Goal: Information Seeking & Learning: Learn about a topic

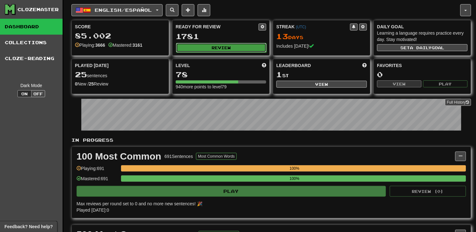
click at [216, 49] on button "Review" at bounding box center [221, 48] width 91 height 10
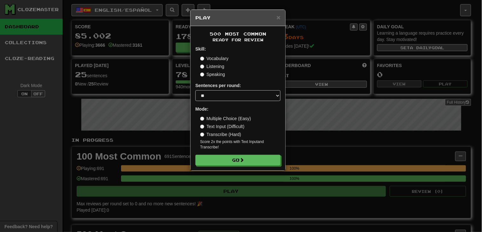
drag, startPoint x: 221, startPoint y: 58, endPoint x: 221, endPoint y: 62, distance: 3.5
click at [221, 59] on label "Vocabulary" at bounding box center [214, 58] width 28 height 6
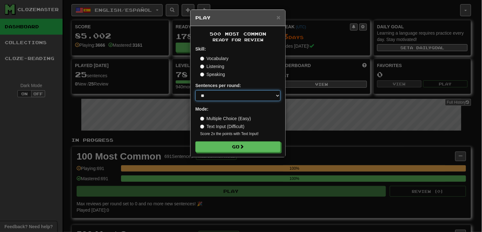
click at [226, 95] on select "* ** ** ** ** ** *** ********" at bounding box center [237, 95] width 85 height 11
select select "********"
click at [195, 91] on select "* ** ** ** ** ** *** ********" at bounding box center [237, 95] width 85 height 11
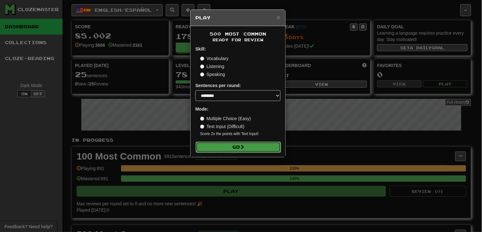
click at [227, 147] on button "Go" at bounding box center [238, 147] width 85 height 11
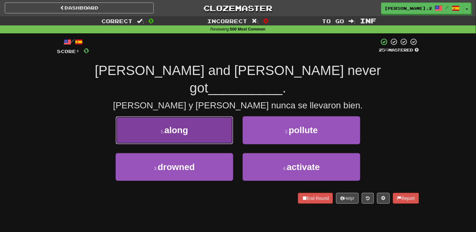
click at [207, 116] on button "1 . along" at bounding box center [175, 130] width 118 height 28
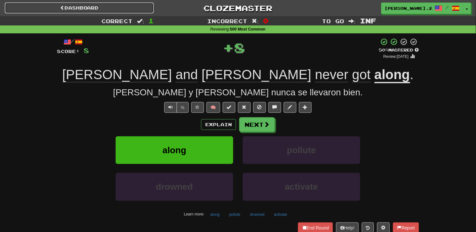
click at [123, 10] on link "Dashboard" at bounding box center [79, 8] width 149 height 11
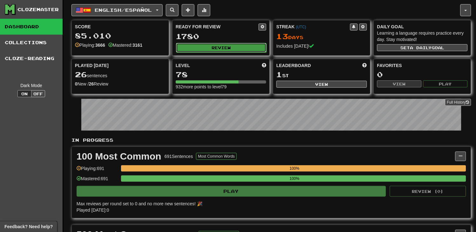
click at [215, 43] on button "Review" at bounding box center [221, 48] width 91 height 10
select select "********"
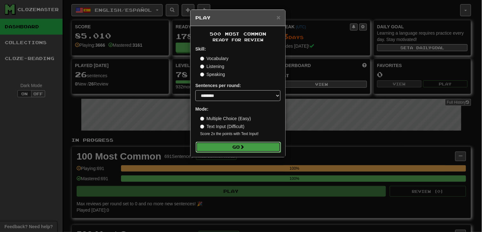
click at [230, 151] on button "Go" at bounding box center [238, 147] width 85 height 11
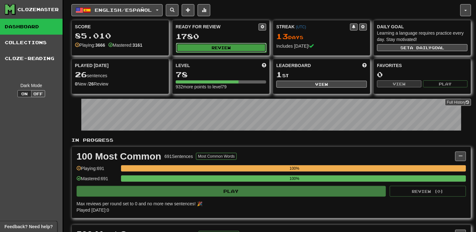
click at [214, 49] on button "Review" at bounding box center [221, 48] width 91 height 10
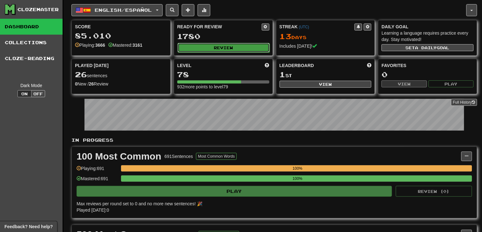
select select "********"
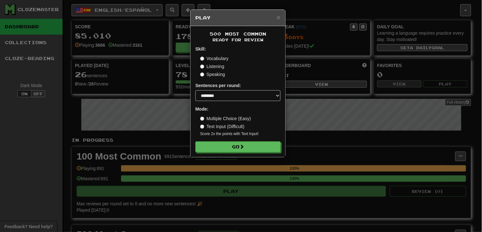
click at [206, 67] on label "Listening" at bounding box center [212, 66] width 24 height 6
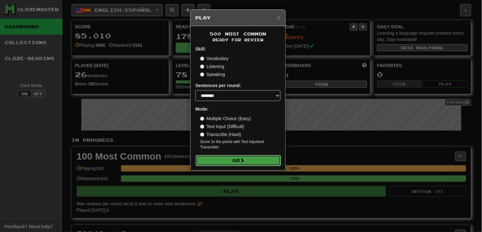
click at [235, 161] on button "Go" at bounding box center [238, 160] width 85 height 11
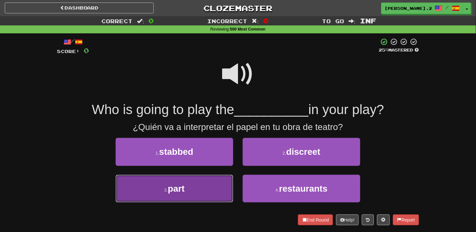
click at [204, 196] on button "3 . part" at bounding box center [175, 189] width 118 height 28
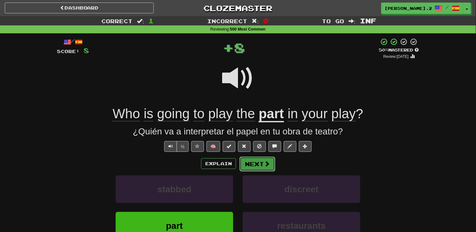
click at [256, 164] on button "Next" at bounding box center [258, 164] width 36 height 15
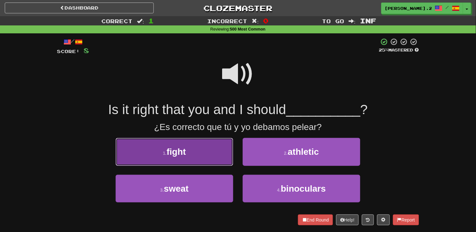
click at [212, 157] on button "1 . fight" at bounding box center [175, 152] width 118 height 28
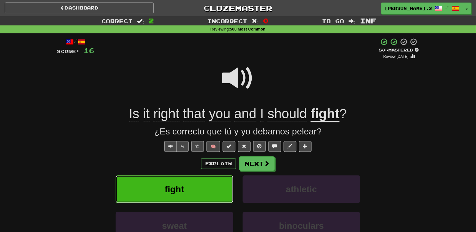
click at [207, 177] on button "fight" at bounding box center [175, 189] width 118 height 28
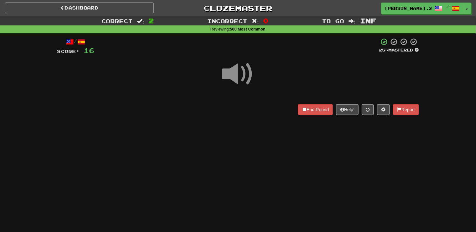
drag, startPoint x: 208, startPoint y: 177, endPoint x: 215, endPoint y: 173, distance: 8.3
click at [215, 173] on div "Dashboard Clozemaster [PERSON_NAME].23in / Toggle Dropdown Dashboard Leaderboar…" at bounding box center [238, 116] width 476 height 232
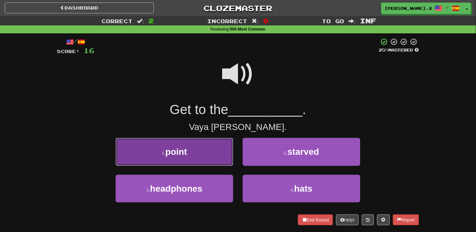
click at [212, 150] on button "1 . point" at bounding box center [175, 152] width 118 height 28
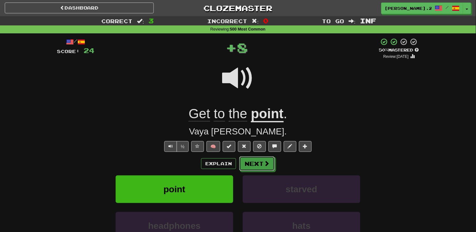
click at [249, 163] on button "Next" at bounding box center [257, 163] width 36 height 15
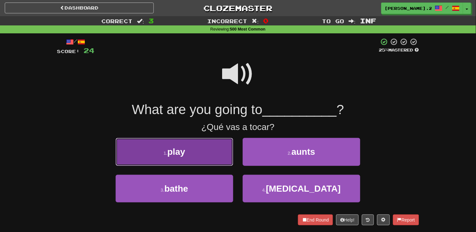
click at [218, 151] on button "1 . play" at bounding box center [175, 152] width 118 height 28
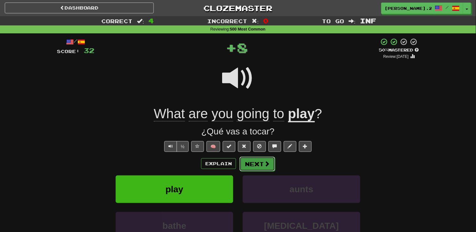
click at [249, 164] on button "Next" at bounding box center [258, 164] width 36 height 15
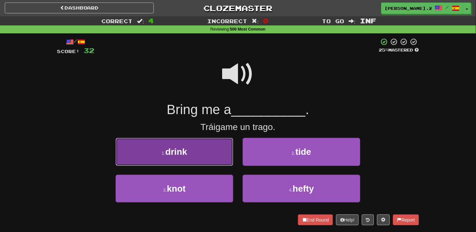
click at [208, 153] on button "1 . drink" at bounding box center [175, 152] width 118 height 28
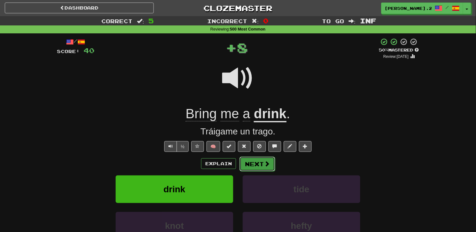
click at [251, 168] on button "Next" at bounding box center [258, 164] width 36 height 15
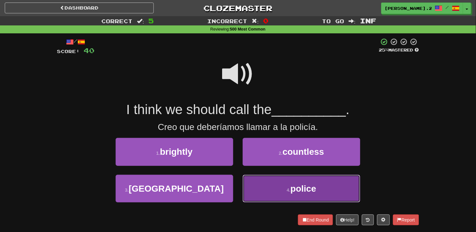
click at [262, 181] on button "4 . police" at bounding box center [302, 189] width 118 height 28
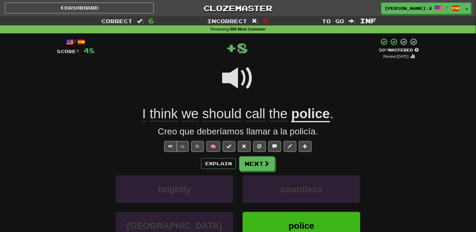
click at [245, 154] on div "/ Score: 48 + 8 50 % Mastered Review: 2025-09-21 I think we should call the pol…" at bounding box center [238, 160] width 362 height 244
click at [250, 164] on button "Next" at bounding box center [258, 164] width 36 height 15
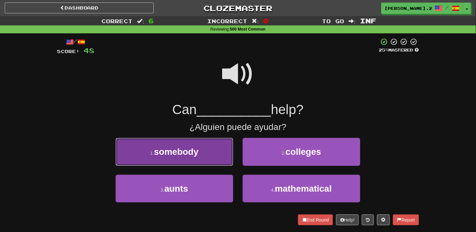
click at [219, 146] on button "1 . somebody" at bounding box center [175, 152] width 118 height 28
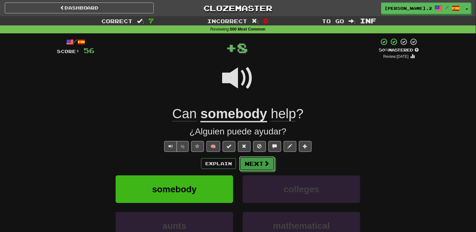
click at [252, 167] on button "Next" at bounding box center [257, 163] width 36 height 15
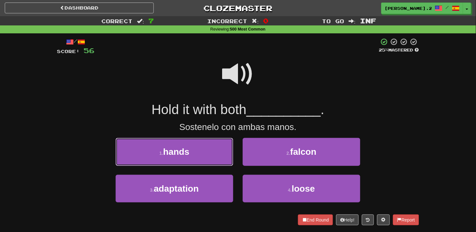
click at [222, 154] on button "1 . hands" at bounding box center [175, 152] width 118 height 28
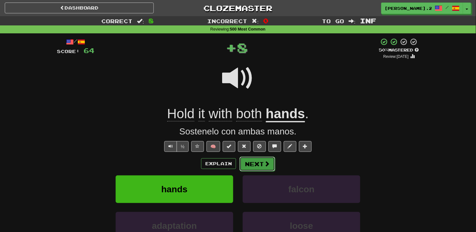
click at [260, 169] on button "Next" at bounding box center [258, 164] width 36 height 15
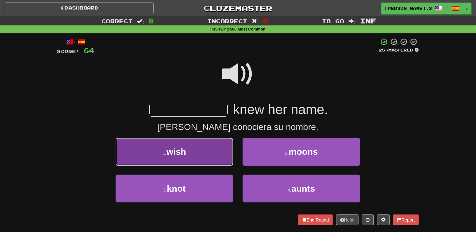
click at [222, 160] on button "1 . wish" at bounding box center [175, 152] width 118 height 28
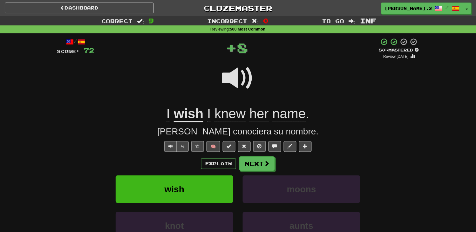
click at [258, 171] on div "Explain Next wish moons knot aunts Learn more: wish moons knot aunts" at bounding box center [238, 207] width 362 height 102
click at [255, 165] on button "Next" at bounding box center [258, 164] width 36 height 15
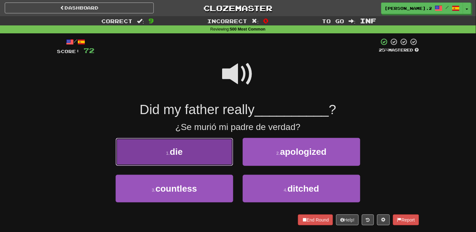
click at [217, 154] on button "1 . die" at bounding box center [175, 152] width 118 height 28
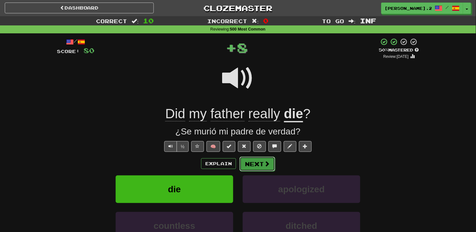
click at [252, 166] on button "Next" at bounding box center [258, 164] width 36 height 15
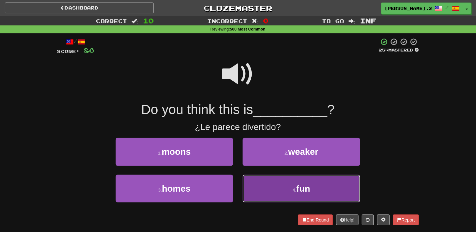
click at [263, 184] on button "4 . fun" at bounding box center [302, 189] width 118 height 28
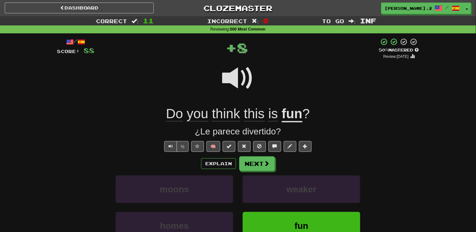
click at [256, 172] on div "Explain Next moons weaker homes fun Learn more: moons weaker homes fun" at bounding box center [238, 207] width 362 height 102
click at [256, 171] on div "Explain Next moons weaker homes fun Learn more: moons weaker homes fun" at bounding box center [238, 207] width 362 height 102
click at [256, 171] on button "Next" at bounding box center [258, 164] width 36 height 15
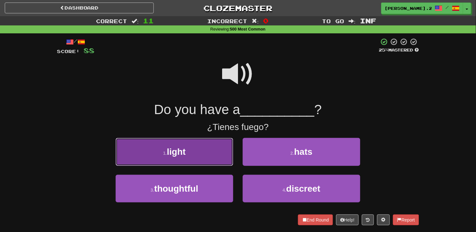
click at [211, 154] on button "1 . light" at bounding box center [175, 152] width 118 height 28
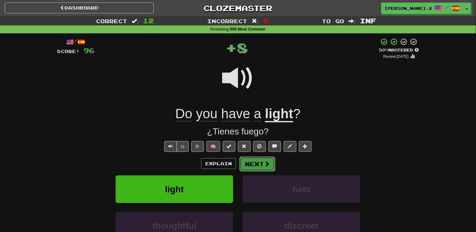
click at [251, 168] on button "Next" at bounding box center [258, 164] width 36 height 15
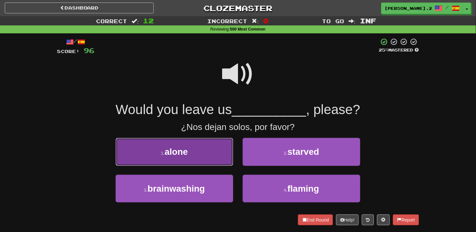
click at [198, 142] on button "1 . alone" at bounding box center [175, 152] width 118 height 28
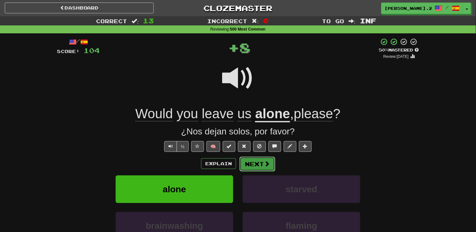
click at [266, 160] on button "Next" at bounding box center [258, 164] width 36 height 15
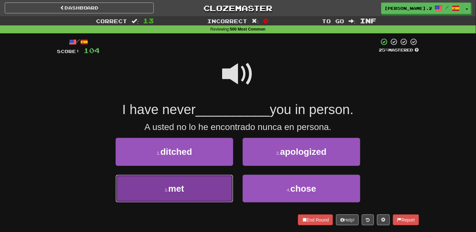
click at [221, 193] on button "3 . met" at bounding box center [175, 189] width 118 height 28
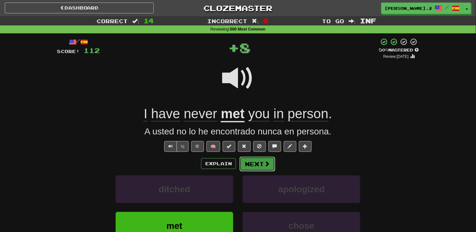
click at [265, 169] on button "Next" at bounding box center [258, 164] width 36 height 15
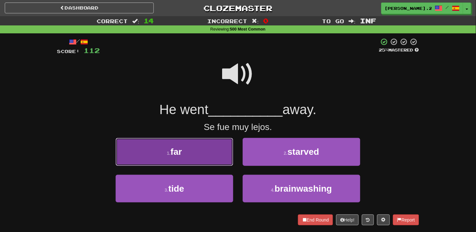
click at [218, 162] on button "1 . far" at bounding box center [175, 152] width 118 height 28
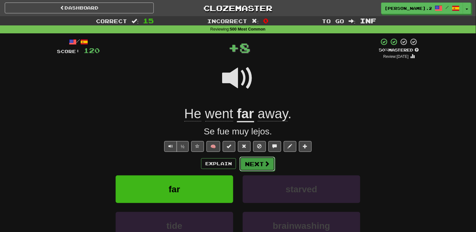
click at [257, 167] on button "Next" at bounding box center [258, 164] width 36 height 15
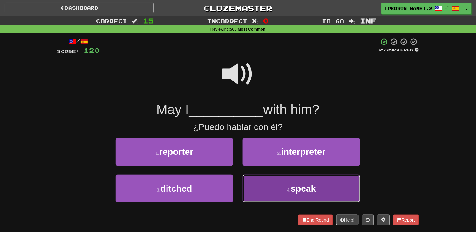
click at [259, 183] on button "4 . speak" at bounding box center [302, 189] width 118 height 28
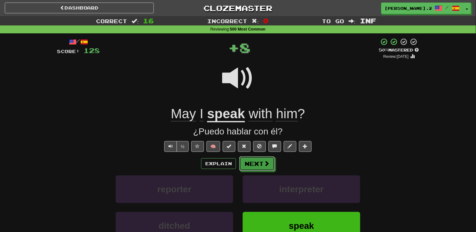
click at [256, 170] on button "Next" at bounding box center [257, 163] width 36 height 15
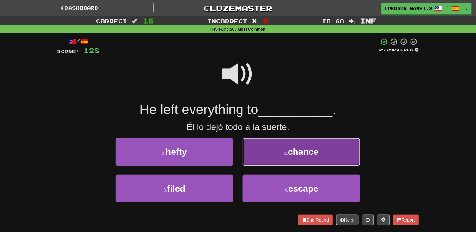
click at [264, 153] on button "2 . chance" at bounding box center [302, 152] width 118 height 28
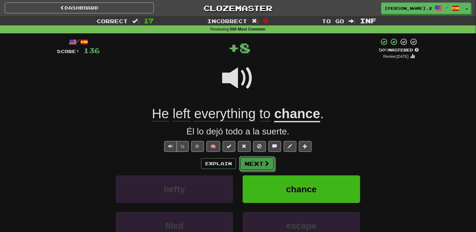
click at [258, 162] on button "Next" at bounding box center [257, 163] width 36 height 15
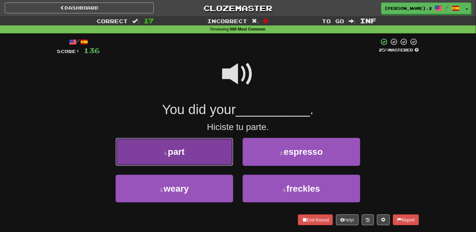
click at [216, 151] on button "1 . part" at bounding box center [175, 152] width 118 height 28
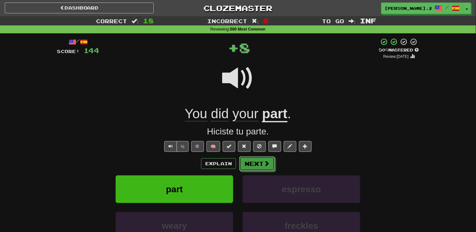
click at [263, 161] on button "Next" at bounding box center [257, 163] width 36 height 15
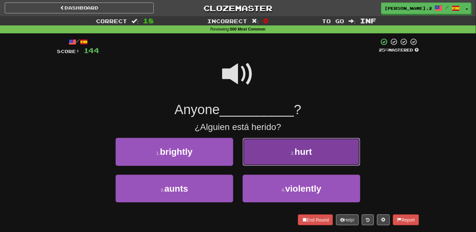
click at [259, 161] on button "2 . hurt" at bounding box center [302, 152] width 118 height 28
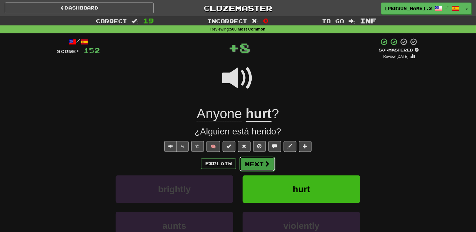
click at [257, 161] on button "Next" at bounding box center [258, 164] width 36 height 15
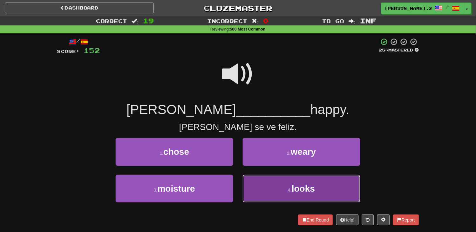
click at [256, 187] on button "4 . looks" at bounding box center [302, 189] width 118 height 28
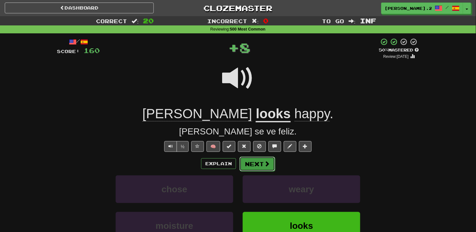
click at [243, 166] on button "Next" at bounding box center [258, 164] width 36 height 15
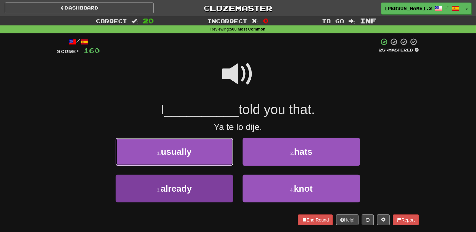
drag, startPoint x: 207, startPoint y: 154, endPoint x: 207, endPoint y: 179, distance: 24.5
click at [207, 178] on div "1 . usually 2 . hats 3 . already 4 . knot" at bounding box center [238, 174] width 372 height 73
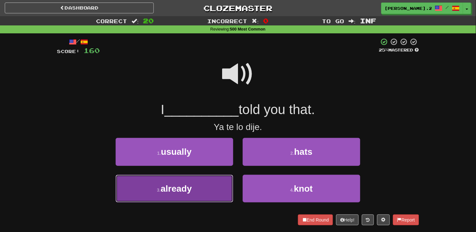
click at [207, 179] on button "3 . already" at bounding box center [175, 189] width 118 height 28
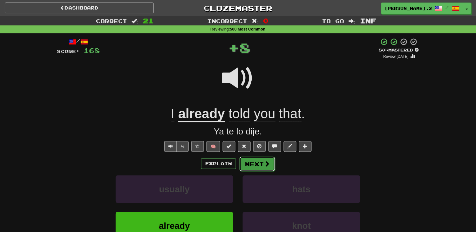
click at [259, 161] on button "Next" at bounding box center [258, 164] width 36 height 15
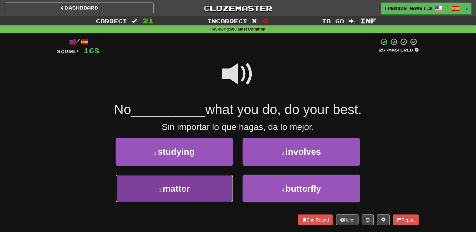
click at [216, 181] on button "3 . matter" at bounding box center [175, 189] width 118 height 28
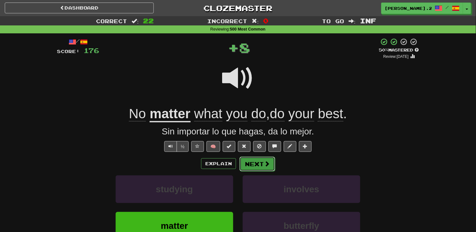
click at [264, 161] on span at bounding box center [267, 164] width 6 height 6
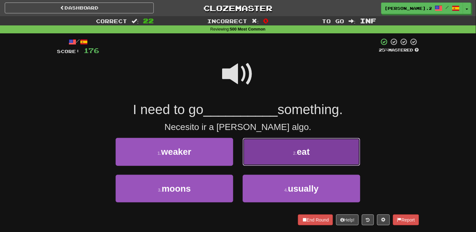
click at [262, 158] on button "2 . eat" at bounding box center [302, 152] width 118 height 28
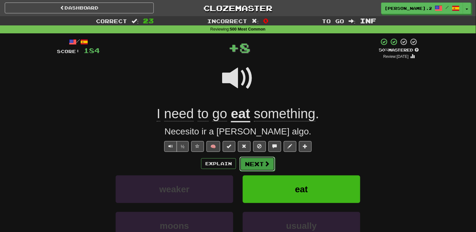
click at [262, 161] on button "Next" at bounding box center [258, 164] width 36 height 15
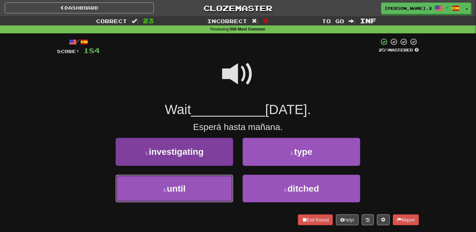
click at [218, 180] on button "3 . until" at bounding box center [175, 189] width 118 height 28
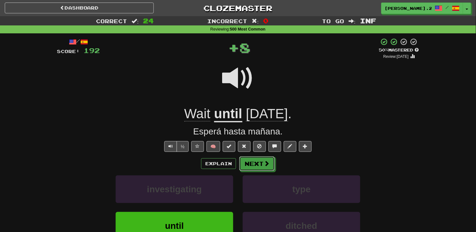
click at [253, 165] on button "Next" at bounding box center [257, 163] width 36 height 15
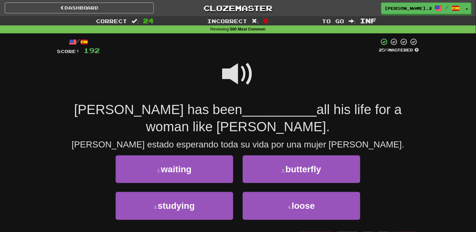
click at [223, 78] on span at bounding box center [238, 74] width 32 height 32
click at [234, 49] on div at bounding box center [239, 46] width 279 height 17
click at [236, 62] on span at bounding box center [238, 74] width 32 height 32
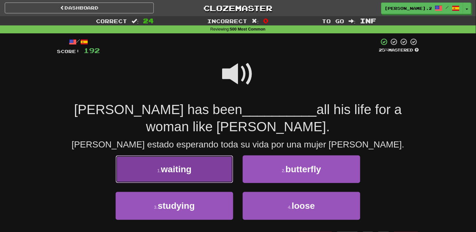
click at [207, 161] on button "1 . waiting" at bounding box center [175, 169] width 118 height 28
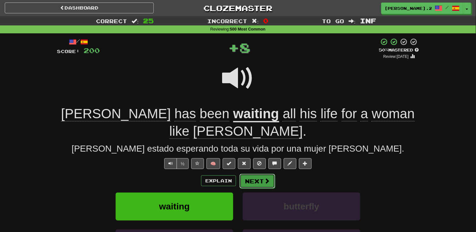
click at [271, 174] on button "Next" at bounding box center [258, 181] width 36 height 15
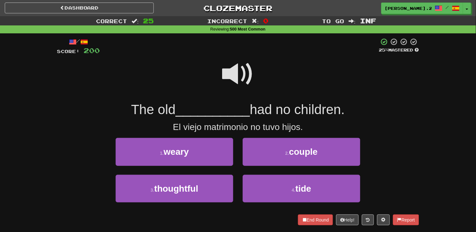
click at [239, 72] on span at bounding box center [238, 74] width 32 height 32
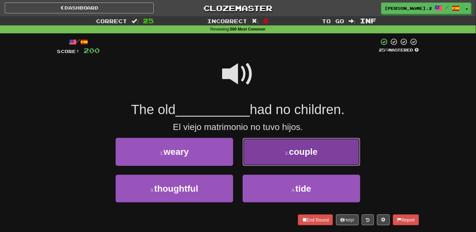
click at [275, 158] on button "2 . couple" at bounding box center [302, 152] width 118 height 28
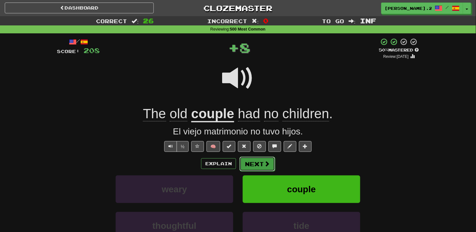
click at [262, 161] on button "Next" at bounding box center [258, 164] width 36 height 15
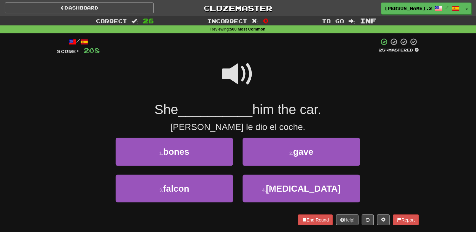
click at [242, 67] on span at bounding box center [238, 74] width 32 height 32
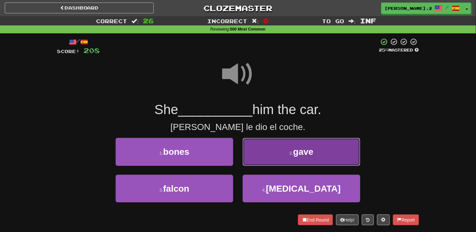
click at [275, 151] on button "2 . gave" at bounding box center [302, 152] width 118 height 28
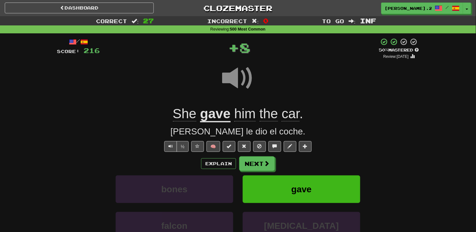
click at [269, 153] on div "/ Score: 216 + 8 50 % Mastered Review: 2025-09-21 She gave him the car . Ella l…" at bounding box center [238, 160] width 362 height 244
click at [267, 161] on span at bounding box center [267, 164] width 6 height 6
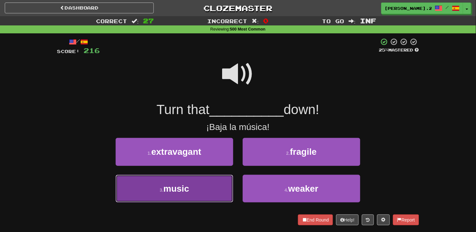
click at [208, 195] on button "3 . music" at bounding box center [175, 189] width 118 height 28
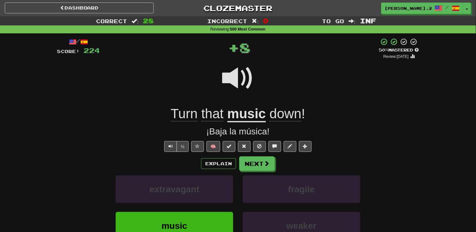
click at [275, 162] on div "Explain Next" at bounding box center [238, 163] width 362 height 15
click at [264, 164] on span at bounding box center [267, 163] width 6 height 6
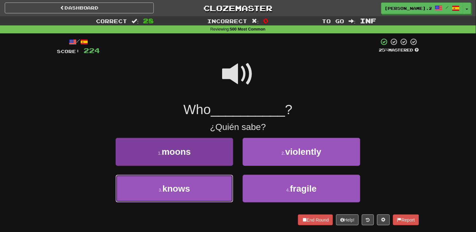
click at [201, 193] on button "3 . knows" at bounding box center [175, 189] width 118 height 28
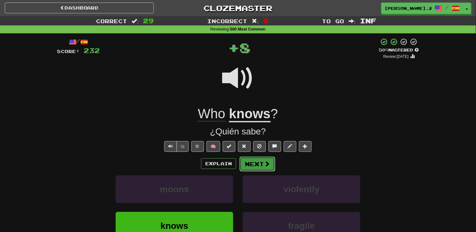
click at [272, 161] on button "Next" at bounding box center [258, 164] width 36 height 15
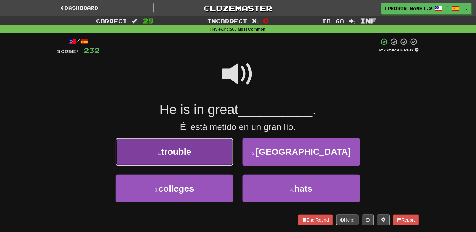
click at [214, 159] on button "1 . trouble" at bounding box center [175, 152] width 118 height 28
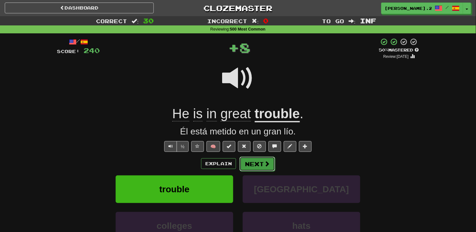
click at [243, 166] on button "Next" at bounding box center [258, 164] width 36 height 15
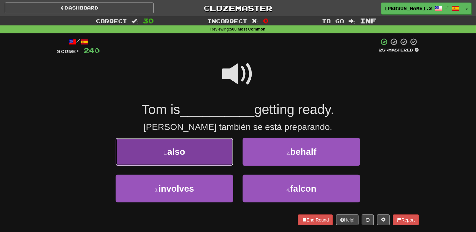
click at [205, 155] on button "1 . also" at bounding box center [175, 152] width 118 height 28
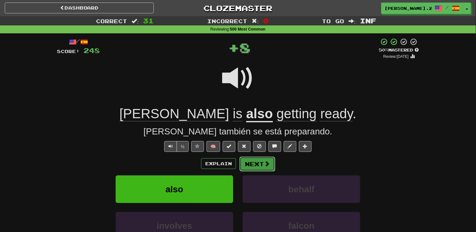
click at [253, 163] on button "Next" at bounding box center [258, 164] width 36 height 15
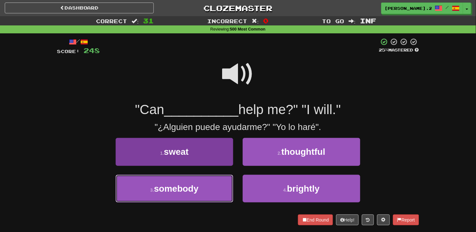
click at [217, 186] on button "3 . somebody" at bounding box center [175, 189] width 118 height 28
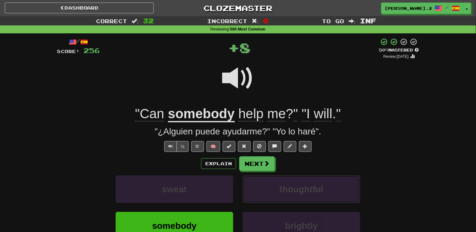
click at [250, 174] on div "Explain Next sweat thoughtful somebody brightly Learn more: sweat thoughtful so…" at bounding box center [238, 207] width 362 height 102
click at [252, 167] on button "Next" at bounding box center [258, 164] width 36 height 15
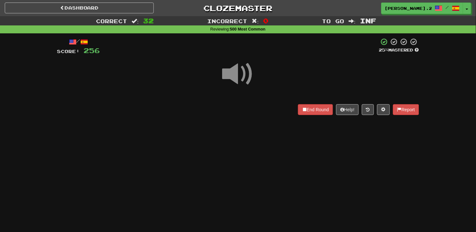
click at [252, 167] on div "Dashboard Clozemaster Julio.23in / Toggle Dropdown Dashboard Leaderboard Activi…" at bounding box center [238, 116] width 476 height 232
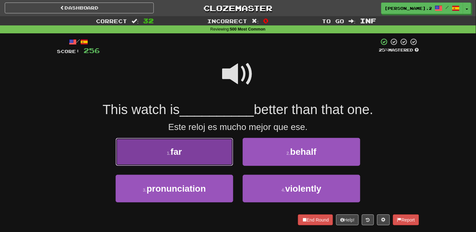
click at [231, 157] on button "1 . far" at bounding box center [175, 152] width 118 height 28
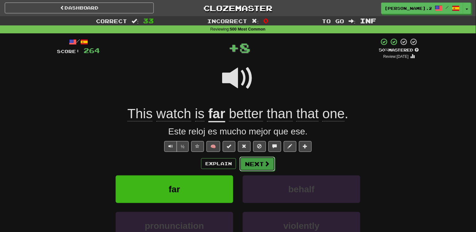
click at [256, 161] on button "Next" at bounding box center [258, 164] width 36 height 15
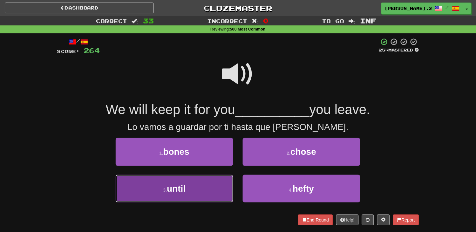
click at [209, 183] on button "3 . until" at bounding box center [175, 189] width 118 height 28
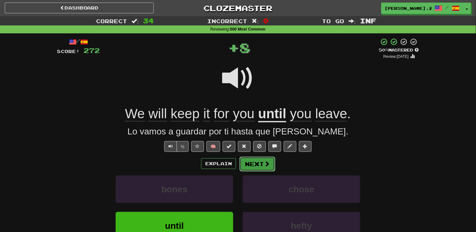
click at [268, 160] on button "Next" at bounding box center [258, 164] width 36 height 15
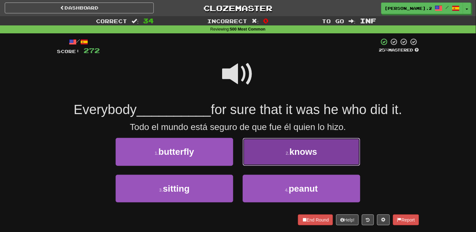
click at [276, 145] on button "2 . knows" at bounding box center [302, 152] width 118 height 28
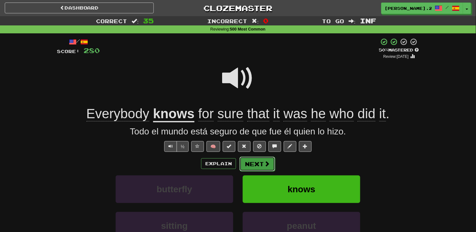
click at [257, 157] on button "Next" at bounding box center [258, 164] width 36 height 15
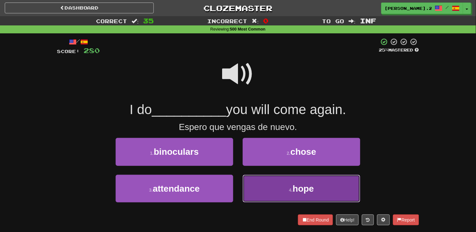
click at [266, 177] on button "4 . hope" at bounding box center [302, 189] width 118 height 28
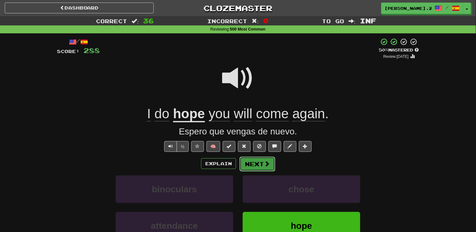
click at [254, 163] on button "Next" at bounding box center [258, 164] width 36 height 15
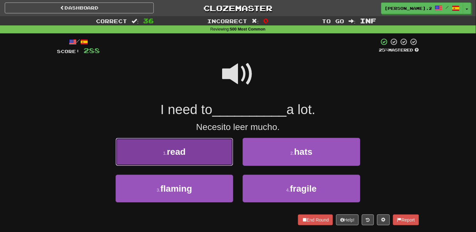
click at [215, 155] on button "1 . read" at bounding box center [175, 152] width 118 height 28
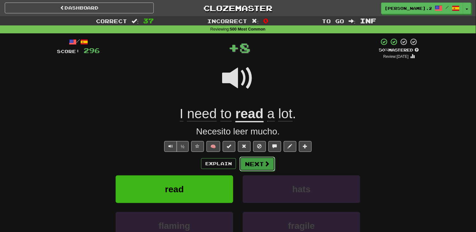
click at [250, 163] on button "Next" at bounding box center [258, 164] width 36 height 15
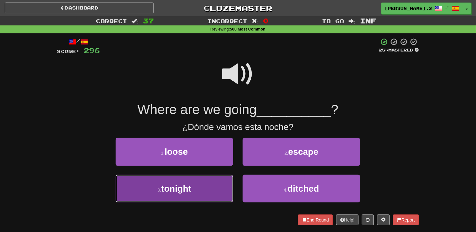
click at [196, 191] on button "3 . tonight" at bounding box center [175, 189] width 118 height 28
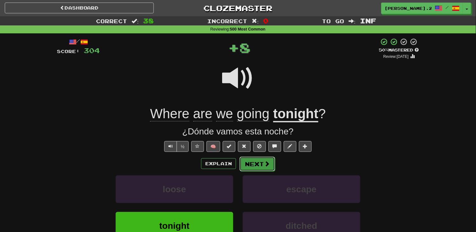
click at [257, 167] on button "Next" at bounding box center [258, 164] width 36 height 15
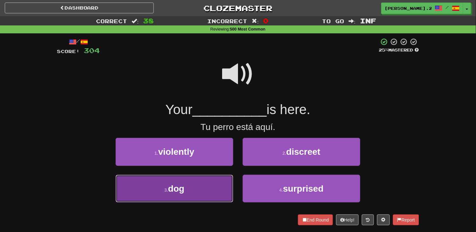
click at [208, 185] on button "3 . dog" at bounding box center [175, 189] width 118 height 28
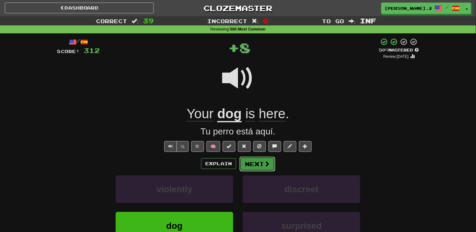
click at [257, 169] on button "Next" at bounding box center [258, 164] width 36 height 15
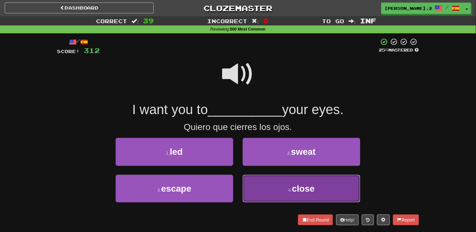
click at [280, 189] on button "4 . close" at bounding box center [302, 189] width 118 height 28
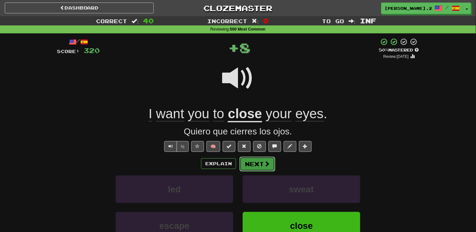
click at [264, 164] on span at bounding box center [267, 164] width 6 height 6
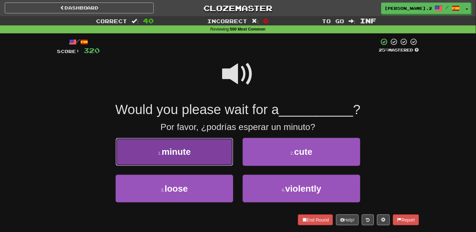
click at [217, 154] on button "1 . minute" at bounding box center [175, 152] width 118 height 28
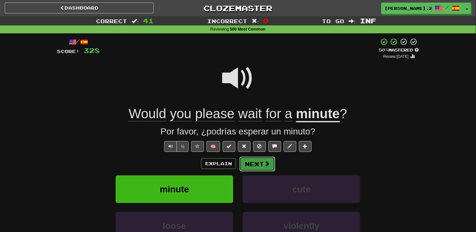
click at [263, 158] on button "Next" at bounding box center [258, 164] width 36 height 15
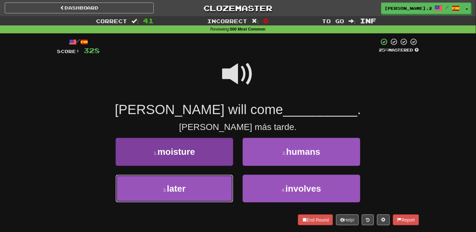
click at [212, 176] on button "3 . later" at bounding box center [175, 189] width 118 height 28
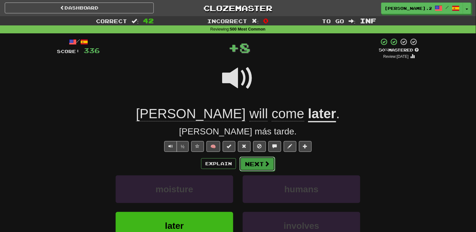
click at [274, 158] on button "Next" at bounding box center [258, 164] width 36 height 15
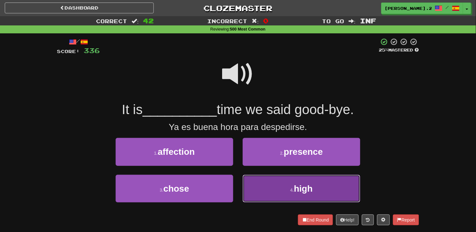
click at [275, 179] on button "4 . high" at bounding box center [302, 189] width 118 height 28
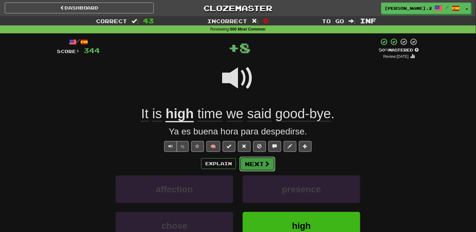
click at [256, 163] on button "Next" at bounding box center [258, 164] width 36 height 15
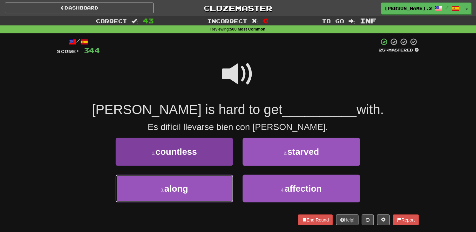
click at [222, 185] on button "3 . along" at bounding box center [175, 189] width 118 height 28
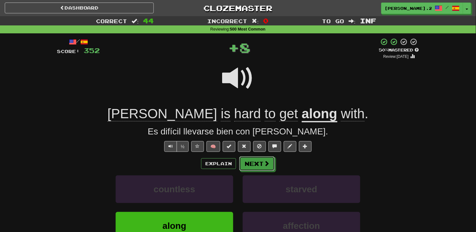
click at [257, 160] on button "Next" at bounding box center [257, 163] width 36 height 15
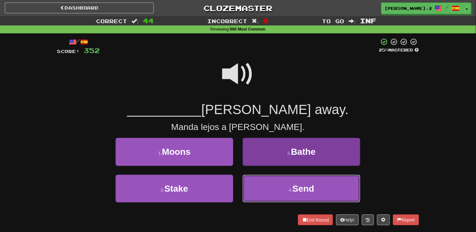
click at [263, 183] on button "4 . Send" at bounding box center [302, 189] width 118 height 28
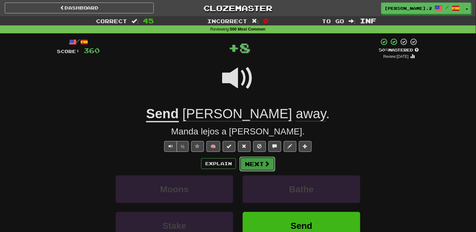
click at [258, 166] on button "Next" at bounding box center [258, 164] width 36 height 15
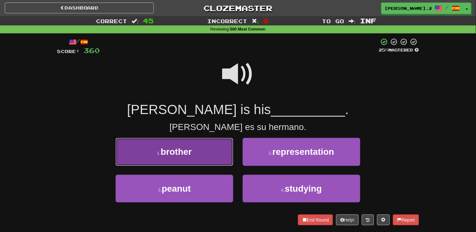
click at [202, 153] on button "1 . brother" at bounding box center [175, 152] width 118 height 28
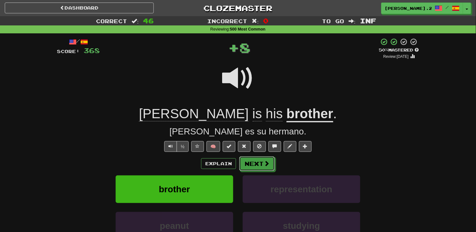
click at [242, 157] on button "Next" at bounding box center [257, 163] width 36 height 15
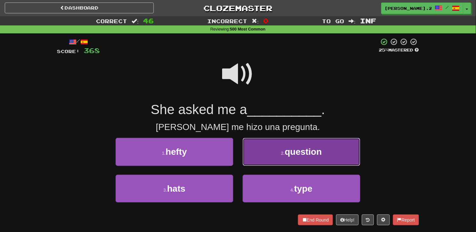
click at [265, 156] on button "2 . question" at bounding box center [302, 152] width 118 height 28
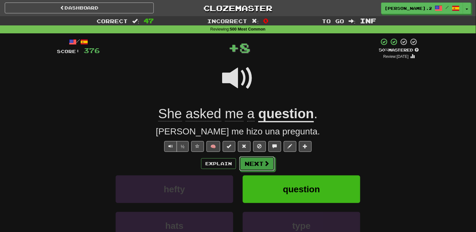
click at [245, 163] on button "Next" at bounding box center [257, 163] width 36 height 15
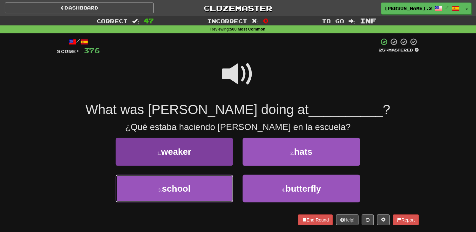
click at [192, 186] on button "3 . school" at bounding box center [175, 189] width 118 height 28
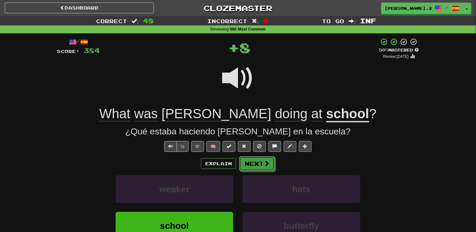
click at [251, 160] on button "Next" at bounding box center [257, 163] width 36 height 15
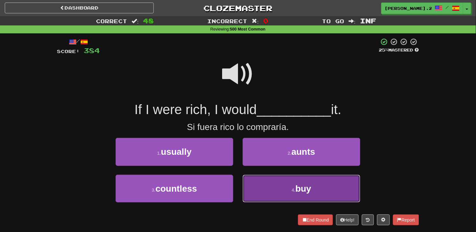
click at [283, 186] on button "4 . buy" at bounding box center [302, 189] width 118 height 28
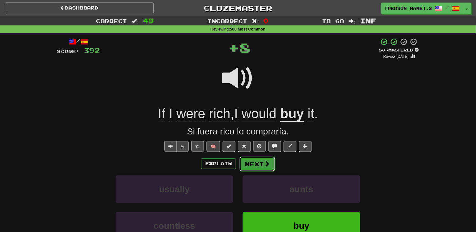
click at [267, 163] on span at bounding box center [267, 164] width 6 height 6
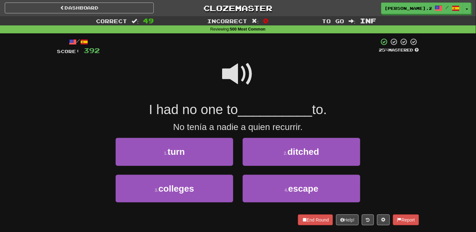
click at [244, 81] on span at bounding box center [238, 74] width 32 height 32
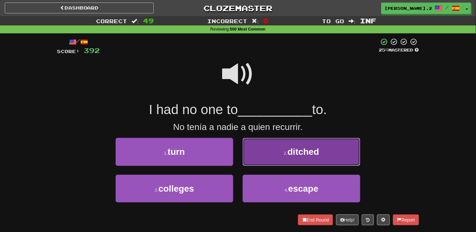
click at [286, 157] on button "2 . ditched" at bounding box center [302, 152] width 118 height 28
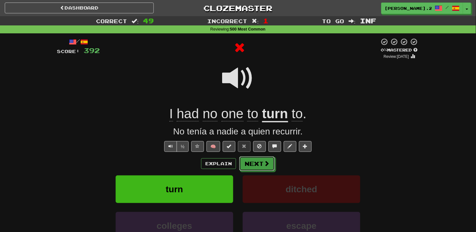
click at [265, 163] on span at bounding box center [267, 163] width 6 height 6
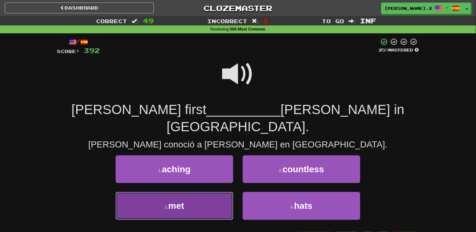
click at [205, 192] on button "3 . met" at bounding box center [175, 206] width 118 height 28
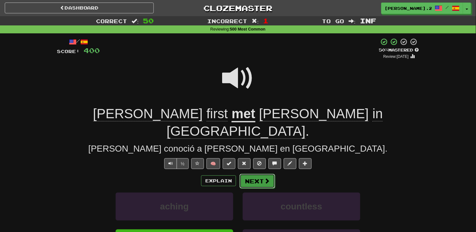
click at [246, 174] on button "Next" at bounding box center [258, 181] width 36 height 15
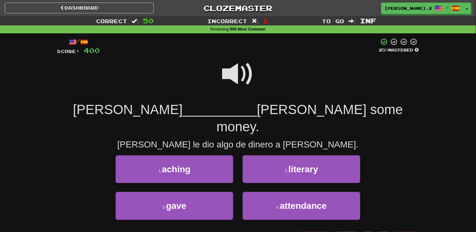
click at [230, 77] on span at bounding box center [238, 74] width 32 height 32
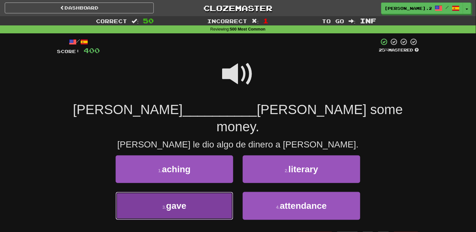
click at [193, 192] on button "3 . gave" at bounding box center [175, 206] width 118 height 28
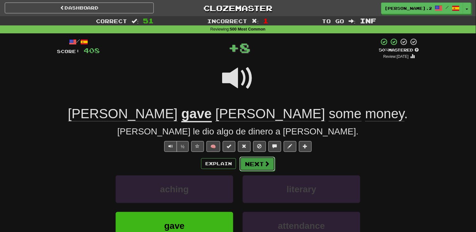
click at [251, 164] on button "Next" at bounding box center [258, 164] width 36 height 15
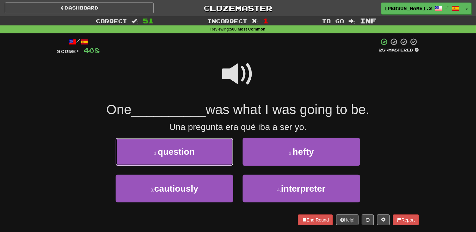
click at [214, 153] on button "1 . question" at bounding box center [175, 152] width 118 height 28
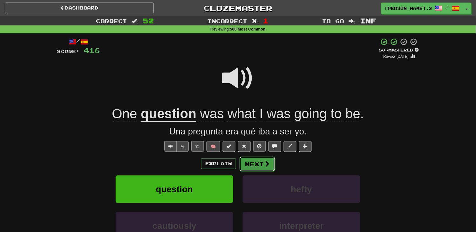
click at [253, 159] on button "Next" at bounding box center [258, 164] width 36 height 15
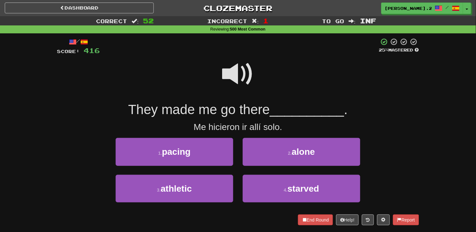
click at [234, 70] on span at bounding box center [238, 74] width 32 height 32
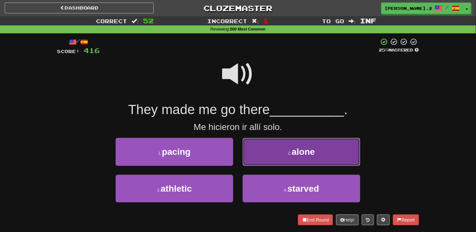
click at [263, 157] on button "2 . alone" at bounding box center [302, 152] width 118 height 28
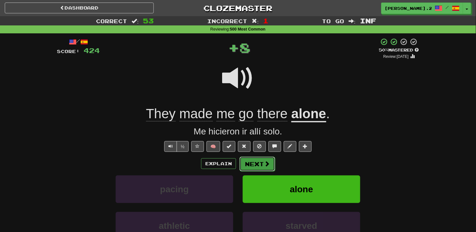
click at [255, 160] on button "Next" at bounding box center [258, 164] width 36 height 15
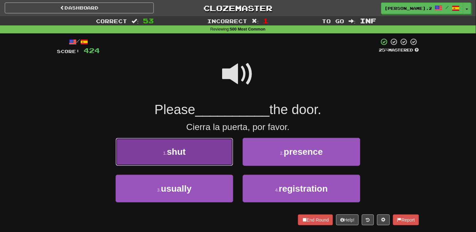
click at [210, 164] on button "1 . shut" at bounding box center [175, 152] width 118 height 28
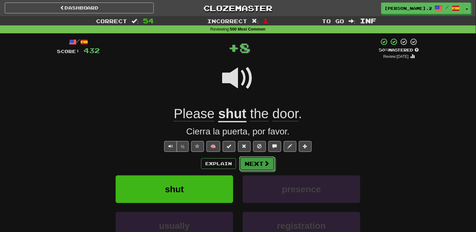
click at [260, 168] on button "Next" at bounding box center [257, 163] width 36 height 15
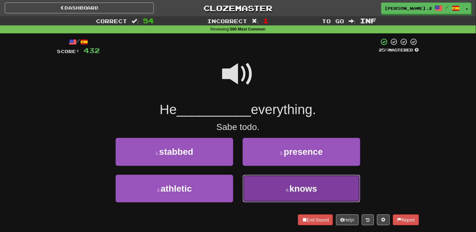
click at [261, 184] on button "4 . knows" at bounding box center [302, 189] width 118 height 28
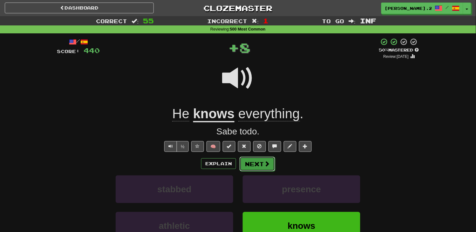
click at [245, 164] on button "Next" at bounding box center [258, 164] width 36 height 15
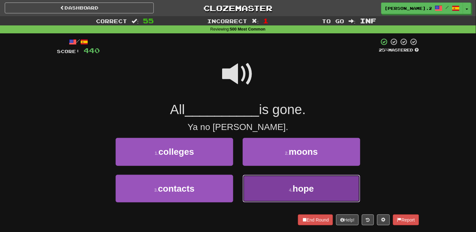
click at [262, 191] on button "4 . hope" at bounding box center [302, 189] width 118 height 28
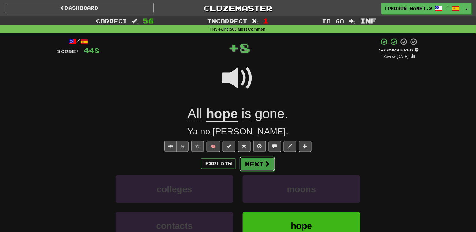
click at [242, 160] on button "Next" at bounding box center [258, 164] width 36 height 15
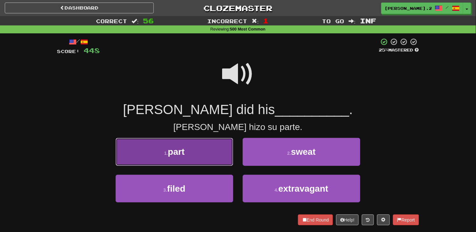
click at [210, 159] on button "1 . part" at bounding box center [175, 152] width 118 height 28
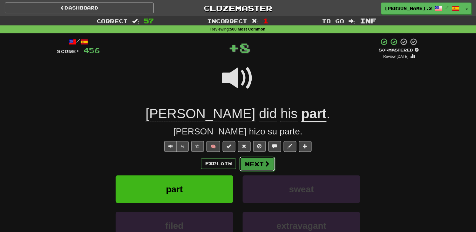
click at [255, 162] on button "Next" at bounding box center [258, 164] width 36 height 15
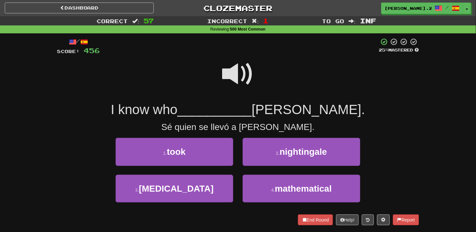
click at [236, 77] on span at bounding box center [238, 74] width 32 height 32
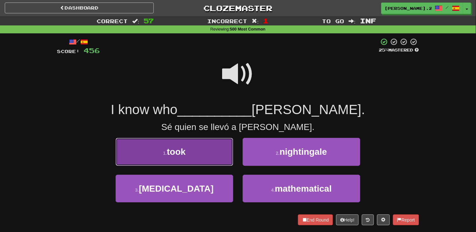
click at [199, 146] on button "1 . took" at bounding box center [175, 152] width 118 height 28
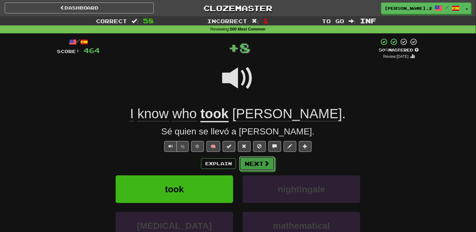
click at [253, 169] on button "Next" at bounding box center [257, 163] width 36 height 15
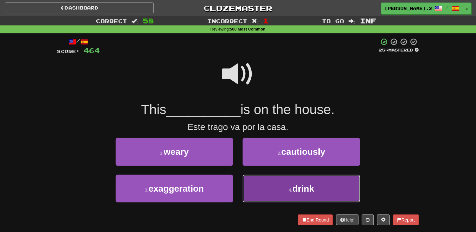
click at [263, 183] on button "4 . drink" at bounding box center [302, 189] width 118 height 28
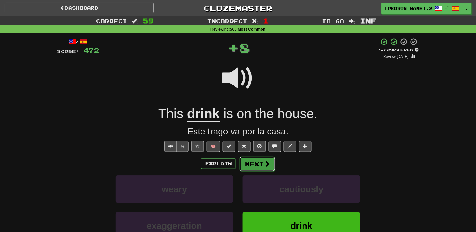
click at [254, 169] on button "Next" at bounding box center [258, 164] width 36 height 15
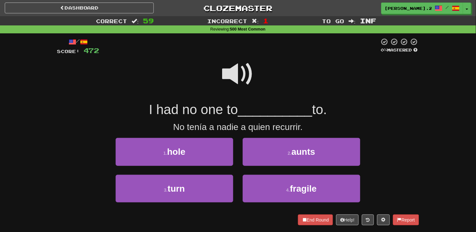
click at [229, 80] on span at bounding box center [238, 74] width 32 height 32
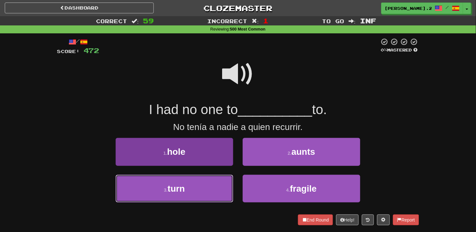
click at [204, 196] on button "3 . turn" at bounding box center [175, 189] width 118 height 28
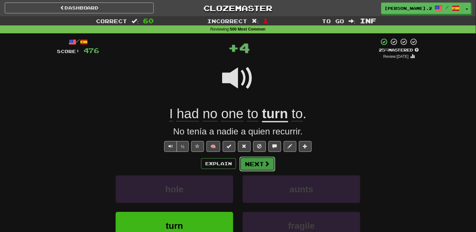
click at [268, 161] on span at bounding box center [267, 164] width 6 height 6
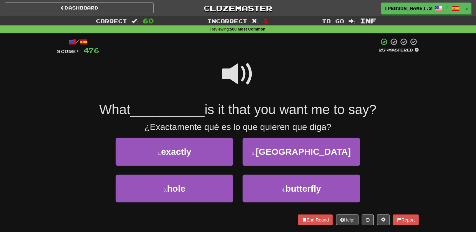
click at [236, 74] on span at bounding box center [238, 74] width 32 height 32
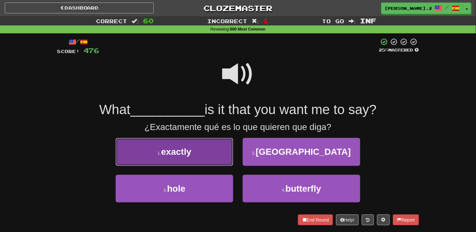
click at [201, 158] on button "1 . exactly" at bounding box center [175, 152] width 118 height 28
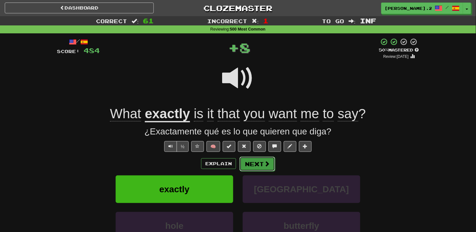
click at [243, 170] on button "Next" at bounding box center [258, 164] width 36 height 15
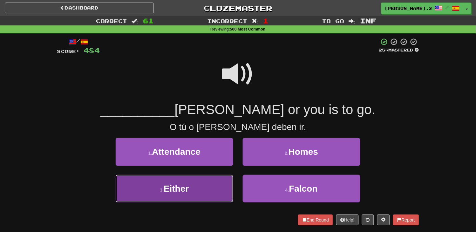
click at [208, 178] on button "3 . Either" at bounding box center [175, 189] width 118 height 28
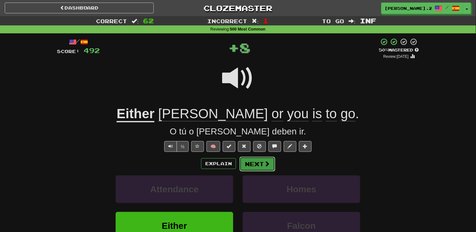
click at [241, 169] on button "Next" at bounding box center [258, 164] width 36 height 15
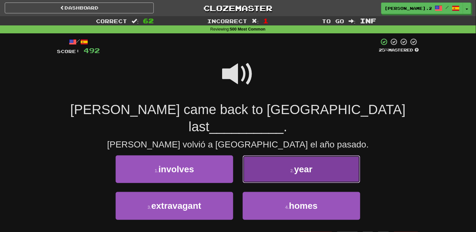
click at [262, 158] on button "2 . year" at bounding box center [302, 169] width 118 height 28
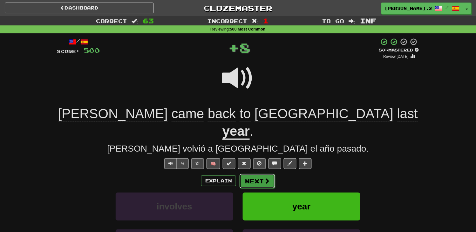
click at [257, 174] on button "Next" at bounding box center [258, 181] width 36 height 15
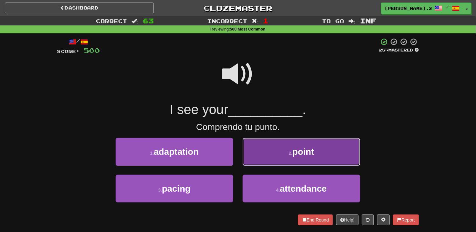
click at [252, 162] on button "2 . point" at bounding box center [302, 152] width 118 height 28
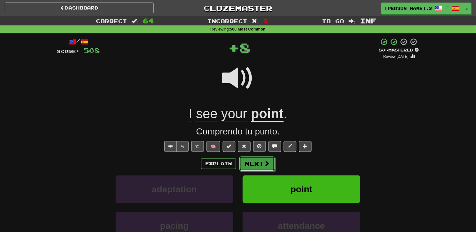
click at [261, 172] on div "Explain Next adaptation point pacing attendance Learn more: adaptation point pa…" at bounding box center [238, 207] width 362 height 102
click at [261, 166] on button "Next" at bounding box center [258, 164] width 36 height 15
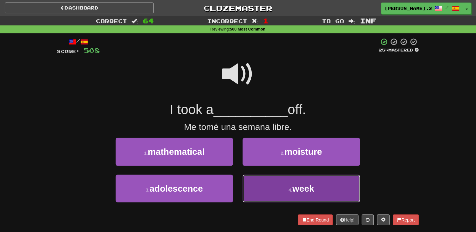
click at [264, 187] on button "4 . week" at bounding box center [302, 189] width 118 height 28
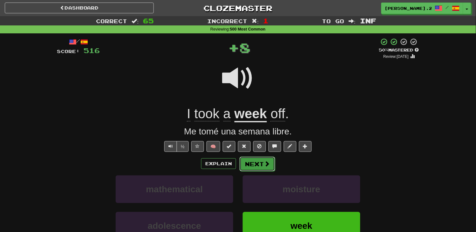
click at [246, 162] on button "Next" at bounding box center [258, 164] width 36 height 15
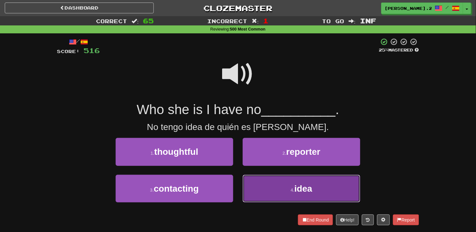
click at [256, 188] on button "4 . idea" at bounding box center [302, 189] width 118 height 28
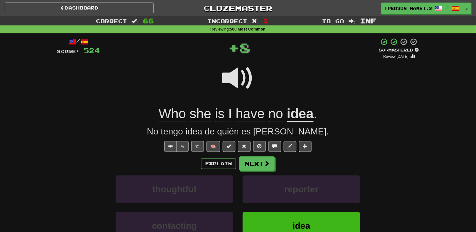
click at [242, 154] on div "/ Score: 524 + 8 50 % Mastered Review: 2025-09-21 Who she is I have no idea . N…" at bounding box center [238, 160] width 362 height 244
click at [244, 157] on button "Next" at bounding box center [258, 164] width 36 height 15
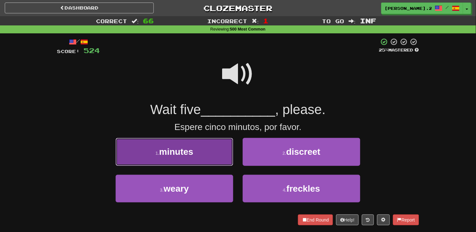
click at [215, 148] on button "1 . minutes" at bounding box center [175, 152] width 118 height 28
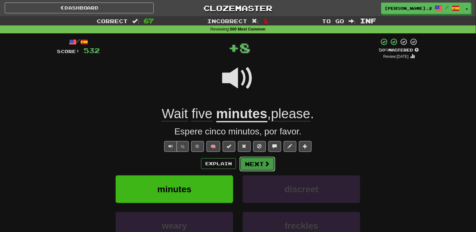
click at [248, 163] on button "Next" at bounding box center [258, 164] width 36 height 15
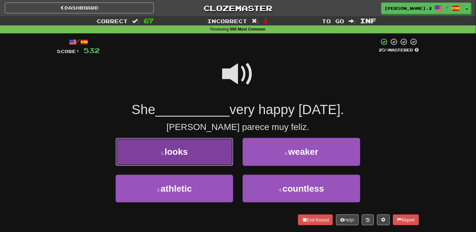
click at [220, 147] on button "1 . looks" at bounding box center [175, 152] width 118 height 28
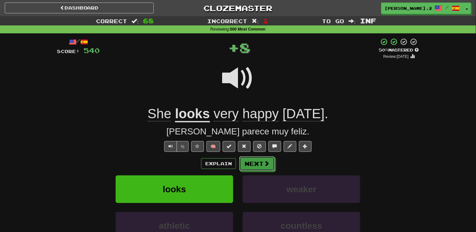
drag, startPoint x: 256, startPoint y: 159, endPoint x: 259, endPoint y: 164, distance: 6.1
click at [259, 164] on button "Next" at bounding box center [257, 163] width 36 height 15
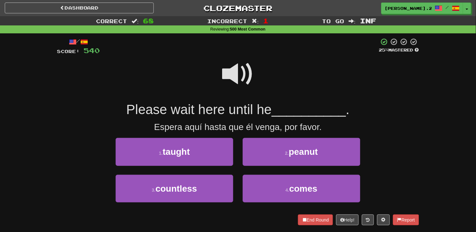
click at [239, 81] on span at bounding box center [238, 74] width 32 height 32
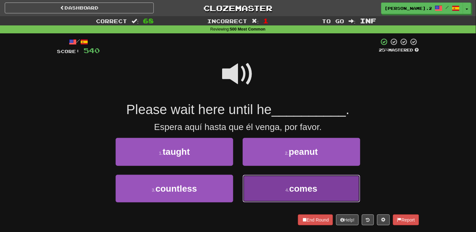
click at [269, 185] on button "4 . comes" at bounding box center [302, 189] width 118 height 28
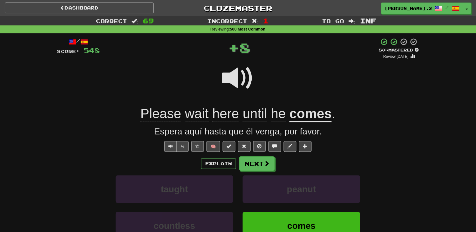
click at [251, 156] on div "/ Score: 548 + 8 50 % Mastered Review: 2025-09-21 Please wait here until he com…" at bounding box center [238, 160] width 362 height 244
click at [251, 159] on button "Next" at bounding box center [258, 164] width 36 height 15
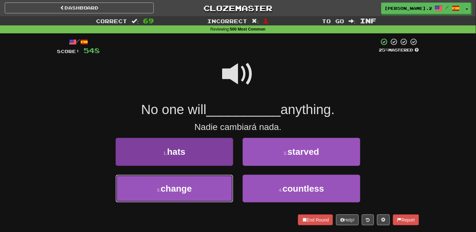
click at [217, 176] on button "3 . change" at bounding box center [175, 189] width 118 height 28
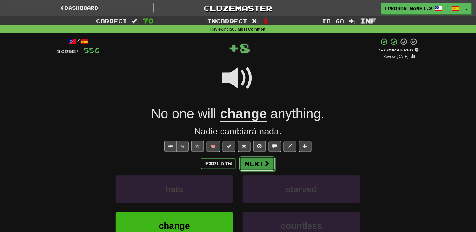
click at [246, 163] on button "Next" at bounding box center [257, 163] width 36 height 15
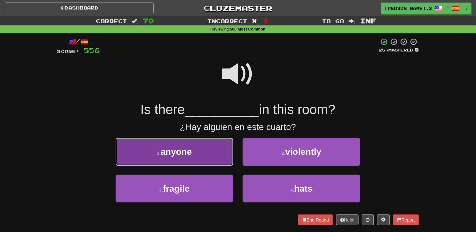
click at [203, 147] on button "1 . anyone" at bounding box center [175, 152] width 118 height 28
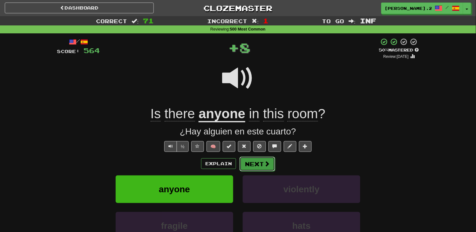
click at [257, 166] on button "Next" at bounding box center [258, 164] width 36 height 15
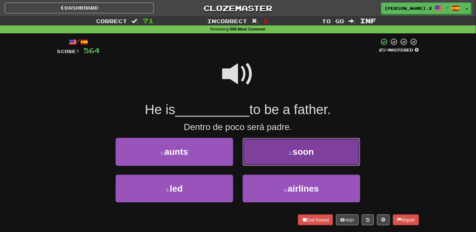
click at [264, 155] on button "2 . soon" at bounding box center [302, 152] width 118 height 28
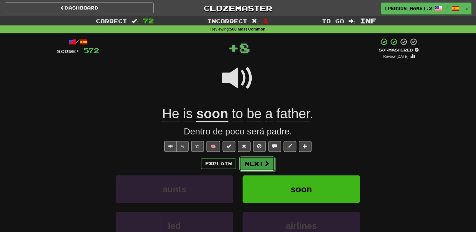
click at [260, 160] on button "Next" at bounding box center [257, 163] width 36 height 15
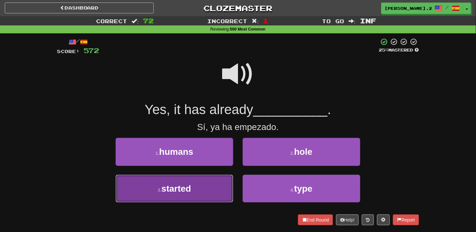
click at [212, 177] on button "3 . started" at bounding box center [175, 189] width 118 height 28
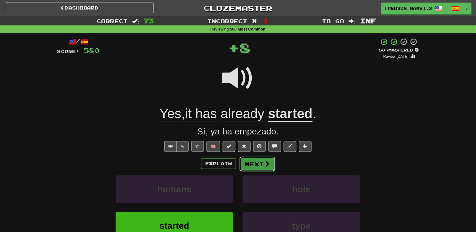
click at [261, 163] on button "Next" at bounding box center [258, 164] width 36 height 15
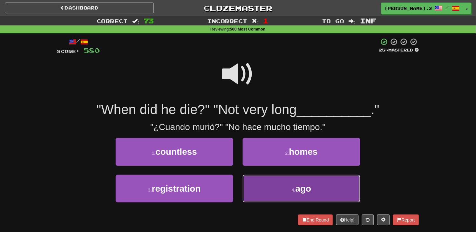
click at [251, 180] on button "4 . ago" at bounding box center [302, 189] width 118 height 28
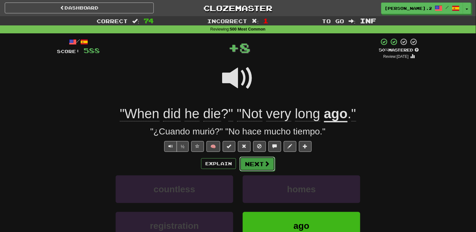
click at [264, 169] on button "Next" at bounding box center [258, 164] width 36 height 15
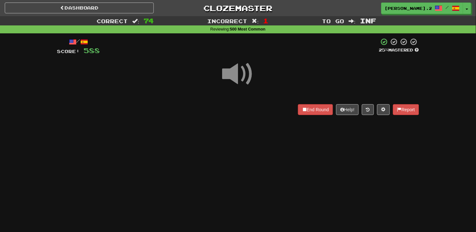
click at [264, 169] on div "Dashboard Clozemaster Julio.23in / Toggle Dropdown Dashboard Leaderboard Activi…" at bounding box center [238, 116] width 476 height 232
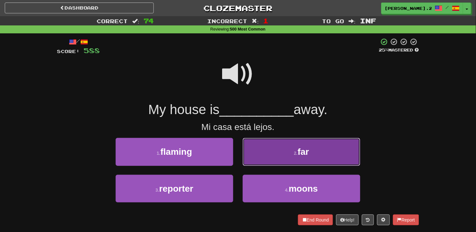
click at [264, 159] on button "2 . far" at bounding box center [302, 152] width 118 height 28
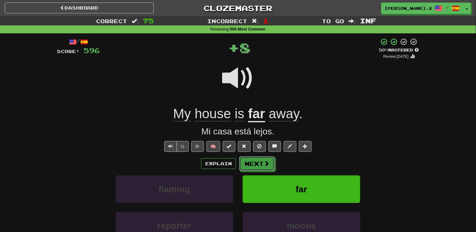
click at [262, 164] on button "Next" at bounding box center [257, 163] width 36 height 15
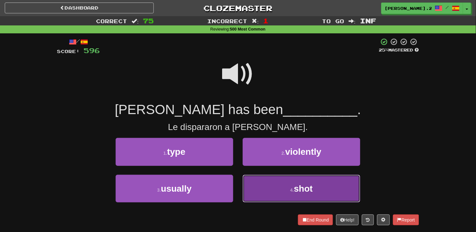
click at [259, 188] on button "4 . shot" at bounding box center [302, 189] width 118 height 28
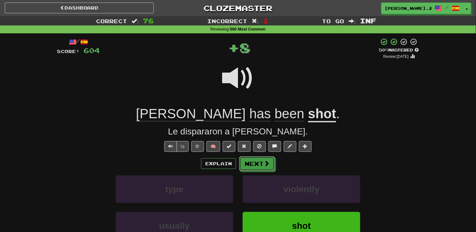
click at [252, 170] on button "Next" at bounding box center [257, 163] width 36 height 15
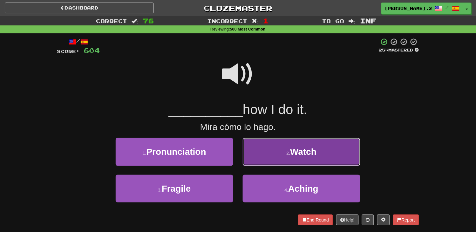
click at [263, 158] on button "2 . Watch" at bounding box center [302, 152] width 118 height 28
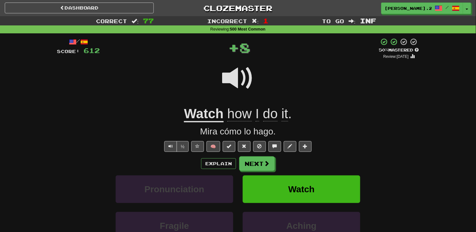
click at [259, 154] on div "/ Score: 612 + 8 50 % Mastered Review: 2025-09-21 Watch how I do it . Mira cómo…" at bounding box center [238, 160] width 362 height 244
click at [259, 161] on button "Next" at bounding box center [257, 163] width 36 height 15
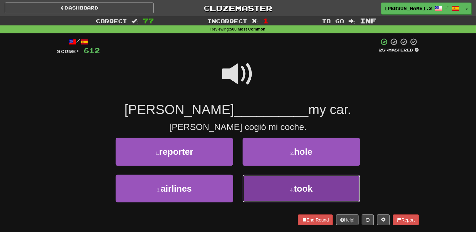
click at [252, 180] on button "4 . took" at bounding box center [302, 189] width 118 height 28
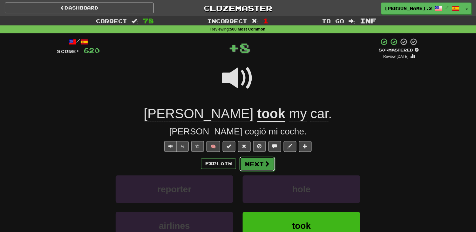
click at [247, 166] on button "Next" at bounding box center [258, 164] width 36 height 15
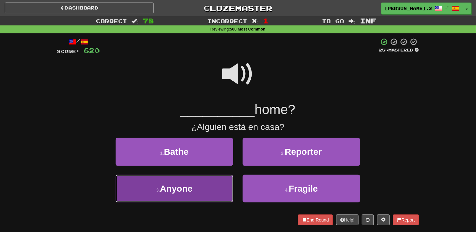
click at [215, 185] on button "3 . Anyone" at bounding box center [175, 189] width 118 height 28
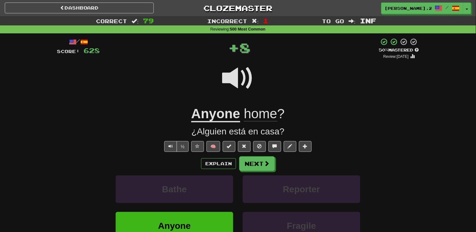
click at [257, 173] on div "Explain Next Bathe Reporter Anyone Fragile Learn more: Bathe Reporter Anyone Fr…" at bounding box center [238, 207] width 362 height 102
click at [257, 167] on button "Next" at bounding box center [258, 164] width 36 height 15
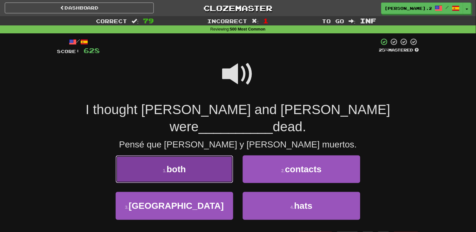
click at [216, 155] on button "1 . both" at bounding box center [175, 169] width 118 height 28
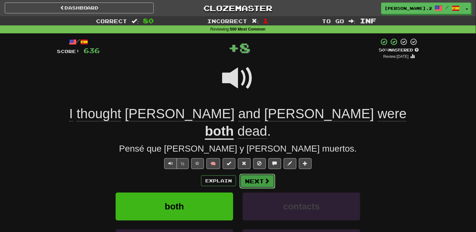
click at [248, 174] on button "Next" at bounding box center [258, 181] width 36 height 15
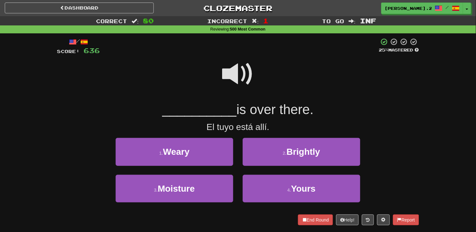
click at [229, 80] on span at bounding box center [238, 74] width 32 height 32
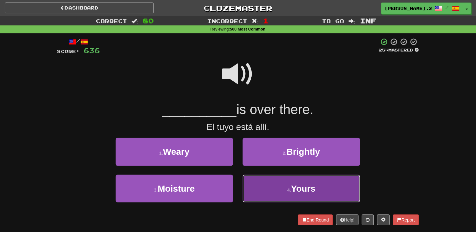
click at [284, 195] on button "4 . Yours" at bounding box center [302, 189] width 118 height 28
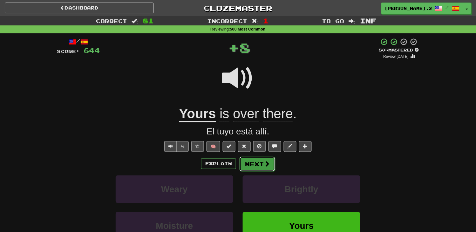
click at [263, 160] on button "Next" at bounding box center [258, 164] width 36 height 15
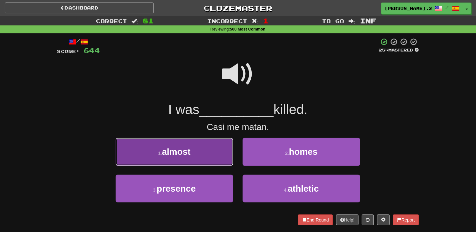
click at [210, 151] on button "1 . almost" at bounding box center [175, 152] width 118 height 28
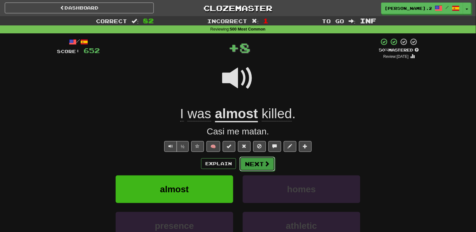
click at [268, 157] on button "Next" at bounding box center [258, 164] width 36 height 15
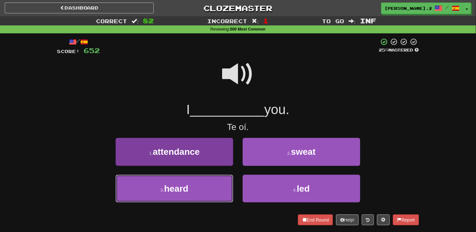
click at [219, 181] on button "3 . heard" at bounding box center [175, 189] width 118 height 28
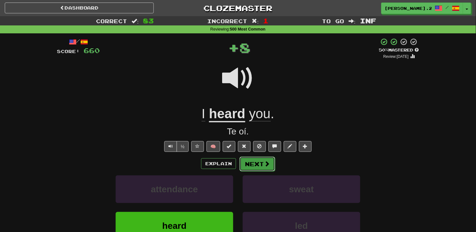
click at [258, 163] on button "Next" at bounding box center [258, 164] width 36 height 15
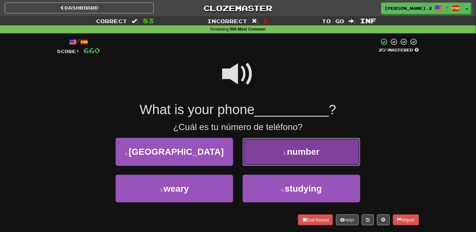
click at [264, 152] on button "2 . number" at bounding box center [302, 152] width 118 height 28
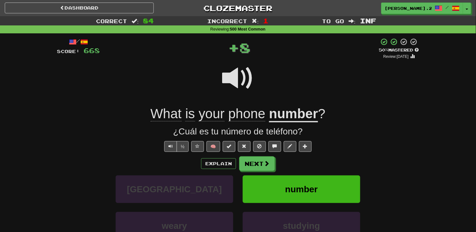
click at [259, 155] on div "/ Score: 668 + 8 50 % Mastered Review: 2025-09-21 What is your phone number ? ¿…" at bounding box center [238, 160] width 362 height 244
click at [259, 157] on button "Next" at bounding box center [257, 163] width 36 height 15
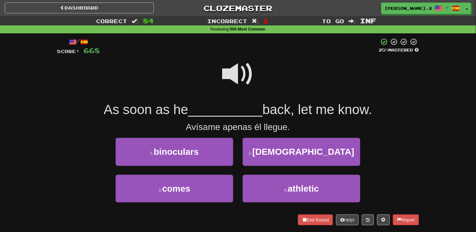
click at [240, 90] on span at bounding box center [238, 74] width 32 height 32
click at [239, 89] on span at bounding box center [238, 74] width 32 height 32
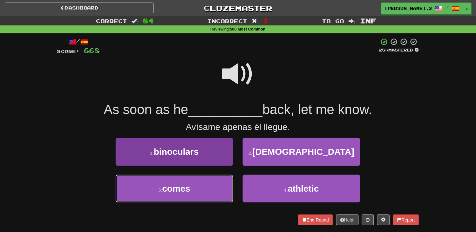
click at [211, 180] on button "3 . comes" at bounding box center [175, 189] width 118 height 28
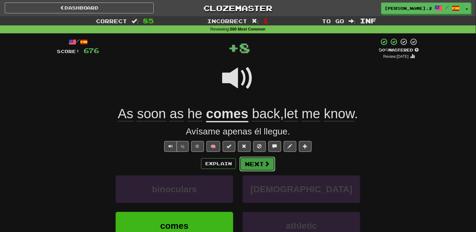
click at [254, 163] on button "Next" at bounding box center [258, 164] width 36 height 15
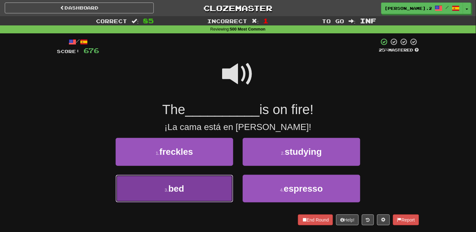
click at [207, 181] on button "3 . bed" at bounding box center [175, 189] width 118 height 28
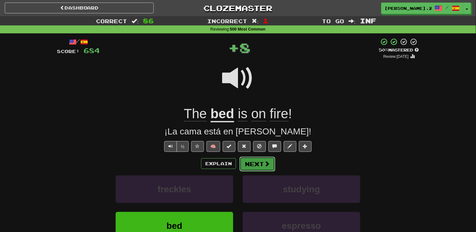
click at [256, 168] on button "Next" at bounding box center [258, 164] width 36 height 15
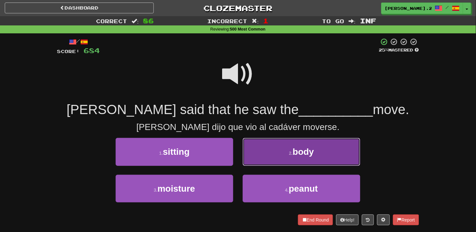
click at [256, 146] on button "2 . body" at bounding box center [302, 152] width 118 height 28
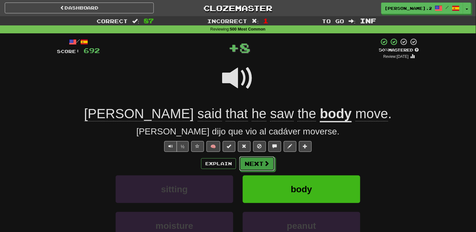
click at [258, 164] on button "Next" at bounding box center [257, 163] width 36 height 15
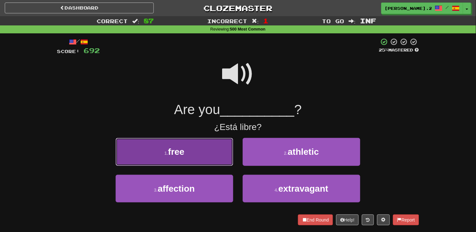
click at [209, 148] on button "1 . free" at bounding box center [175, 152] width 118 height 28
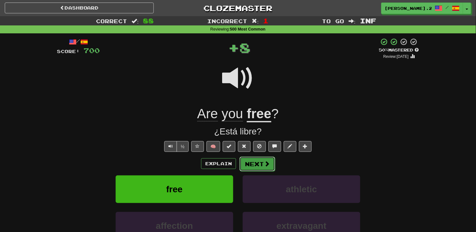
click at [252, 158] on button "Next" at bounding box center [258, 164] width 36 height 15
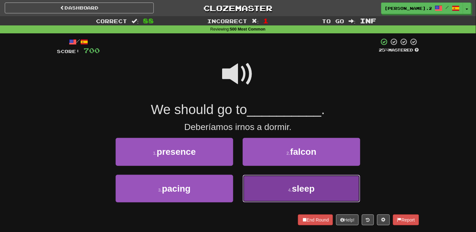
click at [289, 183] on button "4 . sleep" at bounding box center [302, 189] width 118 height 28
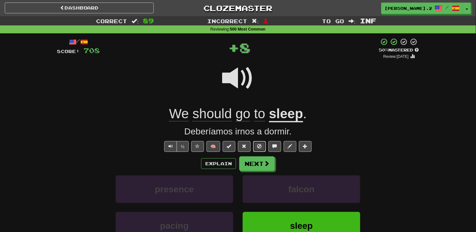
click at [258, 148] on button at bounding box center [259, 146] width 13 height 11
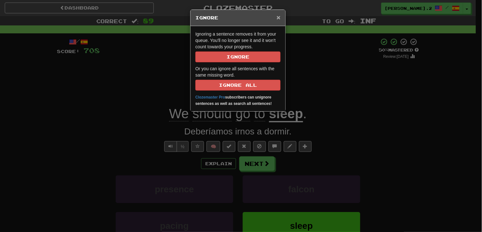
click at [277, 18] on span "×" at bounding box center [279, 17] width 4 height 7
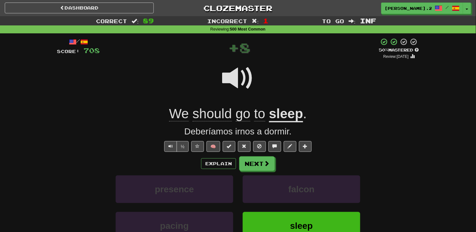
click at [261, 154] on div "/ Score: 708 + 8 50 % Mastered Review: 2025-09-21 We should go to sleep . Deber…" at bounding box center [238, 160] width 362 height 244
click at [261, 159] on button "Next" at bounding box center [257, 163] width 36 height 15
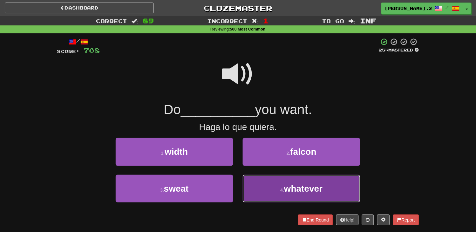
click at [263, 183] on button "4 . whatever" at bounding box center [302, 189] width 118 height 28
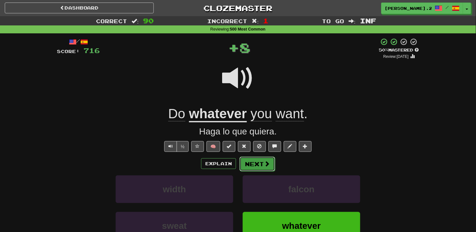
click at [249, 167] on button "Next" at bounding box center [258, 164] width 36 height 15
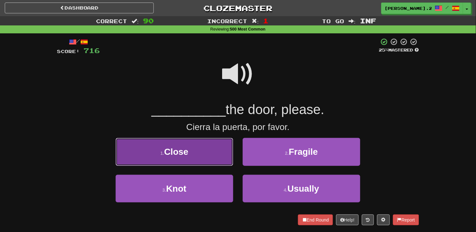
click at [215, 156] on button "1 . Close" at bounding box center [175, 152] width 118 height 28
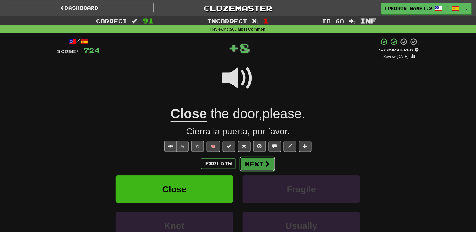
click at [270, 167] on button "Next" at bounding box center [258, 164] width 36 height 15
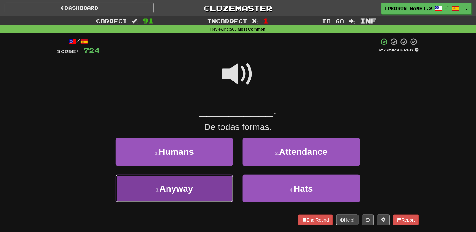
click at [200, 179] on button "3 . Anyway" at bounding box center [175, 189] width 118 height 28
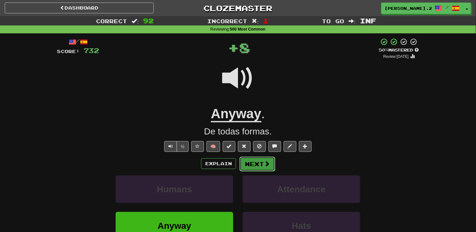
click at [251, 164] on button "Next" at bounding box center [258, 164] width 36 height 15
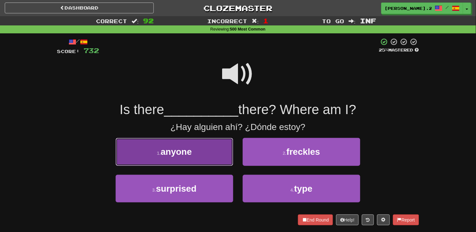
click at [211, 161] on button "1 . anyone" at bounding box center [175, 152] width 118 height 28
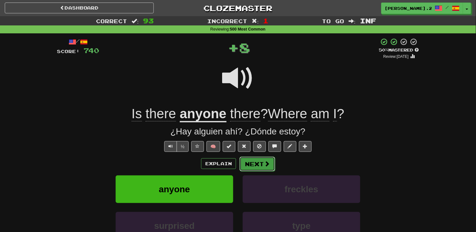
click at [245, 167] on button "Next" at bounding box center [258, 164] width 36 height 15
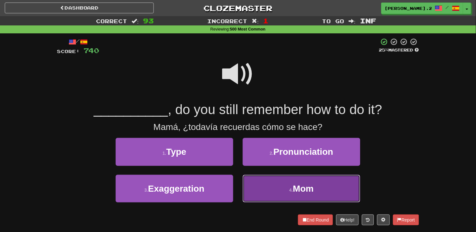
click at [275, 191] on button "4 . Mom" at bounding box center [302, 189] width 118 height 28
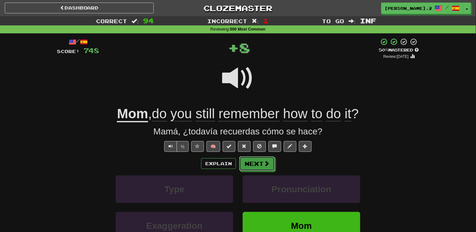
click at [266, 169] on button "Next" at bounding box center [257, 163] width 36 height 15
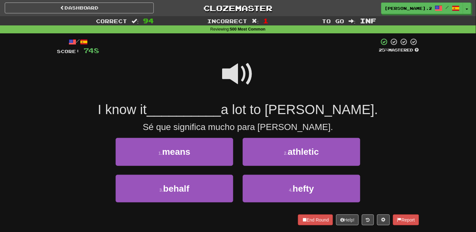
click at [227, 75] on span at bounding box center [238, 74] width 32 height 32
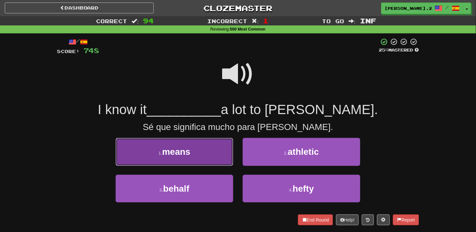
click at [208, 161] on button "1 . means" at bounding box center [175, 152] width 118 height 28
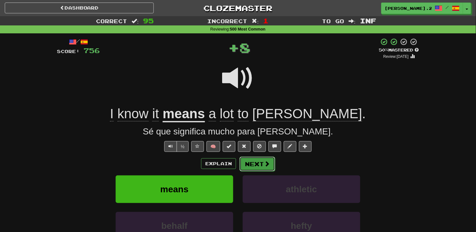
click at [254, 165] on button "Next" at bounding box center [258, 164] width 36 height 15
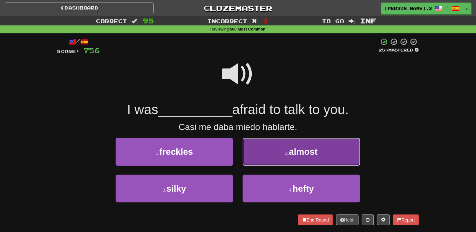
click at [263, 156] on button "2 . almost" at bounding box center [302, 152] width 118 height 28
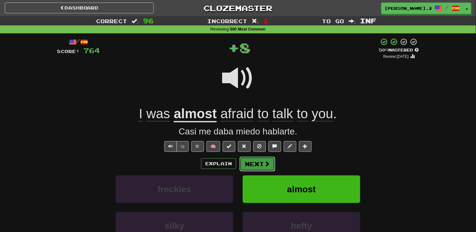
click at [256, 161] on button "Next" at bounding box center [258, 164] width 36 height 15
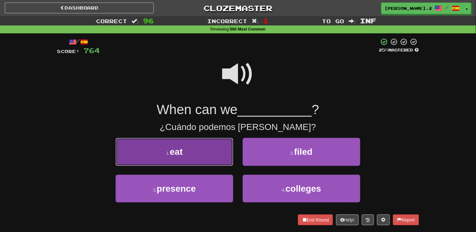
click at [215, 157] on button "1 . eat" at bounding box center [175, 152] width 118 height 28
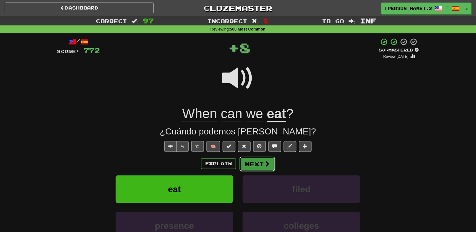
click at [245, 161] on button "Next" at bounding box center [258, 164] width 36 height 15
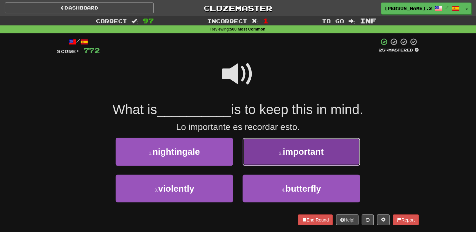
click at [272, 163] on button "2 . important" at bounding box center [302, 152] width 118 height 28
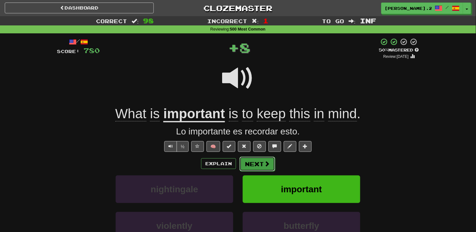
click at [271, 167] on button "Next" at bounding box center [258, 164] width 36 height 15
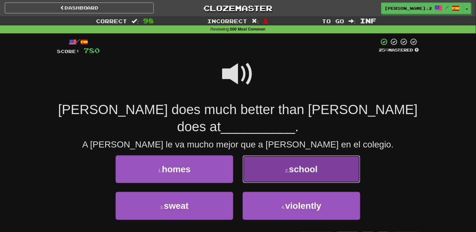
click at [284, 155] on button "2 . school" at bounding box center [302, 169] width 118 height 28
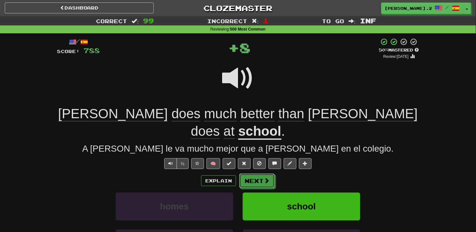
click at [260, 174] on button "Next" at bounding box center [257, 181] width 36 height 15
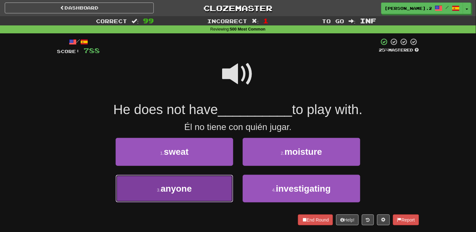
click at [208, 187] on button "3 . anyone" at bounding box center [175, 189] width 118 height 28
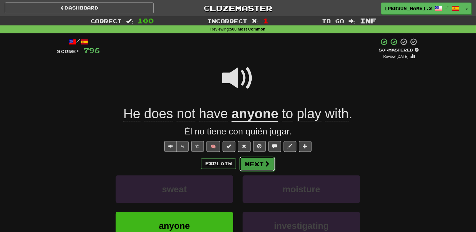
click at [255, 161] on button "Next" at bounding box center [258, 164] width 36 height 15
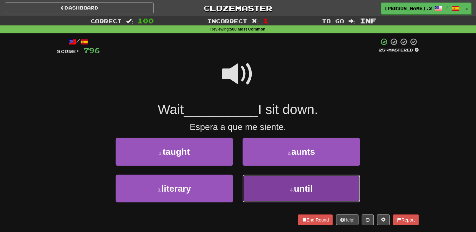
click at [263, 188] on button "4 . until" at bounding box center [302, 189] width 118 height 28
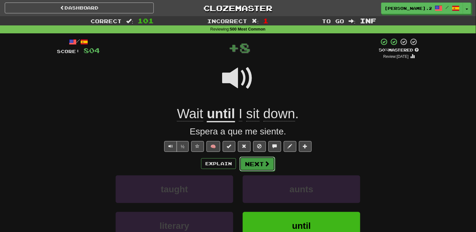
click at [249, 168] on button "Next" at bounding box center [258, 164] width 36 height 15
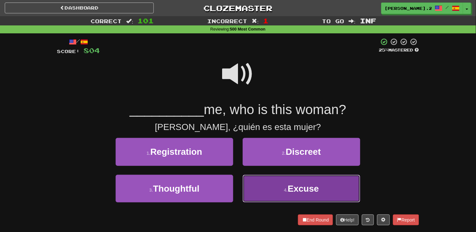
click at [259, 181] on button "4 . Excuse" at bounding box center [302, 189] width 118 height 28
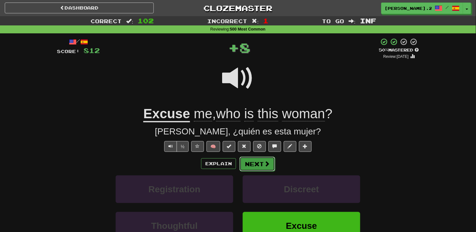
click at [250, 164] on button "Next" at bounding box center [258, 164] width 36 height 15
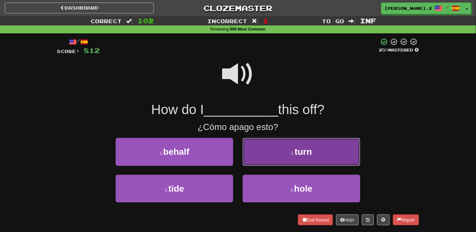
click at [259, 161] on button "2 . turn" at bounding box center [302, 152] width 118 height 28
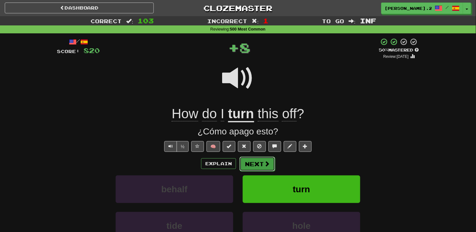
click at [253, 167] on button "Next" at bounding box center [258, 164] width 36 height 15
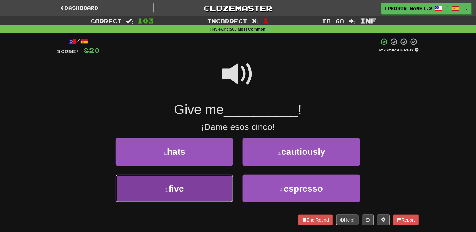
click at [220, 177] on button "3 . five" at bounding box center [175, 189] width 118 height 28
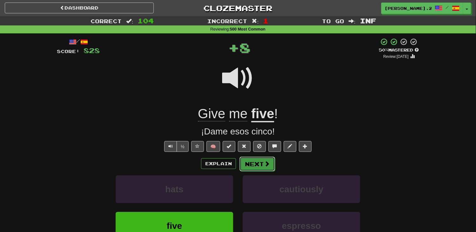
click at [250, 169] on button "Next" at bounding box center [258, 164] width 36 height 15
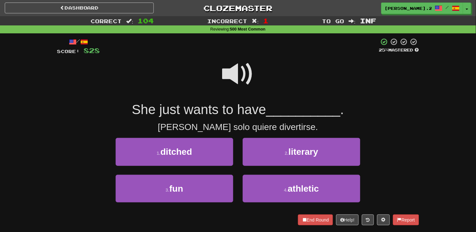
click at [231, 78] on span at bounding box center [238, 74] width 32 height 32
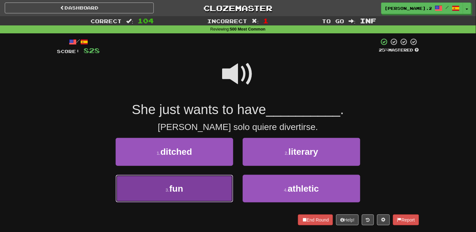
click at [220, 191] on button "3 . fun" at bounding box center [175, 189] width 118 height 28
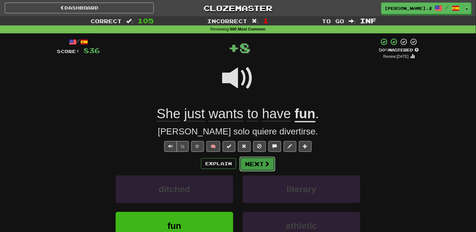
click at [256, 165] on button "Next" at bounding box center [258, 164] width 36 height 15
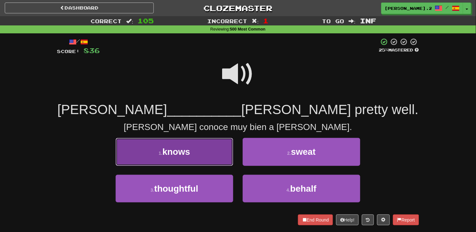
click at [207, 151] on button "1 . knows" at bounding box center [175, 152] width 118 height 28
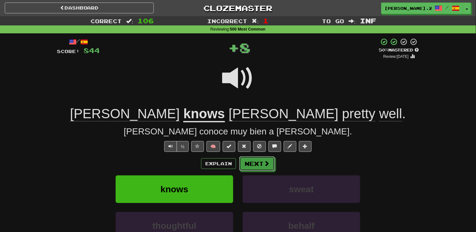
click at [244, 167] on button "Next" at bounding box center [257, 163] width 36 height 15
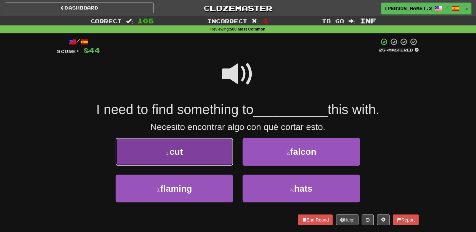
click at [215, 160] on button "1 . cut" at bounding box center [175, 152] width 118 height 28
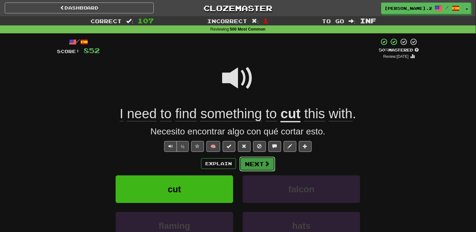
click at [248, 167] on button "Next" at bounding box center [258, 164] width 36 height 15
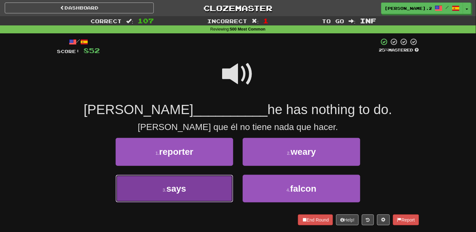
click at [217, 185] on button "3 . says" at bounding box center [175, 189] width 118 height 28
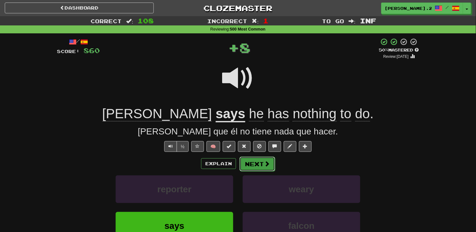
click at [255, 168] on button "Next" at bounding box center [258, 164] width 36 height 15
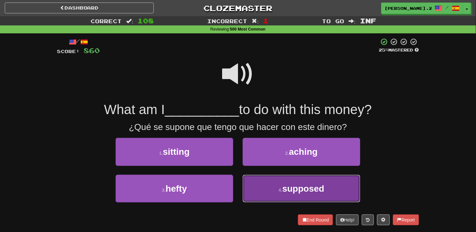
click at [269, 186] on button "4 . supposed" at bounding box center [302, 189] width 118 height 28
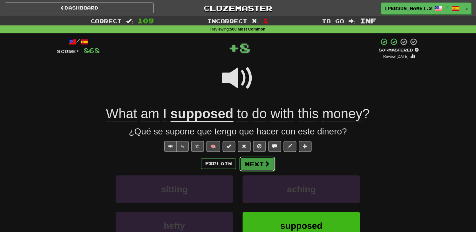
click at [257, 164] on button "Next" at bounding box center [258, 164] width 36 height 15
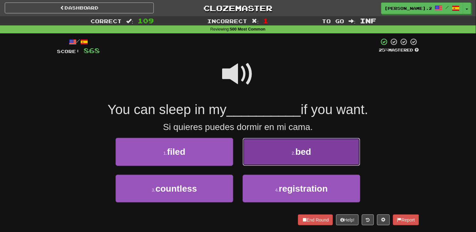
click at [254, 158] on button "2 . bed" at bounding box center [302, 152] width 118 height 28
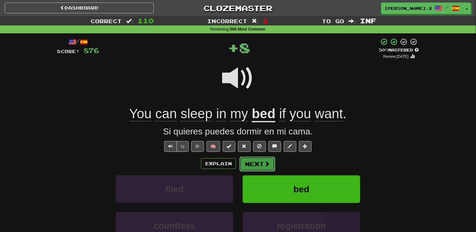
click at [258, 164] on button "Next" at bounding box center [258, 164] width 36 height 15
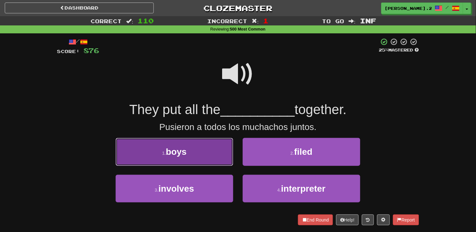
click at [214, 146] on button "1 . boys" at bounding box center [175, 152] width 118 height 28
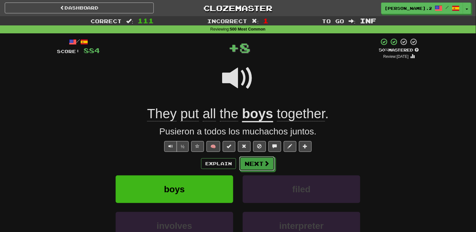
click at [272, 163] on button "Next" at bounding box center [257, 163] width 36 height 15
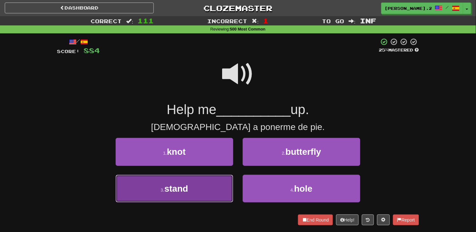
click at [201, 189] on button "3 . stand" at bounding box center [175, 189] width 118 height 28
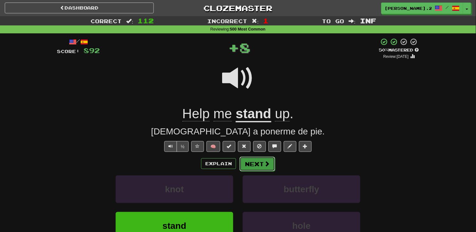
click at [250, 166] on button "Next" at bounding box center [258, 164] width 36 height 15
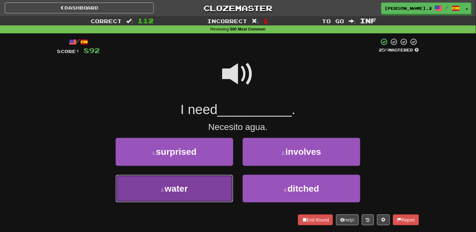
click at [201, 189] on button "3 . water" at bounding box center [175, 189] width 118 height 28
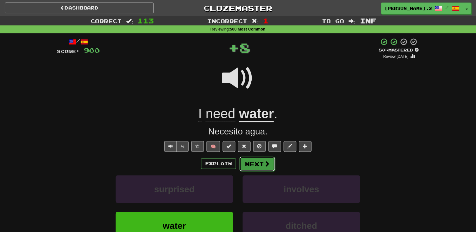
click at [255, 163] on button "Next" at bounding box center [258, 164] width 36 height 15
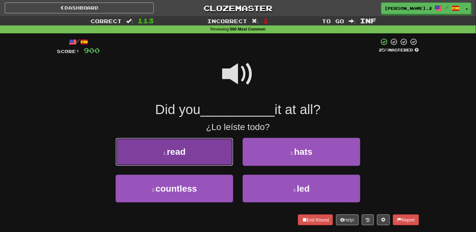
click at [220, 156] on button "1 . read" at bounding box center [175, 152] width 118 height 28
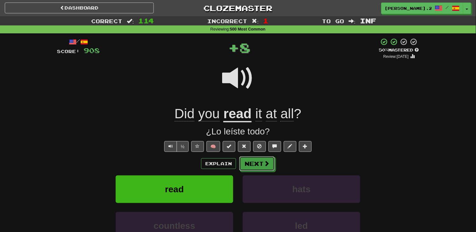
click at [259, 162] on button "Next" at bounding box center [257, 163] width 36 height 15
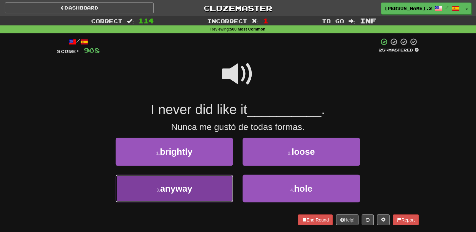
click at [215, 186] on button "3 . anyway" at bounding box center [175, 189] width 118 height 28
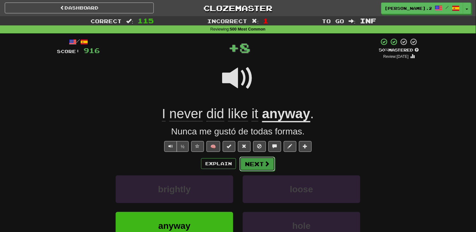
click at [249, 165] on button "Next" at bounding box center [258, 164] width 36 height 15
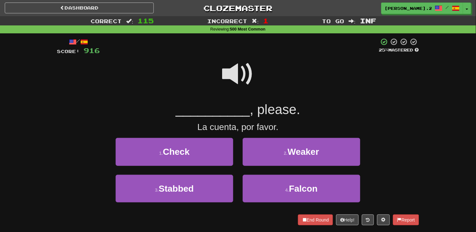
click at [231, 84] on span at bounding box center [238, 74] width 32 height 32
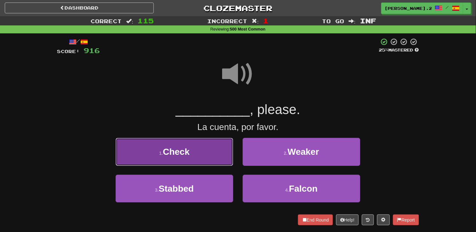
click at [213, 153] on button "1 . Check" at bounding box center [175, 152] width 118 height 28
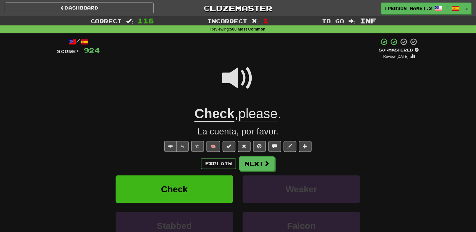
click at [236, 71] on span at bounding box center [238, 78] width 32 height 32
click at [262, 170] on button "Next" at bounding box center [258, 164] width 36 height 15
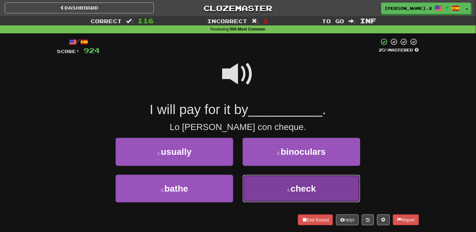
click at [256, 177] on button "4 . check" at bounding box center [302, 189] width 118 height 28
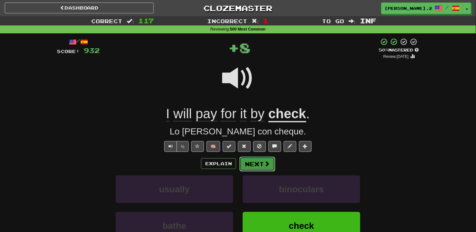
click at [258, 159] on button "Next" at bounding box center [258, 164] width 36 height 15
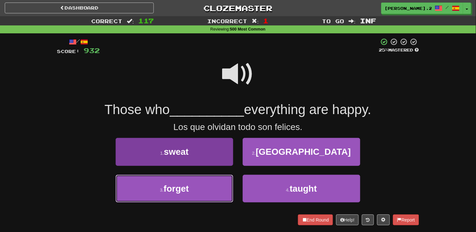
click at [217, 182] on button "3 . forget" at bounding box center [175, 189] width 118 height 28
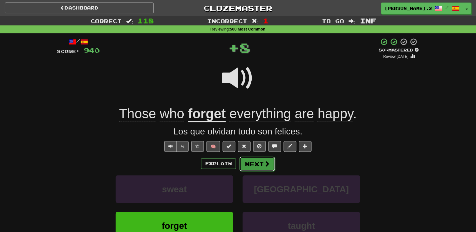
click at [253, 162] on button "Next" at bounding box center [258, 164] width 36 height 15
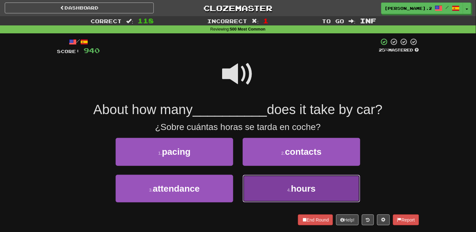
click at [258, 185] on button "4 . hours" at bounding box center [302, 189] width 118 height 28
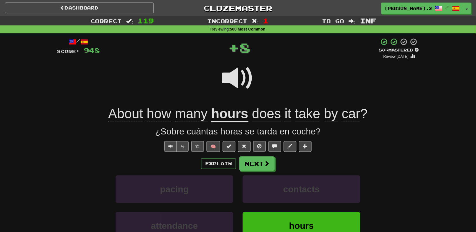
click at [256, 172] on div "Explain Next pacing contacts attendance hours Learn more: pacing contacts atten…" at bounding box center [238, 207] width 362 height 102
click at [256, 168] on button "Next" at bounding box center [258, 164] width 36 height 15
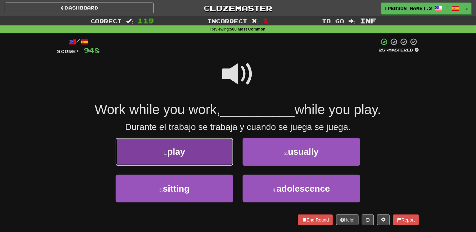
click at [213, 154] on button "1 . play" at bounding box center [175, 152] width 118 height 28
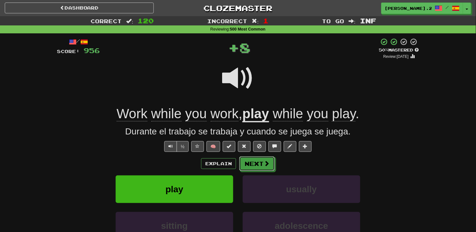
click at [249, 156] on button "Next" at bounding box center [257, 163] width 36 height 15
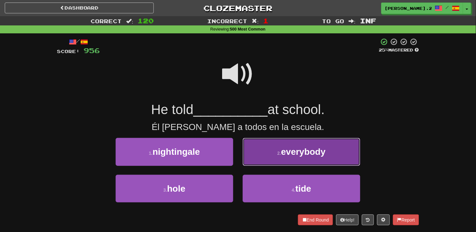
click at [258, 150] on button "2 . everybody" at bounding box center [302, 152] width 118 height 28
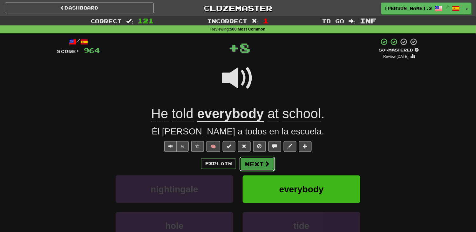
click at [253, 161] on button "Next" at bounding box center [258, 164] width 36 height 15
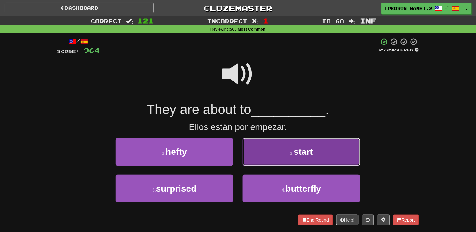
click at [268, 153] on button "2 . start" at bounding box center [302, 152] width 118 height 28
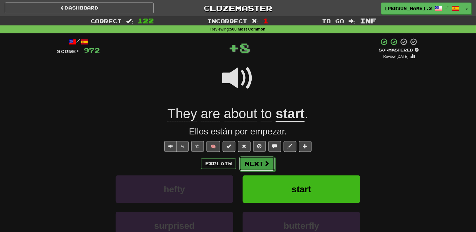
click at [253, 160] on button "Next" at bounding box center [257, 163] width 36 height 15
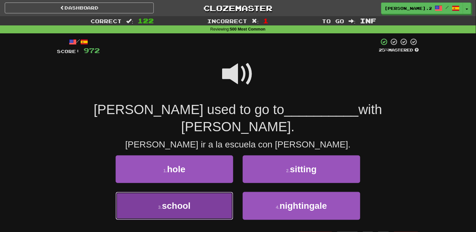
click at [205, 192] on button "3 . school" at bounding box center [175, 206] width 118 height 28
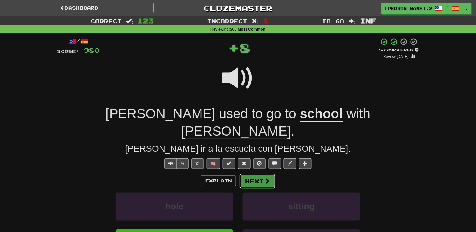
click at [253, 174] on button "Next" at bounding box center [258, 181] width 36 height 15
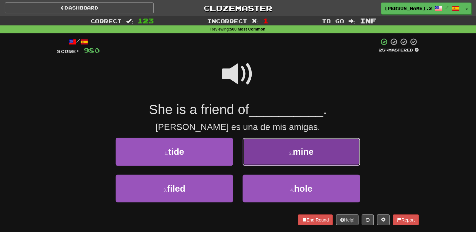
click at [284, 153] on button "2 . mine" at bounding box center [302, 152] width 118 height 28
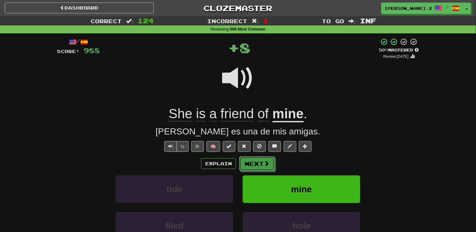
click at [258, 167] on button "Next" at bounding box center [257, 163] width 36 height 15
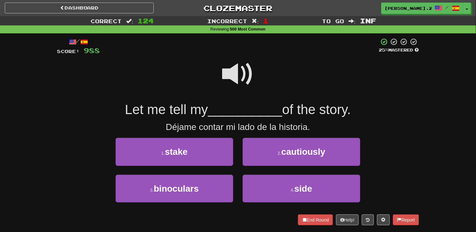
click at [236, 75] on span at bounding box center [238, 74] width 32 height 32
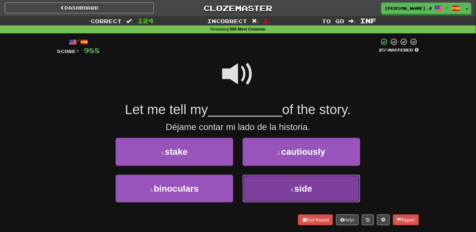
click at [277, 194] on button "4 . side" at bounding box center [302, 189] width 118 height 28
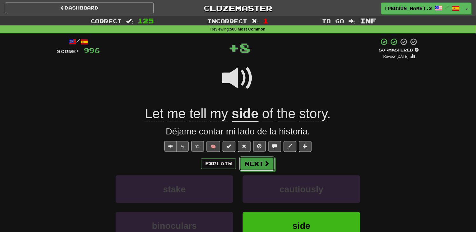
click at [262, 167] on button "Next" at bounding box center [257, 163] width 36 height 15
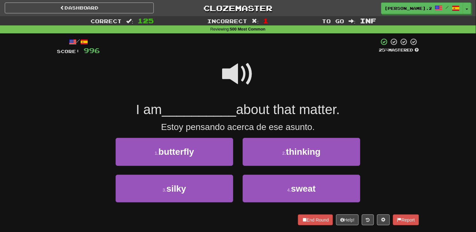
click at [234, 72] on span at bounding box center [238, 74] width 32 height 32
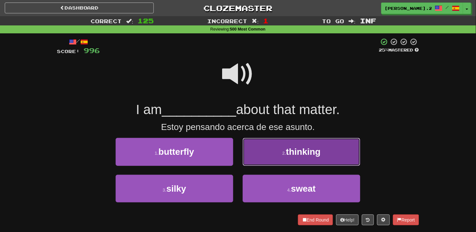
click at [276, 154] on button "2 . thinking" at bounding box center [302, 152] width 118 height 28
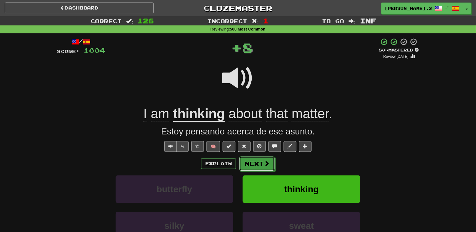
click at [255, 163] on button "Next" at bounding box center [257, 163] width 36 height 15
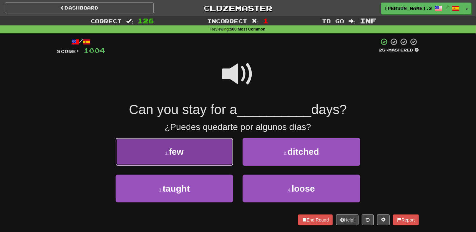
click at [219, 156] on button "1 . few" at bounding box center [175, 152] width 118 height 28
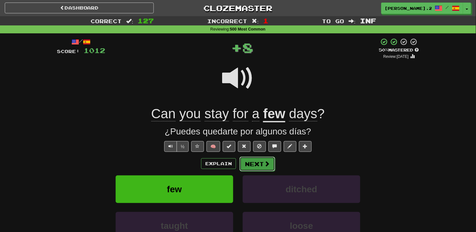
click at [258, 162] on button "Next" at bounding box center [258, 164] width 36 height 15
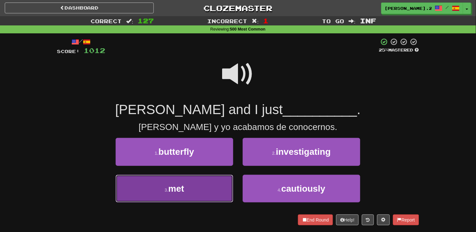
click at [198, 186] on button "3 . met" at bounding box center [175, 189] width 118 height 28
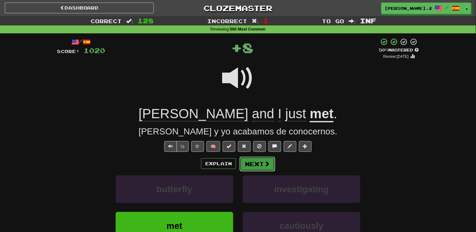
click at [264, 168] on button "Next" at bounding box center [258, 164] width 36 height 15
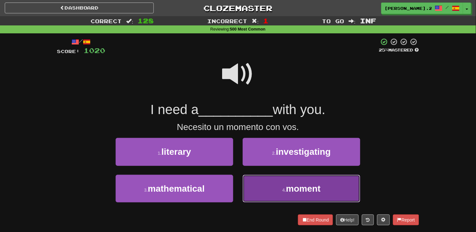
click at [275, 192] on button "4 . moment" at bounding box center [302, 189] width 118 height 28
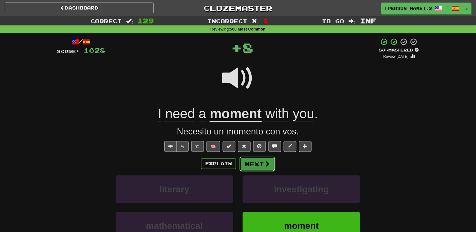
click at [252, 167] on button "Next" at bounding box center [258, 164] width 36 height 15
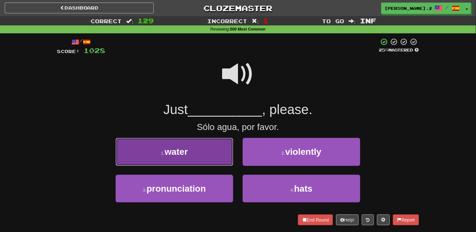
click at [208, 158] on button "1 . water" at bounding box center [175, 152] width 118 height 28
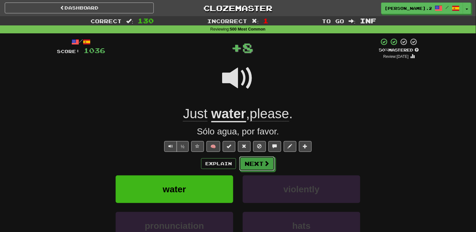
click at [243, 168] on button "Next" at bounding box center [257, 163] width 36 height 15
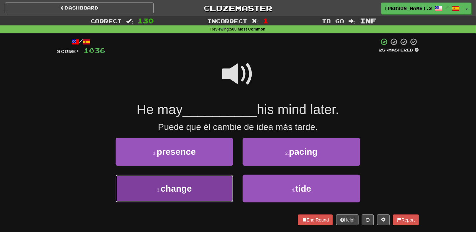
click at [206, 181] on button "3 . change" at bounding box center [175, 189] width 118 height 28
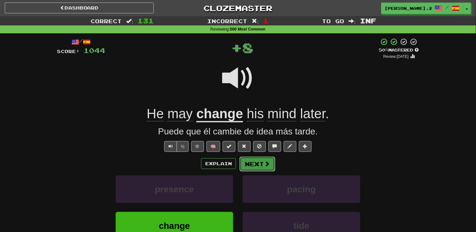
click at [262, 166] on button "Next" at bounding box center [258, 164] width 36 height 15
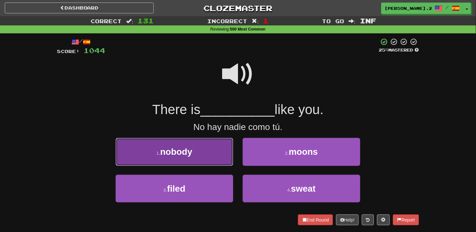
click at [214, 159] on button "1 . nobody" at bounding box center [175, 152] width 118 height 28
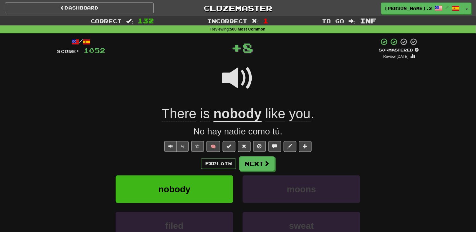
click at [255, 173] on div "Explain Next nobody moons filed sweat Learn more: nobody moons filed sweat" at bounding box center [238, 207] width 362 height 102
click at [255, 167] on button "Next" at bounding box center [258, 164] width 36 height 15
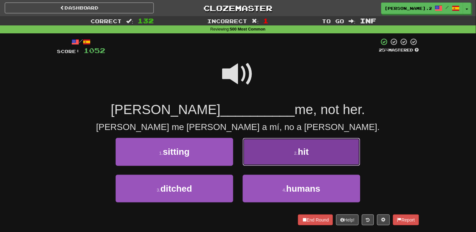
click at [280, 157] on button "2 . hit" at bounding box center [302, 152] width 118 height 28
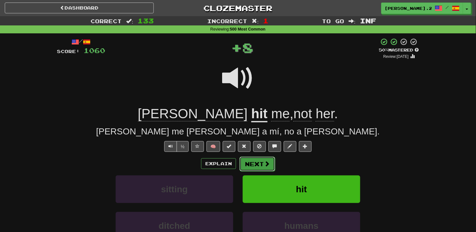
click at [255, 163] on button "Next" at bounding box center [258, 164] width 36 height 15
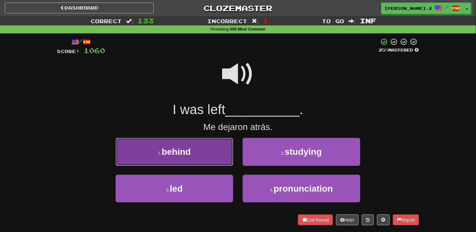
click at [206, 160] on button "1 . behind" at bounding box center [175, 152] width 118 height 28
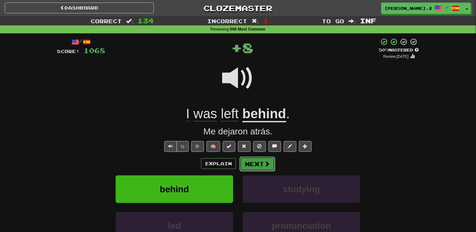
click at [256, 166] on button "Next" at bounding box center [258, 164] width 36 height 15
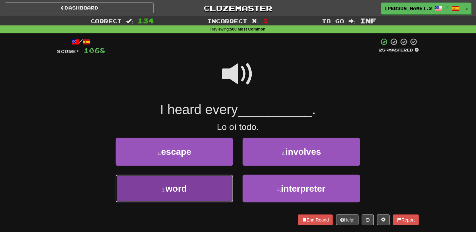
click at [209, 189] on button "3 . word" at bounding box center [175, 189] width 118 height 28
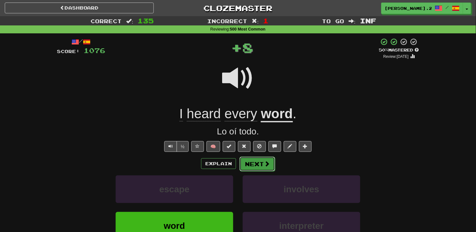
click at [255, 164] on button "Next" at bounding box center [258, 164] width 36 height 15
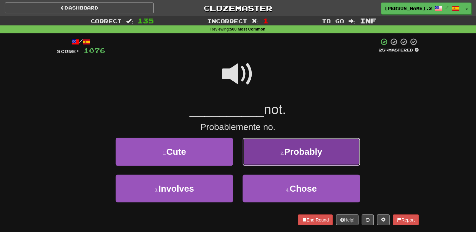
click at [274, 147] on button "2 . Probably" at bounding box center [302, 152] width 118 height 28
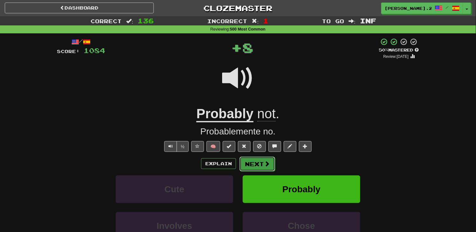
click at [246, 161] on button "Next" at bounding box center [258, 164] width 36 height 15
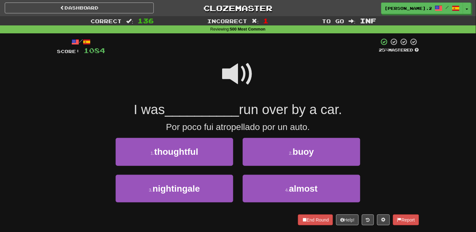
click at [252, 76] on span at bounding box center [238, 74] width 32 height 32
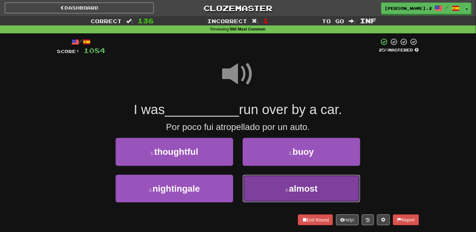
click at [270, 191] on button "4 . almost" at bounding box center [302, 189] width 118 height 28
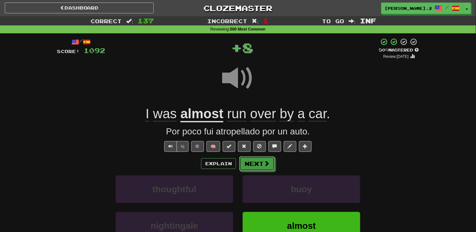
click at [256, 167] on button "Next" at bounding box center [257, 163] width 36 height 15
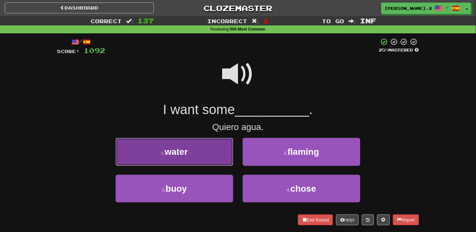
click at [207, 150] on button "1 . water" at bounding box center [175, 152] width 118 height 28
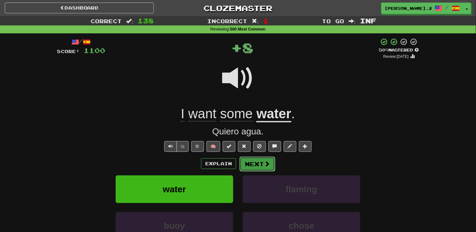
click at [263, 157] on button "Next" at bounding box center [258, 164] width 36 height 15
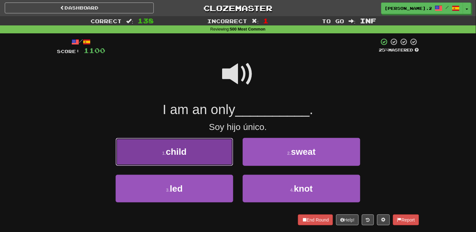
click at [220, 156] on button "1 . child" at bounding box center [175, 152] width 118 height 28
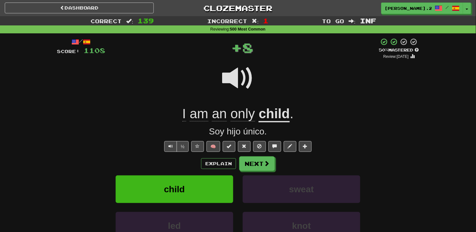
click at [265, 155] on div "/ Score: 1108 + 8 50 % Mastered Review: 2025-09-21 I am an only child . Soy hij…" at bounding box center [238, 160] width 362 height 244
click at [265, 160] on button "Next" at bounding box center [257, 163] width 36 height 15
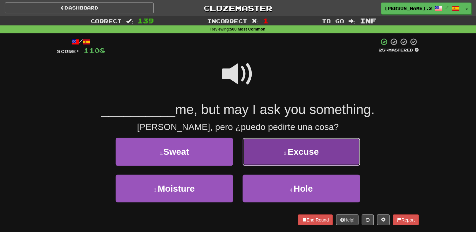
click at [281, 151] on button "2 . Excuse" at bounding box center [302, 152] width 118 height 28
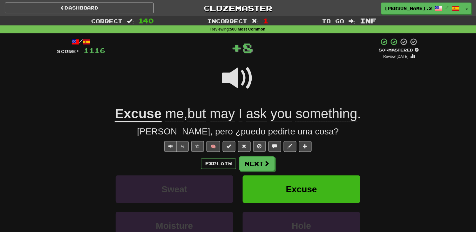
click at [270, 155] on div "/ Score: 1116 + 8 50 % Mastered Review: 2025-09-21 Excuse me , but may I ask yo…" at bounding box center [238, 160] width 362 height 244
click at [269, 158] on button "Next" at bounding box center [257, 163] width 36 height 15
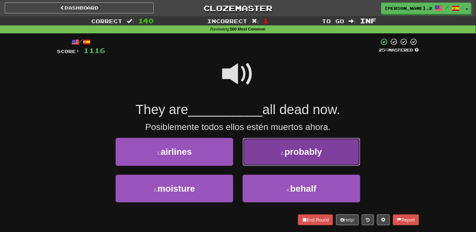
click at [280, 153] on button "2 . probably" at bounding box center [302, 152] width 118 height 28
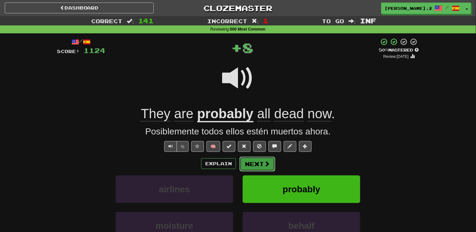
click at [261, 160] on button "Next" at bounding box center [258, 164] width 36 height 15
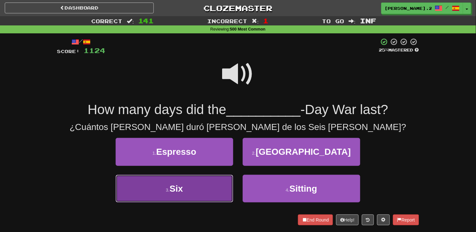
click at [210, 188] on button "3 . Six" at bounding box center [175, 189] width 118 height 28
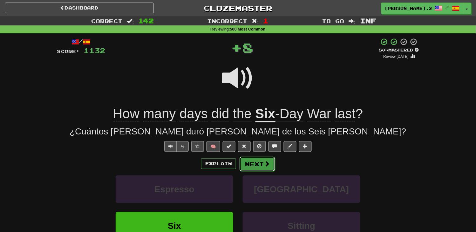
click at [264, 158] on button "Next" at bounding box center [258, 164] width 36 height 15
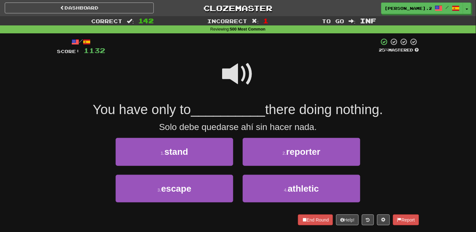
click at [232, 76] on span at bounding box center [238, 74] width 32 height 32
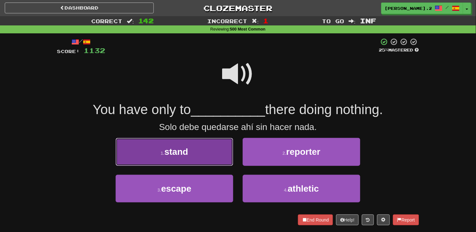
click at [188, 151] on span "stand" at bounding box center [177, 152] width 24 height 10
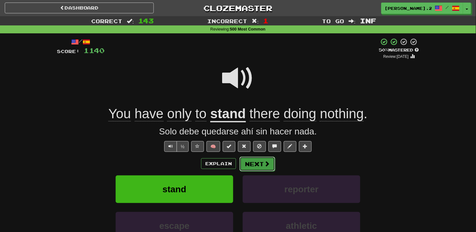
click at [255, 168] on button "Next" at bounding box center [258, 164] width 36 height 15
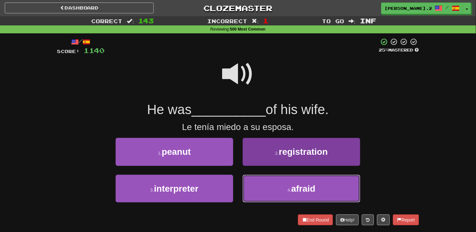
click at [256, 179] on button "4 . afraid" at bounding box center [302, 189] width 118 height 28
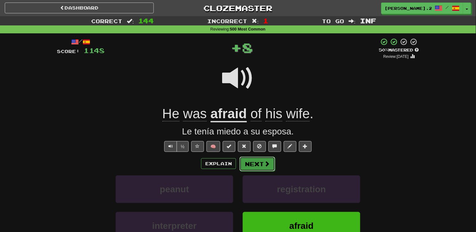
click at [246, 168] on button "Next" at bounding box center [258, 164] width 36 height 15
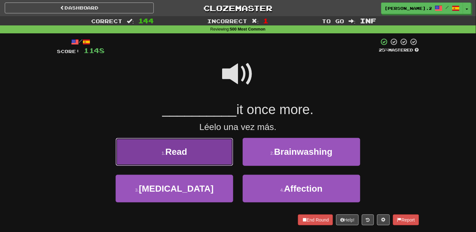
click at [208, 157] on button "1 . Read" at bounding box center [175, 152] width 118 height 28
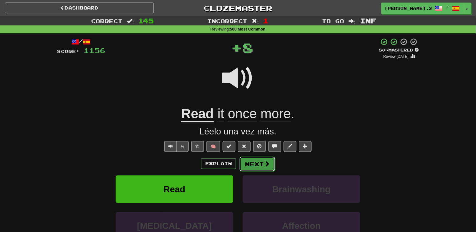
click at [256, 167] on button "Next" at bounding box center [258, 164] width 36 height 15
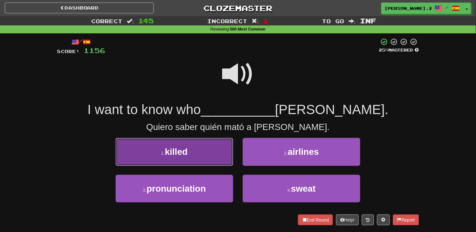
click at [228, 159] on button "1 . killed" at bounding box center [175, 152] width 118 height 28
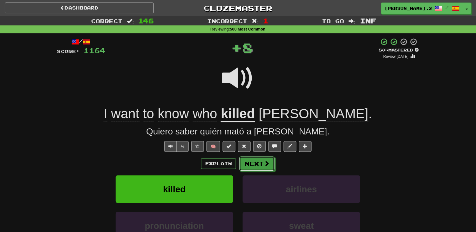
click at [256, 164] on button "Next" at bounding box center [257, 163] width 36 height 15
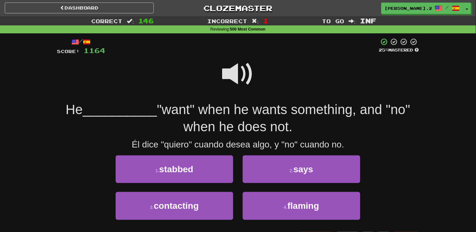
click at [231, 84] on span at bounding box center [238, 74] width 32 height 32
click at [237, 76] on span at bounding box center [238, 74] width 32 height 32
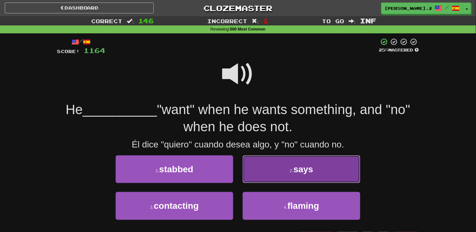
click at [267, 174] on button "2 . says" at bounding box center [302, 169] width 118 height 28
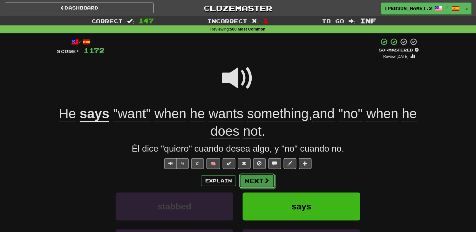
click at [261, 179] on button "Next" at bounding box center [257, 181] width 36 height 15
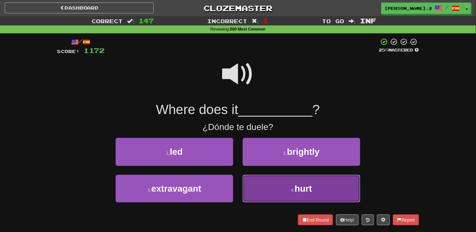
click at [271, 187] on button "4 . hurt" at bounding box center [302, 189] width 118 height 28
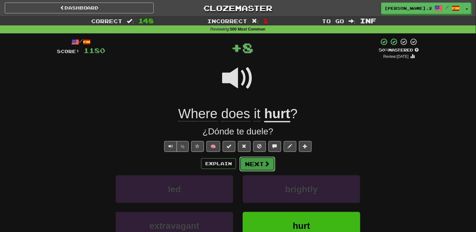
click at [252, 163] on button "Next" at bounding box center [258, 164] width 36 height 15
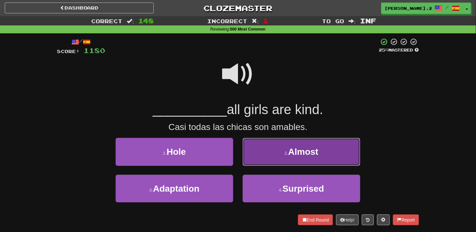
click at [254, 154] on button "2 . Almost" at bounding box center [302, 152] width 118 height 28
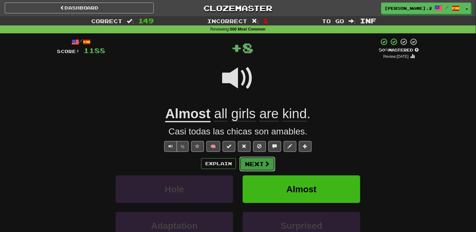
click at [252, 161] on button "Next" at bounding box center [258, 164] width 36 height 15
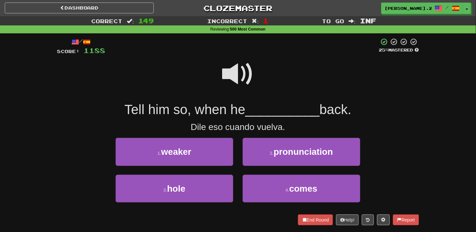
click at [237, 86] on span at bounding box center [238, 74] width 32 height 32
click at [241, 84] on span at bounding box center [238, 74] width 32 height 32
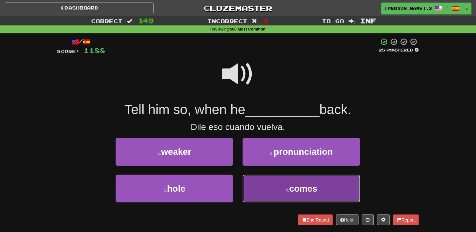
click at [276, 187] on button "4 . comes" at bounding box center [302, 189] width 118 height 28
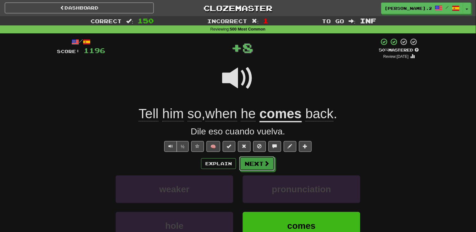
click at [265, 165] on span at bounding box center [267, 163] width 6 height 6
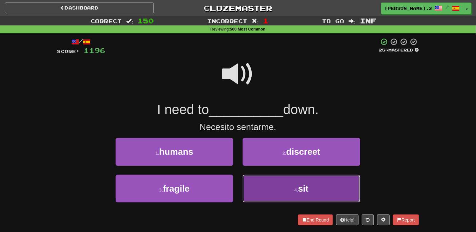
click at [279, 176] on button "4 . sit" at bounding box center [302, 189] width 118 height 28
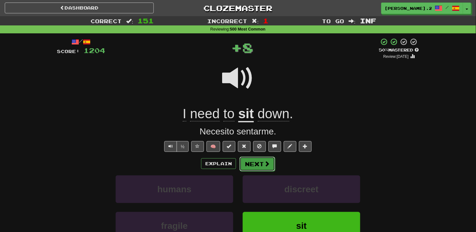
click at [264, 162] on span at bounding box center [267, 164] width 6 height 6
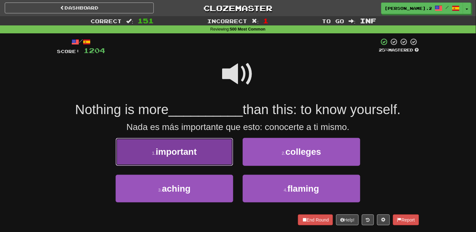
click at [196, 159] on button "1 . important" at bounding box center [175, 152] width 118 height 28
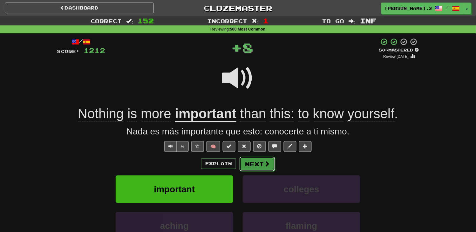
click at [242, 167] on button "Next" at bounding box center [258, 164] width 36 height 15
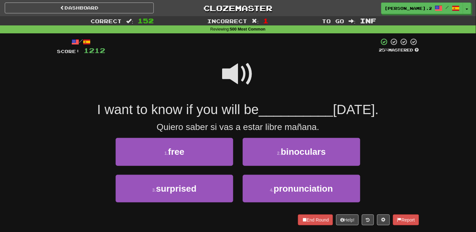
click at [243, 70] on span at bounding box center [238, 74] width 32 height 32
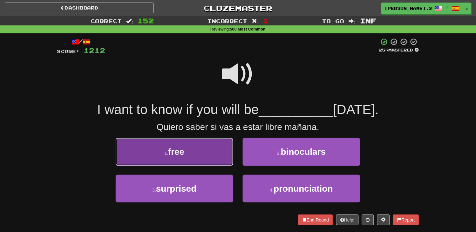
click at [186, 147] on button "1 . free" at bounding box center [175, 152] width 118 height 28
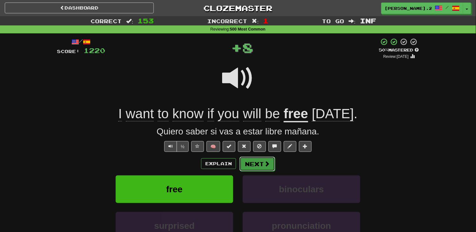
click at [248, 166] on button "Next" at bounding box center [258, 164] width 36 height 15
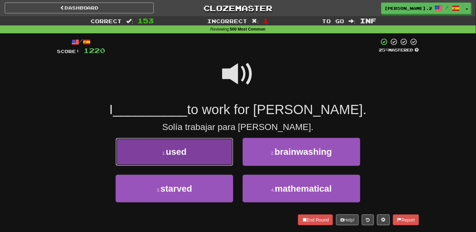
click at [203, 154] on button "1 . used" at bounding box center [175, 152] width 118 height 28
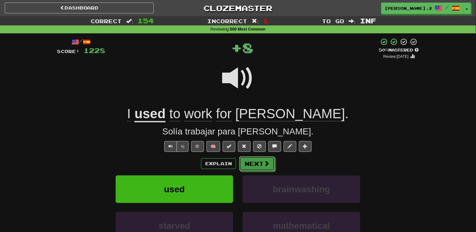
click at [249, 162] on button "Next" at bounding box center [257, 163] width 36 height 15
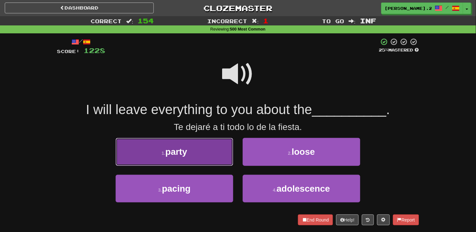
click at [218, 157] on button "1 . party" at bounding box center [175, 152] width 118 height 28
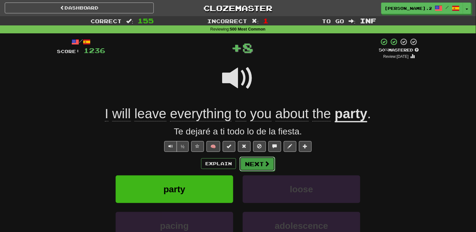
click at [260, 165] on button "Next" at bounding box center [258, 164] width 36 height 15
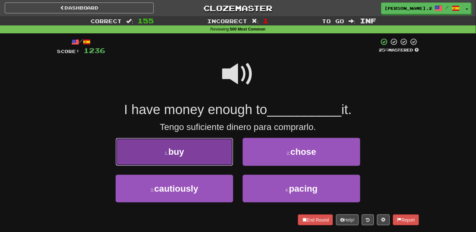
click at [211, 155] on button "1 . buy" at bounding box center [175, 152] width 118 height 28
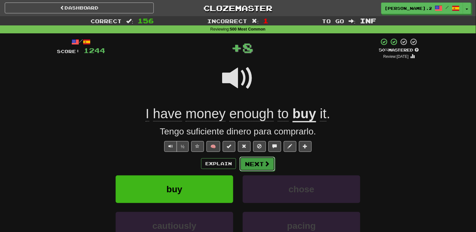
click at [256, 169] on button "Next" at bounding box center [258, 164] width 36 height 15
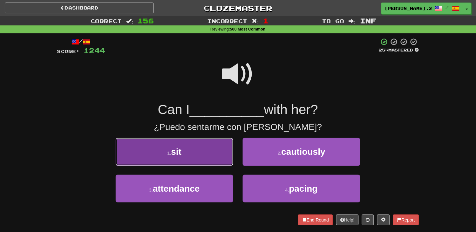
click at [216, 160] on button "1 . sit" at bounding box center [175, 152] width 118 height 28
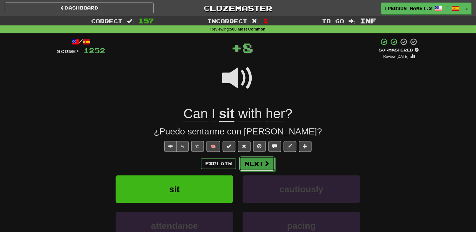
click at [252, 169] on button "Next" at bounding box center [257, 163] width 36 height 15
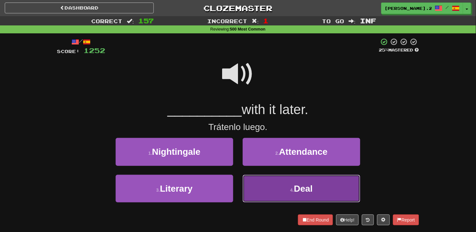
click at [263, 183] on button "4 . Deal" at bounding box center [302, 189] width 118 height 28
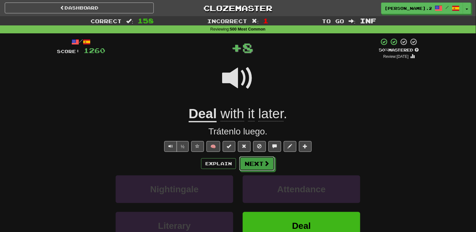
click at [247, 164] on button "Next" at bounding box center [257, 163] width 36 height 15
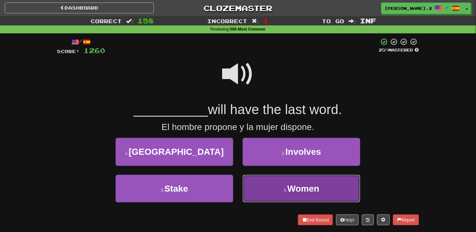
click at [299, 191] on span "Women" at bounding box center [304, 189] width 32 height 10
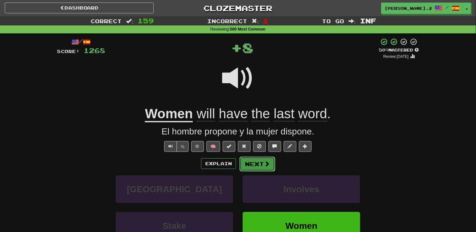
click at [258, 160] on button "Next" at bounding box center [258, 164] width 36 height 15
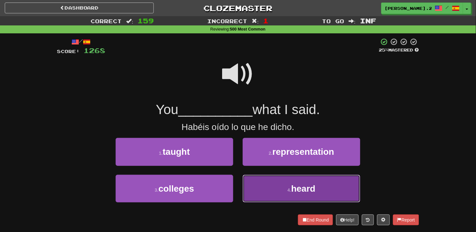
click at [278, 188] on button "4 . heard" at bounding box center [302, 189] width 118 height 28
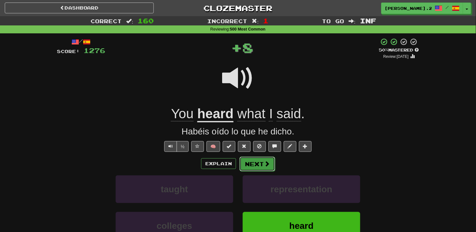
click at [260, 168] on button "Next" at bounding box center [258, 164] width 36 height 15
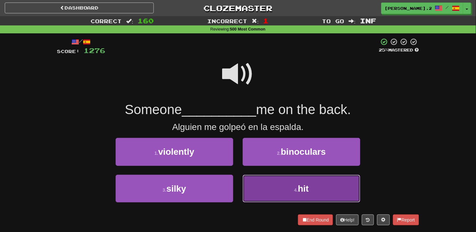
click at [272, 181] on button "4 . hit" at bounding box center [302, 189] width 118 height 28
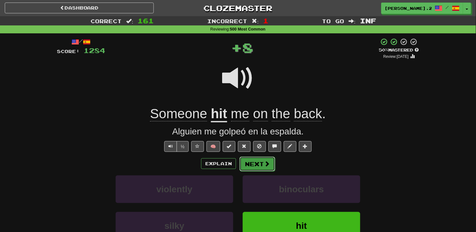
click at [254, 169] on button "Next" at bounding box center [258, 164] width 36 height 15
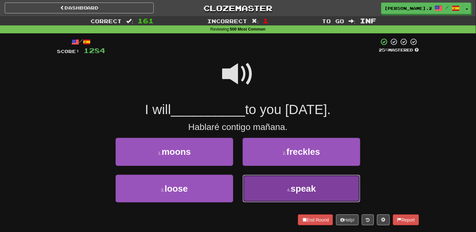
click at [268, 182] on button "4 . speak" at bounding box center [302, 189] width 118 height 28
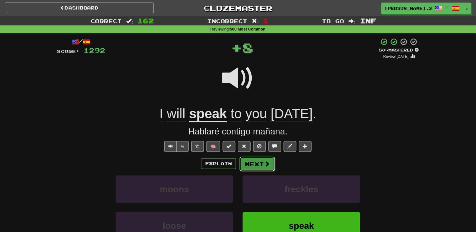
click at [256, 169] on button "Next" at bounding box center [258, 164] width 36 height 15
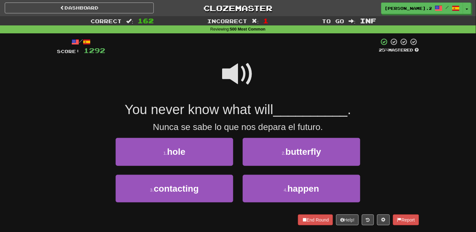
click at [233, 74] on span at bounding box center [238, 74] width 32 height 32
click at [285, 156] on button "2 . butterfly" at bounding box center [302, 152] width 118 height 28
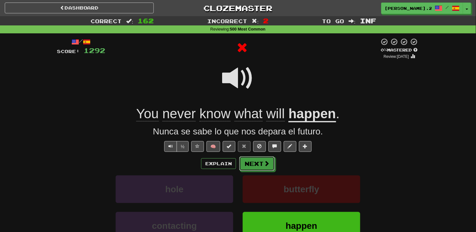
click at [260, 163] on button "Next" at bounding box center [257, 163] width 36 height 15
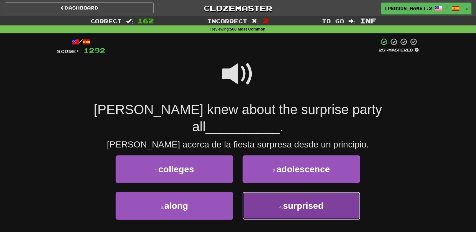
click at [267, 192] on button "4 . surprised" at bounding box center [302, 206] width 118 height 28
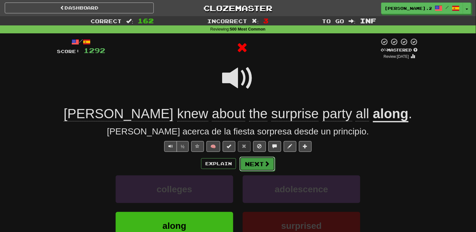
click at [252, 166] on button "Next" at bounding box center [258, 164] width 36 height 15
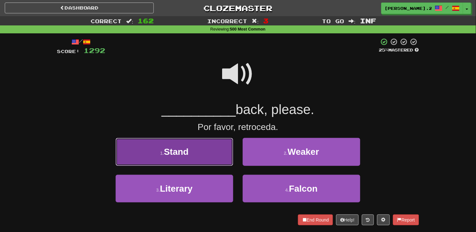
click at [210, 157] on button "1 . Stand" at bounding box center [175, 152] width 118 height 28
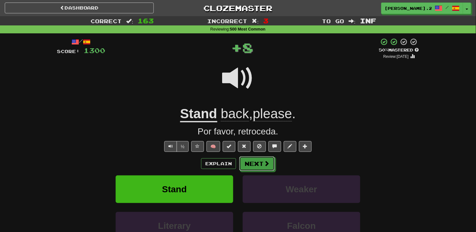
click at [255, 161] on button "Next" at bounding box center [257, 163] width 36 height 15
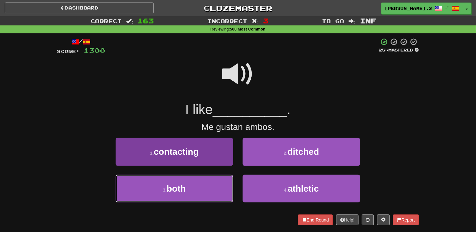
click at [205, 192] on button "3 . both" at bounding box center [175, 189] width 118 height 28
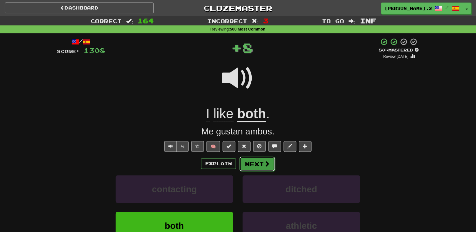
click at [260, 163] on button "Next" at bounding box center [258, 164] width 36 height 15
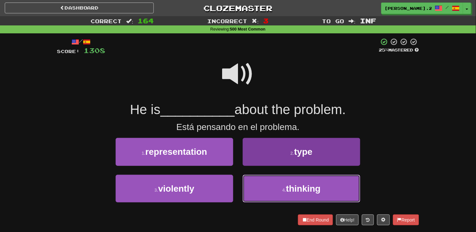
click at [257, 179] on button "4 . thinking" at bounding box center [302, 189] width 118 height 28
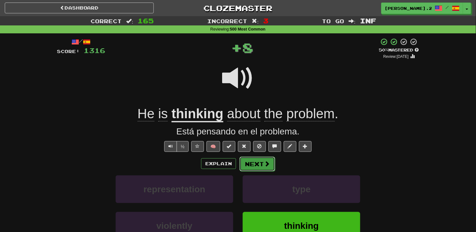
click at [254, 160] on button "Next" at bounding box center [258, 164] width 36 height 15
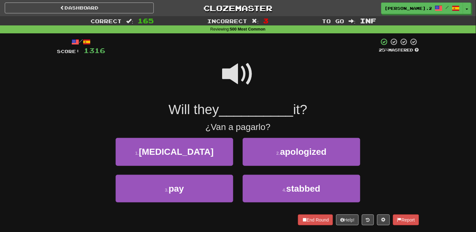
click at [231, 65] on span at bounding box center [238, 74] width 32 height 32
click at [230, 73] on span at bounding box center [238, 74] width 32 height 32
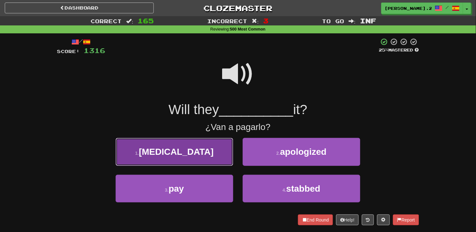
click at [206, 158] on button "1 . penicillin" at bounding box center [175, 152] width 118 height 28
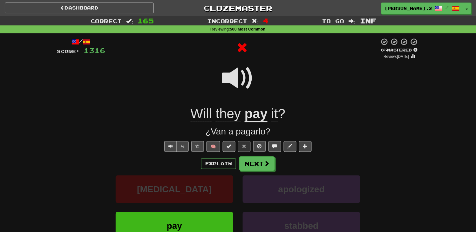
click at [256, 172] on div "Explain Next penicillin apologized pay stabbed Learn more: penicillin apologize…" at bounding box center [238, 207] width 362 height 102
click at [256, 166] on button "Next" at bounding box center [258, 164] width 36 height 15
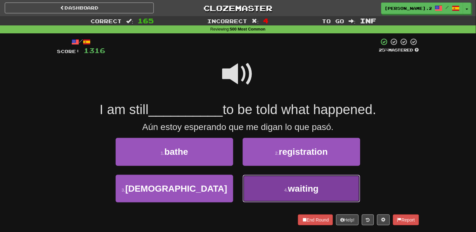
click at [256, 185] on button "4 . waiting" at bounding box center [302, 189] width 118 height 28
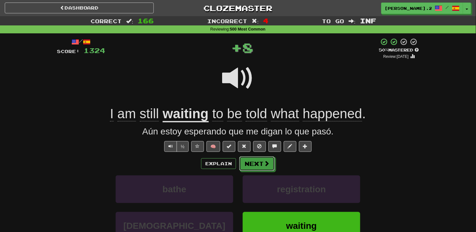
click at [243, 169] on button "Next" at bounding box center [257, 163] width 36 height 15
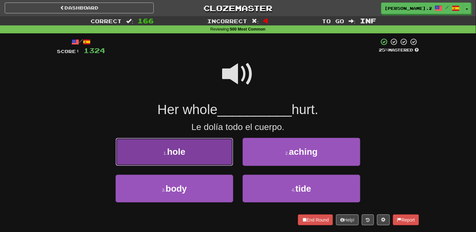
click at [215, 156] on button "1 . hole" at bounding box center [175, 152] width 118 height 28
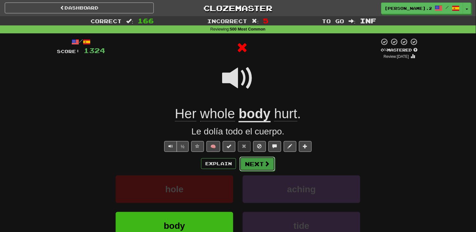
click at [257, 165] on button "Next" at bounding box center [258, 164] width 36 height 15
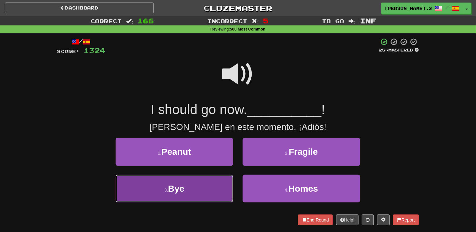
click at [202, 194] on button "3 . Bye" at bounding box center [175, 189] width 118 height 28
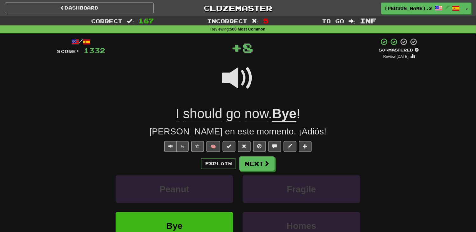
click at [276, 165] on div "Explain Next" at bounding box center [238, 163] width 362 height 15
click at [261, 165] on button "Next" at bounding box center [257, 163] width 36 height 15
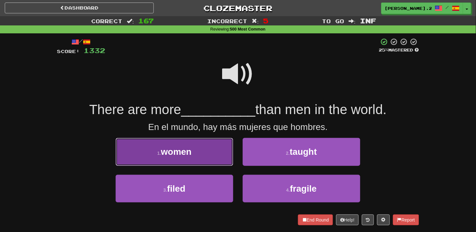
click at [207, 153] on button "1 . women" at bounding box center [175, 152] width 118 height 28
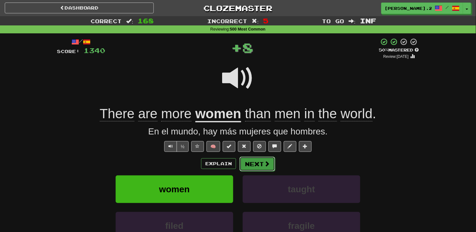
click at [256, 170] on button "Next" at bounding box center [258, 164] width 36 height 15
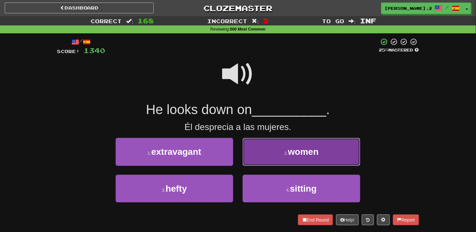
click at [285, 150] on button "2 . women" at bounding box center [302, 152] width 118 height 28
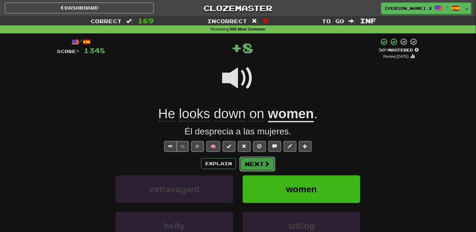
click at [261, 160] on button "Next" at bounding box center [258, 164] width 36 height 15
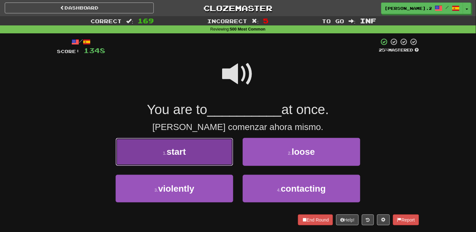
click at [218, 164] on button "1 . start" at bounding box center [175, 152] width 118 height 28
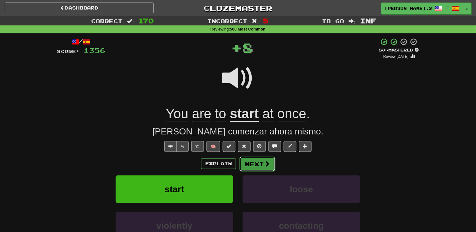
click at [246, 165] on button "Next" at bounding box center [258, 164] width 36 height 15
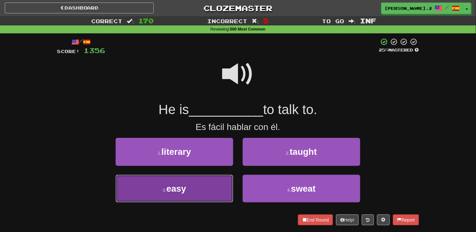
click at [211, 189] on button "3 . easy" at bounding box center [175, 189] width 118 height 28
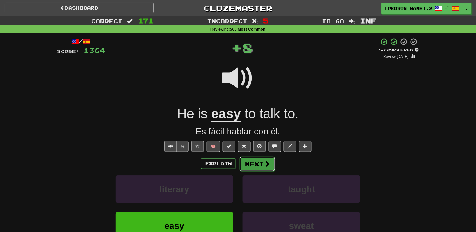
click at [249, 168] on button "Next" at bounding box center [258, 164] width 36 height 15
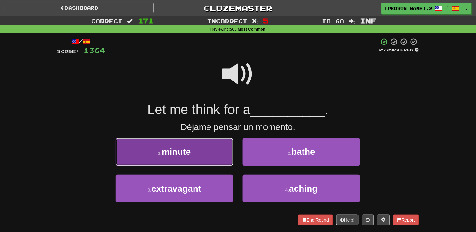
click at [222, 154] on button "1 . minute" at bounding box center [175, 152] width 118 height 28
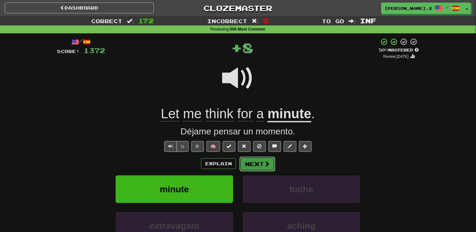
click at [250, 159] on button "Next" at bounding box center [258, 164] width 36 height 15
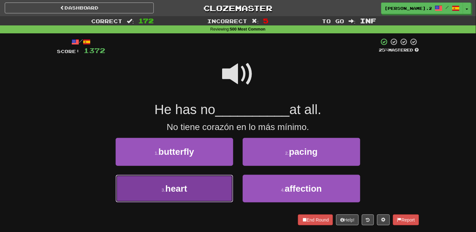
click at [203, 187] on button "3 . heart" at bounding box center [175, 189] width 118 height 28
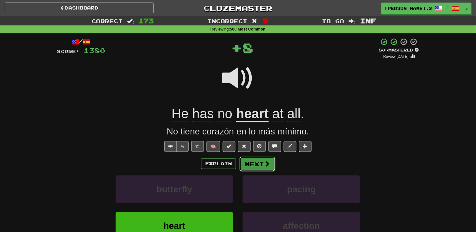
click at [245, 169] on button "Next" at bounding box center [258, 164] width 36 height 15
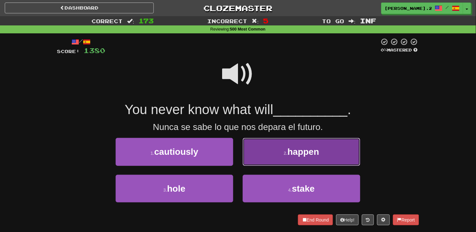
click at [278, 156] on button "2 . happen" at bounding box center [302, 152] width 118 height 28
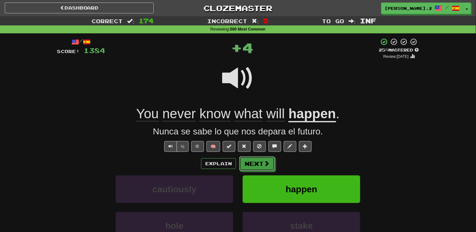
click at [262, 160] on button "Next" at bounding box center [257, 163] width 36 height 15
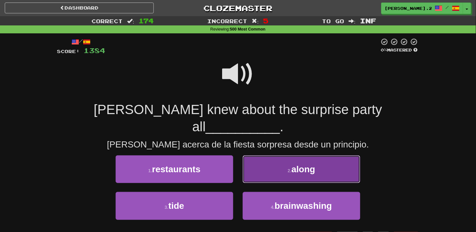
click at [272, 155] on button "2 . along" at bounding box center [302, 169] width 118 height 28
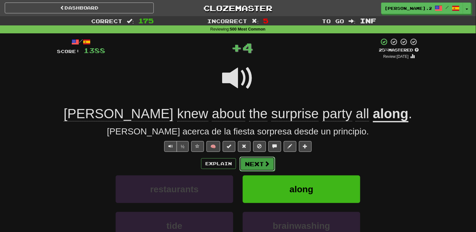
click at [258, 162] on button "Next" at bounding box center [258, 164] width 36 height 15
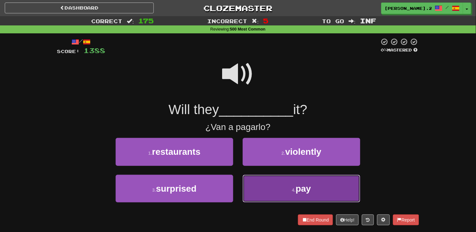
click at [259, 180] on button "4 . pay" at bounding box center [302, 189] width 118 height 28
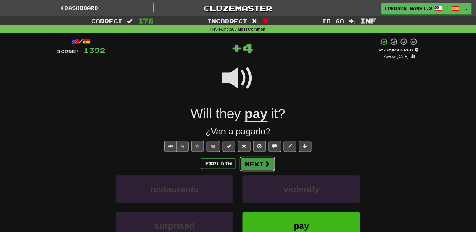
click at [246, 167] on button "Next" at bounding box center [258, 164] width 36 height 15
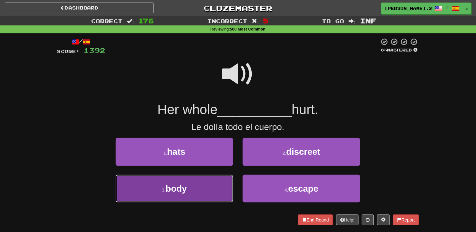
click at [212, 181] on button "3 . body" at bounding box center [175, 189] width 118 height 28
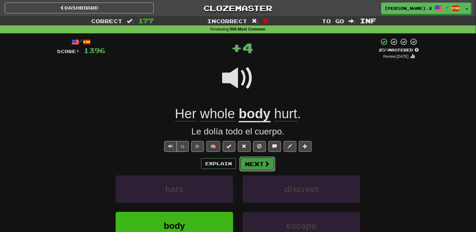
click at [251, 167] on button "Next" at bounding box center [258, 164] width 36 height 15
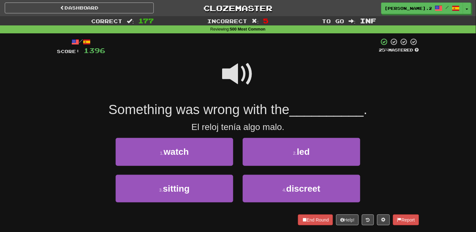
click at [231, 86] on span at bounding box center [238, 74] width 32 height 32
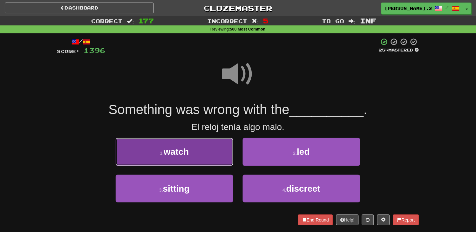
click at [201, 148] on button "1 . watch" at bounding box center [175, 152] width 118 height 28
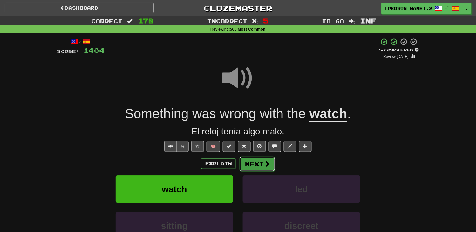
click at [258, 170] on button "Next" at bounding box center [258, 164] width 36 height 15
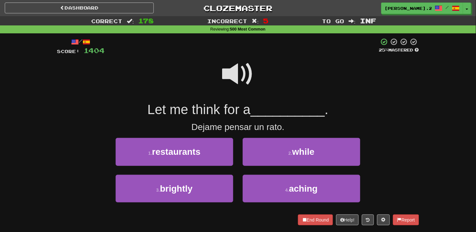
click at [230, 79] on span at bounding box center [238, 74] width 32 height 32
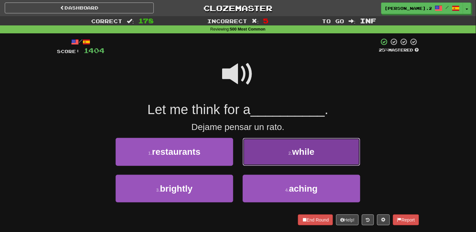
click at [264, 158] on button "2 . while" at bounding box center [302, 152] width 118 height 28
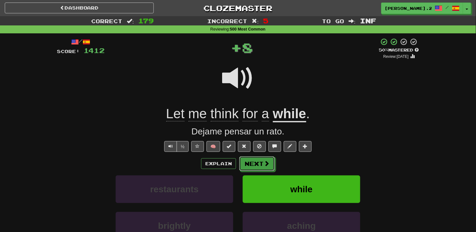
click at [253, 163] on button "Next" at bounding box center [257, 163] width 36 height 15
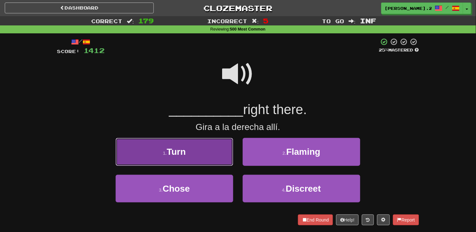
click at [219, 161] on button "1 . Turn" at bounding box center [175, 152] width 118 height 28
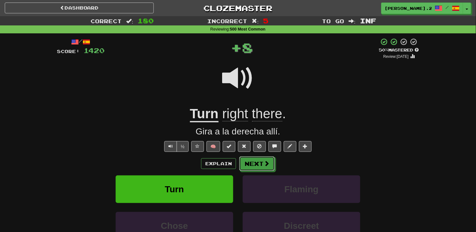
click at [244, 168] on button "Next" at bounding box center [257, 163] width 36 height 15
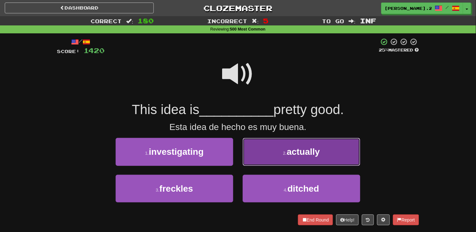
click at [250, 153] on button "2 . actually" at bounding box center [302, 152] width 118 height 28
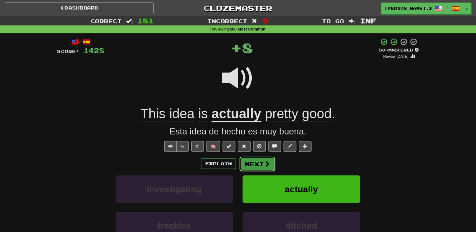
click at [242, 165] on button "Next" at bounding box center [258, 164] width 36 height 15
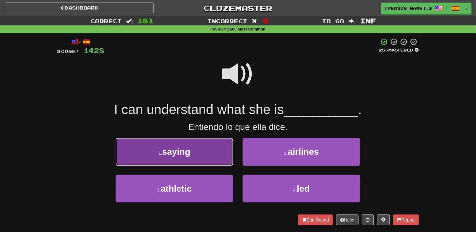
click at [208, 148] on button "1 . saying" at bounding box center [175, 152] width 118 height 28
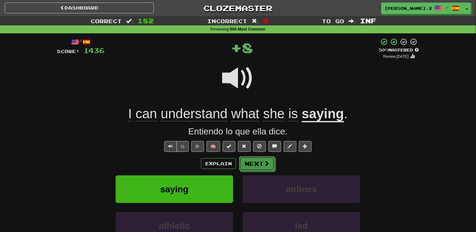
click at [256, 162] on button "Next" at bounding box center [257, 163] width 36 height 15
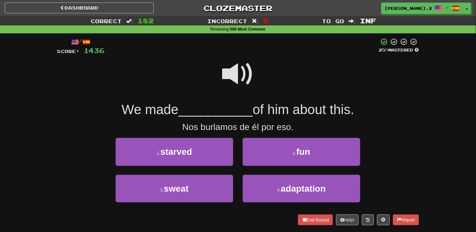
click at [230, 73] on span at bounding box center [238, 74] width 32 height 32
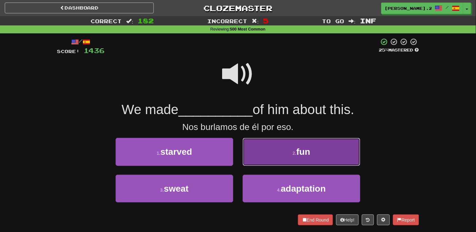
click at [265, 148] on button "2 . fun" at bounding box center [302, 152] width 118 height 28
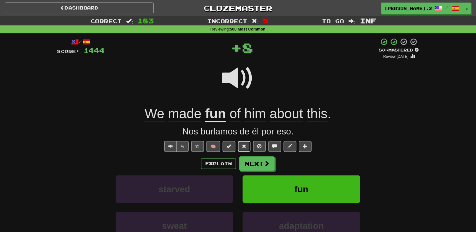
click at [248, 153] on div "/ Score: 1444 + 8 50 % Mastered Review: 2025-09-21 We made fun of him about thi…" at bounding box center [238, 160] width 362 height 244
click at [249, 157] on button "Next" at bounding box center [258, 164] width 36 height 15
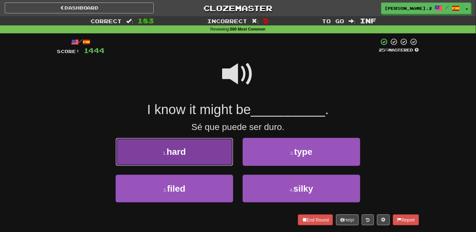
click at [218, 152] on button "1 . hard" at bounding box center [175, 152] width 118 height 28
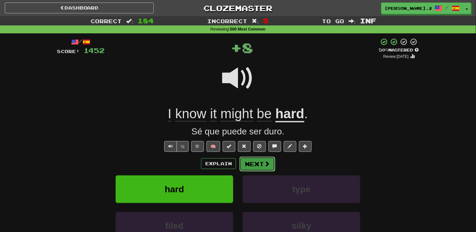
click at [261, 169] on button "Next" at bounding box center [258, 164] width 36 height 15
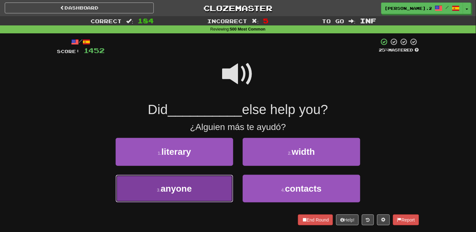
click at [191, 193] on button "3 . anyone" at bounding box center [175, 189] width 118 height 28
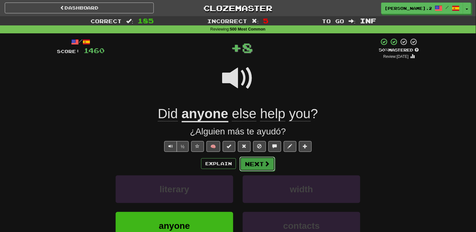
click at [256, 161] on button "Next" at bounding box center [258, 164] width 36 height 15
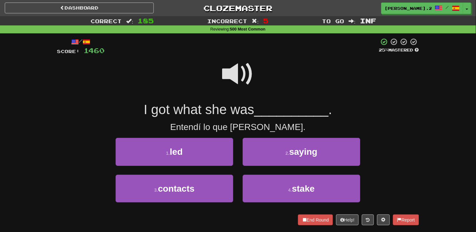
click at [232, 63] on span at bounding box center [238, 74] width 32 height 32
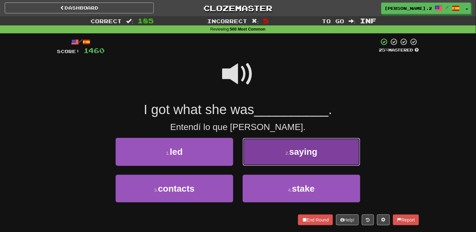
click at [272, 155] on button "2 . saying" at bounding box center [302, 152] width 118 height 28
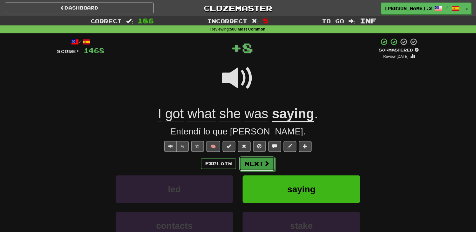
click at [267, 163] on span at bounding box center [267, 163] width 6 height 6
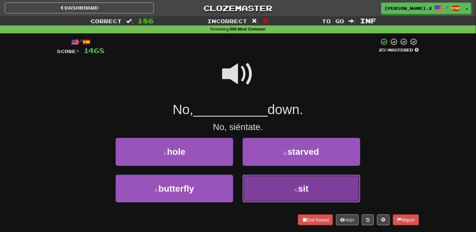
click at [271, 176] on button "4 . sit" at bounding box center [302, 189] width 118 height 28
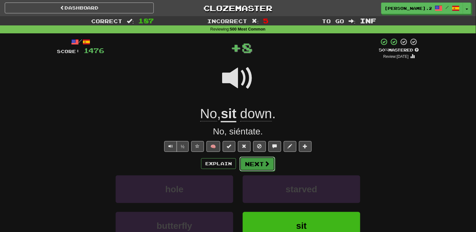
click at [264, 171] on button "Next" at bounding box center [258, 164] width 36 height 15
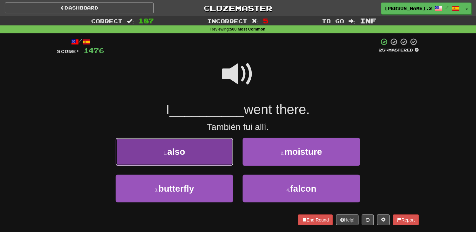
click at [210, 162] on button "1 . also" at bounding box center [175, 152] width 118 height 28
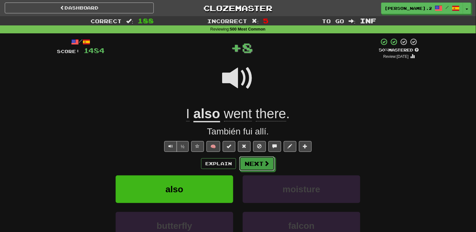
click at [256, 166] on button "Next" at bounding box center [257, 163] width 36 height 15
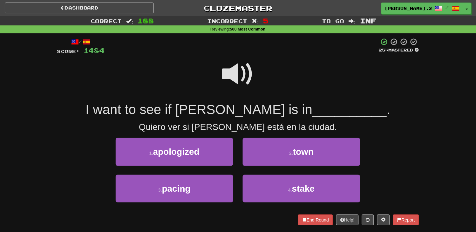
click at [227, 78] on span at bounding box center [238, 74] width 32 height 32
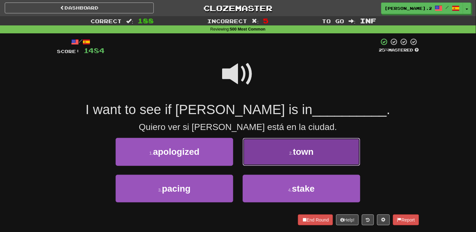
click at [267, 153] on button "2 . town" at bounding box center [302, 152] width 118 height 28
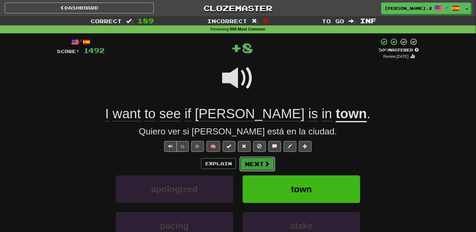
click at [252, 157] on button "Next" at bounding box center [258, 164] width 36 height 15
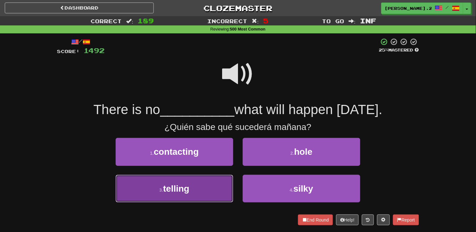
click at [188, 184] on span "telling" at bounding box center [176, 189] width 26 height 10
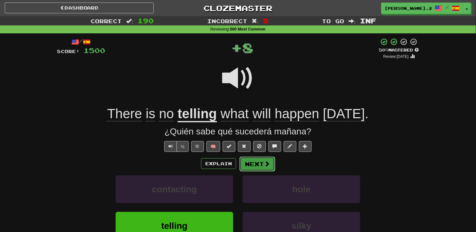
click at [255, 164] on button "Next" at bounding box center [258, 164] width 36 height 15
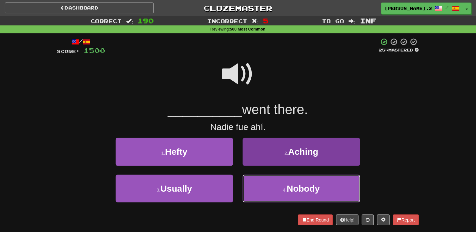
drag, startPoint x: 293, startPoint y: 197, endPoint x: 290, endPoint y: 195, distance: 3.6
click at [293, 197] on button "4 . Nobody" at bounding box center [302, 189] width 118 height 28
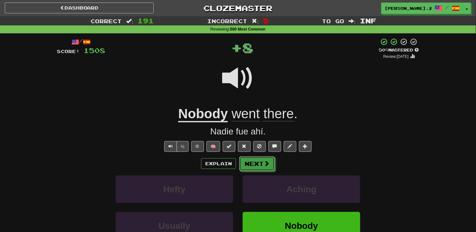
click at [260, 164] on button "Next" at bounding box center [257, 163] width 36 height 15
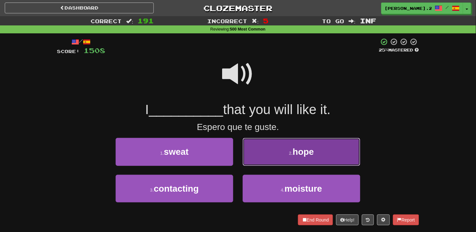
click at [290, 150] on button "2 . hope" at bounding box center [302, 152] width 118 height 28
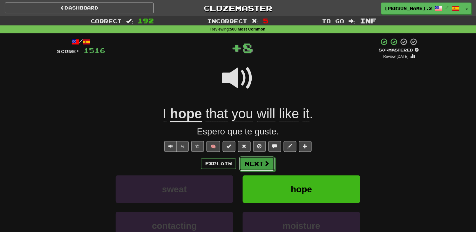
click at [269, 166] on span at bounding box center [267, 163] width 6 height 6
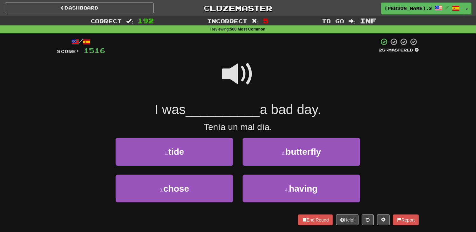
click at [247, 82] on span at bounding box center [238, 74] width 32 height 32
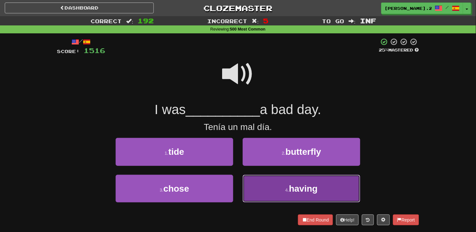
click at [270, 189] on button "4 . having" at bounding box center [302, 189] width 118 height 28
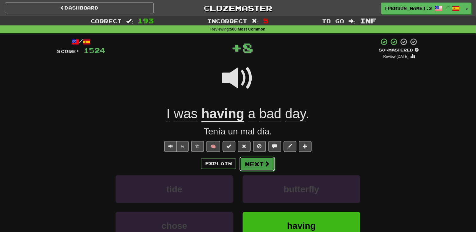
click at [259, 165] on button "Next" at bounding box center [258, 164] width 36 height 15
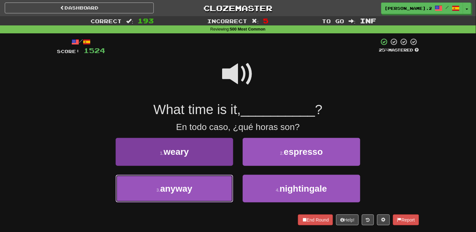
click at [202, 185] on button "3 . anyway" at bounding box center [175, 189] width 118 height 28
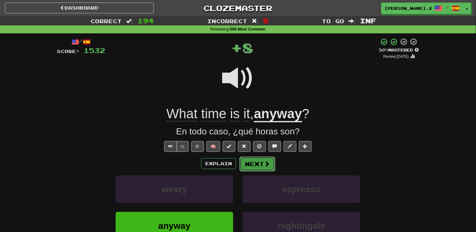
click at [261, 160] on button "Next" at bounding box center [258, 164] width 36 height 15
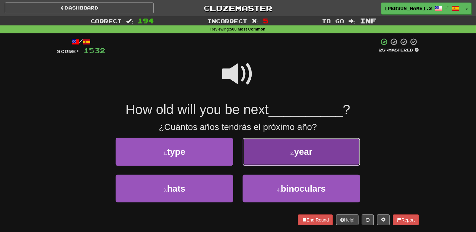
click at [259, 160] on button "2 . year" at bounding box center [302, 152] width 118 height 28
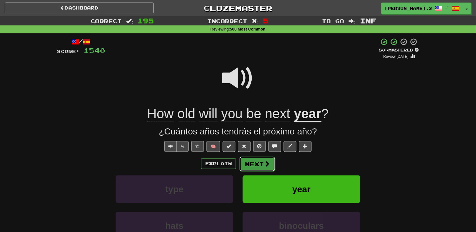
click at [250, 167] on button "Next" at bounding box center [258, 164] width 36 height 15
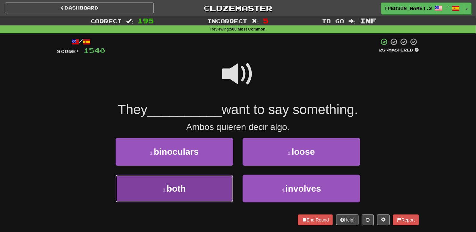
click at [211, 177] on button "3 . both" at bounding box center [175, 189] width 118 height 28
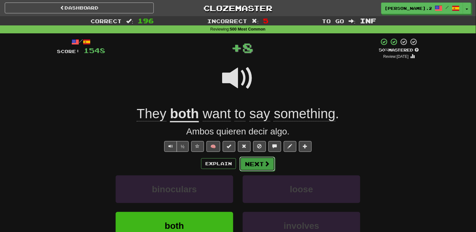
click at [244, 166] on button "Next" at bounding box center [258, 164] width 36 height 15
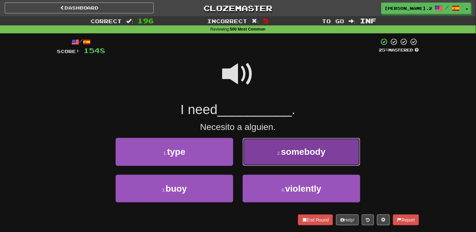
click at [268, 159] on button "2 . somebody" at bounding box center [302, 152] width 118 height 28
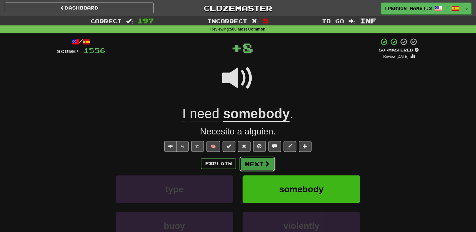
click at [254, 164] on button "Next" at bounding box center [258, 164] width 36 height 15
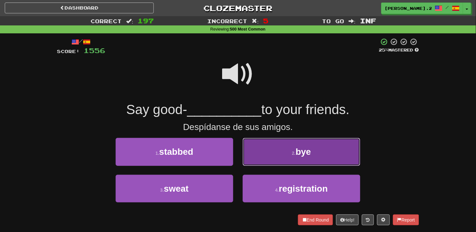
click at [255, 153] on button "2 . bye" at bounding box center [302, 152] width 118 height 28
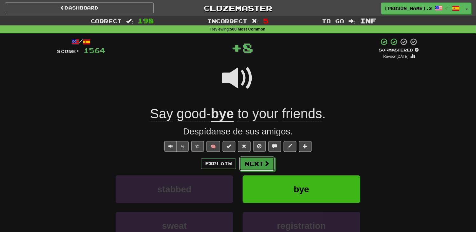
click at [247, 167] on button "Next" at bounding box center [257, 163] width 36 height 15
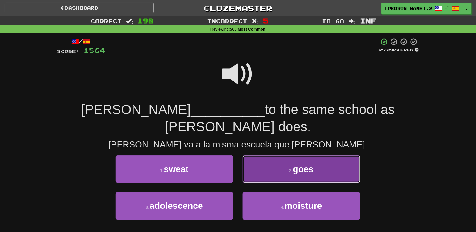
click at [261, 160] on button "2 . goes" at bounding box center [302, 169] width 118 height 28
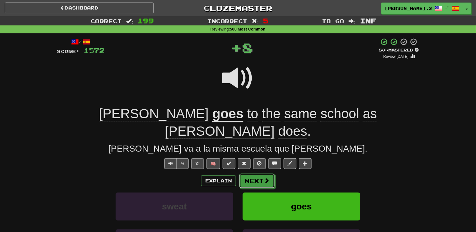
click at [255, 174] on button "Next" at bounding box center [257, 181] width 36 height 15
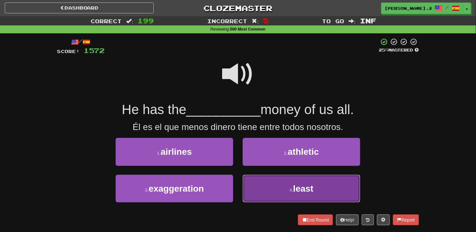
click at [275, 192] on button "4 . least" at bounding box center [302, 189] width 118 height 28
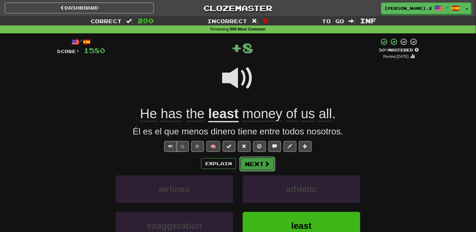
click at [252, 167] on button "Next" at bounding box center [258, 164] width 36 height 15
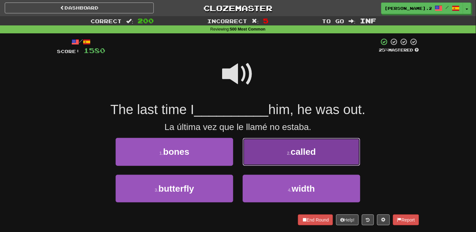
click at [277, 162] on button "2 . called" at bounding box center [302, 152] width 118 height 28
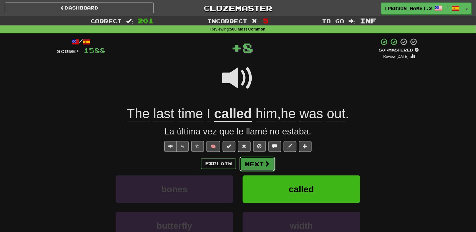
click at [253, 167] on button "Next" at bounding box center [258, 164] width 36 height 15
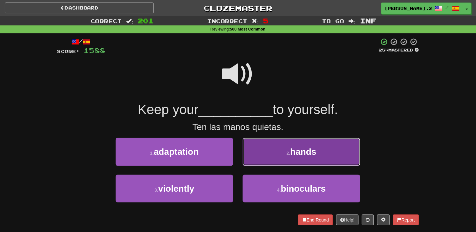
click at [249, 156] on button "2 . hands" at bounding box center [302, 152] width 118 height 28
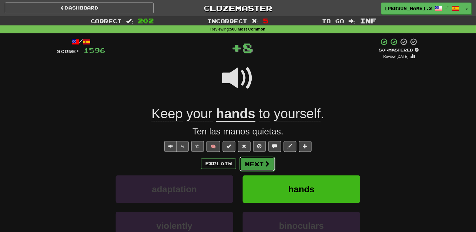
click at [249, 165] on button "Next" at bounding box center [258, 164] width 36 height 15
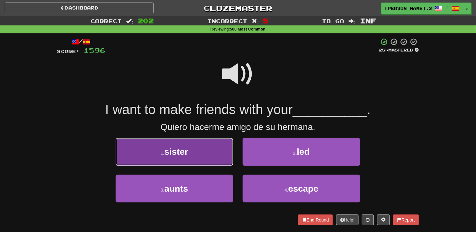
click at [212, 148] on button "1 . sister" at bounding box center [175, 152] width 118 height 28
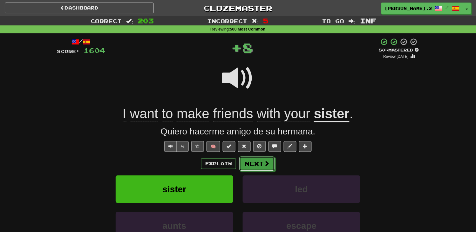
click at [268, 163] on span at bounding box center [267, 163] width 6 height 6
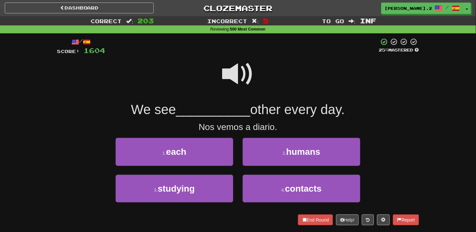
click at [236, 78] on span at bounding box center [238, 74] width 32 height 32
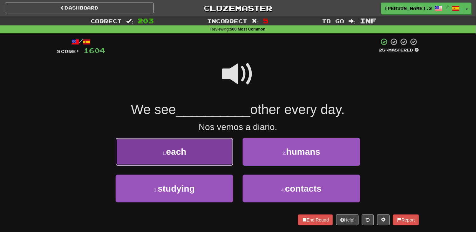
click at [207, 159] on button "1 . each" at bounding box center [175, 152] width 118 height 28
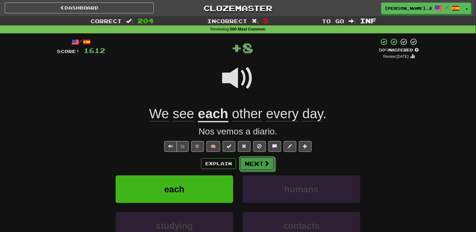
click at [265, 157] on button "Next" at bounding box center [257, 163] width 36 height 15
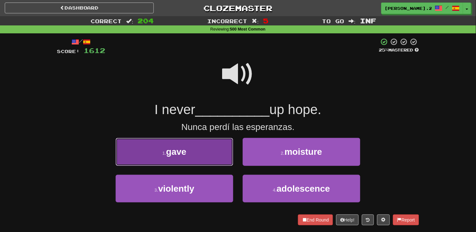
click at [223, 149] on button "1 . gave" at bounding box center [175, 152] width 118 height 28
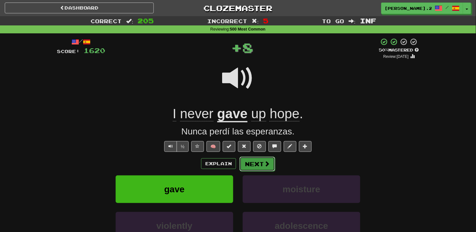
click at [253, 161] on button "Next" at bounding box center [258, 164] width 36 height 15
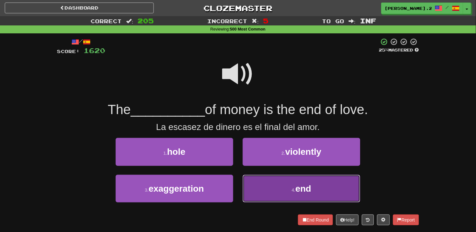
click at [275, 182] on button "4 . end" at bounding box center [302, 189] width 118 height 28
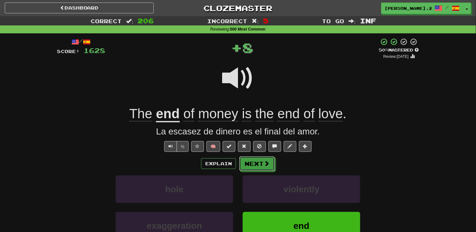
click at [249, 162] on button "Next" at bounding box center [257, 163] width 36 height 15
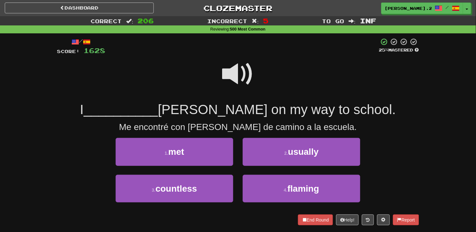
click at [137, 13] on div "Dashboard Clozemaster Julio.23in / Toggle Dropdown Dashboard Leaderboard Activi…" at bounding box center [238, 7] width 476 height 14
click at [137, 11] on link "Dashboard" at bounding box center [79, 8] width 149 height 11
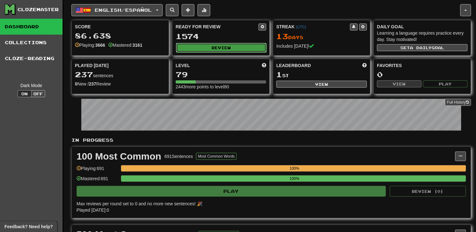
click at [197, 49] on button "Review" at bounding box center [221, 48] width 91 height 10
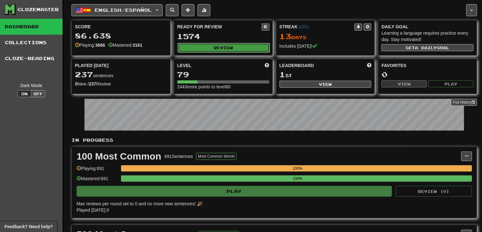
select select "********"
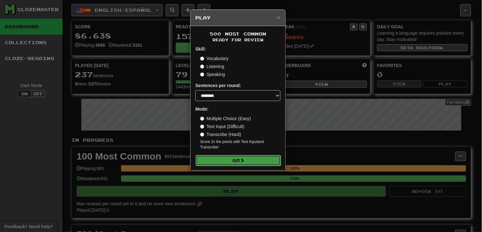
click at [235, 160] on button "Go" at bounding box center [238, 160] width 85 height 11
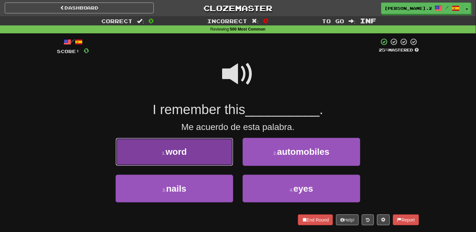
click at [210, 151] on button "1 . word" at bounding box center [175, 152] width 118 height 28
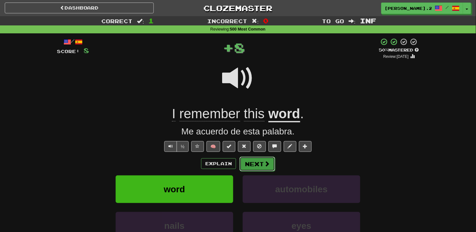
click at [256, 168] on button "Next" at bounding box center [258, 164] width 36 height 15
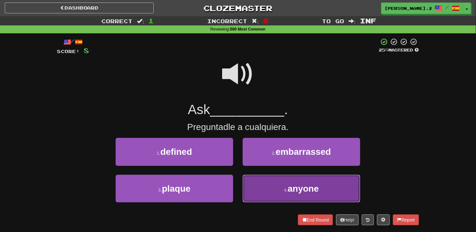
click at [283, 188] on button "4 . anyone" at bounding box center [302, 189] width 118 height 28
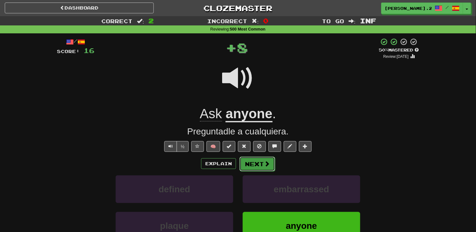
click at [256, 159] on button "Next" at bounding box center [258, 164] width 36 height 15
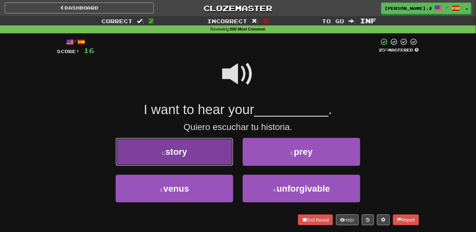
click at [215, 152] on button "1 . story" at bounding box center [175, 152] width 118 height 28
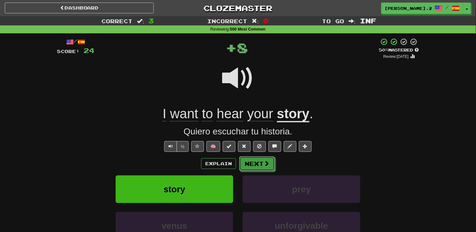
click at [262, 162] on button "Next" at bounding box center [257, 163] width 36 height 15
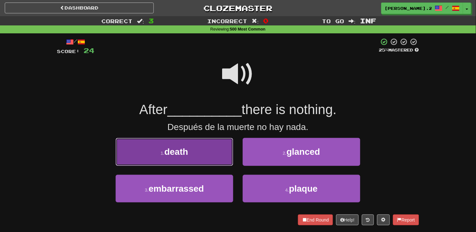
click at [216, 160] on button "1 . death" at bounding box center [175, 152] width 118 height 28
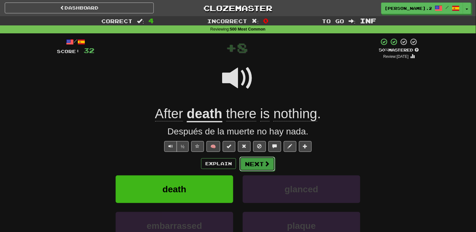
click at [245, 170] on button "Next" at bounding box center [258, 164] width 36 height 15
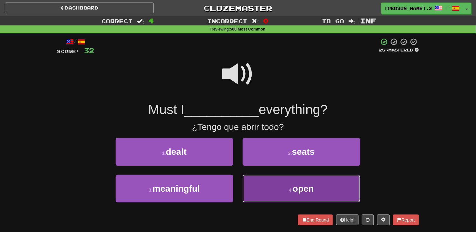
click at [253, 184] on button "4 . open" at bounding box center [302, 189] width 118 height 28
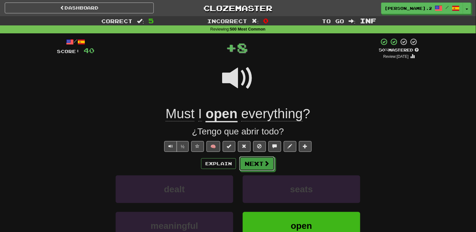
click at [243, 168] on button "Next" at bounding box center [257, 163] width 36 height 15
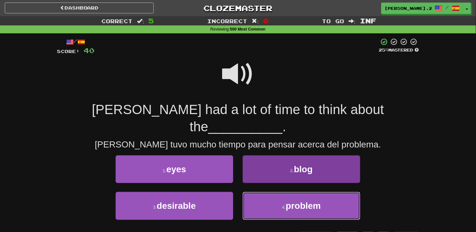
click at [266, 192] on button "4 . problem" at bounding box center [302, 206] width 118 height 28
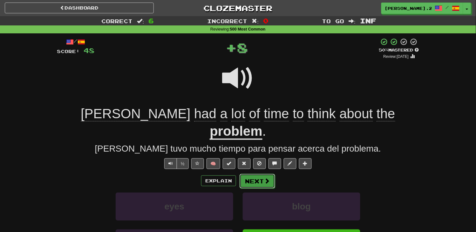
click at [255, 174] on button "Next" at bounding box center [258, 181] width 36 height 15
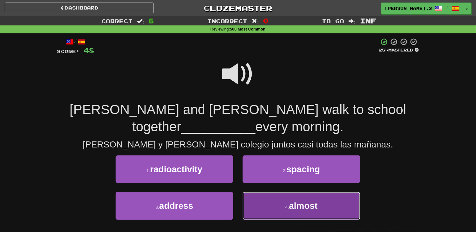
click at [272, 197] on button "4 . almost" at bounding box center [302, 206] width 118 height 28
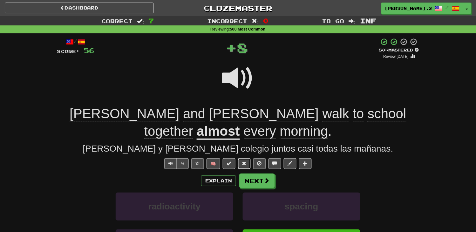
click at [249, 167] on button at bounding box center [244, 163] width 13 height 11
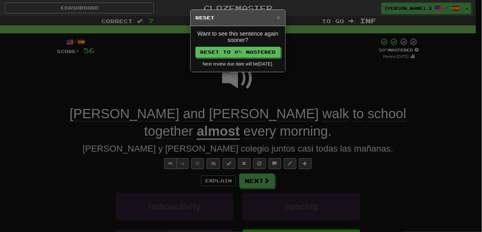
click at [253, 176] on div "× Reset Want to see this sentence again sooner? Reset to 0% Mastered Next revie…" at bounding box center [241, 116] width 482 height 232
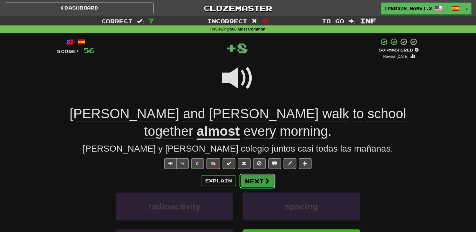
click at [254, 177] on button "Next" at bounding box center [258, 181] width 36 height 15
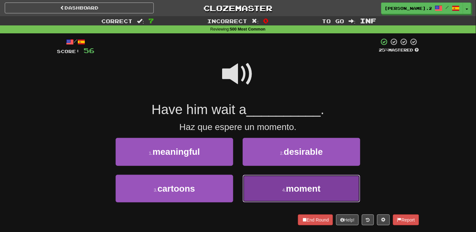
click at [280, 192] on button "4 . moment" at bounding box center [302, 189] width 118 height 28
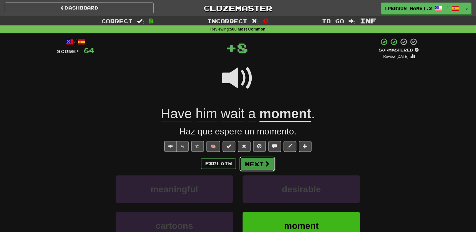
click at [259, 163] on button "Next" at bounding box center [258, 164] width 36 height 15
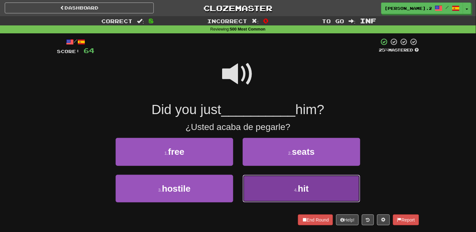
click at [268, 186] on button "4 . hit" at bounding box center [302, 189] width 118 height 28
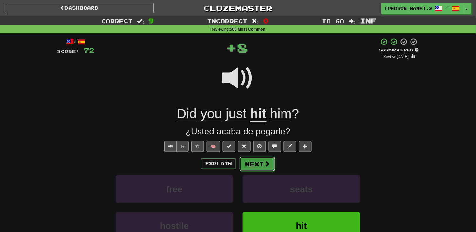
click at [248, 164] on button "Next" at bounding box center [258, 164] width 36 height 15
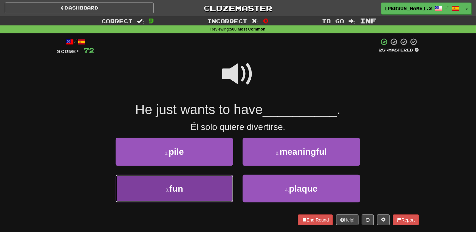
click at [211, 180] on button "3 . fun" at bounding box center [175, 189] width 118 height 28
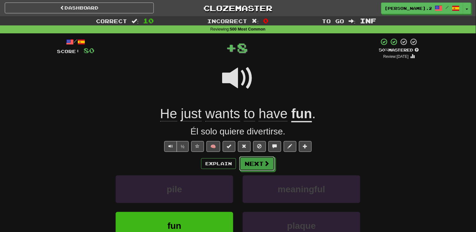
click at [254, 160] on button "Next" at bounding box center [257, 163] width 36 height 15
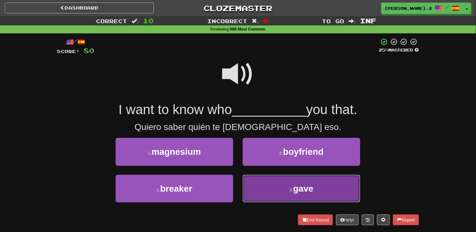
click at [249, 184] on button "4 . gave" at bounding box center [302, 189] width 118 height 28
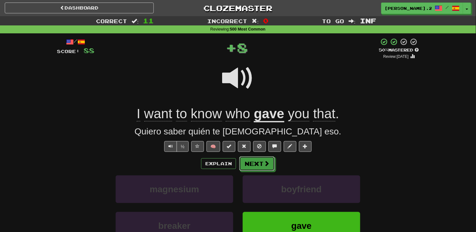
click at [249, 167] on button "Next" at bounding box center [257, 163] width 36 height 15
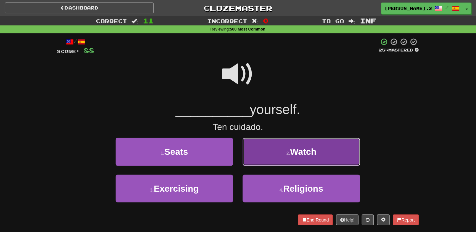
click at [267, 162] on button "2 . Watch" at bounding box center [302, 152] width 118 height 28
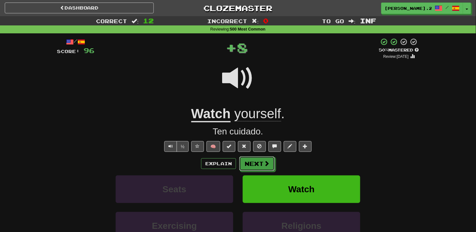
click at [250, 169] on button "Next" at bounding box center [257, 163] width 36 height 15
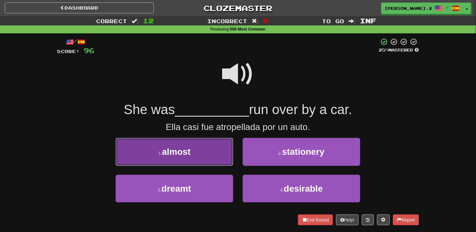
click at [200, 151] on button "1 . almost" at bounding box center [175, 152] width 118 height 28
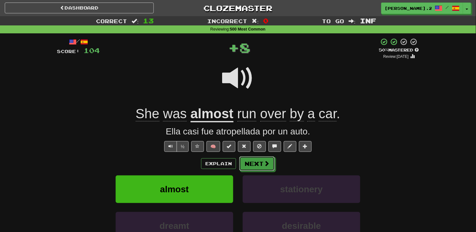
click at [247, 165] on button "Next" at bounding box center [257, 163] width 36 height 15
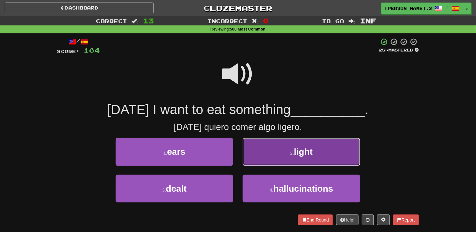
click at [258, 157] on button "2 . light" at bounding box center [302, 152] width 118 height 28
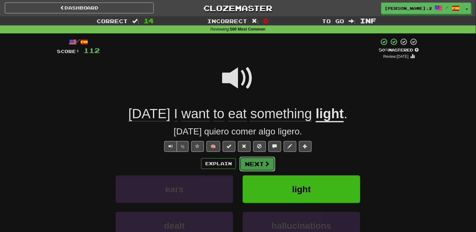
click at [252, 160] on button "Next" at bounding box center [258, 164] width 36 height 15
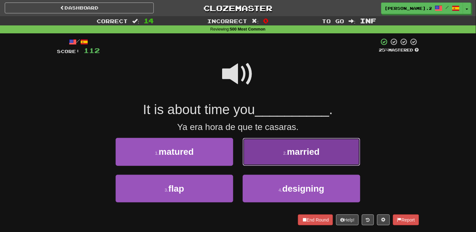
click at [260, 160] on button "2 . married" at bounding box center [302, 152] width 118 height 28
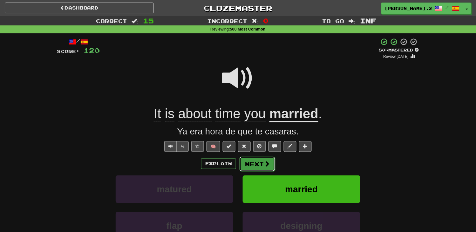
click at [260, 160] on button "Next" at bounding box center [258, 164] width 36 height 15
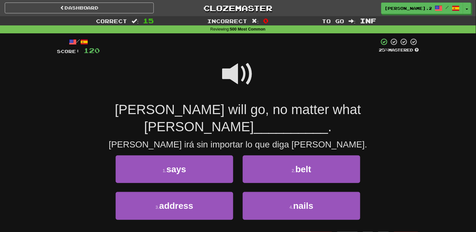
click at [234, 83] on span at bounding box center [238, 74] width 32 height 32
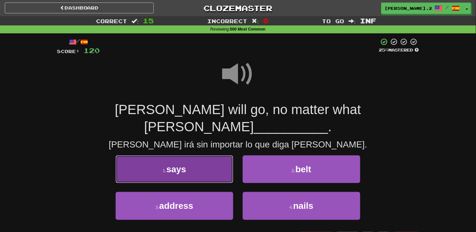
click at [205, 155] on button "1 . says" at bounding box center [175, 169] width 118 height 28
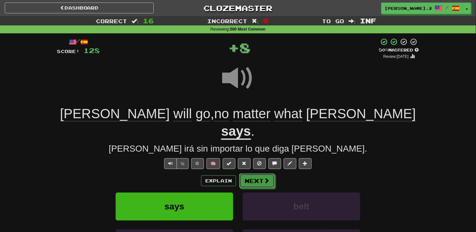
click at [256, 174] on button "Next" at bounding box center [257, 181] width 36 height 15
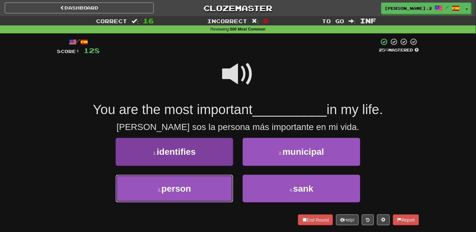
click at [207, 186] on button "3 . person" at bounding box center [175, 189] width 118 height 28
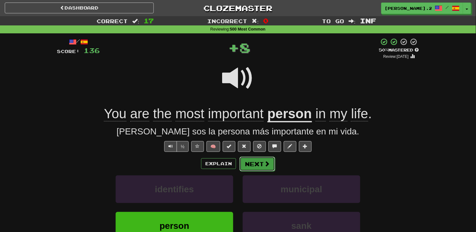
click at [265, 162] on span at bounding box center [267, 164] width 6 height 6
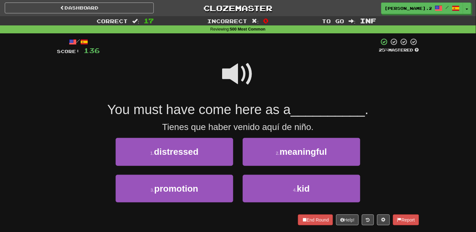
click at [233, 84] on span at bounding box center [238, 74] width 32 height 32
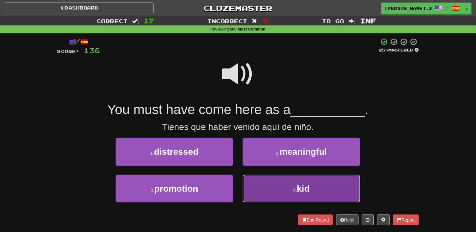
click at [257, 180] on button "4 . kid" at bounding box center [302, 189] width 118 height 28
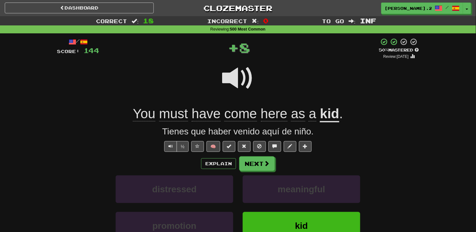
click at [252, 172] on div "Explain Next distressed meaningful promotion kid Learn more: distressed meaning…" at bounding box center [238, 207] width 362 height 102
click at [254, 166] on button "Next" at bounding box center [258, 164] width 36 height 15
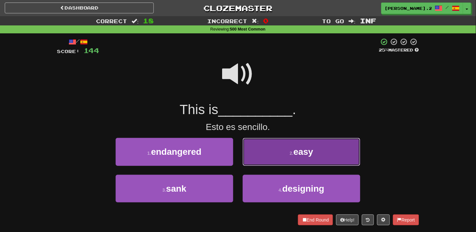
click at [258, 161] on button "2 . easy" at bounding box center [302, 152] width 118 height 28
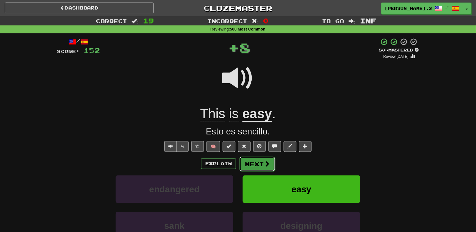
click at [252, 167] on button "Next" at bounding box center [258, 164] width 36 height 15
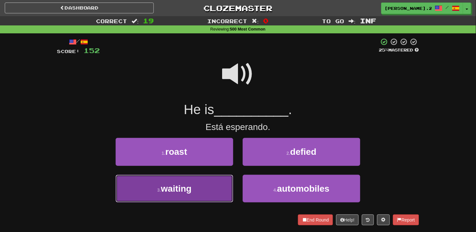
click at [216, 184] on button "3 . waiting" at bounding box center [175, 189] width 118 height 28
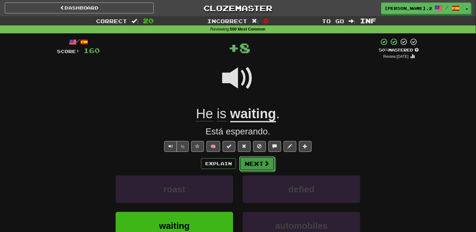
click at [261, 166] on button "Next" at bounding box center [257, 163] width 36 height 15
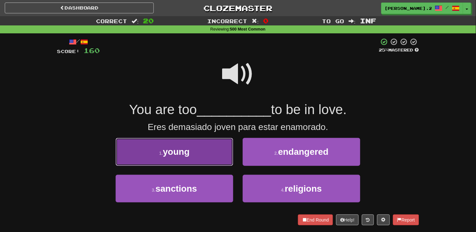
click at [220, 159] on button "1 . young" at bounding box center [175, 152] width 118 height 28
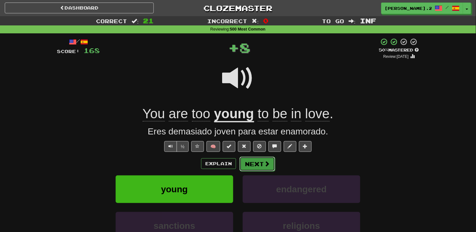
click at [250, 162] on button "Next" at bounding box center [258, 164] width 36 height 15
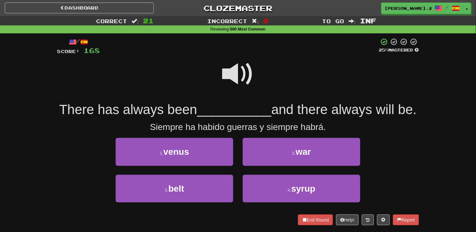
click at [222, 67] on div at bounding box center [238, 78] width 362 height 45
click at [235, 74] on span at bounding box center [238, 74] width 32 height 32
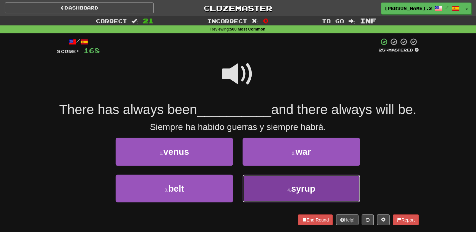
click at [272, 200] on button "4 . syrup" at bounding box center [302, 189] width 118 height 28
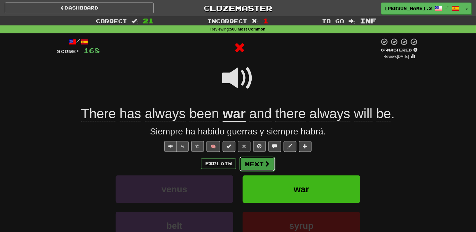
click at [260, 165] on button "Next" at bounding box center [258, 164] width 36 height 15
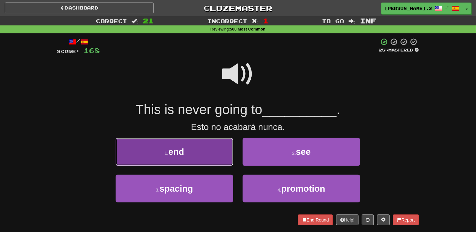
click at [219, 152] on button "1 . end" at bounding box center [175, 152] width 118 height 28
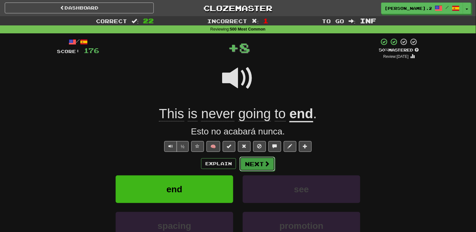
click at [258, 161] on button "Next" at bounding box center [258, 164] width 36 height 15
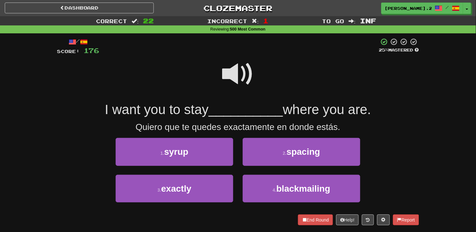
click at [232, 72] on span at bounding box center [238, 74] width 32 height 32
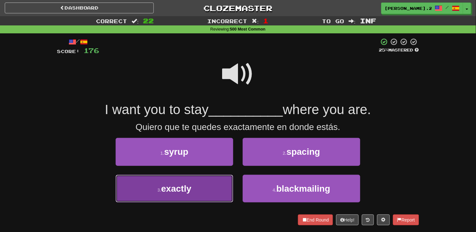
click at [210, 192] on button "3 . exactly" at bounding box center [175, 189] width 118 height 28
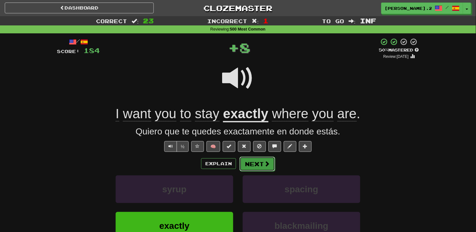
click at [256, 159] on button "Next" at bounding box center [258, 164] width 36 height 15
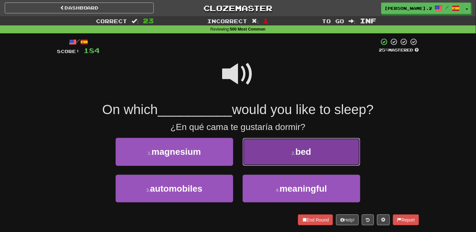
click at [276, 153] on button "2 . bed" at bounding box center [302, 152] width 118 height 28
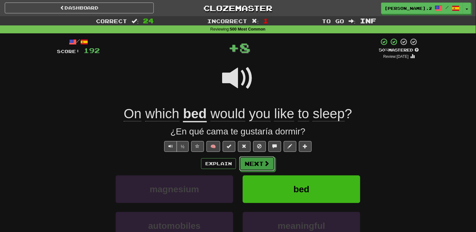
click at [264, 163] on span at bounding box center [267, 163] width 6 height 6
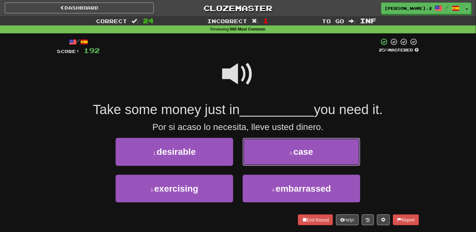
click at [266, 151] on button "2 . case" at bounding box center [302, 152] width 118 height 28
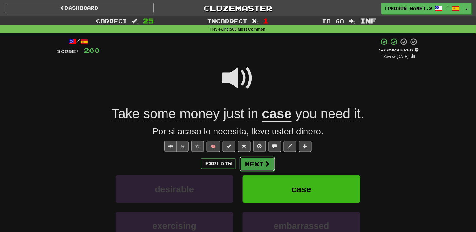
click at [255, 165] on button "Next" at bounding box center [258, 164] width 36 height 15
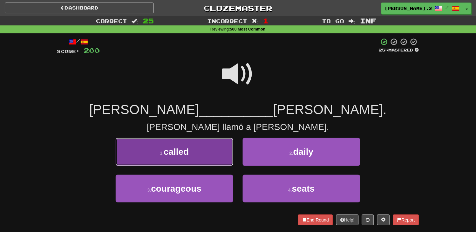
click at [215, 156] on button "1 . called" at bounding box center [175, 152] width 118 height 28
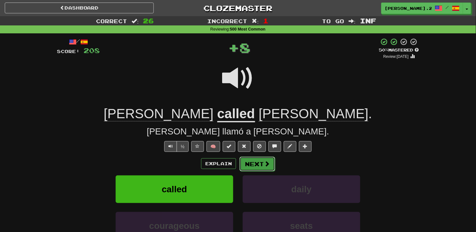
click at [262, 163] on button "Next" at bounding box center [258, 164] width 36 height 15
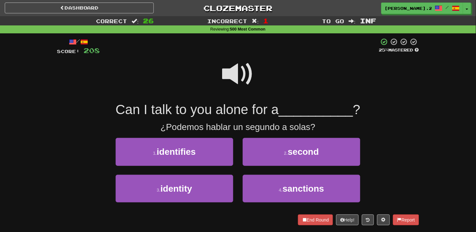
click at [226, 76] on span at bounding box center [238, 74] width 32 height 32
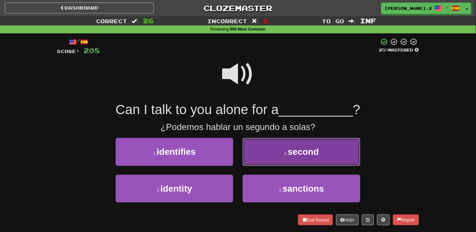
click at [275, 153] on button "2 . second" at bounding box center [302, 152] width 118 height 28
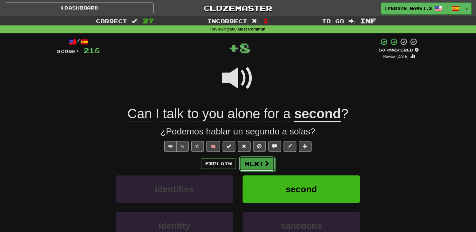
click at [262, 158] on button "Next" at bounding box center [257, 163] width 36 height 15
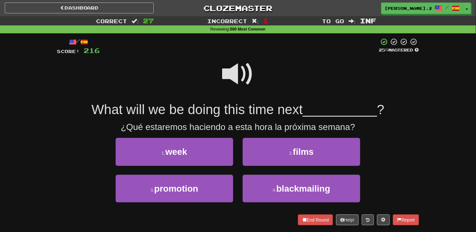
click at [240, 71] on span at bounding box center [238, 74] width 32 height 32
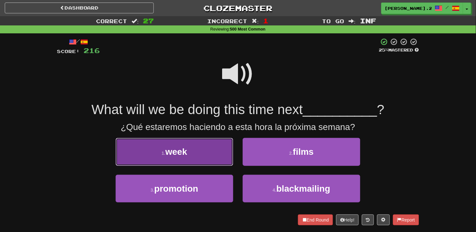
click at [208, 155] on button "1 . week" at bounding box center [175, 152] width 118 height 28
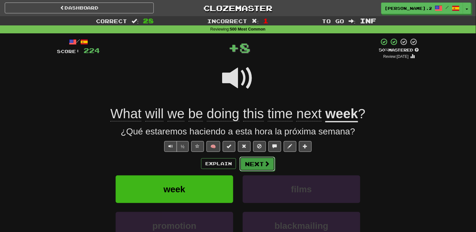
click at [265, 159] on button "Next" at bounding box center [258, 164] width 36 height 15
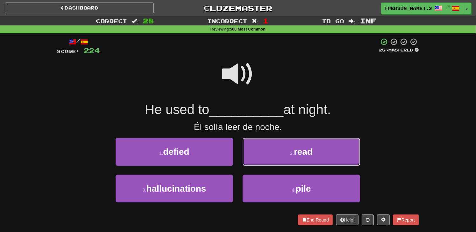
click at [271, 156] on button "2 . read" at bounding box center [302, 152] width 118 height 28
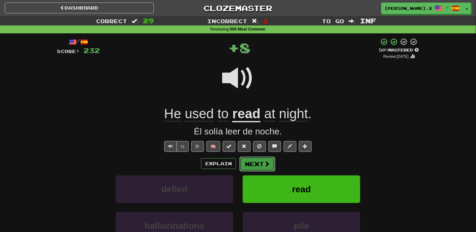
click at [255, 162] on button "Next" at bounding box center [258, 164] width 36 height 15
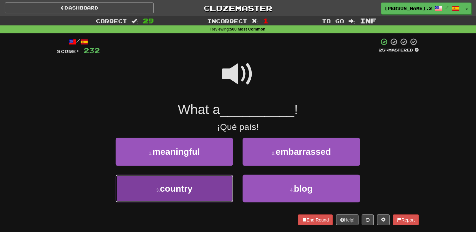
click at [218, 191] on button "3 . country" at bounding box center [175, 189] width 118 height 28
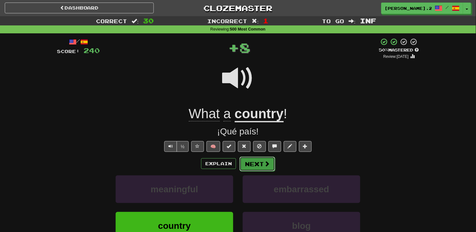
click at [266, 167] on span at bounding box center [267, 164] width 6 height 6
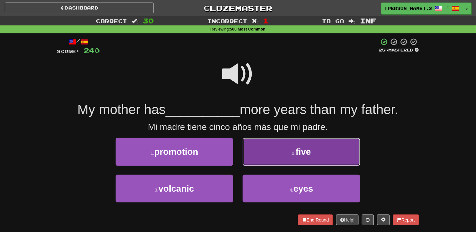
click at [275, 151] on button "2 . five" at bounding box center [302, 152] width 118 height 28
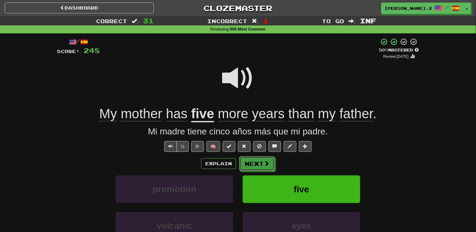
click at [262, 161] on button "Next" at bounding box center [257, 163] width 36 height 15
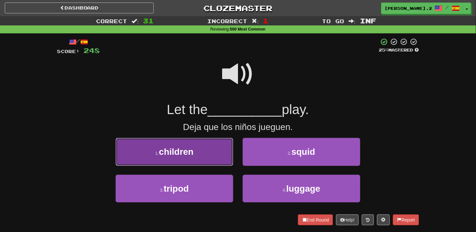
click at [214, 158] on button "1 . children" at bounding box center [175, 152] width 118 height 28
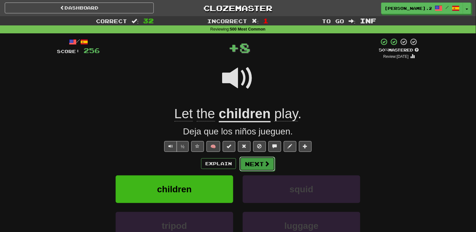
click at [262, 164] on button "Next" at bounding box center [258, 164] width 36 height 15
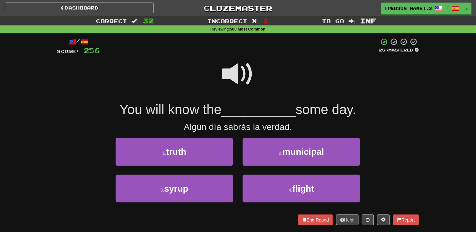
click at [241, 81] on span at bounding box center [238, 74] width 32 height 32
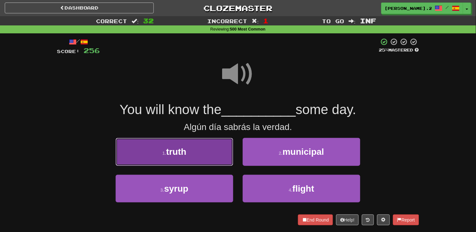
click at [204, 160] on button "1 . truth" at bounding box center [175, 152] width 118 height 28
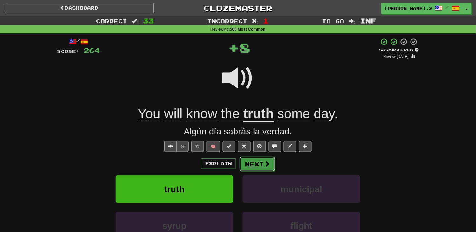
click at [249, 164] on button "Next" at bounding box center [258, 164] width 36 height 15
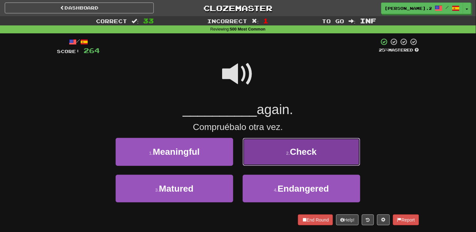
click at [247, 159] on button "2 . Check" at bounding box center [302, 152] width 118 height 28
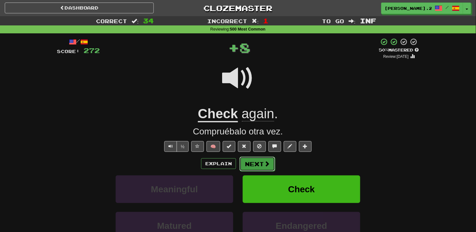
click at [247, 163] on button "Next" at bounding box center [258, 164] width 36 height 15
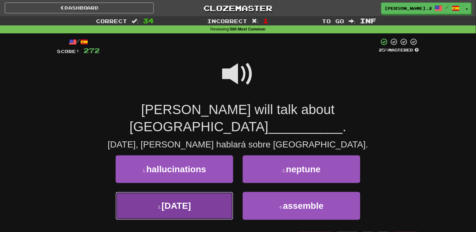
click at [212, 192] on button "3 . tomorrow" at bounding box center [175, 206] width 118 height 28
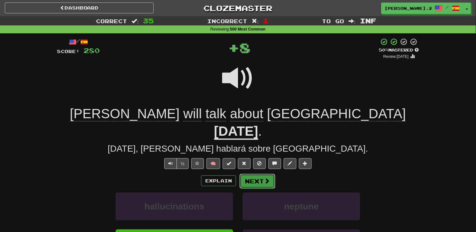
click at [259, 174] on button "Next" at bounding box center [258, 181] width 36 height 15
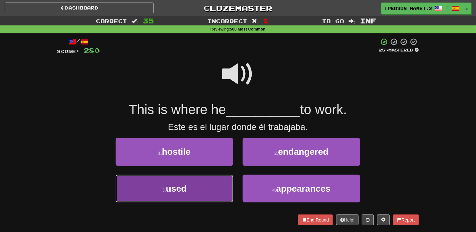
click at [219, 183] on button "3 . used" at bounding box center [175, 189] width 118 height 28
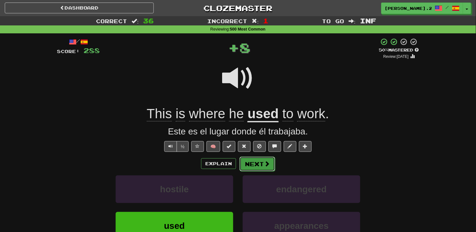
click at [253, 158] on button "Next" at bounding box center [258, 164] width 36 height 15
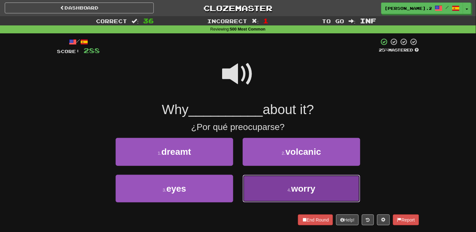
click at [275, 190] on button "4 . worry" at bounding box center [302, 189] width 118 height 28
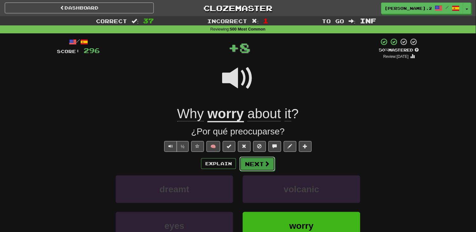
click at [262, 158] on button "Next" at bounding box center [258, 164] width 36 height 15
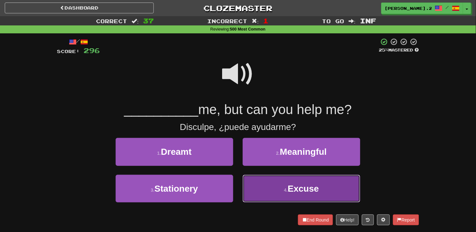
click at [264, 193] on button "4 . Excuse" at bounding box center [302, 189] width 118 height 28
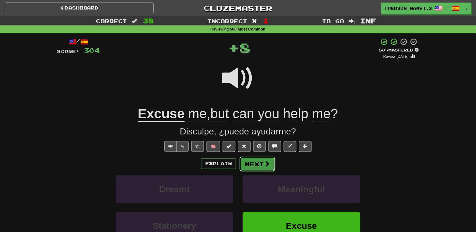
click at [246, 165] on button "Next" at bounding box center [258, 164] width 36 height 15
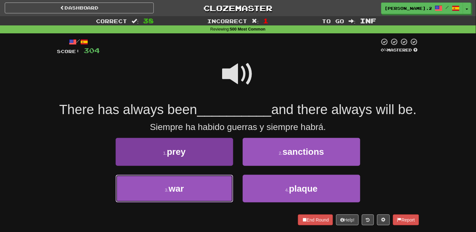
click at [208, 202] on button "3 . war" at bounding box center [175, 189] width 118 height 28
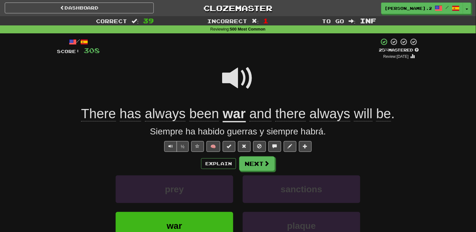
click at [256, 172] on div "Explain Next prey sanctions war plaque Learn more: prey sanctions war plaque" at bounding box center [238, 207] width 362 height 102
click at [256, 166] on button "Next" at bounding box center [257, 163] width 36 height 15
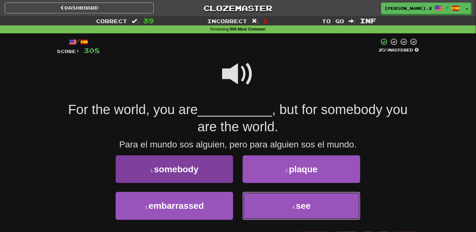
drag, startPoint x: 273, startPoint y: 202, endPoint x: 201, endPoint y: 170, distance: 78.1
click at [201, 170] on div "1 . somebody 2 . plaque 3 . embarrassed 4 . see" at bounding box center [238, 191] width 372 height 73
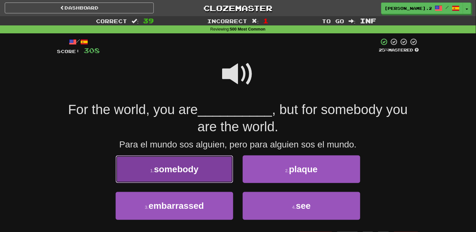
click at [201, 170] on button "1 . somebody" at bounding box center [175, 169] width 118 height 28
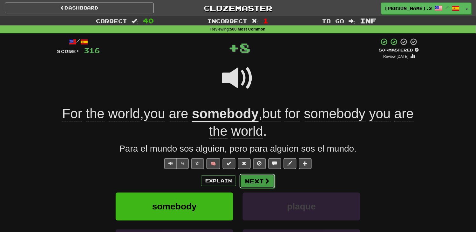
click at [266, 181] on span at bounding box center [267, 181] width 6 height 6
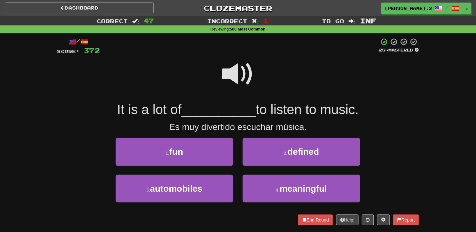
click at [230, 59] on span at bounding box center [238, 74] width 32 height 32
click at [230, 67] on span at bounding box center [238, 74] width 32 height 32
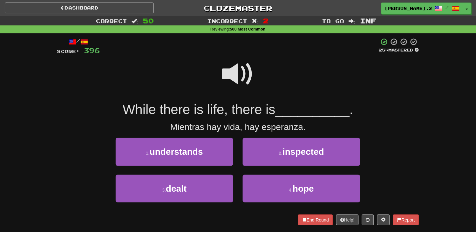
click at [232, 67] on span at bounding box center [238, 74] width 32 height 32
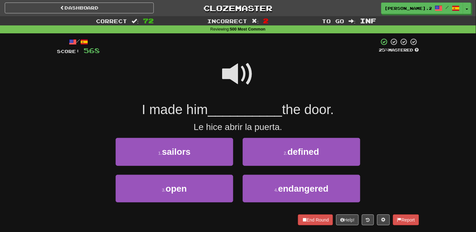
click at [232, 67] on span at bounding box center [238, 74] width 32 height 32
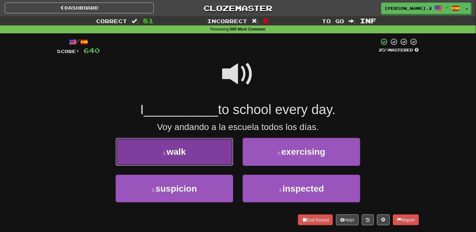
click at [199, 141] on button "1 . walk" at bounding box center [175, 152] width 118 height 28
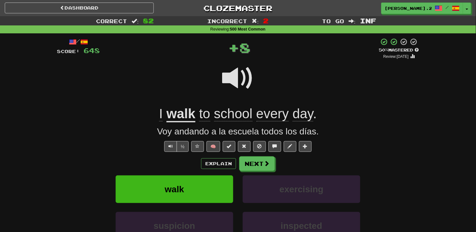
click at [253, 156] on div "/ Score: 648 + 8 50 % Mastered Review: 2025-09-21 I walk to school every day . …" at bounding box center [238, 160] width 362 height 244
click at [253, 163] on button "Next" at bounding box center [258, 164] width 36 height 15
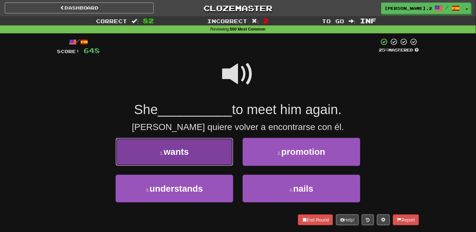
click at [223, 163] on button "1 . wants" at bounding box center [175, 152] width 118 height 28
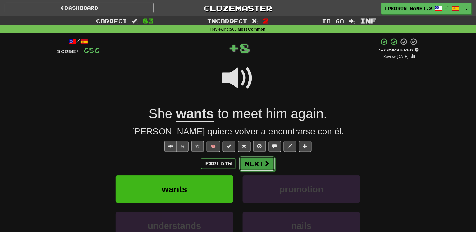
click at [246, 155] on div "/ Score: 656 + 8 50 % Mastered Review: 2025-09-21 She wants to meet him again .…" at bounding box center [238, 160] width 362 height 244
click at [252, 162] on button "Next" at bounding box center [257, 163] width 36 height 15
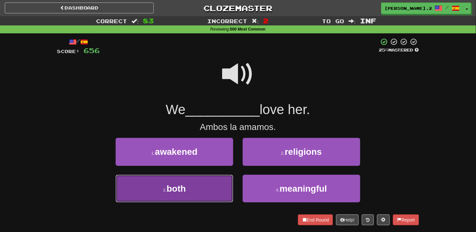
click at [215, 190] on button "3 . both" at bounding box center [175, 189] width 118 height 28
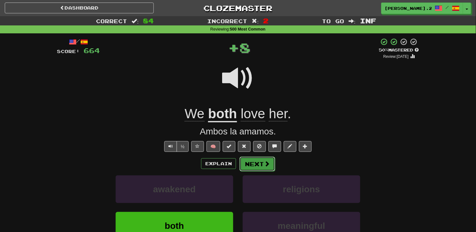
click at [259, 163] on button "Next" at bounding box center [258, 164] width 36 height 15
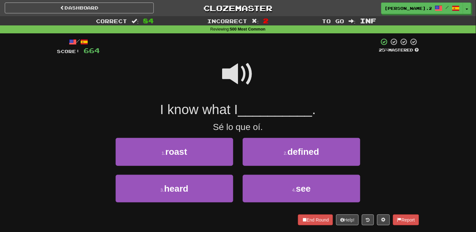
click at [229, 65] on span at bounding box center [238, 74] width 32 height 32
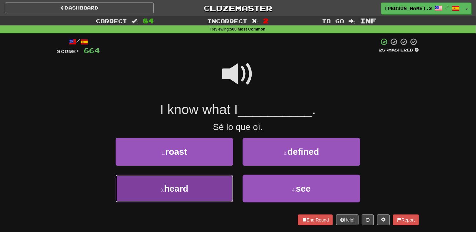
click at [207, 189] on button "3 . heard" at bounding box center [175, 189] width 118 height 28
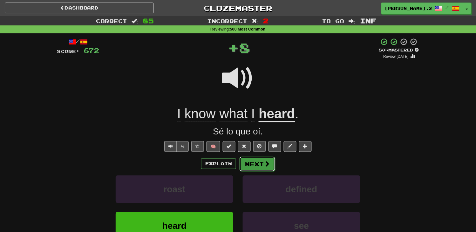
click at [267, 164] on span at bounding box center [267, 164] width 6 height 6
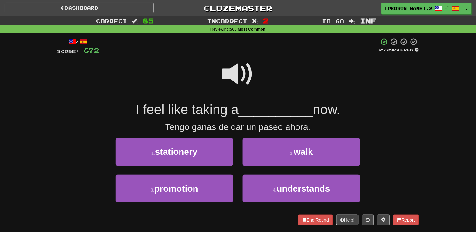
click at [247, 83] on span at bounding box center [238, 74] width 32 height 32
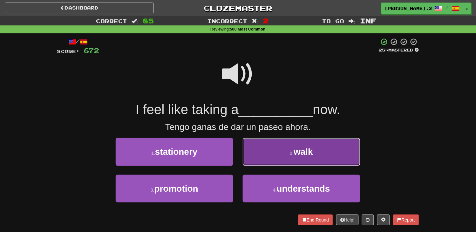
click at [266, 147] on button "2 . walk" at bounding box center [302, 152] width 118 height 28
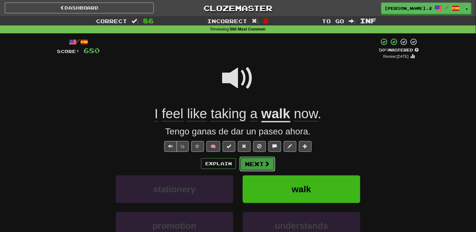
click at [255, 158] on button "Next" at bounding box center [258, 164] width 36 height 15
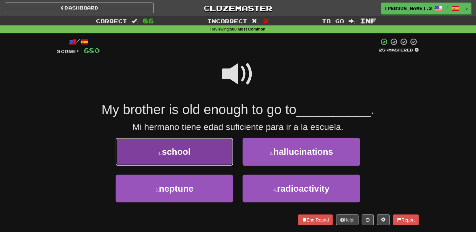
click at [206, 157] on button "1 . school" at bounding box center [175, 152] width 118 height 28
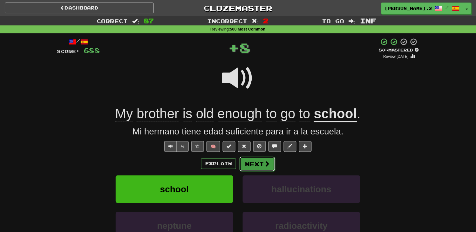
click at [261, 160] on button "Next" at bounding box center [258, 164] width 36 height 15
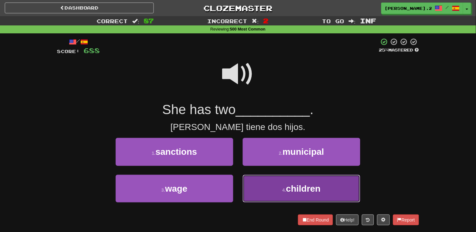
click at [275, 181] on button "4 . children" at bounding box center [302, 189] width 118 height 28
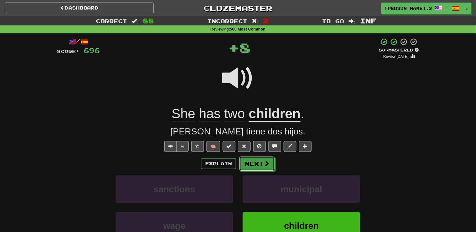
click at [264, 162] on span at bounding box center [267, 163] width 6 height 6
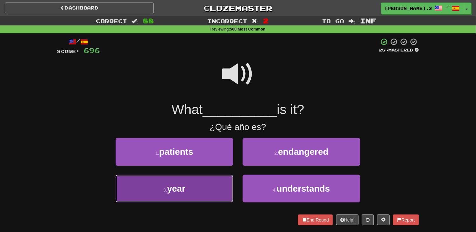
click at [216, 188] on button "3 . year" at bounding box center [175, 189] width 118 height 28
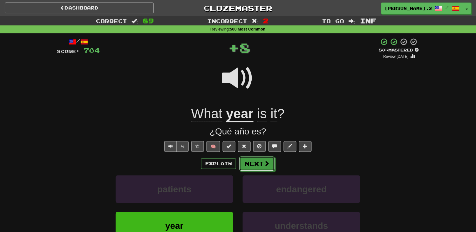
click at [255, 158] on button "Next" at bounding box center [257, 163] width 36 height 15
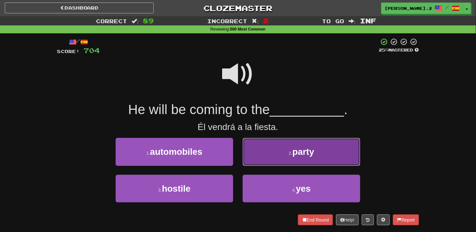
click at [254, 161] on button "2 . party" at bounding box center [302, 152] width 118 height 28
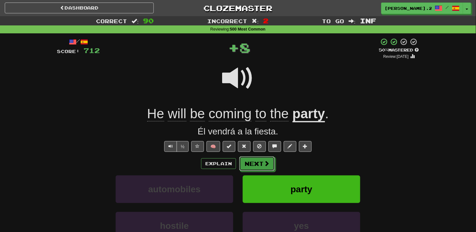
click at [259, 158] on button "Next" at bounding box center [257, 163] width 36 height 15
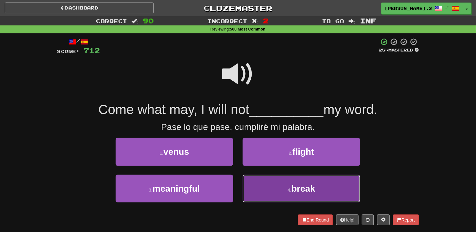
click at [284, 190] on button "4 . break" at bounding box center [302, 189] width 118 height 28
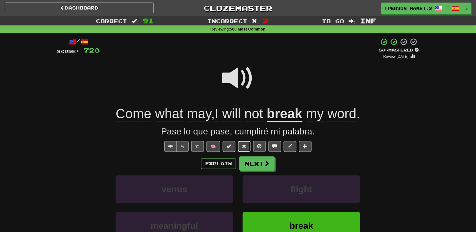
click at [245, 149] on button at bounding box center [244, 146] width 13 height 11
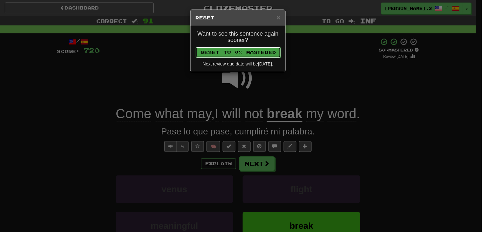
click at [242, 53] on button "Reset to 0% Mastered" at bounding box center [238, 52] width 85 height 11
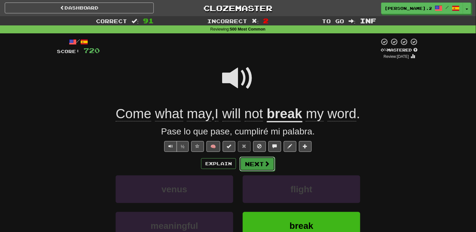
click at [259, 167] on button "Next" at bounding box center [258, 164] width 36 height 15
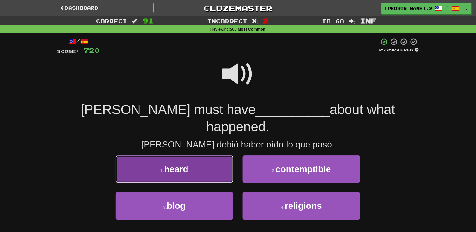
click at [216, 160] on button "1 . heard" at bounding box center [175, 169] width 118 height 28
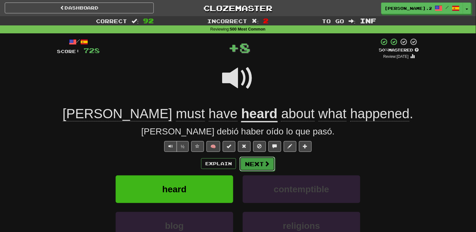
click at [254, 167] on button "Next" at bounding box center [258, 164] width 36 height 15
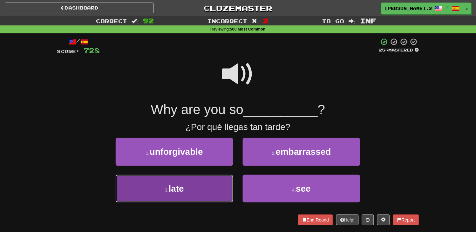
click at [217, 187] on button "3 . late" at bounding box center [175, 189] width 118 height 28
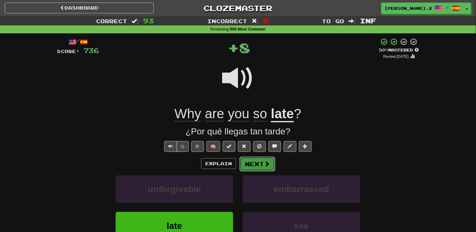
click at [252, 167] on button "Next" at bounding box center [258, 164] width 36 height 15
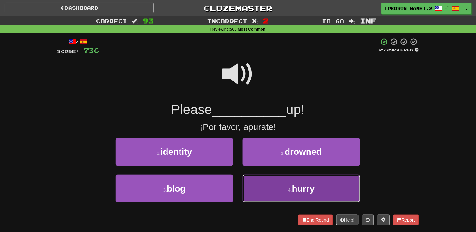
click at [268, 180] on button "4 . hurry" at bounding box center [302, 189] width 118 height 28
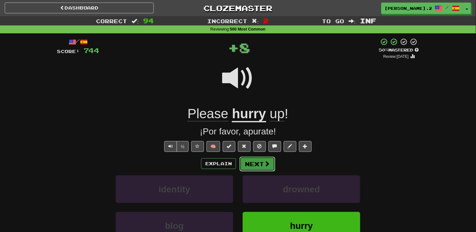
click at [249, 162] on button "Next" at bounding box center [258, 164] width 36 height 15
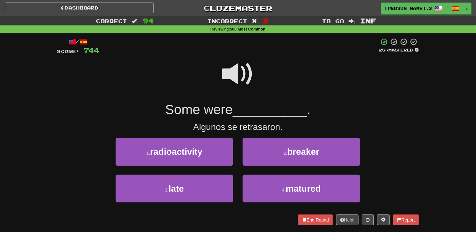
click at [236, 77] on span at bounding box center [238, 74] width 32 height 32
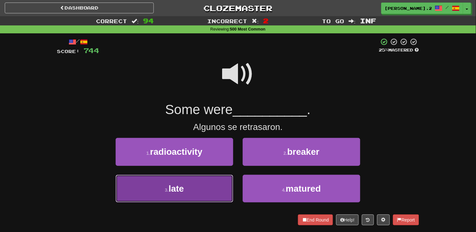
click at [197, 185] on button "3 . late" at bounding box center [175, 189] width 118 height 28
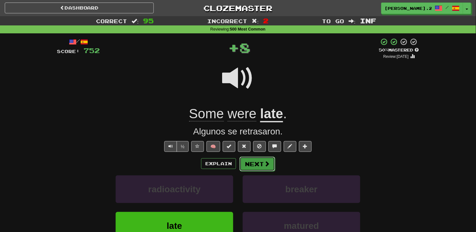
click at [252, 163] on button "Next" at bounding box center [258, 164] width 36 height 15
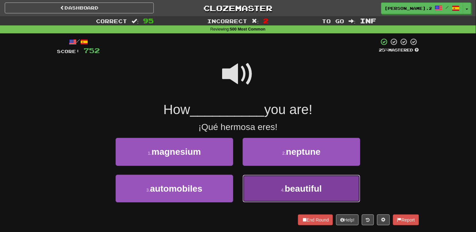
click at [262, 181] on button "4 . beautiful" at bounding box center [302, 189] width 118 height 28
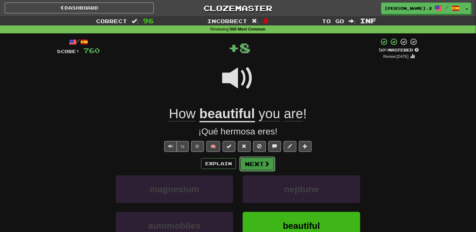
click at [256, 160] on button "Next" at bounding box center [258, 164] width 36 height 15
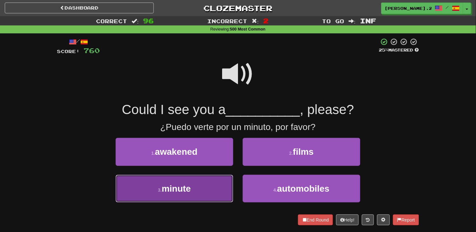
click at [215, 185] on button "3 . minute" at bounding box center [175, 189] width 118 height 28
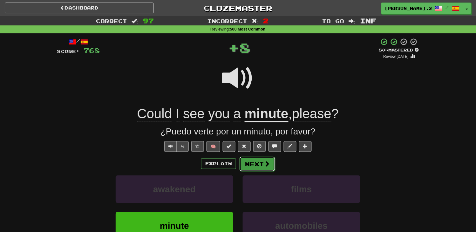
click at [268, 163] on span at bounding box center [267, 164] width 6 height 6
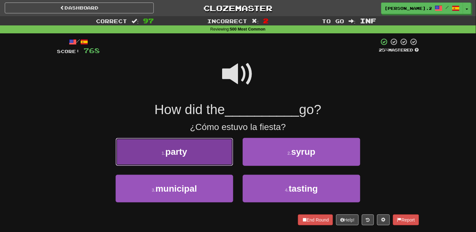
click at [207, 156] on button "1 . party" at bounding box center [175, 152] width 118 height 28
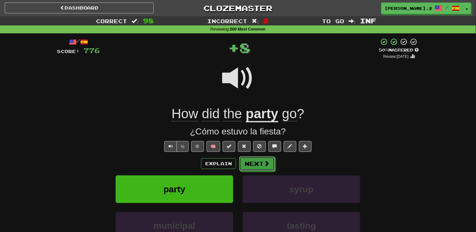
click at [258, 162] on button "Next" at bounding box center [257, 163] width 36 height 15
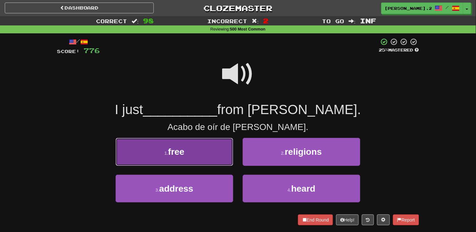
click at [208, 158] on button "1 . free" at bounding box center [175, 152] width 118 height 28
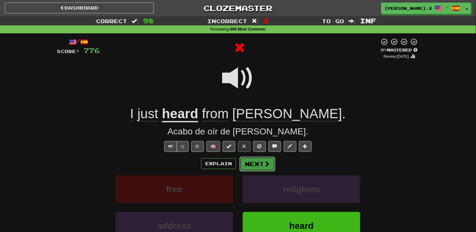
click at [251, 165] on button "Next" at bounding box center [258, 164] width 36 height 15
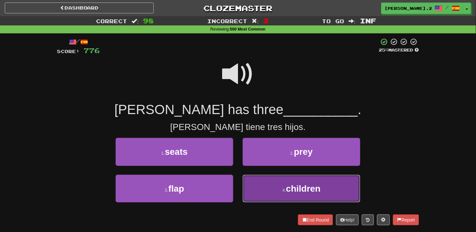
click at [293, 199] on button "4 . children" at bounding box center [302, 189] width 118 height 28
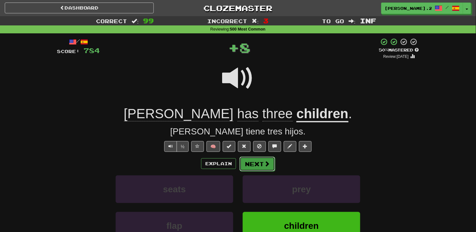
click at [250, 164] on button "Next" at bounding box center [258, 164] width 36 height 15
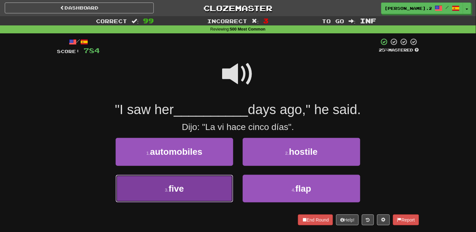
click at [222, 181] on button "3 . five" at bounding box center [175, 189] width 118 height 28
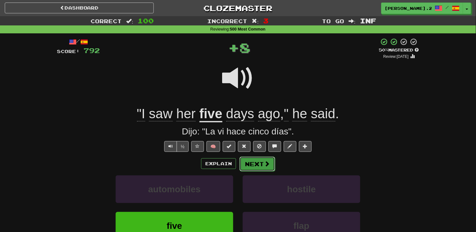
click at [256, 168] on button "Next" at bounding box center [258, 164] width 36 height 15
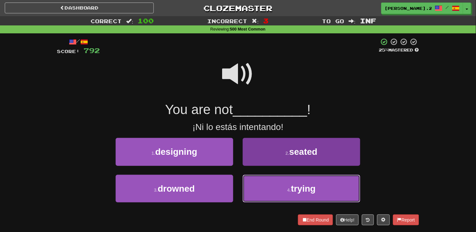
click at [256, 178] on button "4 . trying" at bounding box center [302, 189] width 118 height 28
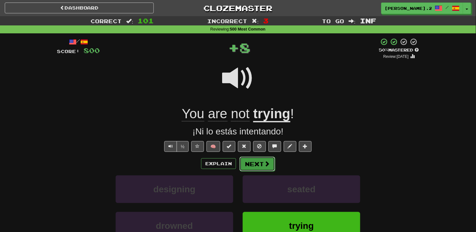
click at [242, 164] on button "Next" at bounding box center [258, 164] width 36 height 15
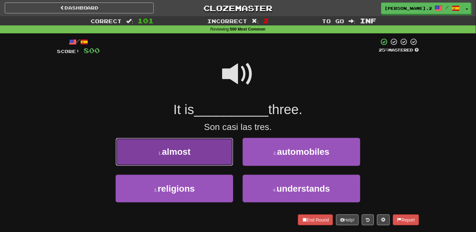
click at [215, 160] on button "1 . almost" at bounding box center [175, 152] width 118 height 28
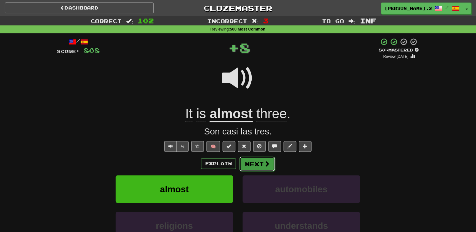
click at [261, 167] on button "Next" at bounding box center [258, 164] width 36 height 15
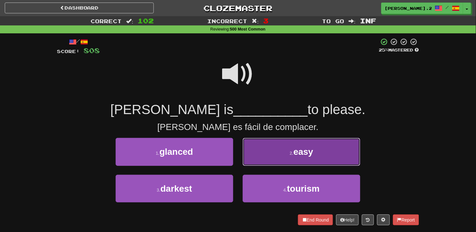
click at [257, 161] on button "2 . easy" at bounding box center [302, 152] width 118 height 28
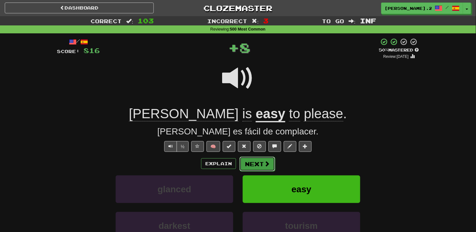
click at [257, 164] on button "Next" at bounding box center [258, 164] width 36 height 15
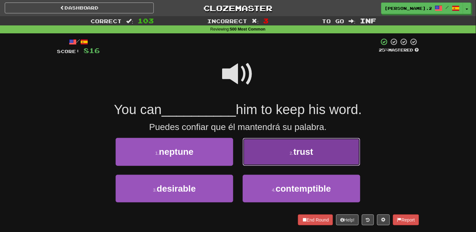
click at [256, 160] on button "2 . trust" at bounding box center [302, 152] width 118 height 28
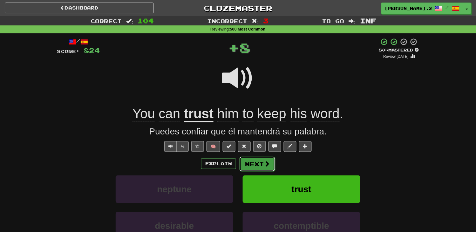
click at [250, 166] on button "Next" at bounding box center [258, 164] width 36 height 15
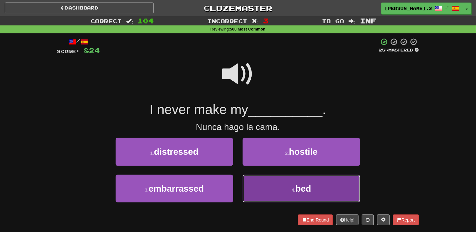
click at [258, 186] on button "4 . bed" at bounding box center [302, 189] width 118 height 28
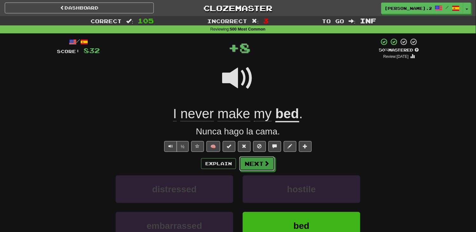
click at [252, 163] on button "Next" at bounding box center [257, 163] width 36 height 15
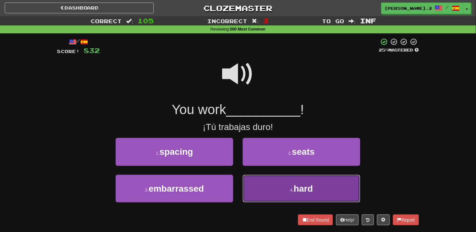
click at [263, 184] on button "4 . hard" at bounding box center [302, 189] width 118 height 28
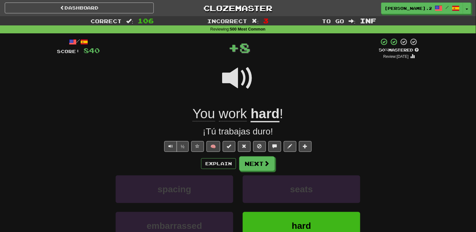
click at [245, 153] on div "/ Score: 840 + 8 50 % Mastered Review: 2025-09-21 You work hard ! ¡Tú trabajas …" at bounding box center [238, 160] width 362 height 244
click at [245, 161] on button "Next" at bounding box center [257, 163] width 36 height 15
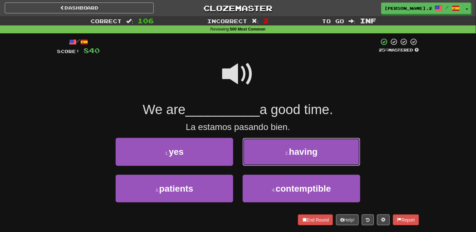
click at [255, 155] on button "2 . having" at bounding box center [302, 152] width 118 height 28
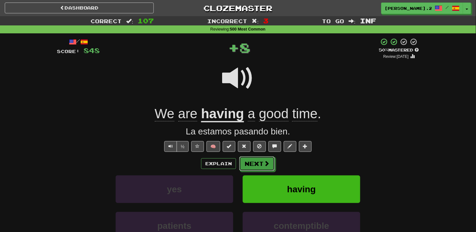
click at [250, 160] on button "Next" at bounding box center [257, 163] width 36 height 15
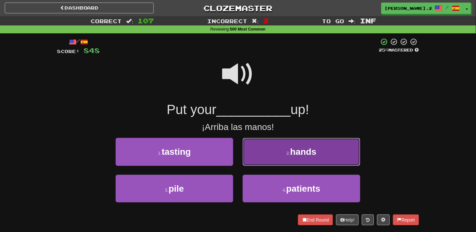
click at [268, 165] on button "2 . hands" at bounding box center [302, 152] width 118 height 28
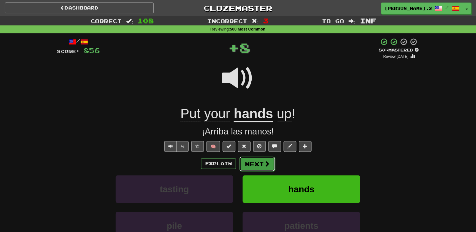
click at [253, 171] on button "Next" at bounding box center [258, 164] width 36 height 15
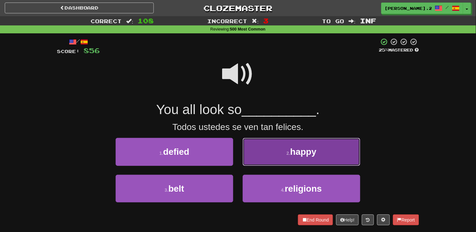
click at [253, 163] on button "2 . happy" at bounding box center [302, 152] width 118 height 28
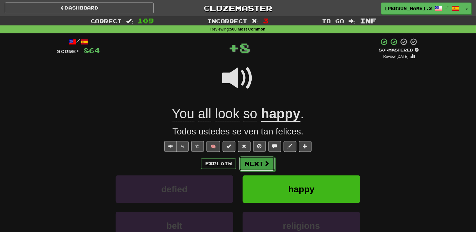
click at [249, 169] on button "Next" at bounding box center [257, 163] width 36 height 15
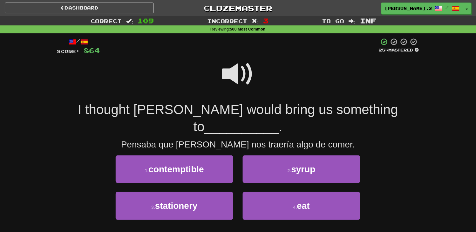
click at [234, 77] on span at bounding box center [238, 74] width 32 height 32
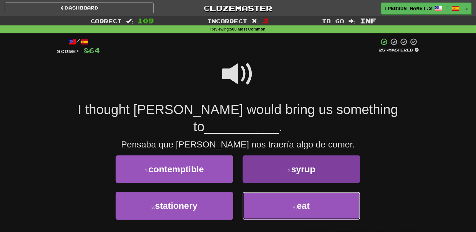
click at [275, 192] on button "4 . eat" at bounding box center [302, 206] width 118 height 28
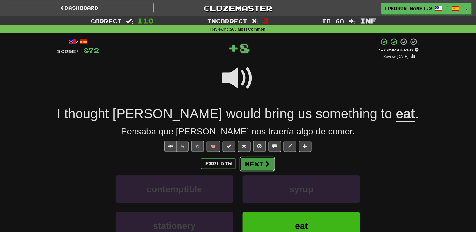
click at [253, 161] on button "Next" at bounding box center [258, 164] width 36 height 15
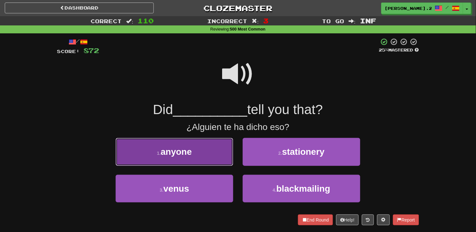
click at [187, 156] on button "1 . anyone" at bounding box center [175, 152] width 118 height 28
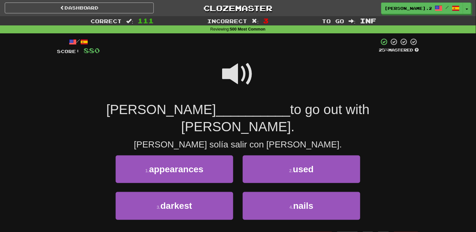
click at [233, 65] on span at bounding box center [238, 74] width 32 height 32
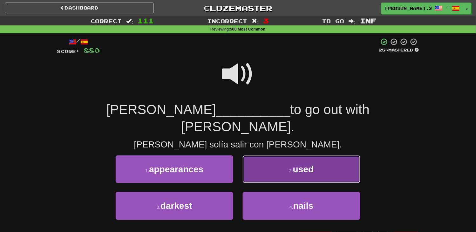
click at [269, 159] on button "2 . used" at bounding box center [302, 169] width 118 height 28
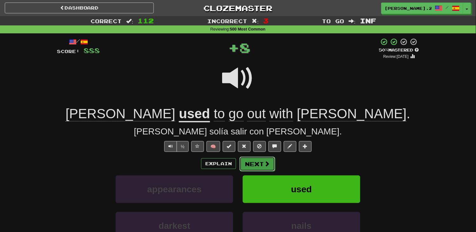
click at [262, 160] on button "Next" at bounding box center [258, 164] width 36 height 15
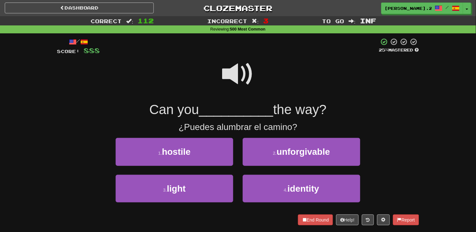
click at [231, 58] on span at bounding box center [238, 74] width 32 height 32
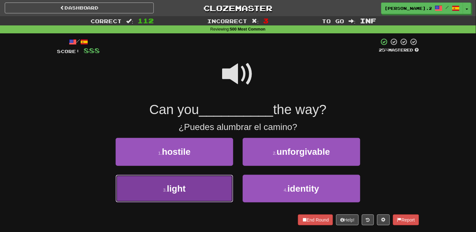
click at [215, 177] on button "3 . light" at bounding box center [175, 189] width 118 height 28
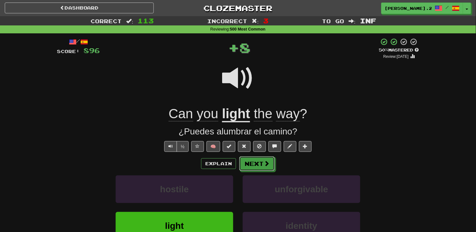
click at [246, 167] on button "Next" at bounding box center [257, 163] width 36 height 15
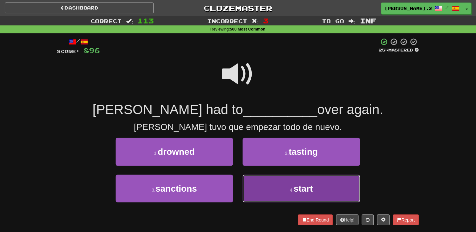
click at [253, 181] on button "4 . start" at bounding box center [302, 189] width 118 height 28
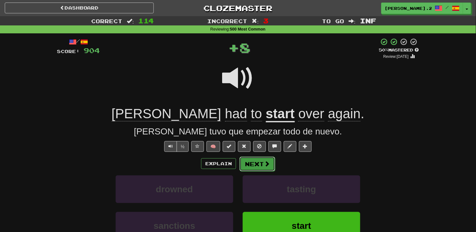
click at [250, 163] on button "Next" at bounding box center [258, 164] width 36 height 15
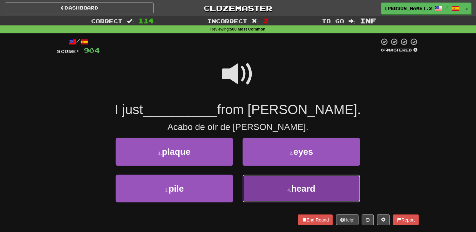
click at [256, 191] on button "4 . heard" at bounding box center [302, 189] width 118 height 28
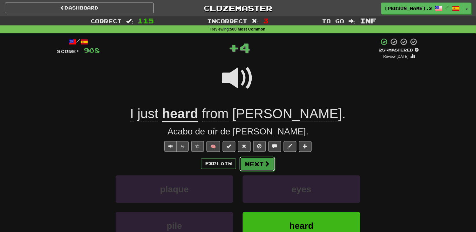
click at [255, 161] on button "Next" at bounding box center [258, 164] width 36 height 15
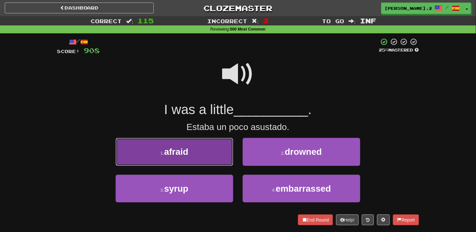
click at [202, 148] on button "1 . afraid" at bounding box center [175, 152] width 118 height 28
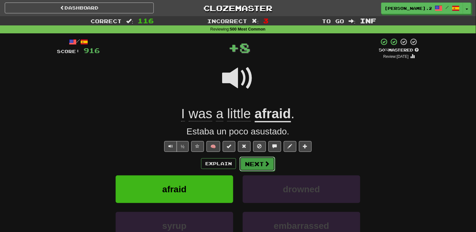
click at [261, 167] on button "Next" at bounding box center [258, 164] width 36 height 15
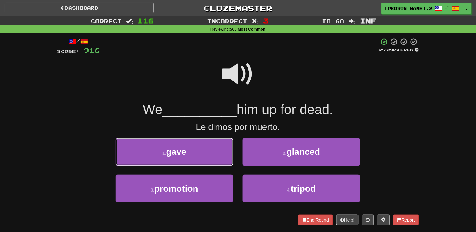
click at [217, 153] on button "1 . gave" at bounding box center [175, 152] width 118 height 28
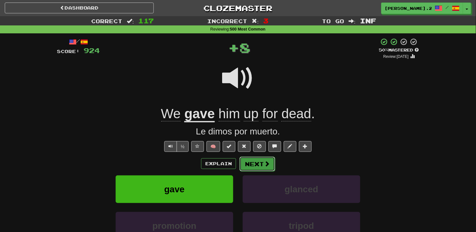
click at [251, 161] on button "Next" at bounding box center [258, 164] width 36 height 15
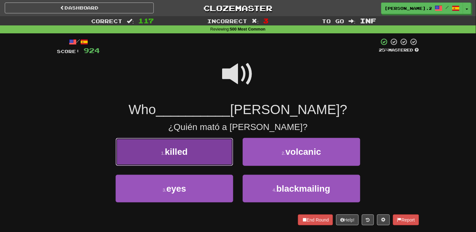
click at [215, 155] on button "1 . killed" at bounding box center [175, 152] width 118 height 28
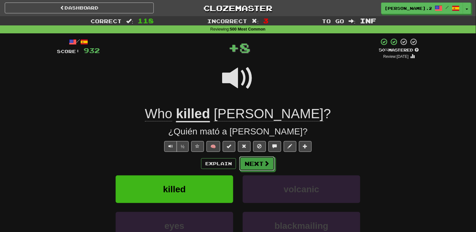
click at [243, 161] on button "Next" at bounding box center [257, 163] width 36 height 15
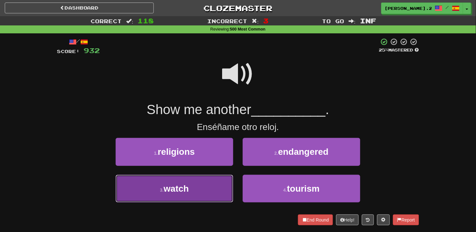
click at [213, 179] on button "3 . watch" at bounding box center [175, 189] width 118 height 28
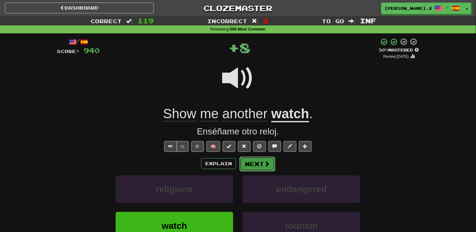
click at [260, 168] on button "Next" at bounding box center [258, 164] width 36 height 15
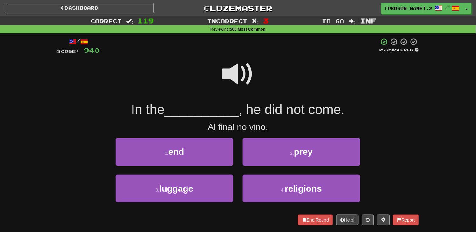
click at [244, 74] on span at bounding box center [238, 74] width 32 height 32
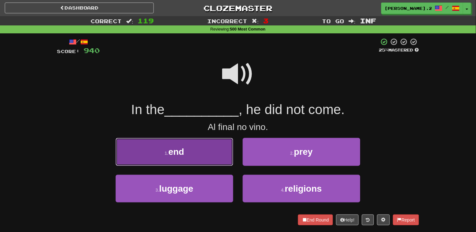
click at [196, 161] on button "1 . end" at bounding box center [175, 152] width 118 height 28
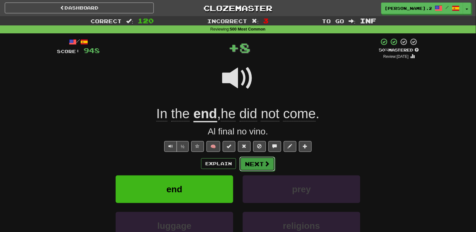
click at [244, 164] on button "Next" at bounding box center [258, 164] width 36 height 15
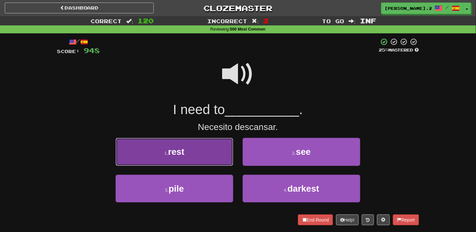
click at [216, 147] on button "1 . rest" at bounding box center [175, 152] width 118 height 28
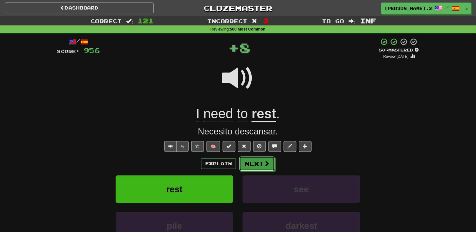
click at [253, 162] on button "Next" at bounding box center [257, 163] width 36 height 15
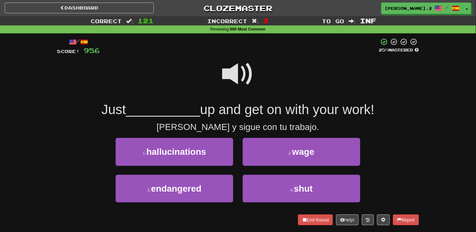
click at [239, 73] on span at bounding box center [238, 74] width 32 height 32
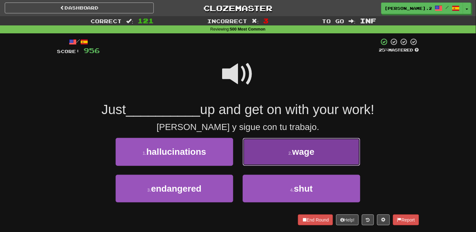
click at [263, 153] on button "2 . wage" at bounding box center [302, 152] width 118 height 28
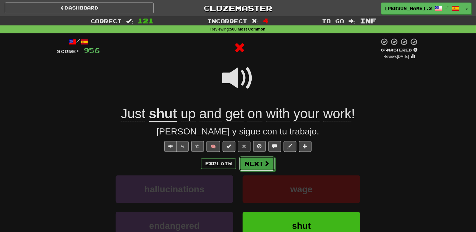
click at [267, 161] on span at bounding box center [267, 163] width 6 height 6
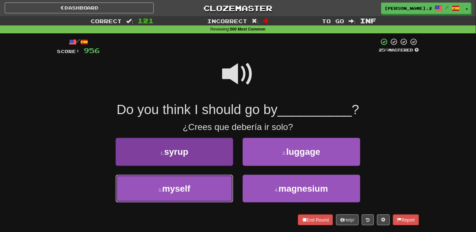
click at [211, 181] on button "3 . myself" at bounding box center [175, 189] width 118 height 28
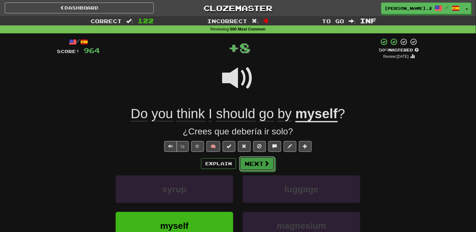
click at [259, 162] on button "Next" at bounding box center [257, 163] width 36 height 15
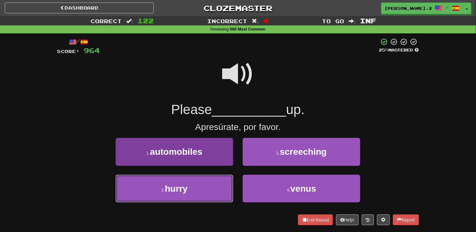
click at [208, 184] on button "3 . hurry" at bounding box center [175, 189] width 118 height 28
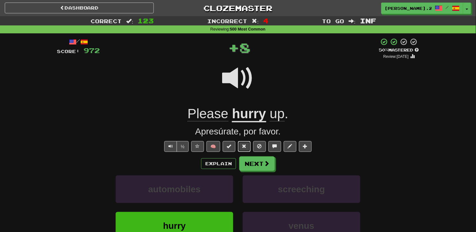
click at [249, 151] on button at bounding box center [244, 146] width 13 height 11
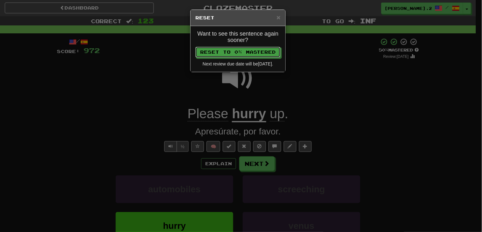
click at [249, 157] on div "× Reset Want to see this sentence again sooner? Reset to 0% Mastered Next revie…" at bounding box center [241, 116] width 482 height 232
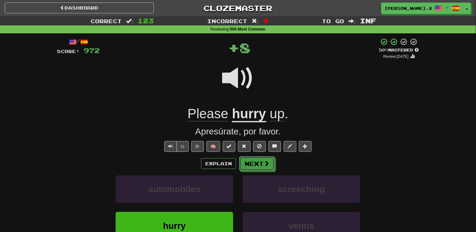
click at [249, 157] on button "Next" at bounding box center [257, 163] width 36 height 15
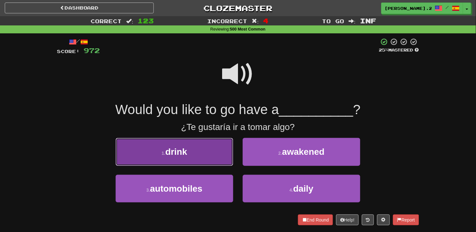
click at [192, 153] on button "1 . drink" at bounding box center [175, 152] width 118 height 28
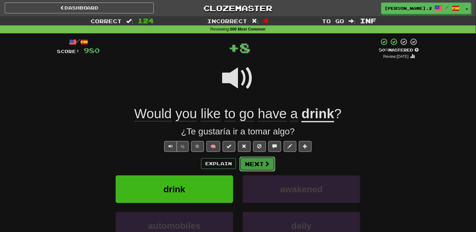
click at [259, 163] on button "Next" at bounding box center [258, 164] width 36 height 15
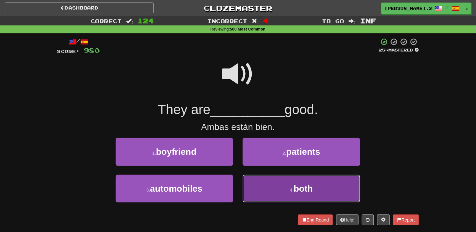
click at [271, 188] on button "4 . both" at bounding box center [302, 189] width 118 height 28
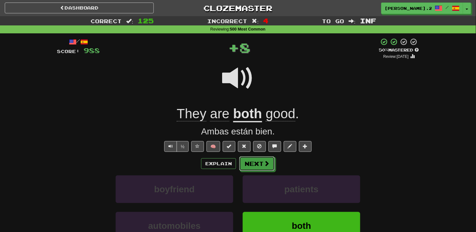
click at [253, 160] on button "Next" at bounding box center [257, 163] width 36 height 15
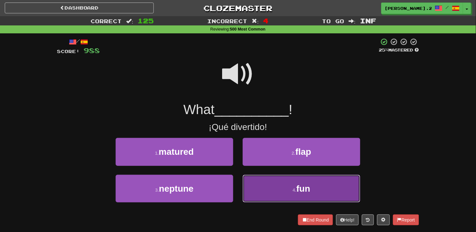
click at [264, 179] on button "4 . fun" at bounding box center [302, 189] width 118 height 28
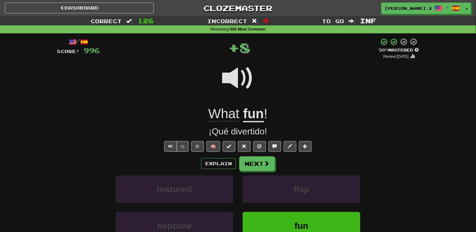
click at [255, 155] on div "/ Score: 996 + 8 50 % Mastered Review: 2025-09-21 What fun ! ¡Qué divertido! ½ …" at bounding box center [238, 160] width 362 height 244
drag, startPoint x: 255, startPoint y: 157, endPoint x: 255, endPoint y: 161, distance: 3.5
click at [255, 161] on button "Next" at bounding box center [257, 163] width 36 height 15
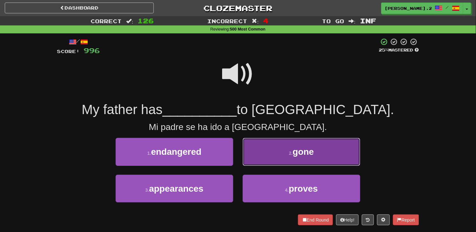
click at [258, 154] on button "2 . gone" at bounding box center [302, 152] width 118 height 28
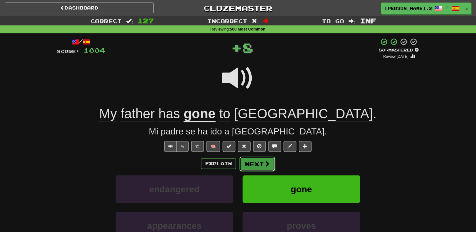
click at [263, 164] on button "Next" at bounding box center [258, 164] width 36 height 15
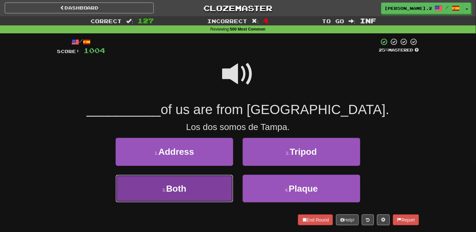
click at [221, 184] on button "3 . Both" at bounding box center [175, 189] width 118 height 28
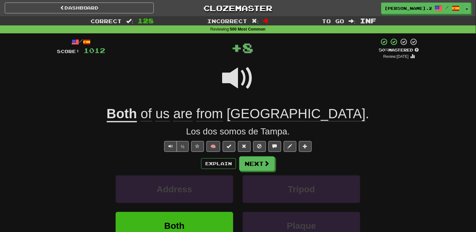
click at [276, 160] on div "Explain Next" at bounding box center [238, 163] width 362 height 15
click at [254, 169] on button "Next" at bounding box center [257, 163] width 36 height 15
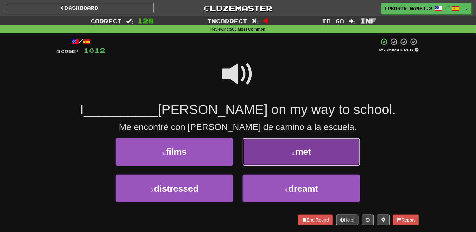
click at [258, 164] on button "2 . met" at bounding box center [302, 152] width 118 height 28
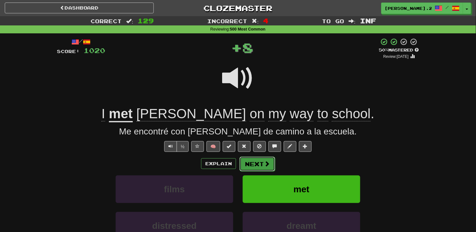
click at [261, 167] on button "Next" at bounding box center [258, 164] width 36 height 15
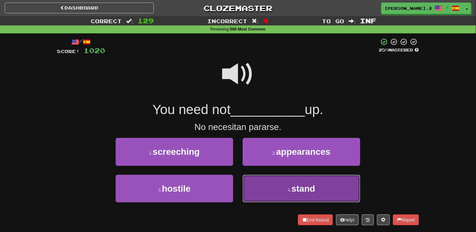
click at [272, 183] on button "4 . stand" at bounding box center [302, 189] width 118 height 28
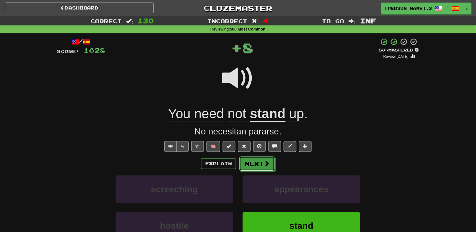
click at [260, 170] on button "Next" at bounding box center [257, 163] width 36 height 15
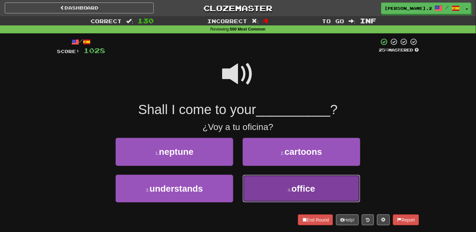
click at [275, 183] on button "4 . office" at bounding box center [302, 189] width 118 height 28
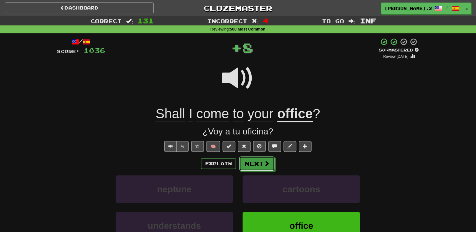
click at [266, 164] on span at bounding box center [267, 163] width 6 height 6
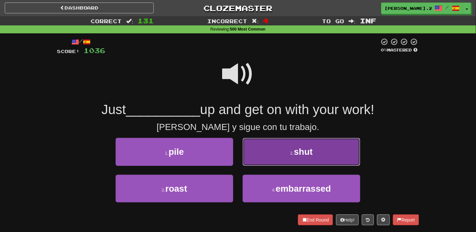
click at [257, 159] on button "2 . shut" at bounding box center [302, 152] width 118 height 28
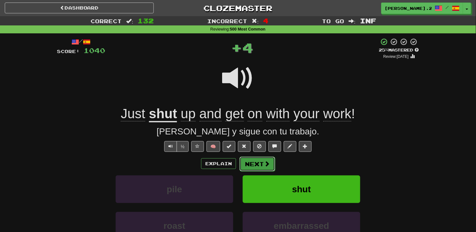
click at [258, 162] on button "Next" at bounding box center [258, 164] width 36 height 15
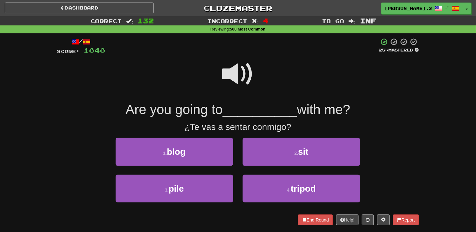
click at [236, 74] on span at bounding box center [238, 74] width 32 height 32
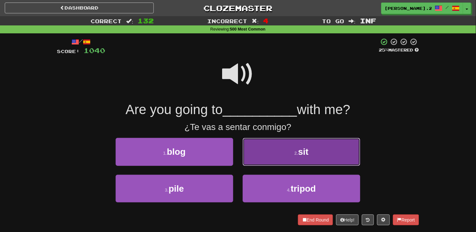
click at [272, 151] on button "2 . sit" at bounding box center [302, 152] width 118 height 28
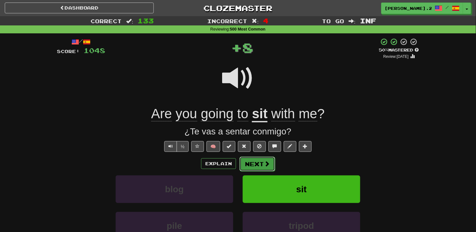
click at [269, 157] on button "Next" at bounding box center [258, 164] width 36 height 15
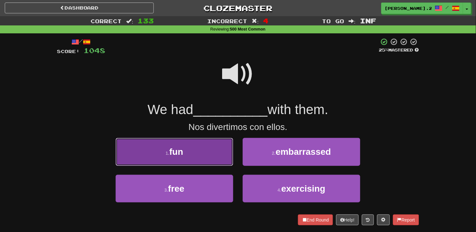
click at [214, 147] on button "1 . fun" at bounding box center [175, 152] width 118 height 28
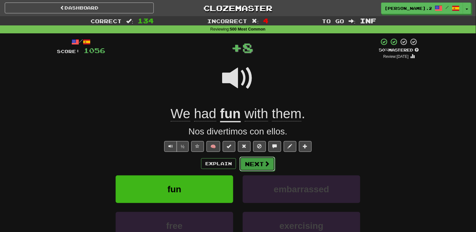
click at [255, 166] on button "Next" at bounding box center [258, 164] width 36 height 15
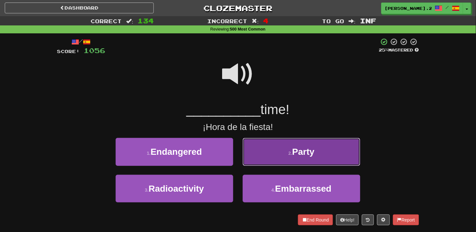
click at [255, 161] on button "2 . Party" at bounding box center [302, 152] width 118 height 28
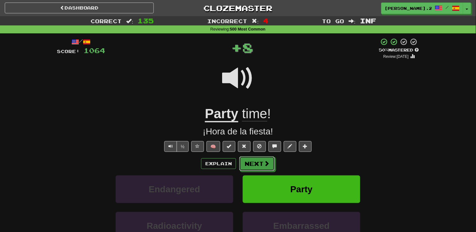
click at [255, 161] on button "Next" at bounding box center [257, 163] width 36 height 15
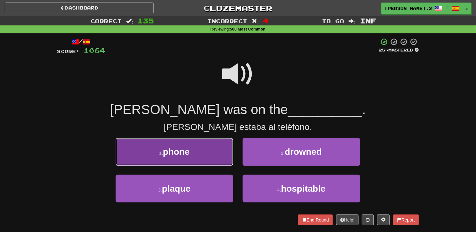
click at [204, 151] on button "1 . phone" at bounding box center [175, 152] width 118 height 28
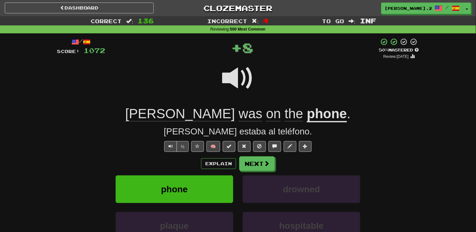
click at [259, 174] on div "Explain Next phone drowned plaque hospitable Learn more: phone drowned plaque h…" at bounding box center [238, 207] width 362 height 102
click at [259, 168] on button "Next" at bounding box center [258, 164] width 36 height 15
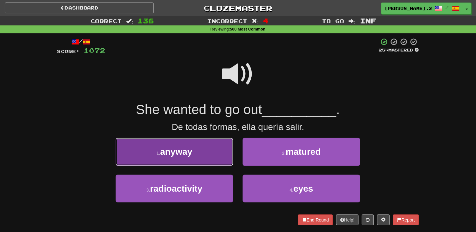
click at [213, 155] on button "1 . anyway" at bounding box center [175, 152] width 118 height 28
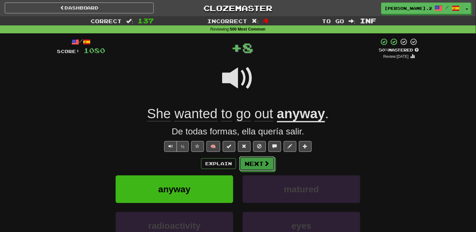
click at [257, 162] on button "Next" at bounding box center [257, 163] width 36 height 15
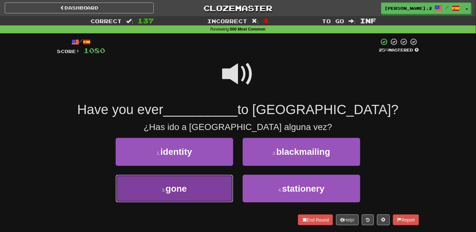
click at [217, 186] on button "3 . gone" at bounding box center [175, 189] width 118 height 28
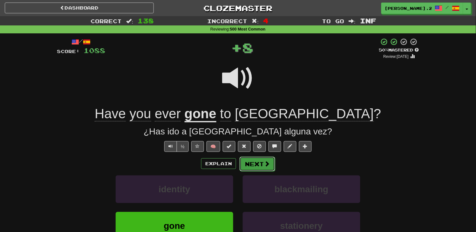
click at [271, 165] on button "Next" at bounding box center [258, 164] width 36 height 15
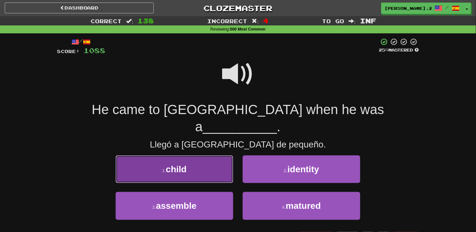
click at [212, 155] on button "1 . child" at bounding box center [175, 169] width 118 height 28
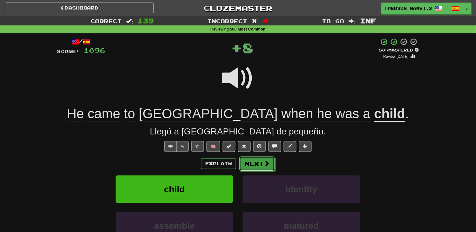
click at [256, 164] on button "Next" at bounding box center [257, 163] width 36 height 15
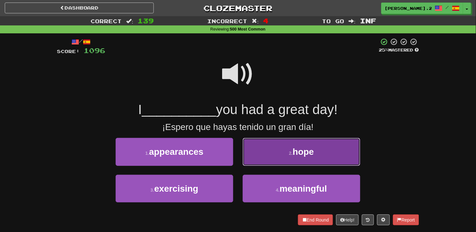
click at [259, 160] on button "2 . hope" at bounding box center [302, 152] width 118 height 28
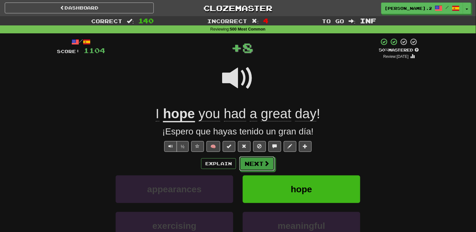
click at [259, 165] on button "Next" at bounding box center [257, 163] width 36 height 15
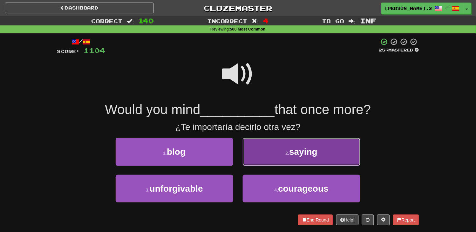
click at [246, 163] on button "2 . saying" at bounding box center [302, 152] width 118 height 28
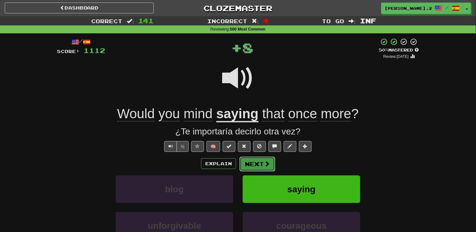
click at [246, 165] on button "Next" at bounding box center [258, 164] width 36 height 15
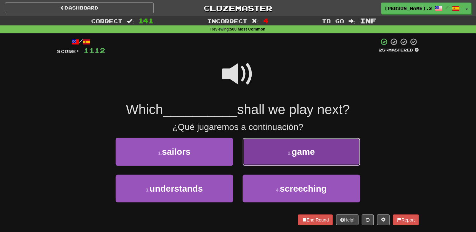
click at [263, 157] on button "2 . game" at bounding box center [302, 152] width 118 height 28
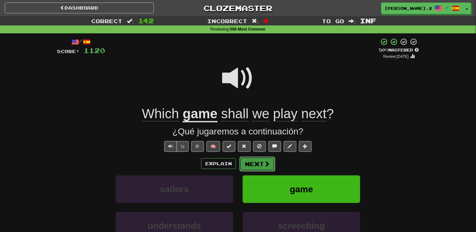
click at [250, 161] on button "Next" at bounding box center [258, 164] width 36 height 15
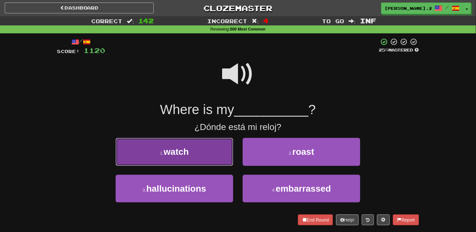
click at [219, 150] on button "1 . watch" at bounding box center [175, 152] width 118 height 28
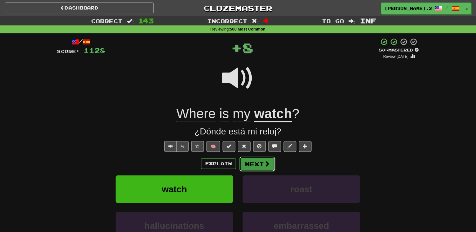
click at [243, 162] on button "Next" at bounding box center [258, 164] width 36 height 15
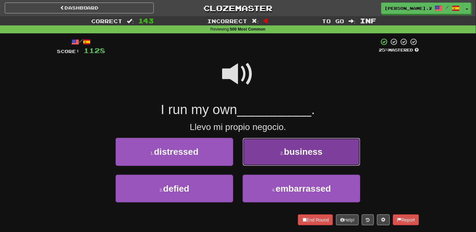
click at [264, 151] on button "2 . business" at bounding box center [302, 152] width 118 height 28
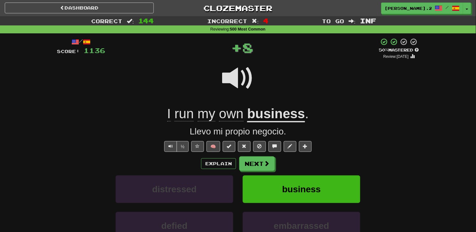
click at [258, 153] on div "/ Score: 1136 + 8 50 % Mastered Review: 2025-09-21 I run my own business . Llev…" at bounding box center [238, 160] width 362 height 244
click at [259, 161] on button "Next" at bounding box center [258, 164] width 36 height 15
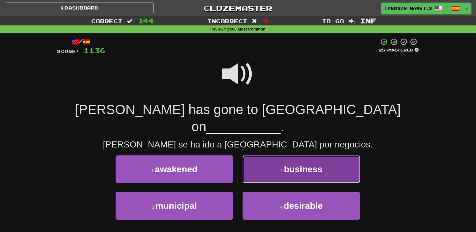
click at [265, 157] on button "2 . business" at bounding box center [302, 169] width 118 height 28
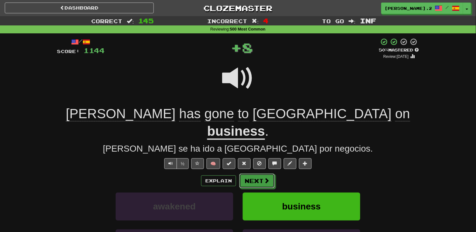
click at [268, 174] on button "Next" at bounding box center [257, 181] width 36 height 15
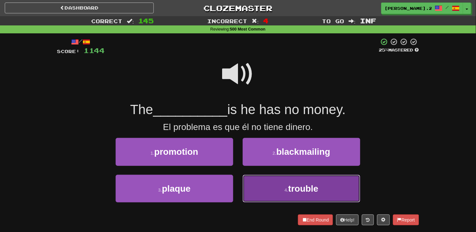
click at [268, 184] on button "4 . trouble" at bounding box center [302, 189] width 118 height 28
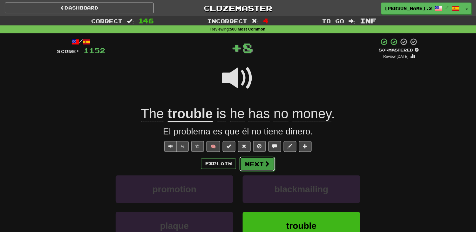
click at [253, 163] on button "Next" at bounding box center [258, 164] width 36 height 15
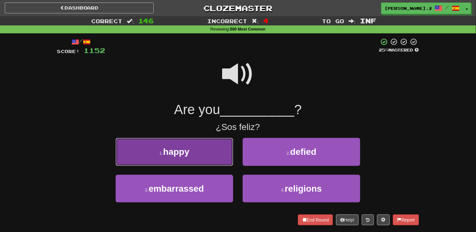
click at [218, 156] on button "1 . happy" at bounding box center [175, 152] width 118 height 28
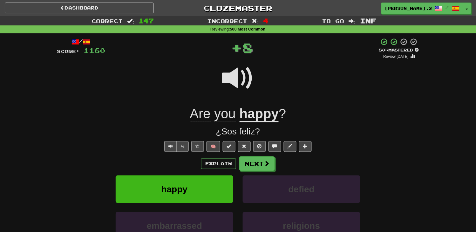
click at [275, 163] on div "Explain Next" at bounding box center [238, 163] width 362 height 15
click at [258, 163] on button "Next" at bounding box center [258, 164] width 36 height 15
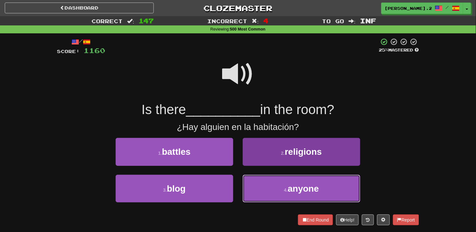
click at [284, 186] on button "4 . anyone" at bounding box center [302, 189] width 118 height 28
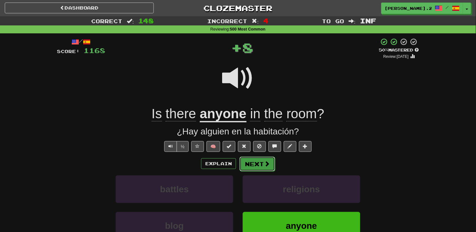
click at [256, 161] on button "Next" at bounding box center [258, 164] width 36 height 15
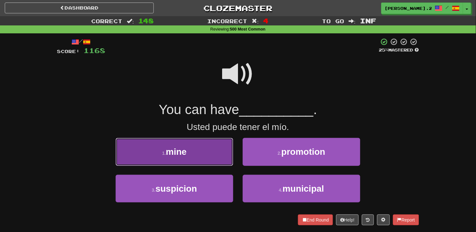
click at [204, 159] on button "1 . mine" at bounding box center [175, 152] width 118 height 28
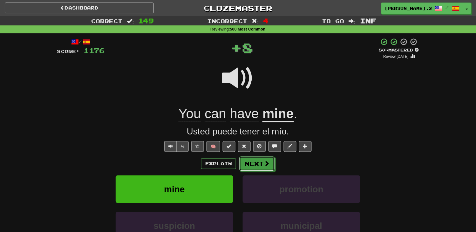
click at [256, 163] on button "Next" at bounding box center [257, 163] width 36 height 15
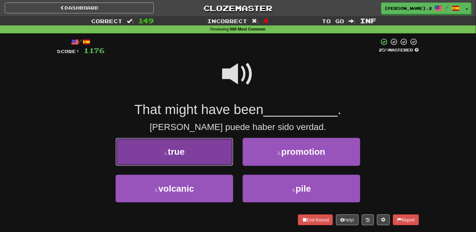
click at [207, 147] on button "1 . true" at bounding box center [175, 152] width 118 height 28
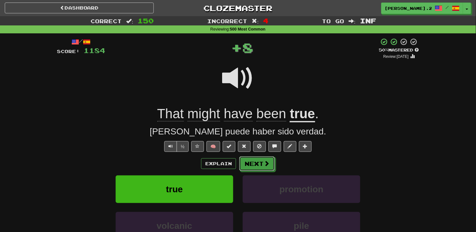
click at [266, 163] on span at bounding box center [267, 163] width 6 height 6
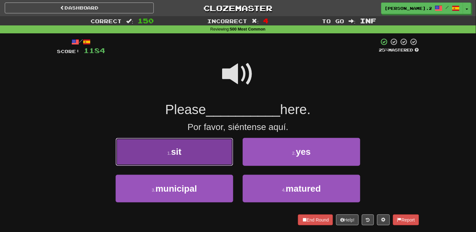
drag, startPoint x: 210, startPoint y: 155, endPoint x: 220, endPoint y: 154, distance: 10.5
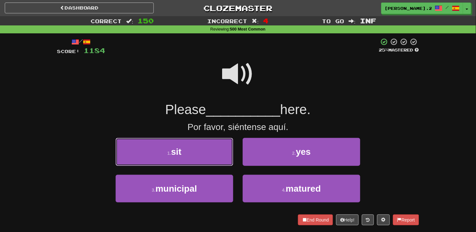
click at [210, 154] on button "1 . sit" at bounding box center [175, 152] width 118 height 28
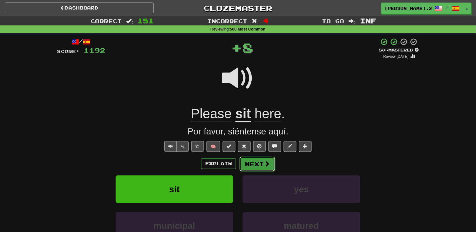
click at [268, 165] on span at bounding box center [267, 164] width 6 height 6
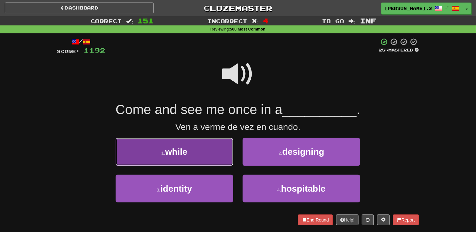
click at [204, 157] on button "1 . while" at bounding box center [175, 152] width 118 height 28
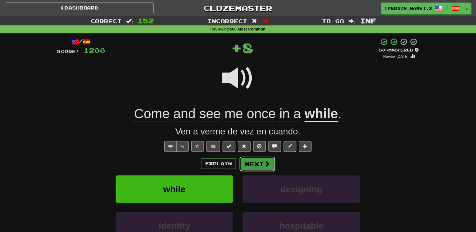
click at [249, 166] on button "Next" at bounding box center [258, 164] width 36 height 15
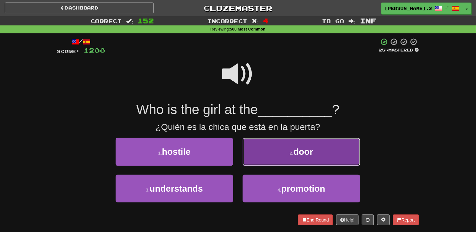
click at [259, 163] on button "2 . door" at bounding box center [302, 152] width 118 height 28
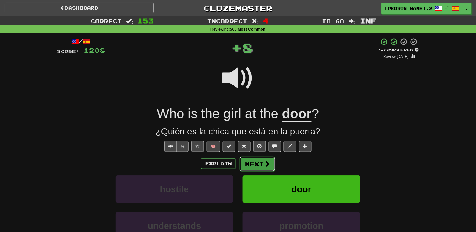
click at [261, 163] on button "Next" at bounding box center [258, 164] width 36 height 15
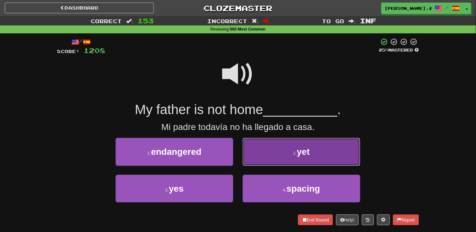
click at [259, 164] on button "2 . yet" at bounding box center [302, 152] width 118 height 28
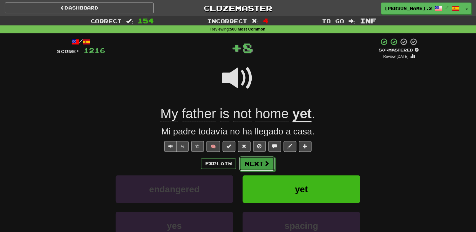
click at [259, 164] on button "Next" at bounding box center [257, 163] width 36 height 15
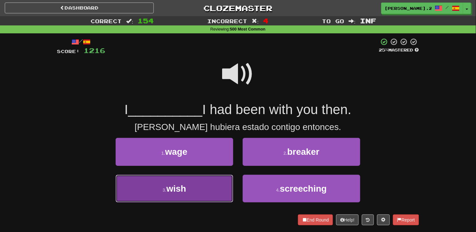
click at [204, 189] on button "3 . wish" at bounding box center [175, 189] width 118 height 28
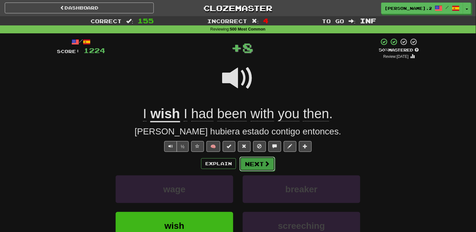
click at [242, 169] on button "Next" at bounding box center [258, 164] width 36 height 15
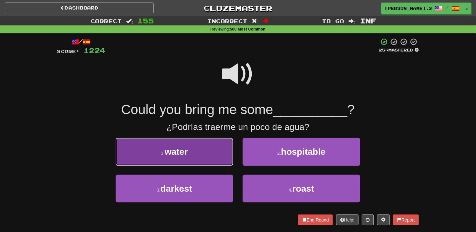
click at [210, 153] on button "1 . water" at bounding box center [175, 152] width 118 height 28
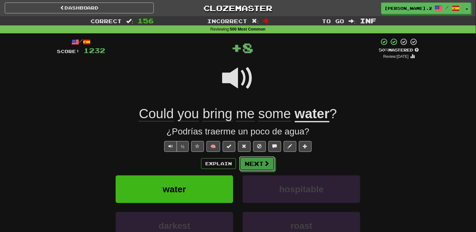
click at [244, 166] on button "Next" at bounding box center [257, 163] width 36 height 15
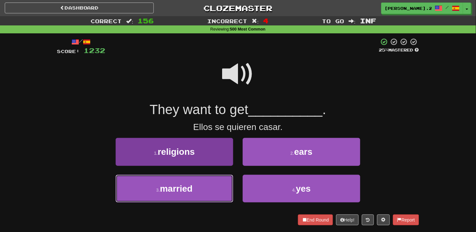
click at [207, 179] on button "3 . married" at bounding box center [175, 189] width 118 height 28
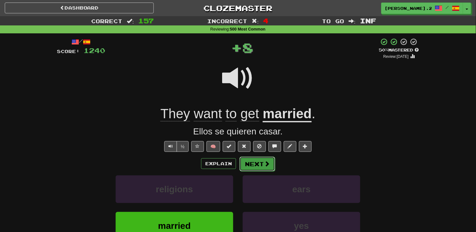
click at [253, 160] on button "Next" at bounding box center [258, 164] width 36 height 15
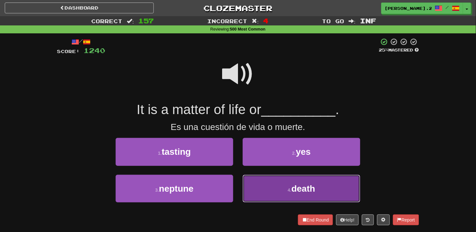
click at [264, 184] on button "4 . death" at bounding box center [302, 189] width 118 height 28
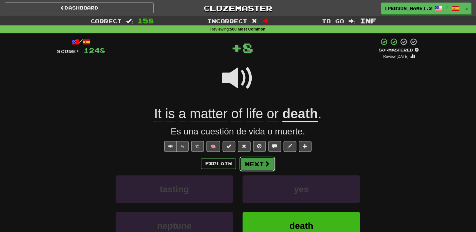
click at [256, 162] on button "Next" at bounding box center [258, 164] width 36 height 15
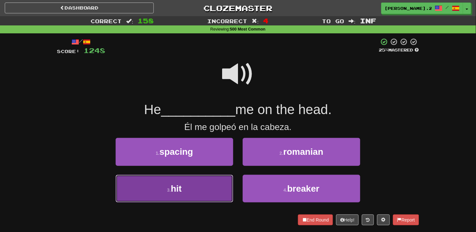
click at [207, 188] on button "3 . hit" at bounding box center [175, 189] width 118 height 28
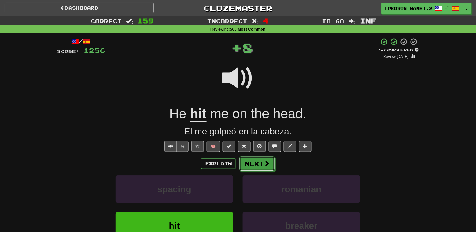
click at [263, 169] on button "Next" at bounding box center [257, 163] width 36 height 15
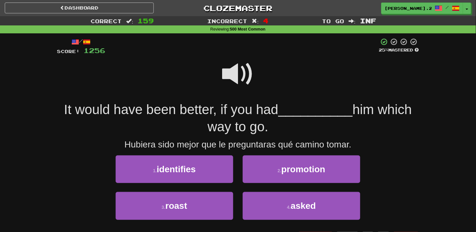
click at [239, 75] on span at bounding box center [238, 74] width 32 height 32
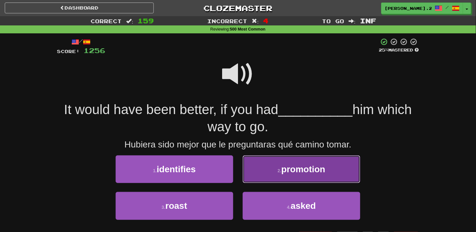
click at [303, 165] on span "promotion" at bounding box center [304, 169] width 44 height 10
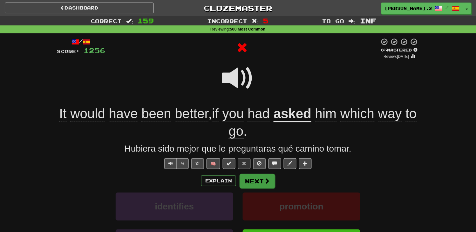
drag, startPoint x: 266, startPoint y: 169, endPoint x: 265, endPoint y: 176, distance: 7.1
click at [265, 176] on div "/ Score: 1256 0 % Mastered Review: 2025-09-20 It would have been better , if yo…" at bounding box center [238, 169] width 362 height 262
click at [265, 176] on button "Next" at bounding box center [258, 181] width 36 height 15
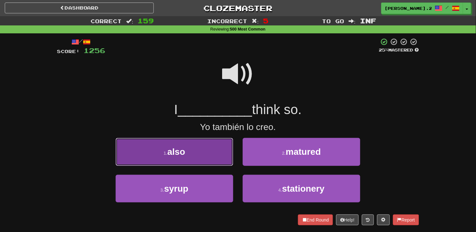
click at [215, 154] on button "1 . also" at bounding box center [175, 152] width 118 height 28
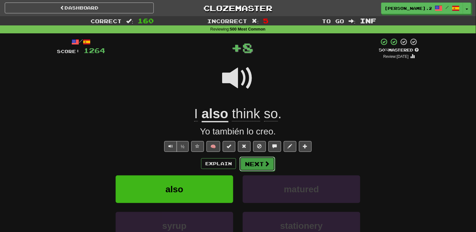
click at [249, 166] on button "Next" at bounding box center [258, 164] width 36 height 15
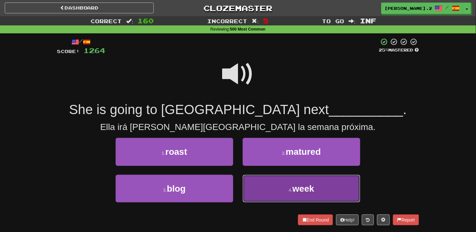
click at [274, 188] on button "4 . week" at bounding box center [302, 189] width 118 height 28
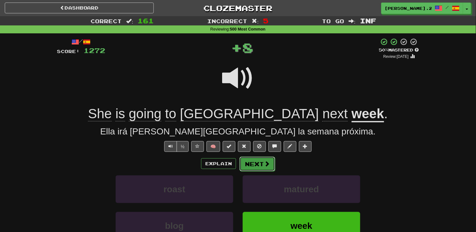
click at [259, 160] on button "Next" at bounding box center [258, 164] width 36 height 15
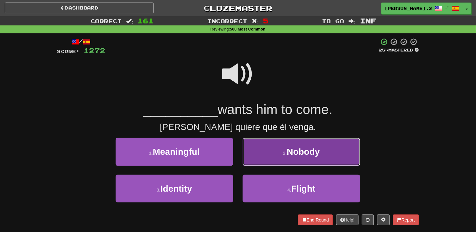
click at [269, 161] on button "2 . Nobody" at bounding box center [302, 152] width 118 height 28
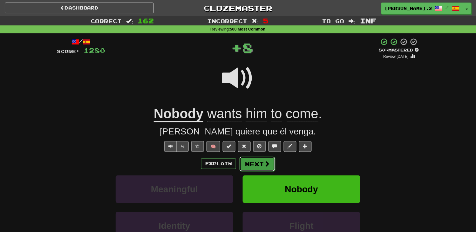
click at [267, 161] on span at bounding box center [267, 164] width 6 height 6
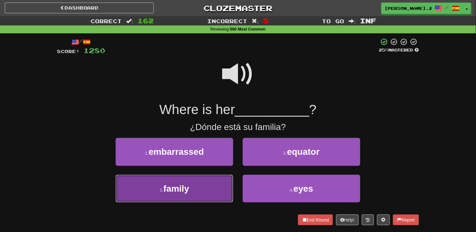
click at [212, 182] on button "3 . family" at bounding box center [175, 189] width 118 height 28
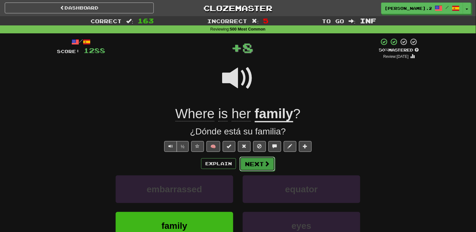
click at [258, 162] on button "Next" at bounding box center [258, 164] width 36 height 15
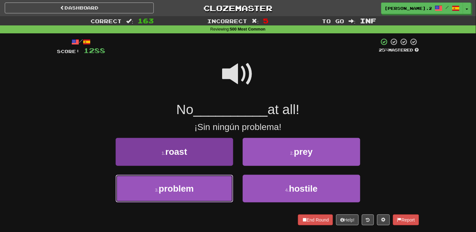
click at [215, 181] on button "3 . problem" at bounding box center [175, 189] width 118 height 28
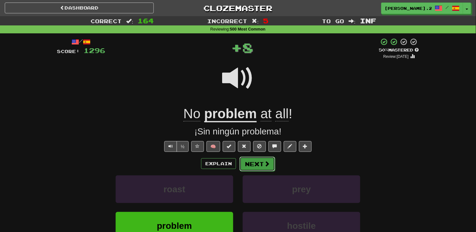
click at [256, 166] on button "Next" at bounding box center [258, 164] width 36 height 15
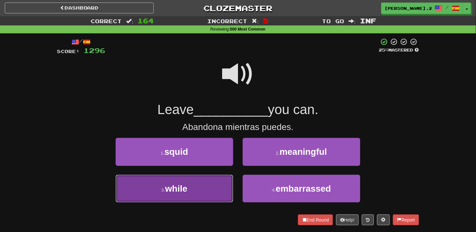
click at [215, 189] on button "3 . while" at bounding box center [175, 189] width 118 height 28
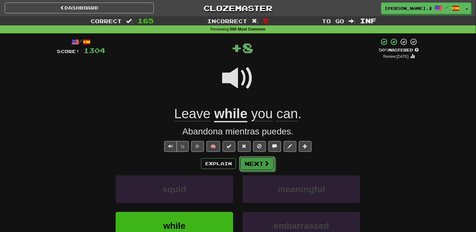
click at [245, 170] on button "Next" at bounding box center [257, 163] width 36 height 15
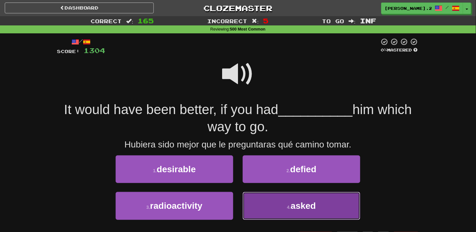
click at [276, 195] on button "4 . asked" at bounding box center [302, 206] width 118 height 28
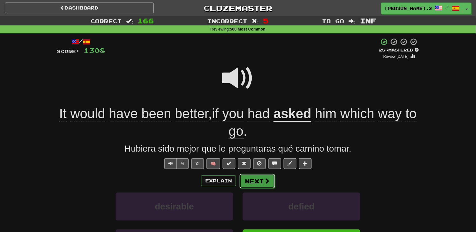
click at [255, 183] on button "Next" at bounding box center [258, 181] width 36 height 15
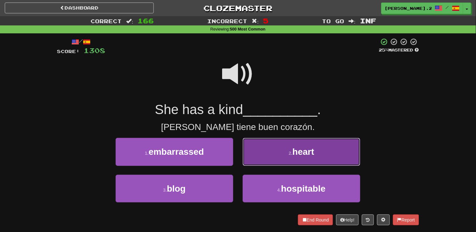
click at [250, 164] on button "2 . heart" at bounding box center [302, 152] width 118 height 28
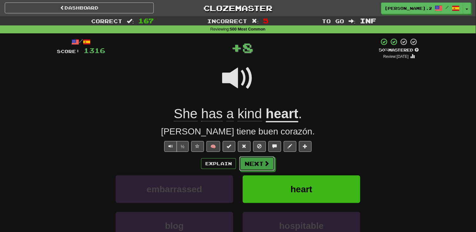
click at [250, 164] on button "Next" at bounding box center [257, 163] width 36 height 15
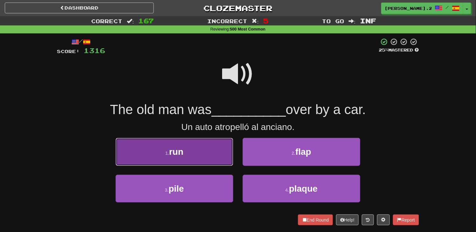
click at [201, 152] on button "1 . run" at bounding box center [175, 152] width 118 height 28
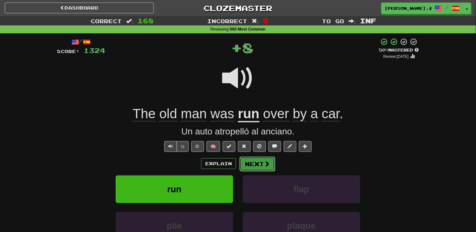
click at [250, 166] on button "Next" at bounding box center [258, 164] width 36 height 15
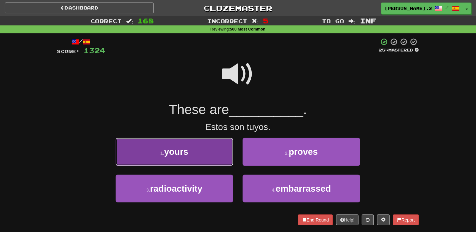
click at [221, 162] on button "1 . yours" at bounding box center [175, 152] width 118 height 28
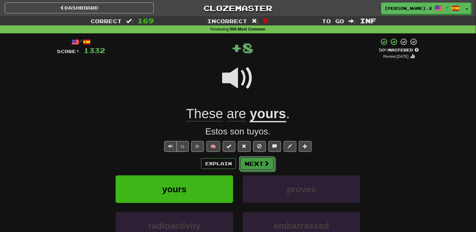
click at [250, 167] on button "Next" at bounding box center [257, 163] width 36 height 15
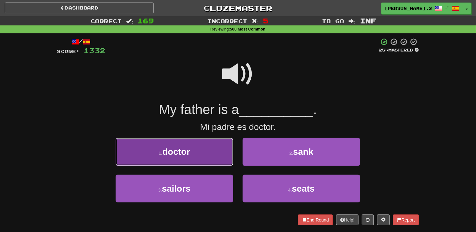
click at [221, 154] on button "1 . doctor" at bounding box center [175, 152] width 118 height 28
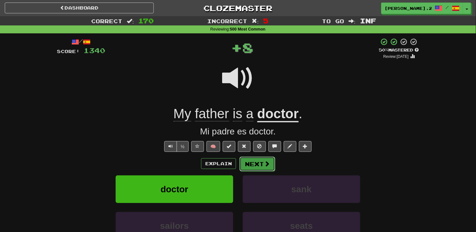
click at [245, 157] on button "Next" at bounding box center [258, 164] width 36 height 15
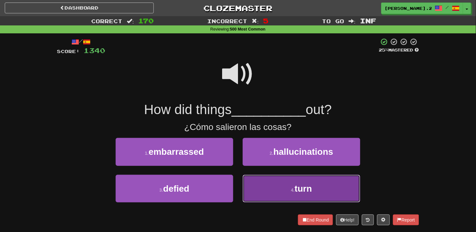
click at [274, 195] on button "4 . turn" at bounding box center [302, 189] width 118 height 28
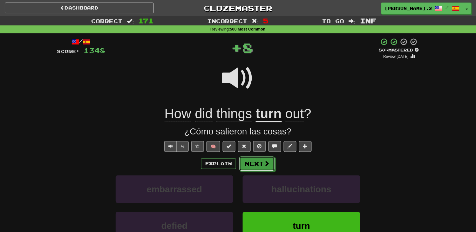
click at [258, 163] on button "Next" at bounding box center [257, 163] width 36 height 15
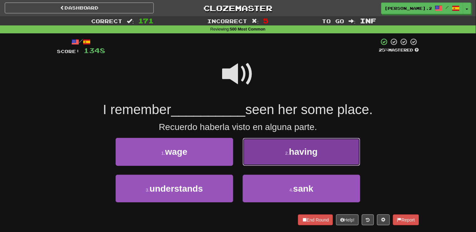
click at [265, 147] on button "2 . having" at bounding box center [302, 152] width 118 height 28
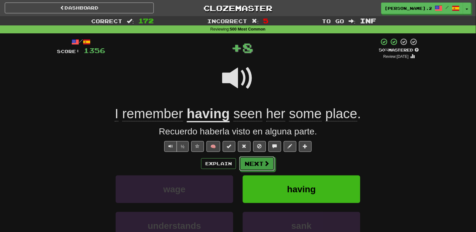
click at [263, 162] on button "Next" at bounding box center [257, 163] width 36 height 15
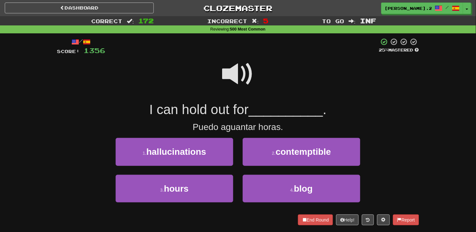
click at [230, 70] on span at bounding box center [238, 74] width 32 height 32
click at [235, 81] on span at bounding box center [238, 74] width 32 height 32
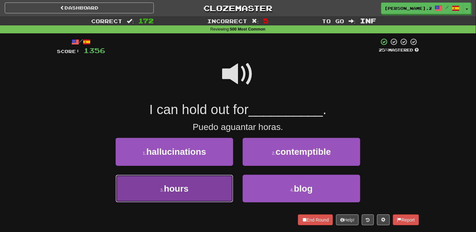
click at [206, 188] on button "3 . hours" at bounding box center [175, 189] width 118 height 28
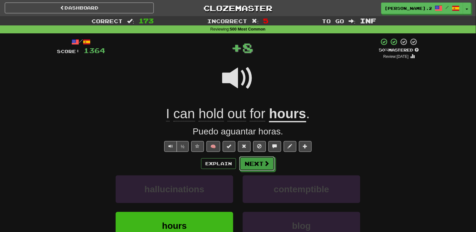
click at [265, 165] on span at bounding box center [267, 163] width 6 height 6
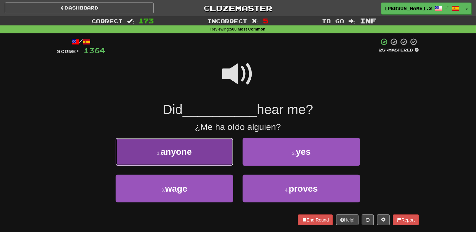
click at [212, 161] on button "1 . anyone" at bounding box center [175, 152] width 118 height 28
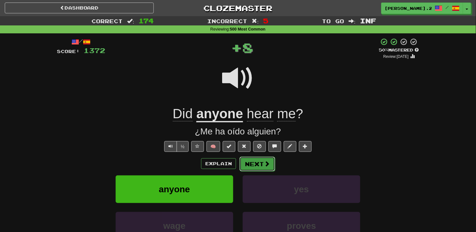
click at [262, 170] on button "Next" at bounding box center [258, 164] width 36 height 15
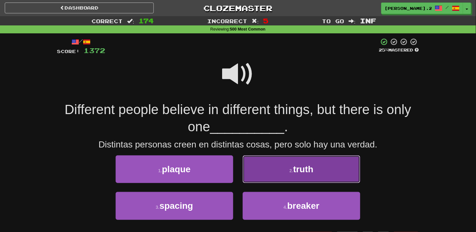
click at [262, 171] on button "2 . truth" at bounding box center [302, 169] width 118 height 28
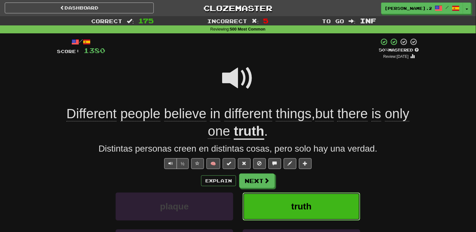
click at [272, 193] on button "truth" at bounding box center [302, 207] width 118 height 28
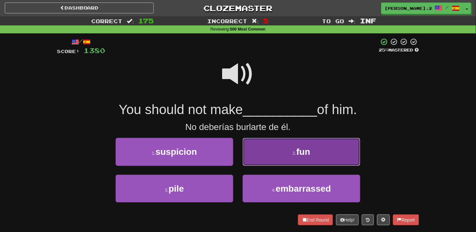
click at [261, 159] on button "2 . fun" at bounding box center [302, 152] width 118 height 28
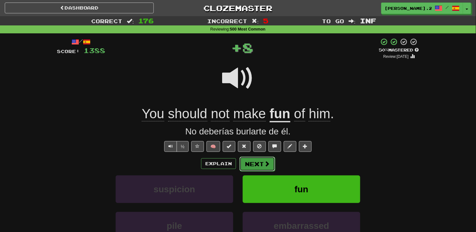
click at [258, 163] on button "Next" at bounding box center [258, 164] width 36 height 15
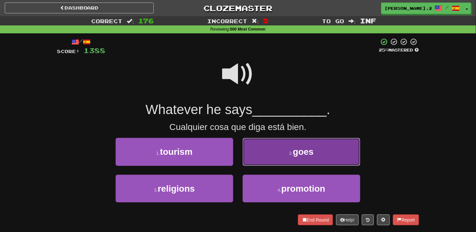
click at [263, 156] on button "2 . goes" at bounding box center [302, 152] width 118 height 28
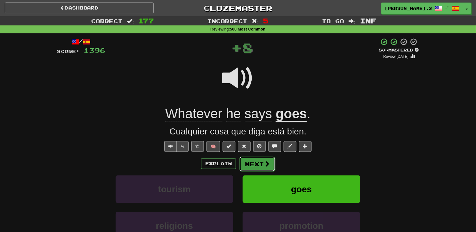
click at [259, 164] on button "Next" at bounding box center [258, 164] width 36 height 15
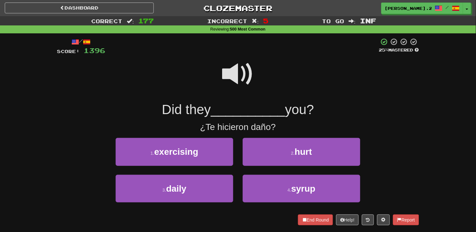
click at [237, 67] on span at bounding box center [238, 74] width 32 height 32
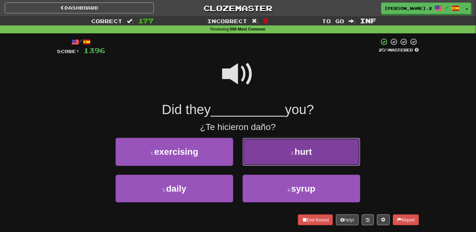
click at [297, 153] on span "hurt" at bounding box center [303, 152] width 17 height 10
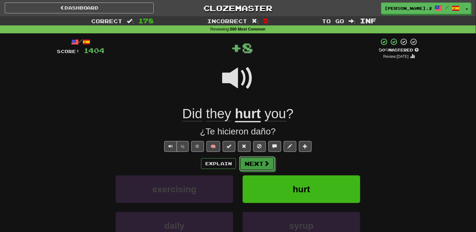
click at [256, 161] on button "Next" at bounding box center [257, 163] width 36 height 15
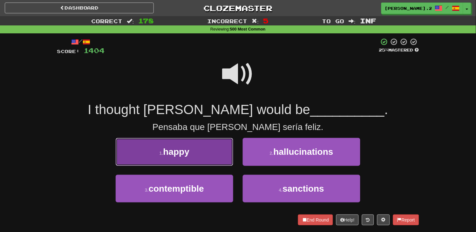
click at [223, 159] on button "1 . happy" at bounding box center [175, 152] width 118 height 28
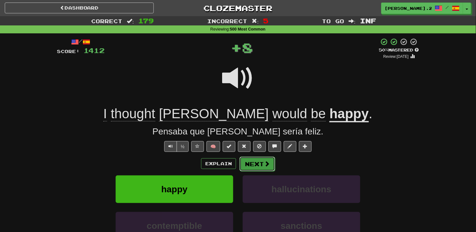
click at [258, 166] on button "Next" at bounding box center [258, 164] width 36 height 15
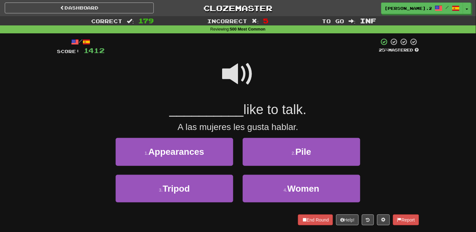
click at [234, 81] on span at bounding box center [238, 74] width 32 height 32
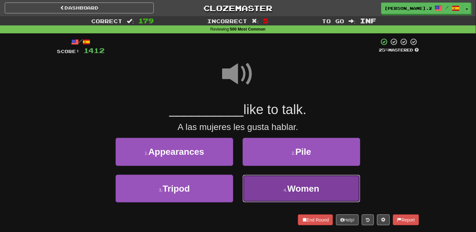
click at [272, 187] on button "4 . Women" at bounding box center [302, 189] width 118 height 28
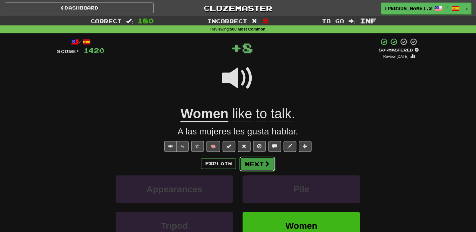
click at [250, 158] on button "Next" at bounding box center [258, 164] width 36 height 15
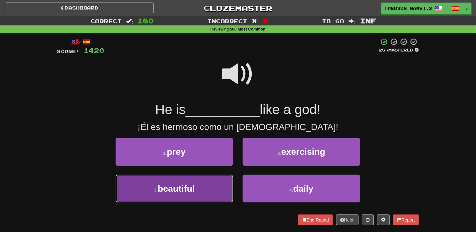
click at [194, 187] on span "beautiful" at bounding box center [176, 189] width 37 height 10
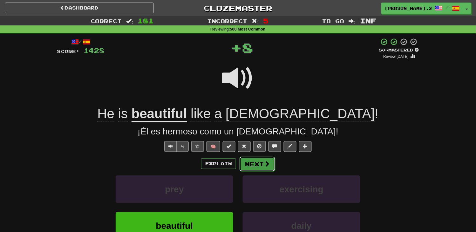
click at [252, 167] on button "Next" at bounding box center [258, 164] width 36 height 15
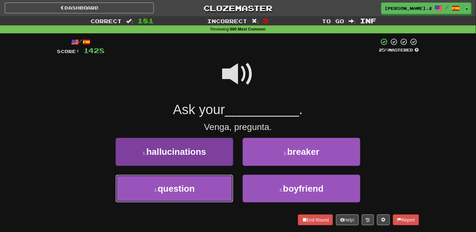
click at [208, 188] on button "3 . question" at bounding box center [175, 189] width 118 height 28
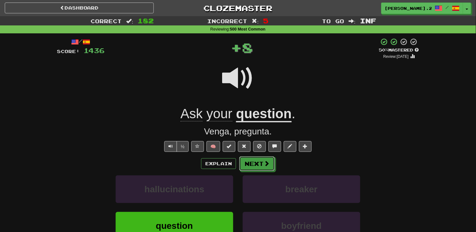
click at [256, 168] on button "Next" at bounding box center [257, 163] width 36 height 15
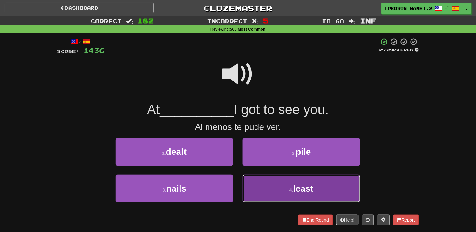
click at [260, 182] on button "4 . least" at bounding box center [302, 189] width 118 height 28
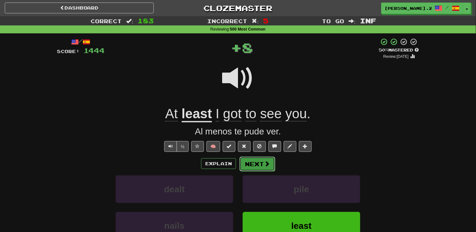
click at [257, 167] on button "Next" at bounding box center [258, 164] width 36 height 15
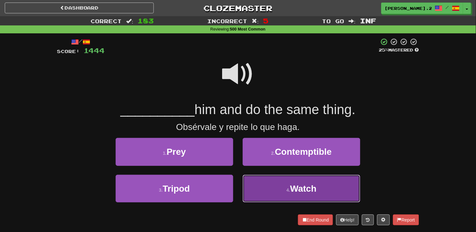
click at [269, 183] on button "4 . Watch" at bounding box center [302, 189] width 118 height 28
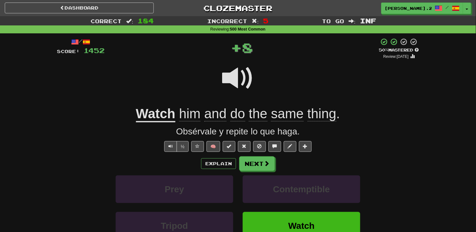
click at [261, 172] on div "Explain Next Prey Contemptible Tripod Watch Learn more: Prey Contemptible Tripo…" at bounding box center [238, 207] width 362 height 102
click at [259, 167] on button "Next" at bounding box center [258, 164] width 36 height 15
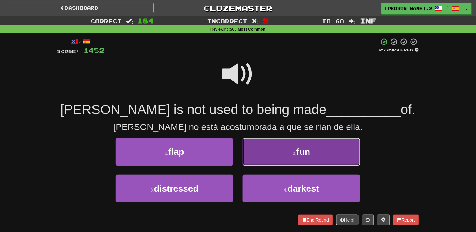
click at [268, 161] on button "2 . fun" at bounding box center [302, 152] width 118 height 28
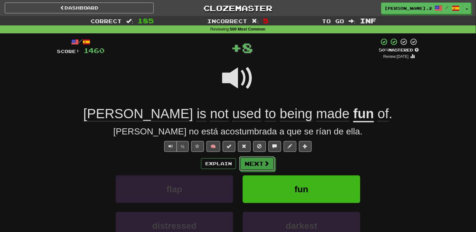
click at [264, 157] on button "Next" at bounding box center [257, 163] width 36 height 15
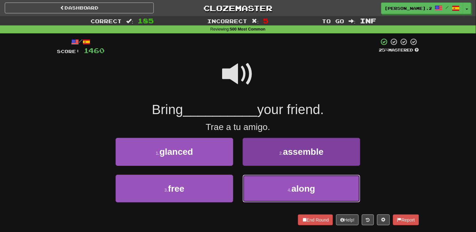
click at [276, 191] on button "4 . along" at bounding box center [302, 189] width 118 height 28
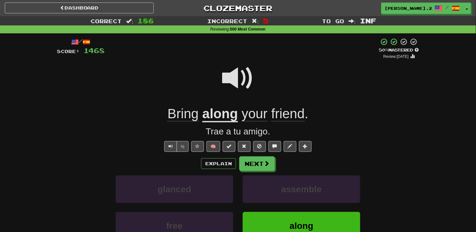
click at [256, 172] on div "Explain Next glanced assemble free along Learn more: glanced assemble free along" at bounding box center [238, 207] width 362 height 102
click at [256, 163] on button "Next" at bounding box center [257, 163] width 36 height 15
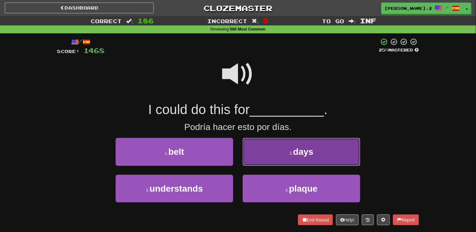
click at [266, 161] on button "2 . days" at bounding box center [302, 152] width 118 height 28
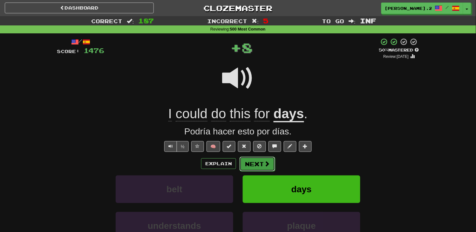
click at [259, 166] on button "Next" at bounding box center [258, 164] width 36 height 15
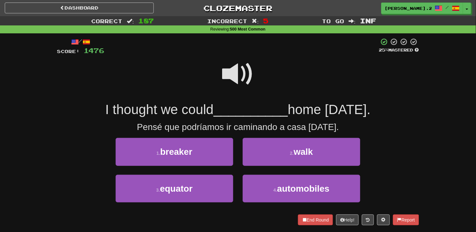
click at [239, 72] on span at bounding box center [238, 74] width 32 height 32
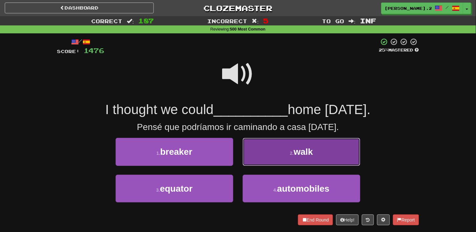
click at [265, 142] on button "2 . walk" at bounding box center [302, 152] width 118 height 28
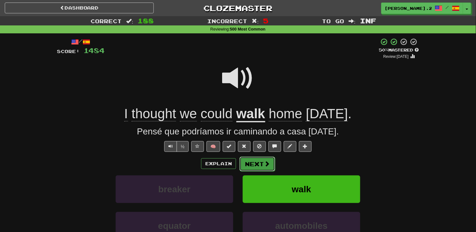
click at [259, 163] on button "Next" at bounding box center [258, 164] width 36 height 15
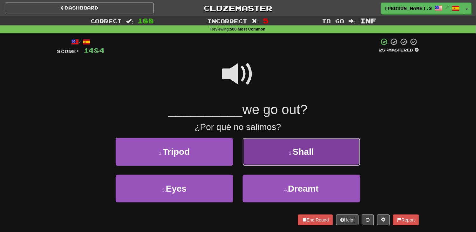
click at [258, 163] on button "2 . Shall" at bounding box center [302, 152] width 118 height 28
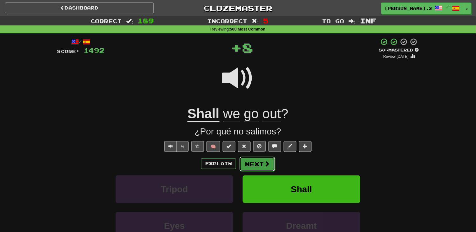
click at [255, 167] on button "Next" at bounding box center [258, 164] width 36 height 15
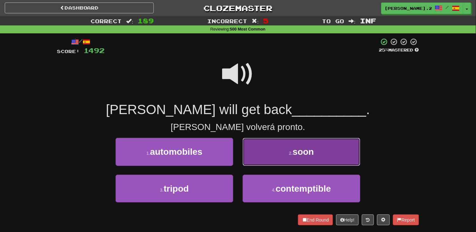
click at [250, 164] on button "2 . soon" at bounding box center [302, 152] width 118 height 28
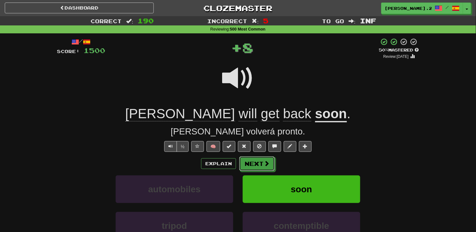
click at [250, 164] on button "Next" at bounding box center [257, 163] width 36 height 15
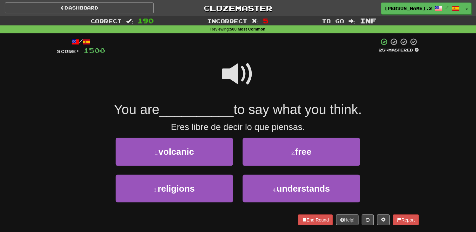
click at [233, 85] on span at bounding box center [238, 74] width 32 height 32
click at [282, 167] on div "2 . free" at bounding box center [301, 156] width 127 height 37
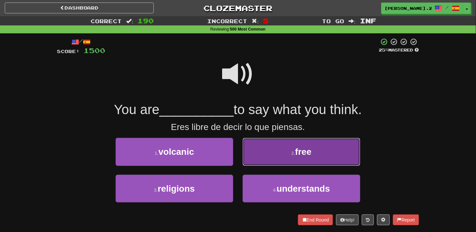
click at [282, 163] on button "2 . free" at bounding box center [302, 152] width 118 height 28
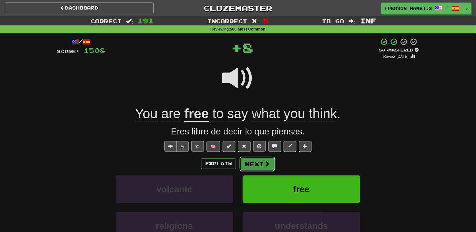
click at [262, 164] on button "Next" at bounding box center [258, 164] width 36 height 15
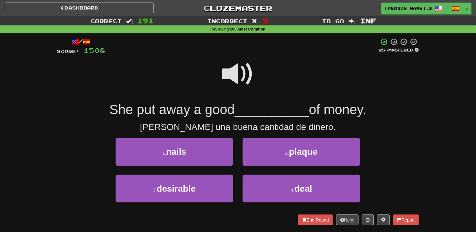
click at [234, 77] on span at bounding box center [238, 74] width 32 height 32
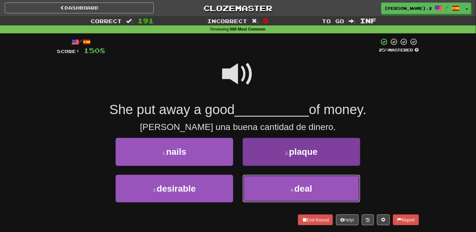
click at [272, 187] on button "4 . deal" at bounding box center [302, 189] width 118 height 28
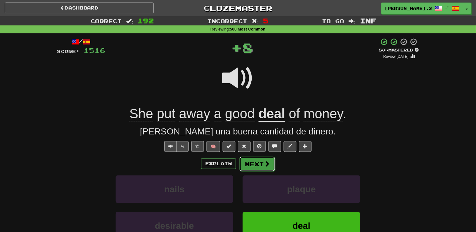
click at [251, 164] on button "Next" at bounding box center [258, 164] width 36 height 15
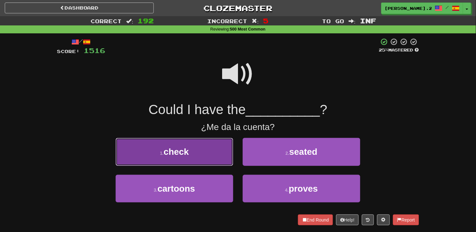
click at [198, 156] on button "1 . check" at bounding box center [175, 152] width 118 height 28
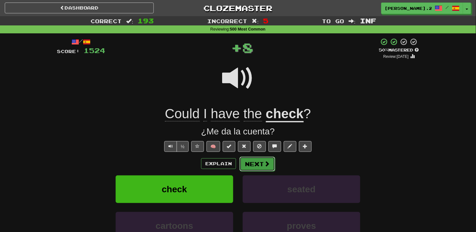
click at [252, 161] on button "Next" at bounding box center [258, 164] width 36 height 15
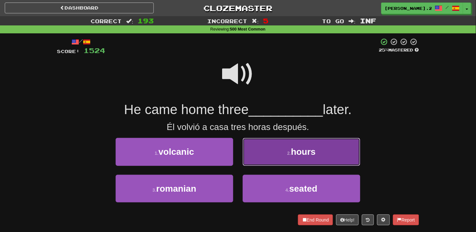
click at [252, 160] on button "2 . hours" at bounding box center [302, 152] width 118 height 28
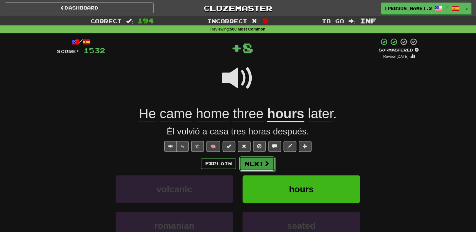
click at [254, 161] on button "Next" at bounding box center [257, 163] width 36 height 15
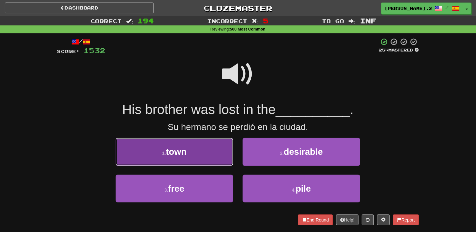
click at [198, 153] on button "1 . town" at bounding box center [175, 152] width 118 height 28
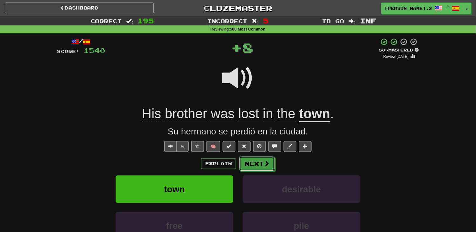
click at [262, 168] on button "Next" at bounding box center [257, 163] width 36 height 15
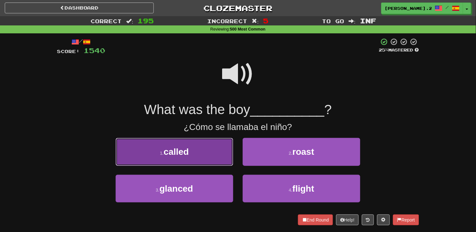
click at [194, 152] on button "1 . called" at bounding box center [175, 152] width 118 height 28
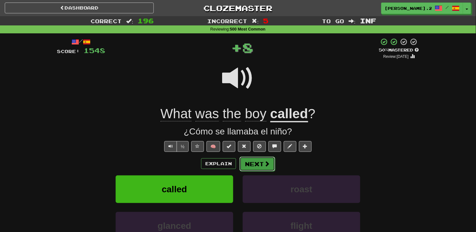
click at [252, 166] on button "Next" at bounding box center [258, 164] width 36 height 15
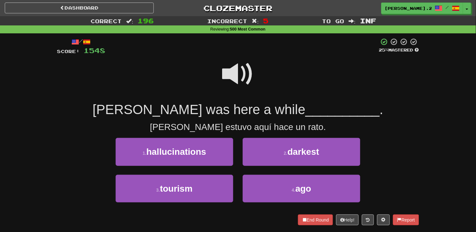
click at [239, 77] on span at bounding box center [238, 74] width 32 height 32
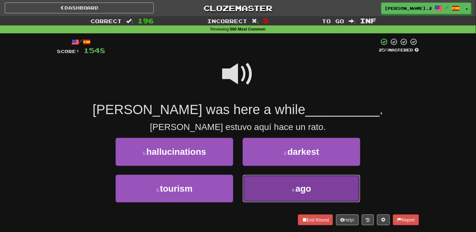
click at [307, 193] on span "ago" at bounding box center [304, 189] width 16 height 10
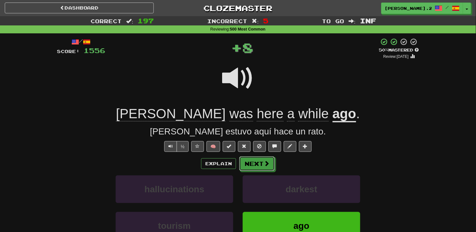
click at [269, 166] on button "Next" at bounding box center [257, 163] width 36 height 15
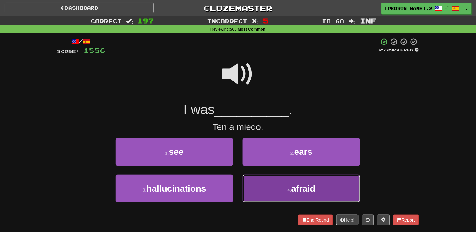
click at [278, 189] on button "4 . afraid" at bounding box center [302, 189] width 118 height 28
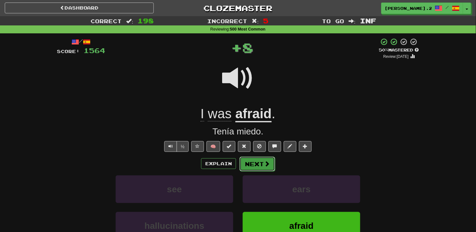
click at [252, 160] on button "Next" at bounding box center [258, 164] width 36 height 15
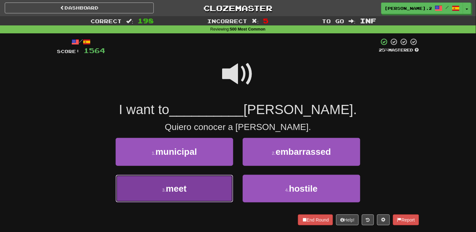
click at [209, 181] on button "3 . meet" at bounding box center [175, 189] width 118 height 28
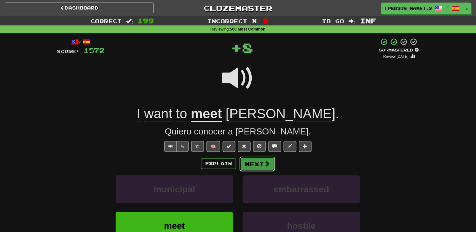
click at [243, 158] on button "Next" at bounding box center [258, 164] width 36 height 15
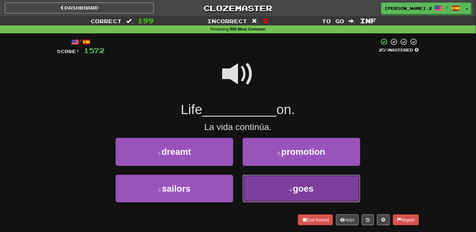
click at [269, 185] on button "4 . goes" at bounding box center [302, 189] width 118 height 28
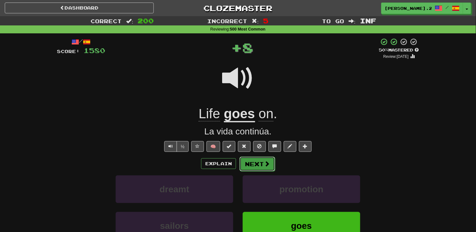
click at [249, 157] on button "Next" at bounding box center [258, 164] width 36 height 15
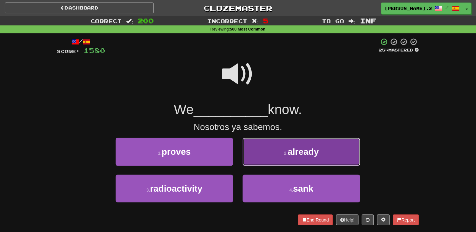
click at [287, 157] on button "2 . already" at bounding box center [302, 152] width 118 height 28
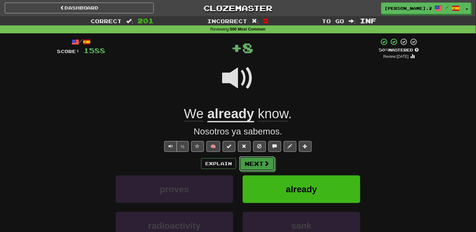
click at [273, 168] on button "Next" at bounding box center [257, 163] width 36 height 15
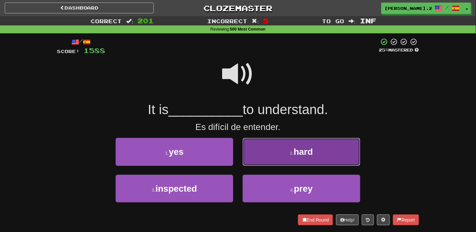
click at [253, 163] on button "2 . hard" at bounding box center [302, 152] width 118 height 28
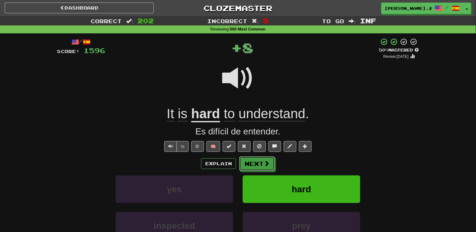
click at [253, 161] on button "Next" at bounding box center [257, 163] width 36 height 15
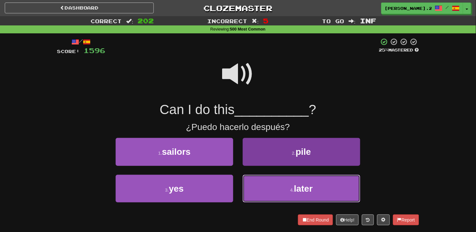
click at [254, 187] on button "4 . later" at bounding box center [302, 189] width 118 height 28
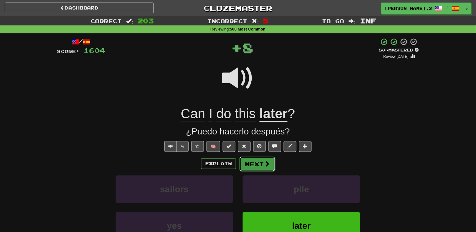
click at [251, 164] on button "Next" at bounding box center [258, 164] width 36 height 15
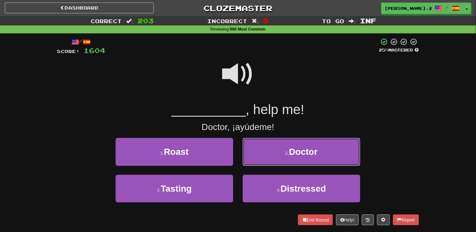
click at [251, 164] on button "2 . Doctor" at bounding box center [302, 152] width 118 height 28
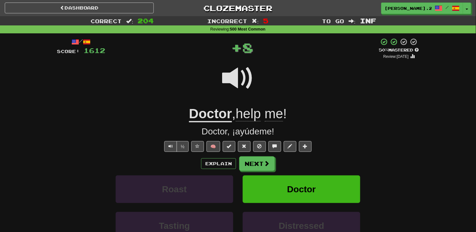
click at [255, 153] on div "/ Score: 1612 + 8 50 % Mastered Review: 2025-09-21 Doctor , help me ! Doctor, ¡…" at bounding box center [238, 160] width 362 height 244
click at [255, 157] on button "Next" at bounding box center [257, 163] width 36 height 15
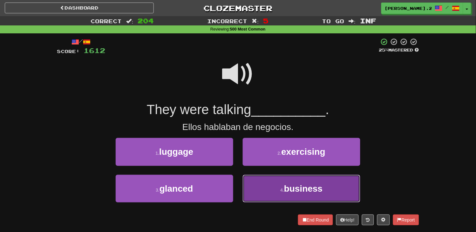
click at [277, 192] on button "4 . business" at bounding box center [302, 189] width 118 height 28
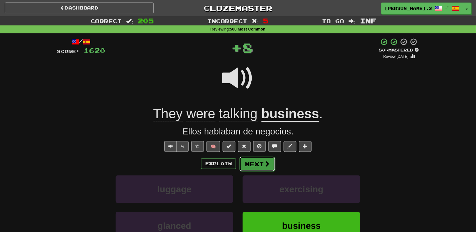
click at [246, 161] on button "Next" at bounding box center [258, 164] width 36 height 15
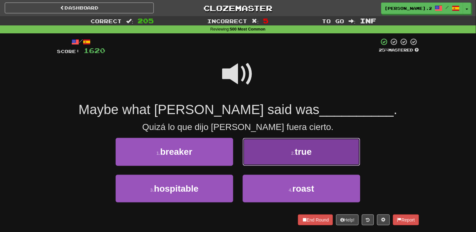
click at [246, 159] on button "2 . true" at bounding box center [302, 152] width 118 height 28
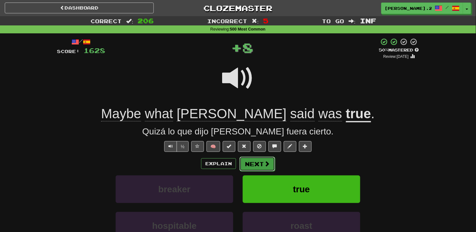
click at [245, 159] on button "Next" at bounding box center [258, 164] width 36 height 15
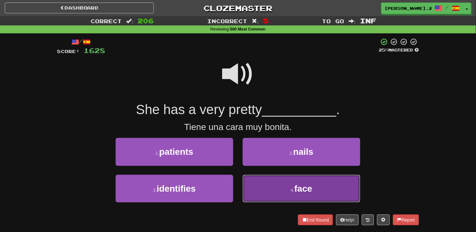
click at [262, 179] on button "4 . face" at bounding box center [302, 189] width 118 height 28
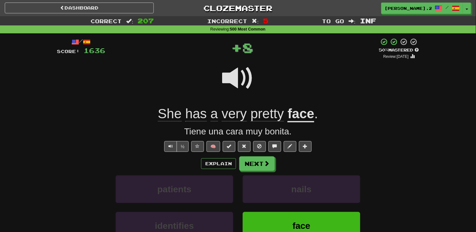
click at [252, 152] on div "½ 🧠" at bounding box center [238, 146] width 362 height 11
click at [252, 157] on button "Next" at bounding box center [258, 164] width 36 height 15
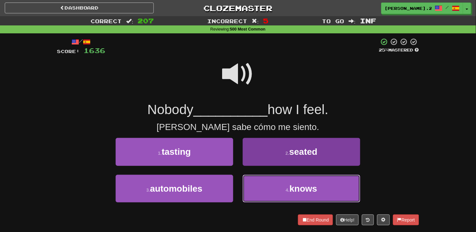
click at [267, 185] on button "4 . knows" at bounding box center [302, 189] width 118 height 28
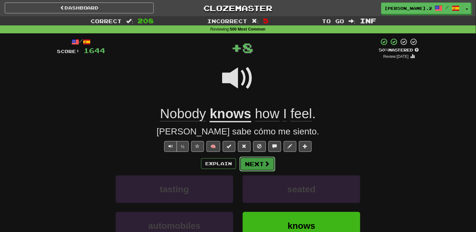
click at [256, 164] on button "Next" at bounding box center [258, 164] width 36 height 15
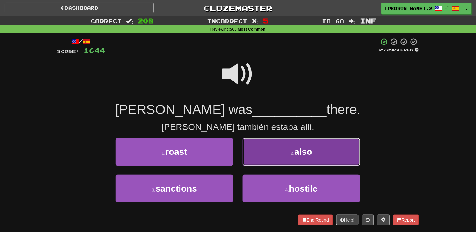
click at [249, 156] on button "2 . also" at bounding box center [302, 152] width 118 height 28
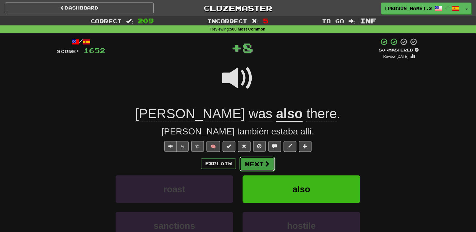
click at [248, 157] on button "Next" at bounding box center [258, 164] width 36 height 15
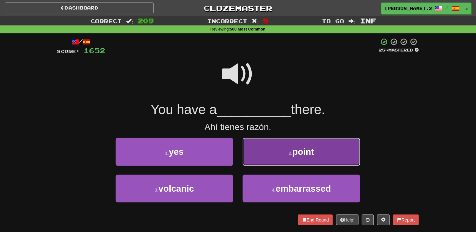
click at [247, 160] on button "2 . point" at bounding box center [302, 152] width 118 height 28
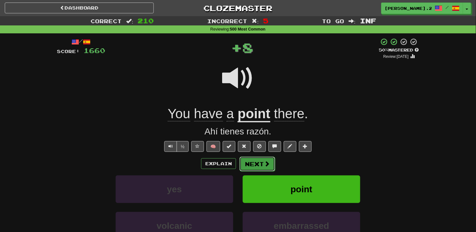
click at [253, 163] on button "Next" at bounding box center [258, 164] width 36 height 15
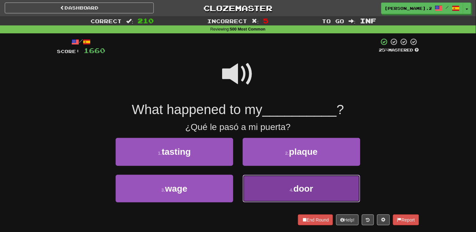
click at [271, 183] on button "4 . door" at bounding box center [302, 189] width 118 height 28
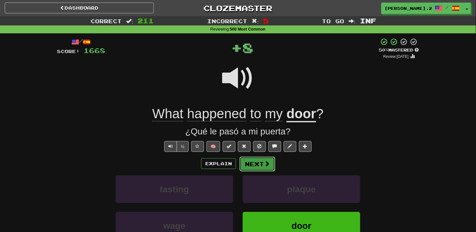
click at [259, 167] on button "Next" at bounding box center [258, 164] width 36 height 15
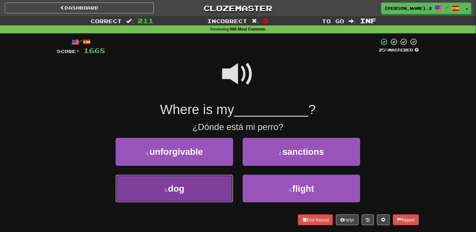
click at [209, 188] on button "3 . dog" at bounding box center [175, 189] width 118 height 28
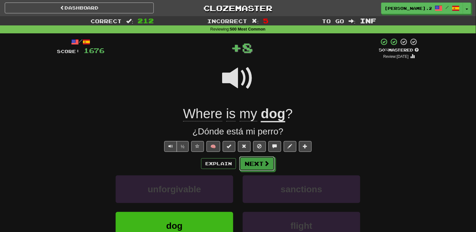
click at [254, 167] on button "Next" at bounding box center [257, 163] width 36 height 15
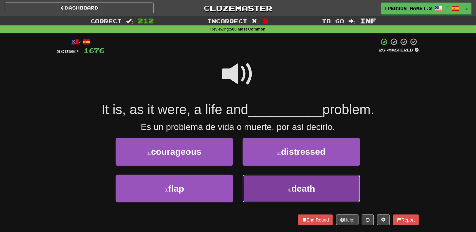
click at [267, 182] on button "4 . death" at bounding box center [302, 189] width 118 height 28
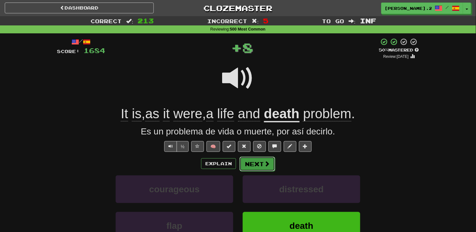
click at [252, 160] on button "Next" at bounding box center [258, 164] width 36 height 15
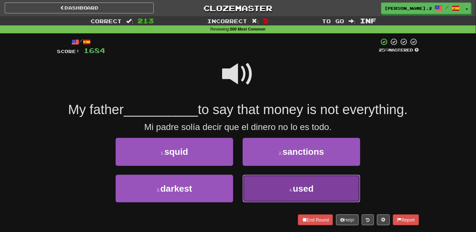
click at [264, 180] on button "4 . used" at bounding box center [302, 189] width 118 height 28
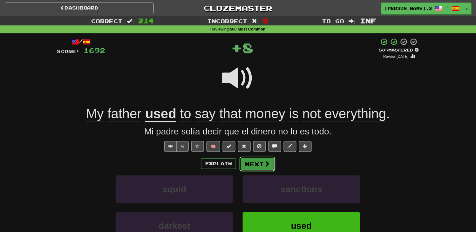
click at [246, 160] on button "Next" at bounding box center [258, 164] width 36 height 15
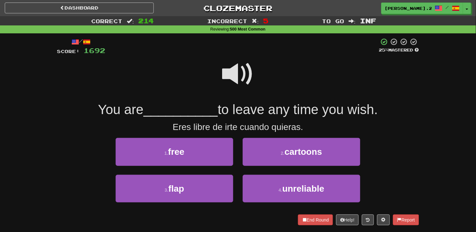
click at [230, 86] on span at bounding box center [238, 74] width 32 height 32
click at [196, 155] on button "1 . free" at bounding box center [175, 152] width 118 height 28
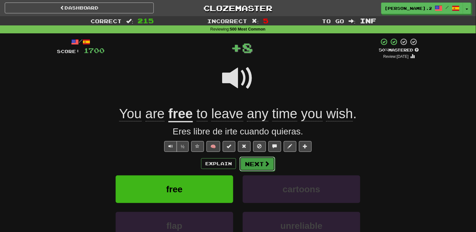
click at [249, 169] on button "Next" at bounding box center [258, 164] width 36 height 15
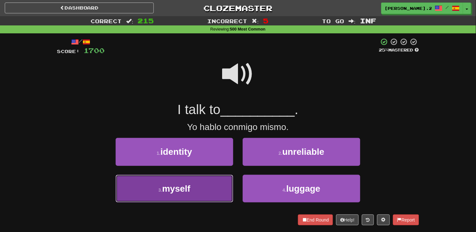
click at [207, 189] on button "3 . myself" at bounding box center [175, 189] width 118 height 28
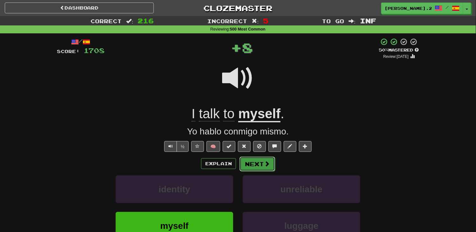
click at [265, 158] on button "Next" at bounding box center [258, 164] width 36 height 15
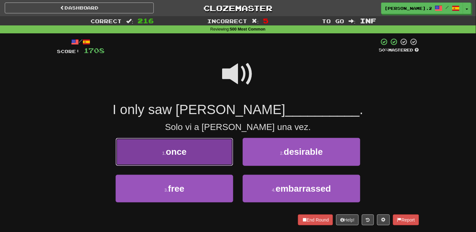
click at [215, 147] on button "1 . once" at bounding box center [175, 152] width 118 height 28
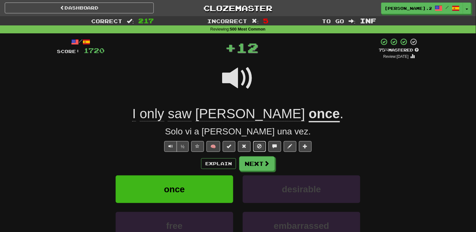
click at [257, 150] on button at bounding box center [259, 146] width 13 height 11
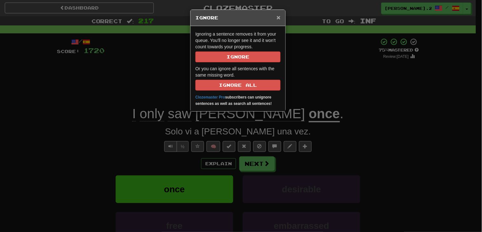
click at [277, 17] on span "×" at bounding box center [279, 17] width 4 height 7
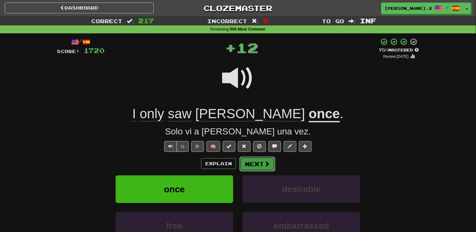
click at [256, 159] on button "Next" at bounding box center [258, 164] width 36 height 15
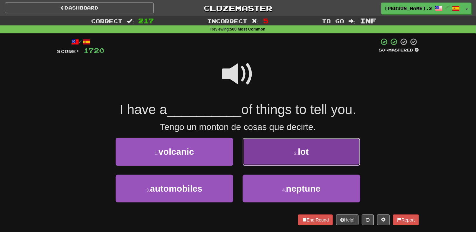
click at [262, 160] on button "2 . lot" at bounding box center [302, 152] width 118 height 28
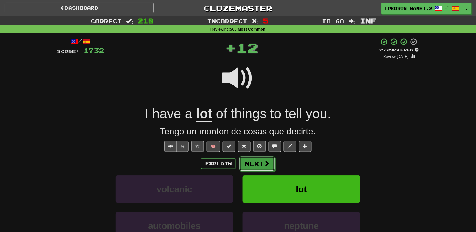
click at [266, 164] on span at bounding box center [267, 163] width 6 height 6
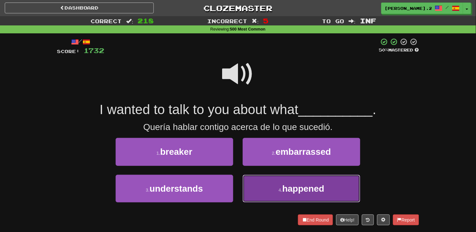
click at [267, 188] on button "4 . happened" at bounding box center [302, 189] width 118 height 28
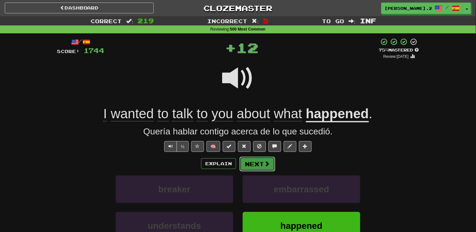
click at [254, 163] on button "Next" at bounding box center [258, 164] width 36 height 15
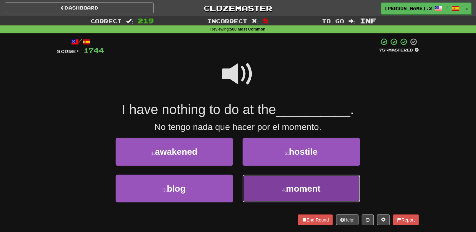
click at [271, 188] on button "4 . moment" at bounding box center [302, 189] width 118 height 28
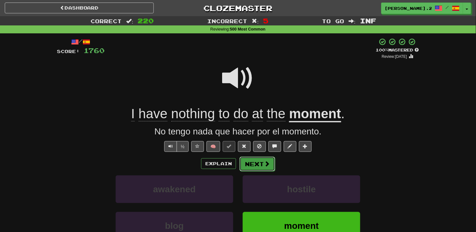
click at [262, 167] on button "Next" at bounding box center [258, 164] width 36 height 15
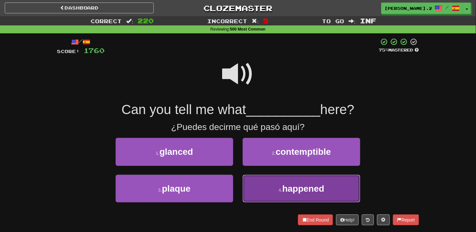
click at [265, 193] on button "4 . happened" at bounding box center [302, 189] width 118 height 28
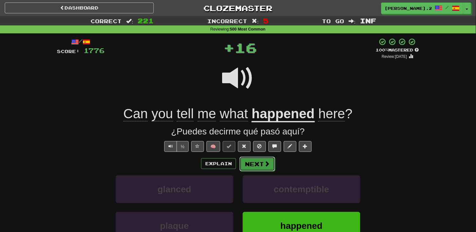
click at [252, 163] on button "Next" at bounding box center [258, 164] width 36 height 15
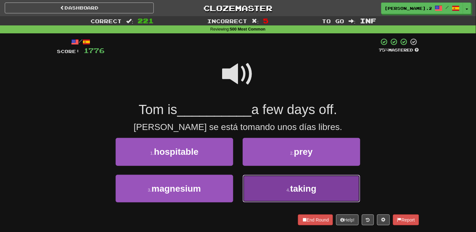
click at [278, 187] on button "4 . taking" at bounding box center [302, 189] width 118 height 28
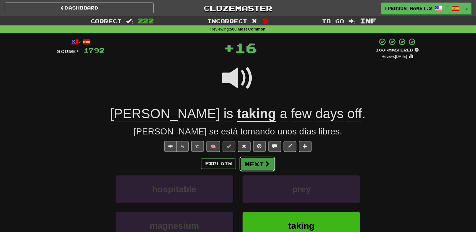
click at [264, 165] on span at bounding box center [267, 164] width 6 height 6
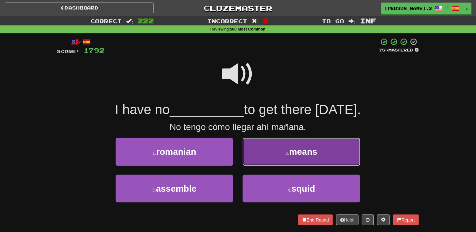
click at [260, 158] on button "2 . means" at bounding box center [302, 152] width 118 height 28
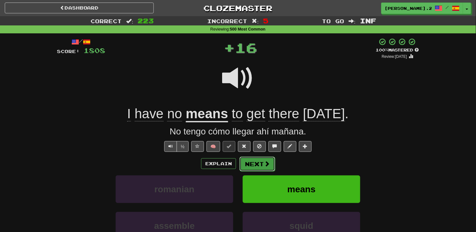
click at [260, 160] on button "Next" at bounding box center [258, 164] width 36 height 15
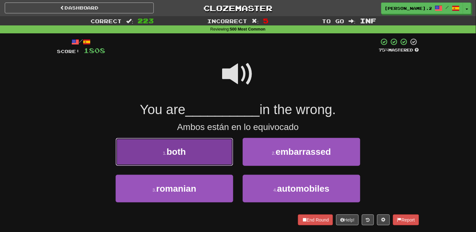
click at [207, 158] on button "1 . both" at bounding box center [175, 152] width 118 height 28
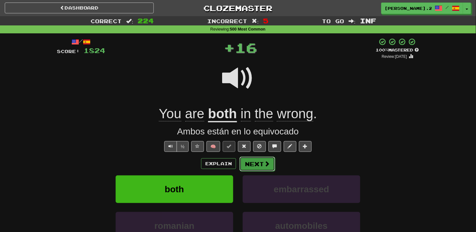
click at [263, 164] on button "Next" at bounding box center [258, 164] width 36 height 15
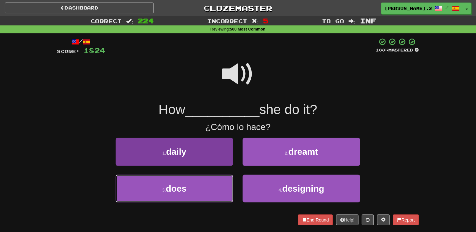
drag, startPoint x: 208, startPoint y: 182, endPoint x: 213, endPoint y: 180, distance: 5.7
click at [208, 182] on button "3 . does" at bounding box center [175, 189] width 118 height 28
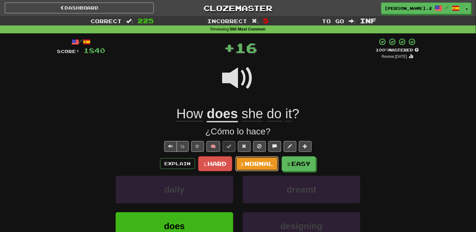
drag, startPoint x: 265, startPoint y: 159, endPoint x: 127, endPoint y: 124, distance: 141.6
click at [127, 124] on div "/ Score: 1840 + 16 100 % Mastered Review: 2025-09-21 How does she do it ? ¿Cómo…" at bounding box center [238, 160] width 362 height 245
click at [288, 149] on button at bounding box center [290, 146] width 13 height 11
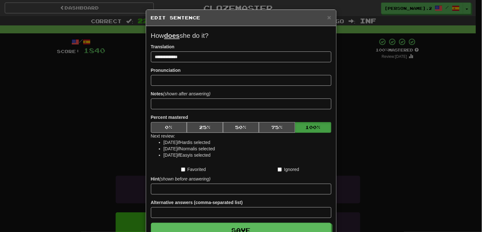
click at [119, 126] on div "**********" at bounding box center [241, 116] width 482 height 232
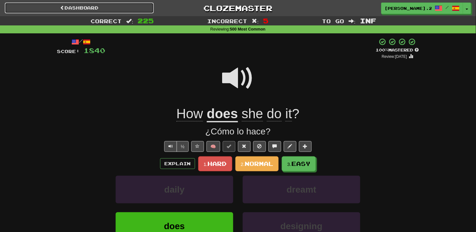
click at [104, 6] on link "Dashboard" at bounding box center [79, 8] width 149 height 11
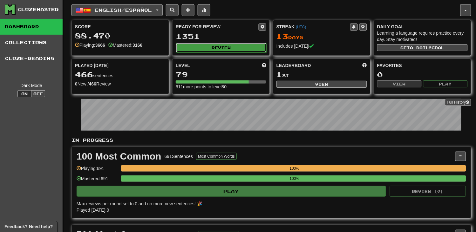
click at [256, 44] on button "Review" at bounding box center [221, 48] width 91 height 10
select select "********"
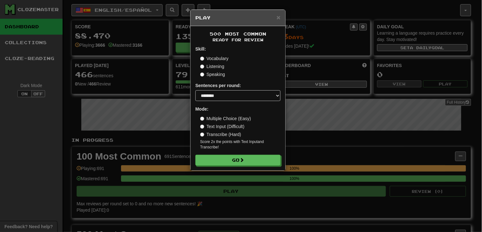
click at [224, 154] on form "Skill: Vocabulary Listening Speaking Sentences per round: * ** ** ** ** ** *** …" at bounding box center [237, 106] width 85 height 120
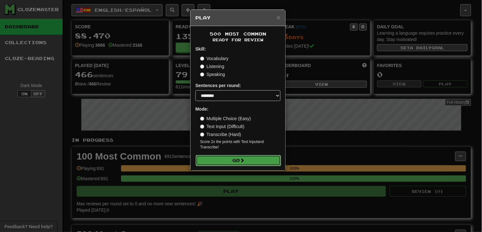
click at [227, 160] on button "Go" at bounding box center [238, 160] width 85 height 11
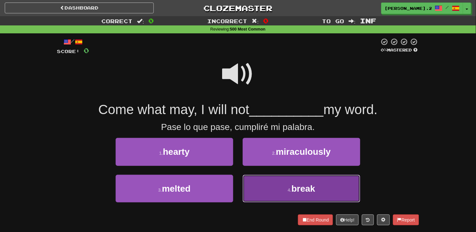
click at [268, 185] on button "4 . break" at bounding box center [302, 189] width 118 height 28
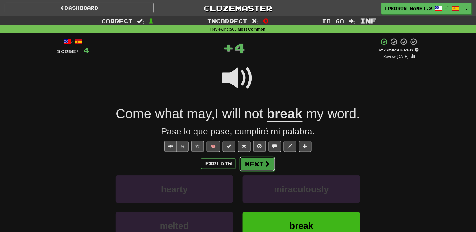
click at [252, 161] on button "Next" at bounding box center [258, 164] width 36 height 15
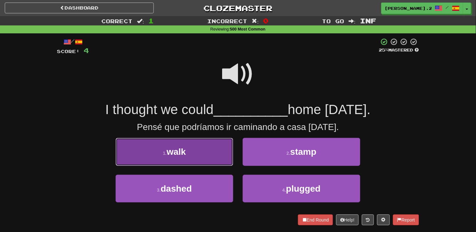
click at [224, 152] on button "1 . walk" at bounding box center [175, 152] width 118 height 28
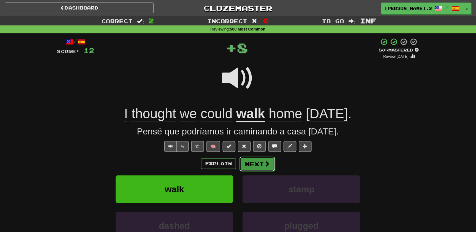
click at [256, 166] on button "Next" at bounding box center [258, 164] width 36 height 15
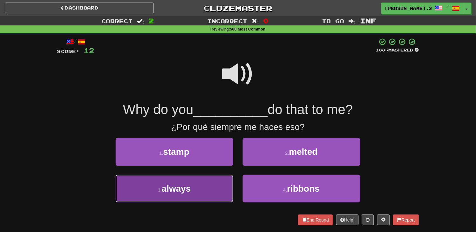
click at [223, 180] on button "3 . always" at bounding box center [175, 189] width 118 height 28
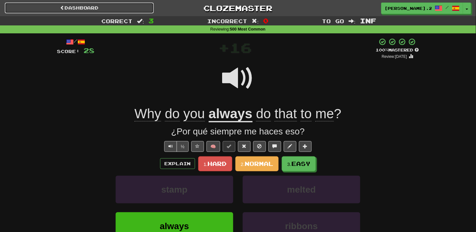
click at [140, 4] on link "Dashboard" at bounding box center [79, 8] width 149 height 11
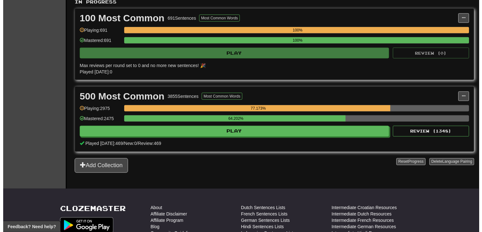
scroll to position [139, 0]
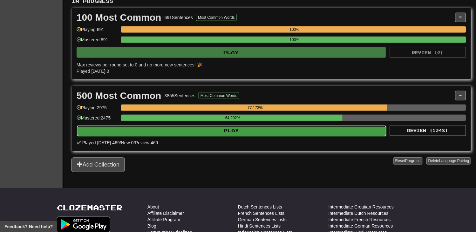
click at [245, 128] on button "Play" at bounding box center [232, 131] width 310 height 11
select select "********"
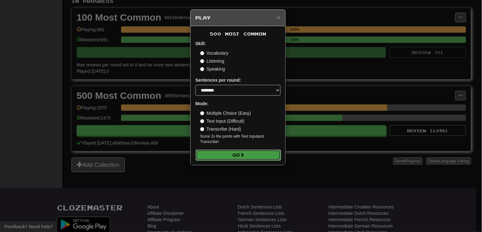
click at [224, 158] on button "Go" at bounding box center [238, 155] width 85 height 11
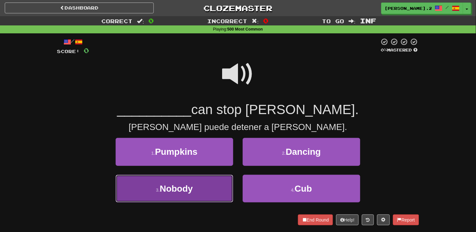
click at [191, 177] on button "3 . Nobody" at bounding box center [175, 189] width 118 height 28
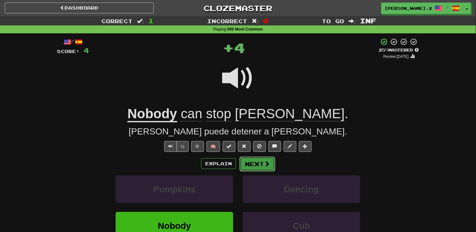
click at [257, 161] on button "Next" at bounding box center [258, 164] width 36 height 15
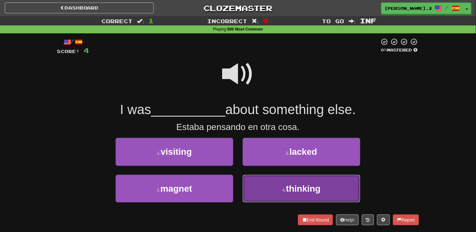
click at [287, 176] on button "4 . thinking" at bounding box center [302, 189] width 118 height 28
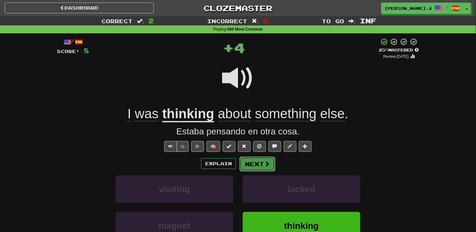
click at [264, 163] on span at bounding box center [267, 164] width 6 height 6
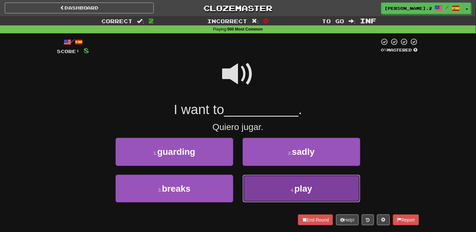
click at [277, 180] on button "4 . play" at bounding box center [302, 189] width 118 height 28
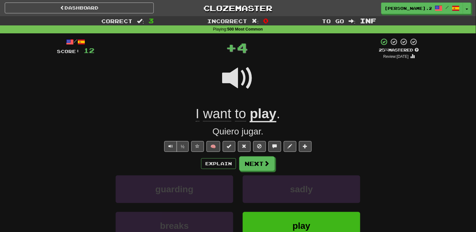
click at [250, 151] on div "½ 🧠" at bounding box center [238, 146] width 362 height 11
click at [251, 157] on button "Next" at bounding box center [257, 163] width 36 height 15
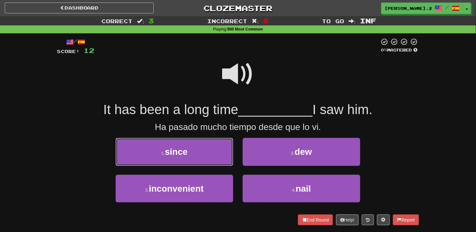
click at [205, 150] on button "1 . since" at bounding box center [175, 152] width 118 height 28
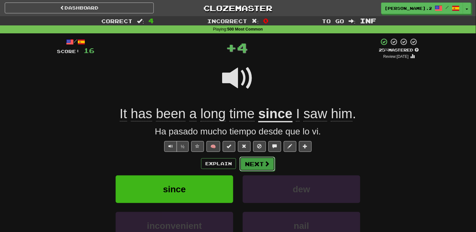
click at [253, 163] on button "Next" at bounding box center [258, 164] width 36 height 15
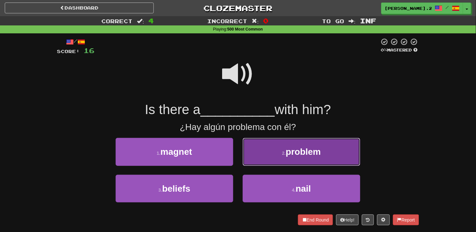
click at [248, 153] on button "2 . problem" at bounding box center [302, 152] width 118 height 28
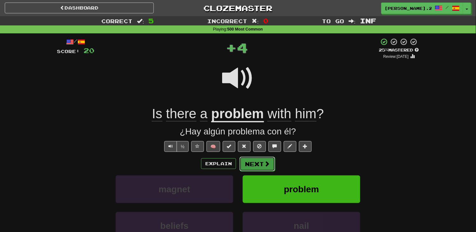
click at [263, 167] on button "Next" at bounding box center [258, 164] width 36 height 15
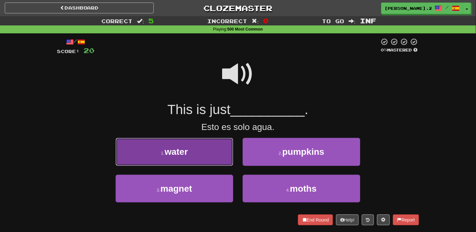
click at [215, 158] on button "1 . water" at bounding box center [175, 152] width 118 height 28
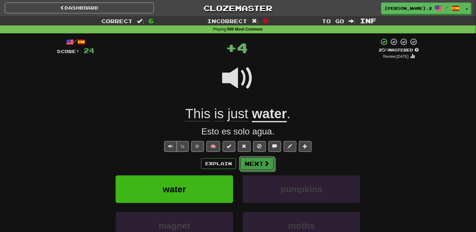
click at [262, 166] on button "Next" at bounding box center [257, 163] width 36 height 15
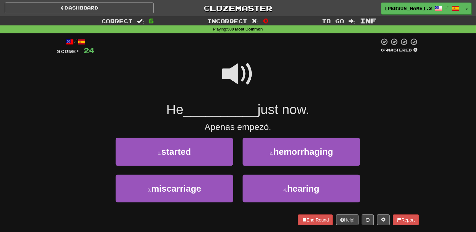
click at [235, 80] on span at bounding box center [238, 74] width 32 height 32
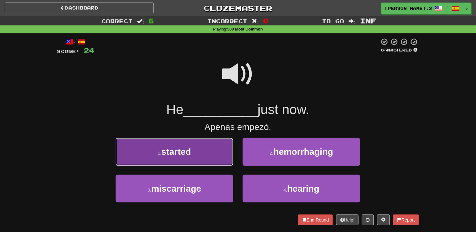
click at [217, 148] on button "1 . started" at bounding box center [175, 152] width 118 height 28
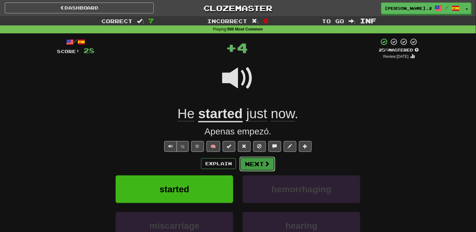
click at [254, 169] on button "Next" at bounding box center [258, 164] width 36 height 15
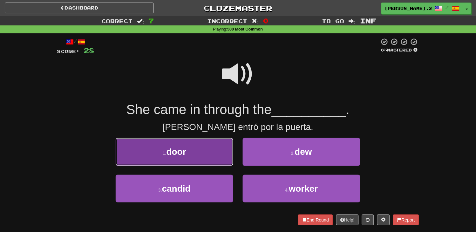
click at [216, 153] on button "1 . door" at bounding box center [175, 152] width 118 height 28
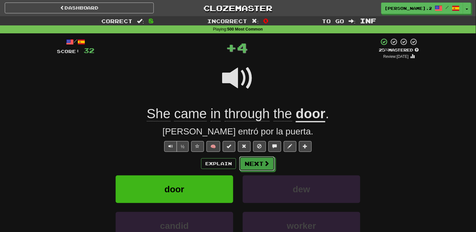
click at [255, 163] on button "Next" at bounding box center [257, 163] width 36 height 15
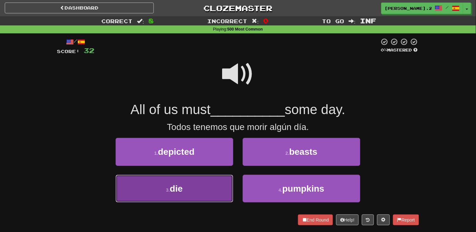
click at [186, 191] on button "3 . die" at bounding box center [175, 189] width 118 height 28
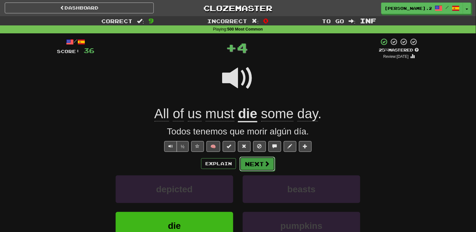
click at [258, 165] on button "Next" at bounding box center [258, 164] width 36 height 15
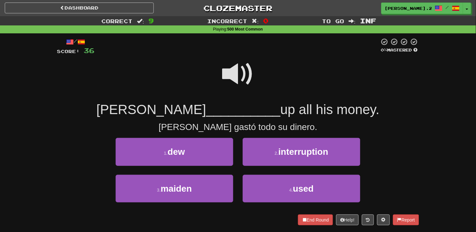
click at [225, 83] on span at bounding box center [238, 74] width 32 height 32
click at [233, 75] on span at bounding box center [238, 74] width 32 height 32
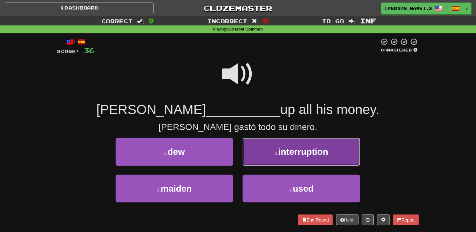
click at [263, 151] on button "2 . interruption" at bounding box center [302, 152] width 118 height 28
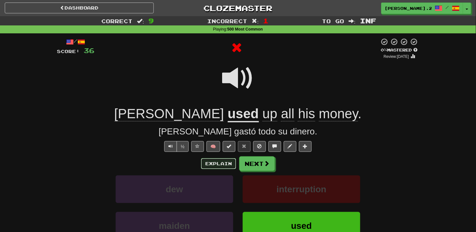
click at [225, 163] on button "Explain" at bounding box center [218, 163] width 35 height 11
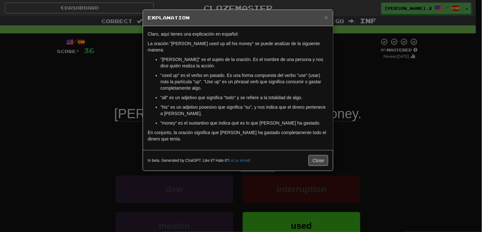
click at [123, 103] on div "× Explanation Claro, aquí tienes una explicación en español: La oración "[PERSO…" at bounding box center [241, 116] width 482 height 232
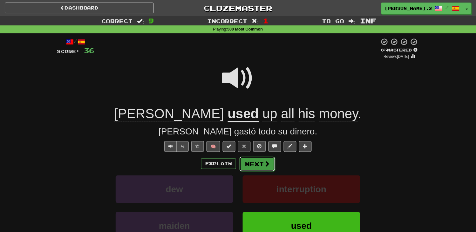
click at [249, 161] on button "Next" at bounding box center [258, 164] width 36 height 15
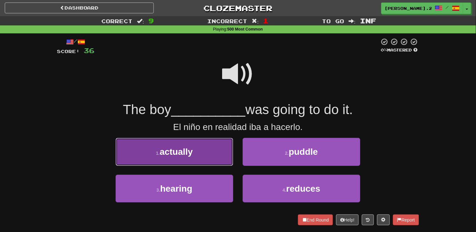
click at [222, 156] on button "1 . actually" at bounding box center [175, 152] width 118 height 28
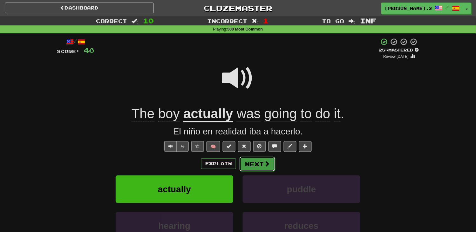
click at [256, 164] on button "Next" at bounding box center [258, 164] width 36 height 15
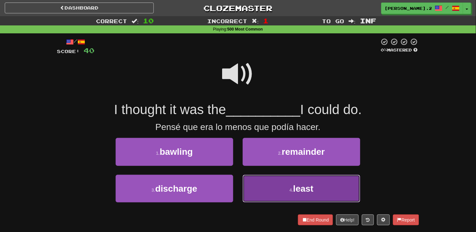
click at [264, 186] on button "4 . least" at bounding box center [302, 189] width 118 height 28
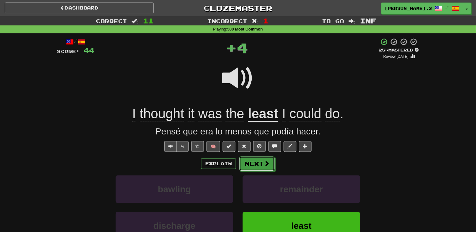
click at [261, 163] on button "Next" at bounding box center [257, 163] width 36 height 15
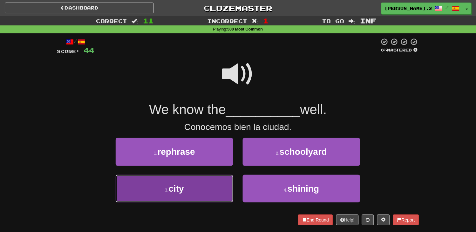
click at [207, 195] on button "3 . city" at bounding box center [175, 189] width 118 height 28
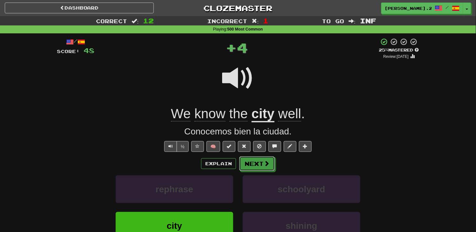
click at [256, 169] on button "Next" at bounding box center [257, 163] width 36 height 15
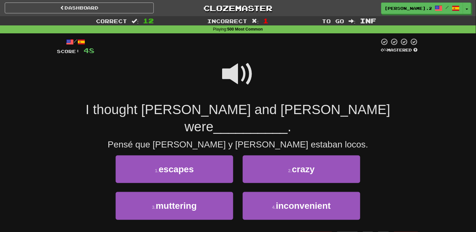
click at [235, 62] on span at bounding box center [238, 74] width 32 height 32
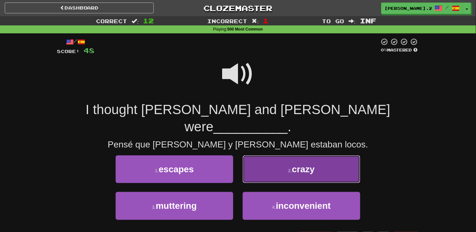
click at [305, 158] on button "2 . crazy" at bounding box center [302, 169] width 118 height 28
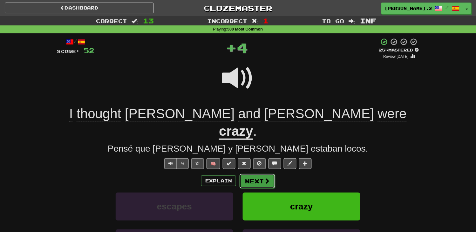
click at [268, 178] on span at bounding box center [267, 181] width 6 height 6
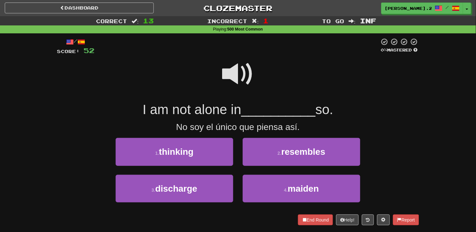
click at [239, 72] on span at bounding box center [238, 74] width 32 height 32
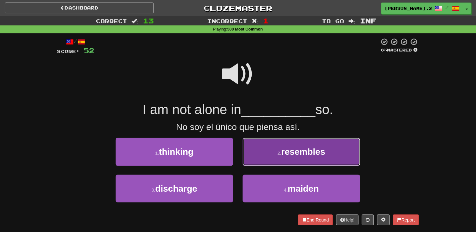
click at [268, 153] on button "2 . resembles" at bounding box center [302, 152] width 118 height 28
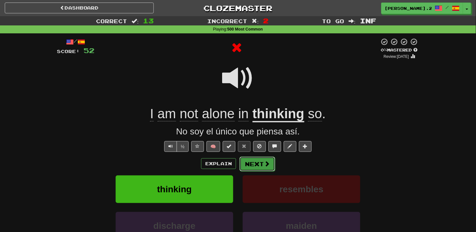
click at [243, 167] on button "Next" at bounding box center [258, 164] width 36 height 15
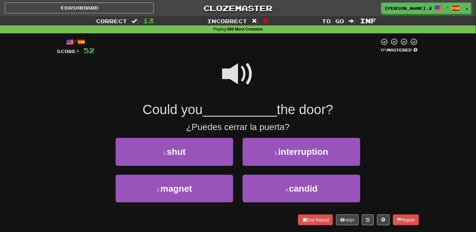
click at [232, 78] on span at bounding box center [238, 74] width 32 height 32
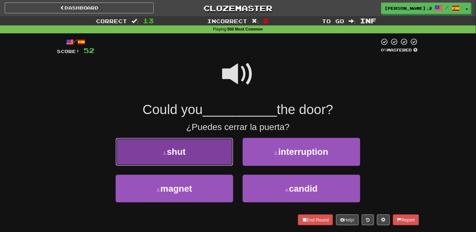
click at [213, 150] on button "1 . shut" at bounding box center [175, 152] width 118 height 28
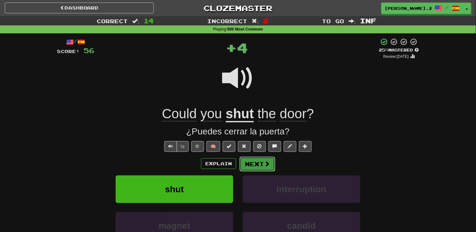
click at [264, 163] on span at bounding box center [267, 164] width 6 height 6
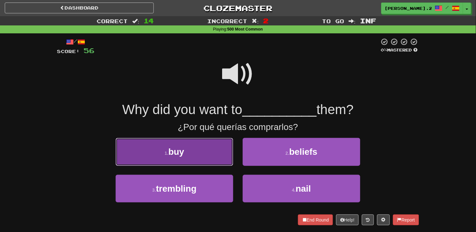
click at [194, 141] on button "1 . buy" at bounding box center [175, 152] width 118 height 28
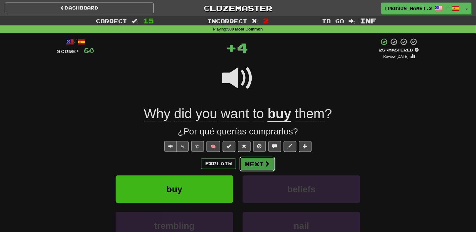
click at [255, 166] on button "Next" at bounding box center [258, 164] width 36 height 15
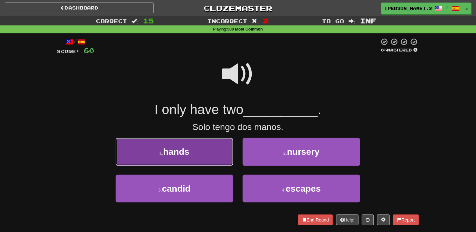
click at [212, 160] on button "1 . hands" at bounding box center [175, 152] width 118 height 28
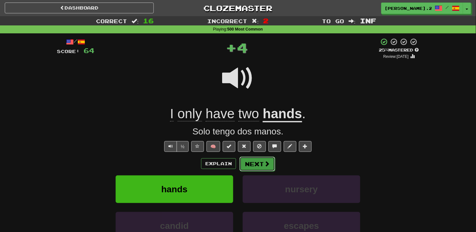
click at [248, 169] on button "Next" at bounding box center [258, 164] width 36 height 15
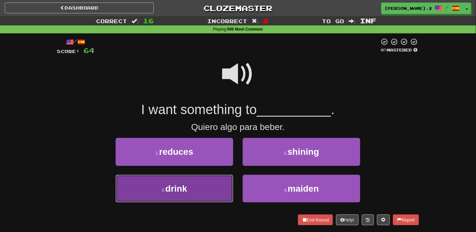
click at [204, 182] on button "3 . drink" at bounding box center [175, 189] width 118 height 28
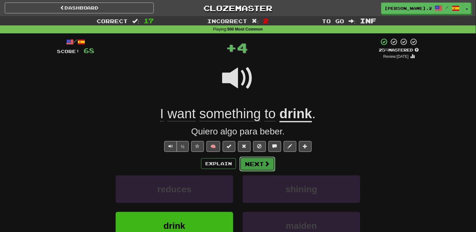
click at [252, 169] on button "Next" at bounding box center [258, 164] width 36 height 15
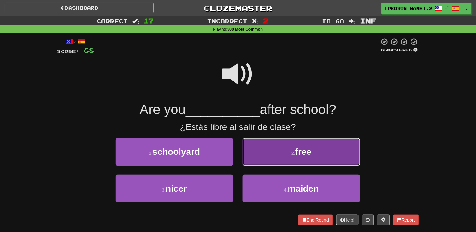
click at [252, 163] on button "2 . free" at bounding box center [302, 152] width 118 height 28
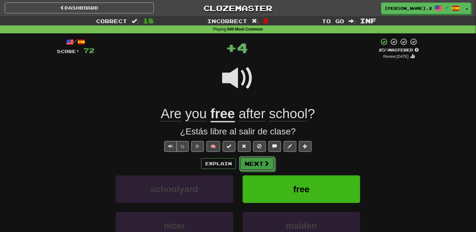
click at [252, 163] on button "Next" at bounding box center [257, 163] width 36 height 15
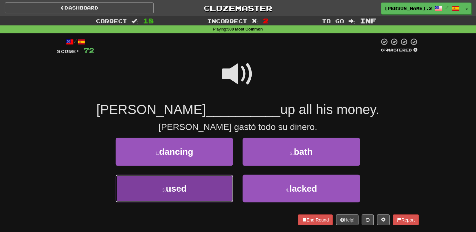
click at [204, 189] on button "3 . used" at bounding box center [175, 189] width 118 height 28
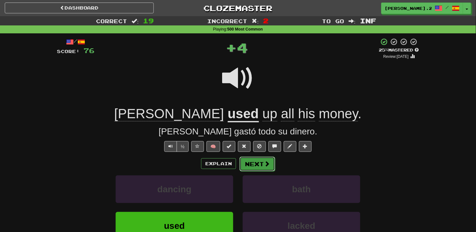
click at [261, 166] on button "Next" at bounding box center [258, 164] width 36 height 15
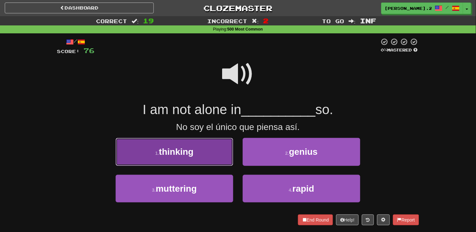
click at [196, 153] on button "1 . thinking" at bounding box center [175, 152] width 118 height 28
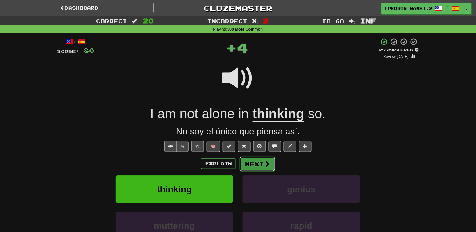
click at [254, 166] on button "Next" at bounding box center [258, 164] width 36 height 15
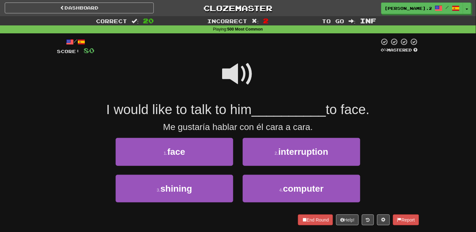
click at [237, 72] on span at bounding box center [238, 74] width 32 height 32
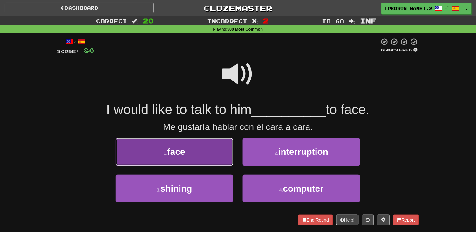
click at [207, 147] on button "1 . face" at bounding box center [175, 152] width 118 height 28
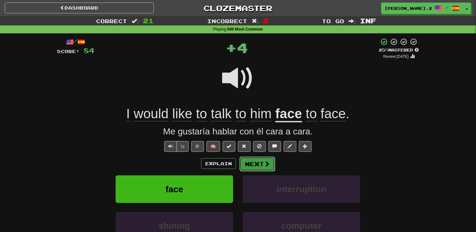
click at [260, 166] on button "Next" at bounding box center [258, 164] width 36 height 15
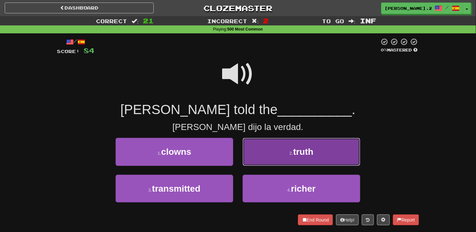
click at [258, 159] on button "2 . truth" at bounding box center [302, 152] width 118 height 28
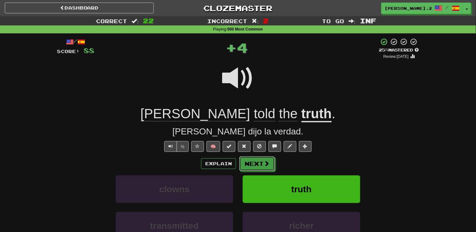
click at [261, 163] on button "Next" at bounding box center [257, 163] width 36 height 15
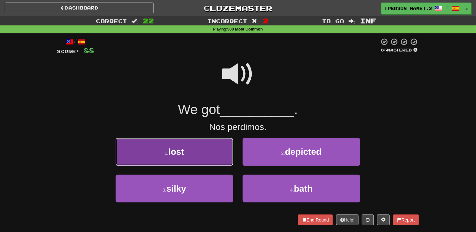
click at [228, 159] on button "1 . lost" at bounding box center [175, 152] width 118 height 28
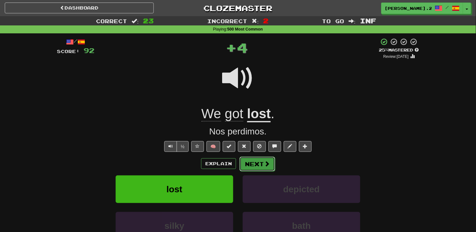
click at [273, 170] on button "Next" at bounding box center [258, 164] width 36 height 15
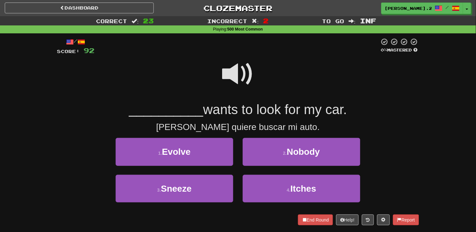
click at [233, 73] on span at bounding box center [238, 74] width 32 height 32
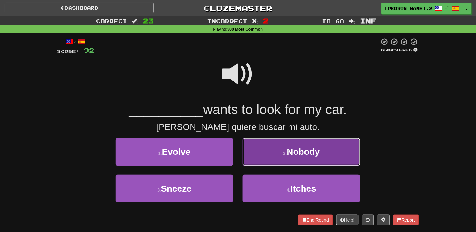
click at [277, 158] on button "2 . Nobody" at bounding box center [302, 152] width 118 height 28
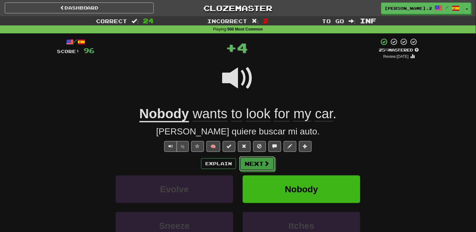
click at [251, 163] on button "Next" at bounding box center [257, 163] width 36 height 15
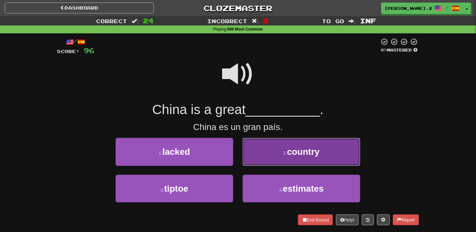
click at [257, 160] on button "2 . country" at bounding box center [302, 152] width 118 height 28
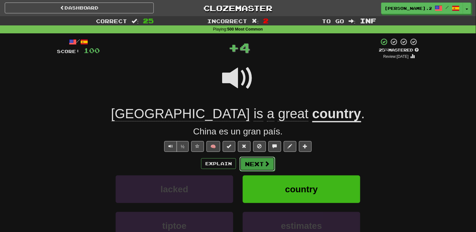
click at [251, 162] on button "Next" at bounding box center [258, 164] width 36 height 15
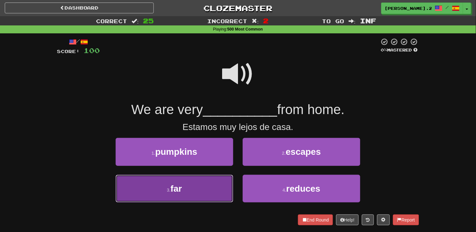
click at [220, 183] on button "3 . far" at bounding box center [175, 189] width 118 height 28
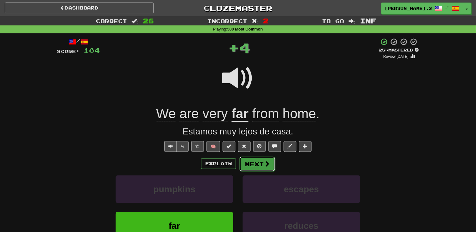
click at [253, 170] on button "Next" at bounding box center [258, 164] width 36 height 15
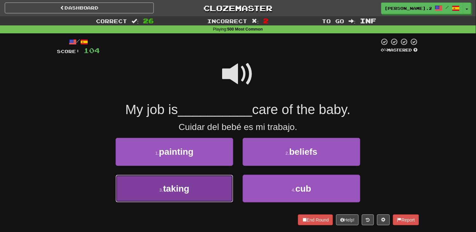
click at [211, 181] on button "3 . taking" at bounding box center [175, 189] width 118 height 28
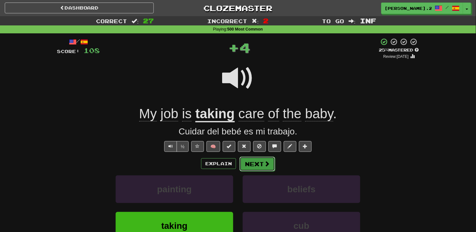
click at [261, 167] on button "Next" at bounding box center [258, 164] width 36 height 15
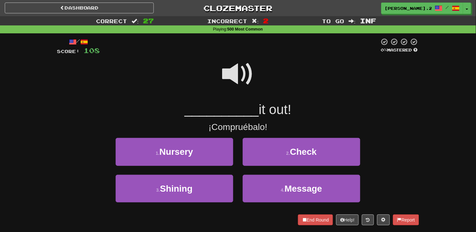
click at [229, 67] on span at bounding box center [238, 74] width 32 height 32
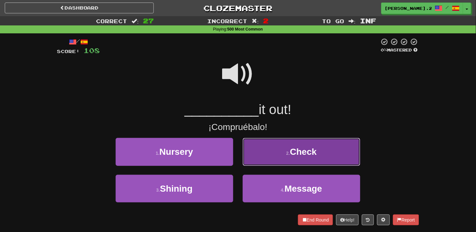
click at [269, 164] on button "2 . Check" at bounding box center [302, 152] width 118 height 28
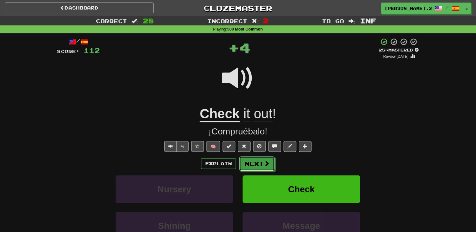
click at [254, 161] on button "Next" at bounding box center [257, 163] width 36 height 15
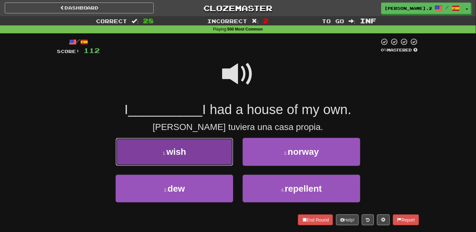
click at [204, 164] on button "1 . wish" at bounding box center [175, 152] width 118 height 28
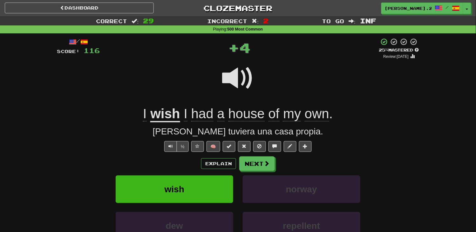
click at [250, 172] on div "Explain Next wish norway dew repellent Learn more: wish norway dew repellent" at bounding box center [238, 207] width 362 height 102
click at [251, 167] on button "Next" at bounding box center [258, 164] width 36 height 15
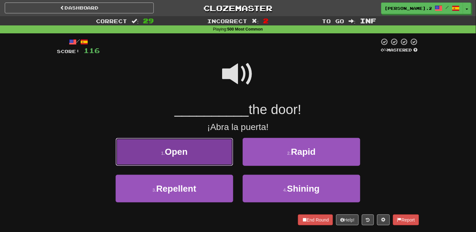
click at [215, 153] on button "1 . Open" at bounding box center [175, 152] width 118 height 28
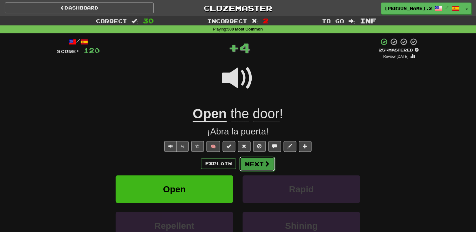
click at [256, 164] on button "Next" at bounding box center [258, 164] width 36 height 15
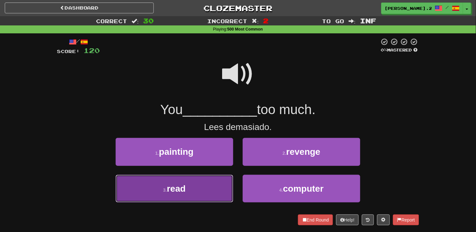
click at [205, 185] on button "3 . read" at bounding box center [175, 189] width 118 height 28
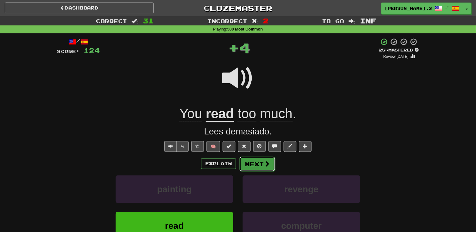
click at [247, 170] on button "Next" at bounding box center [258, 164] width 36 height 15
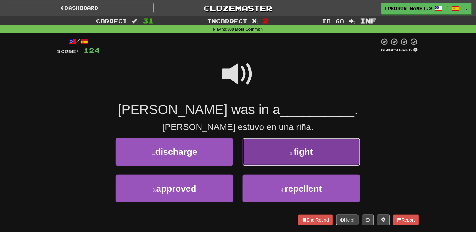
click at [262, 162] on button "2 . fight" at bounding box center [302, 152] width 118 height 28
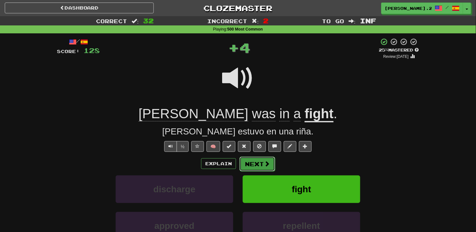
click at [261, 160] on button "Next" at bounding box center [258, 164] width 36 height 15
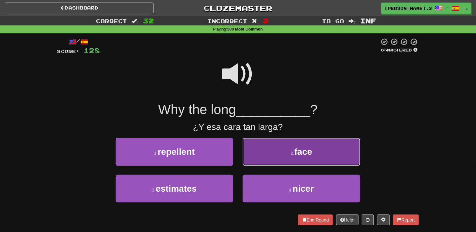
click at [261, 160] on button "2 . face" at bounding box center [302, 152] width 118 height 28
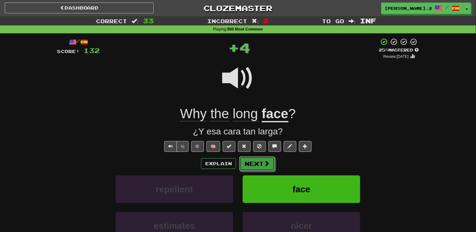
click at [261, 160] on button "Next" at bounding box center [257, 163] width 36 height 15
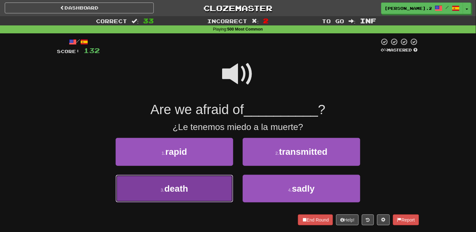
click at [201, 187] on button "3 . death" at bounding box center [175, 189] width 118 height 28
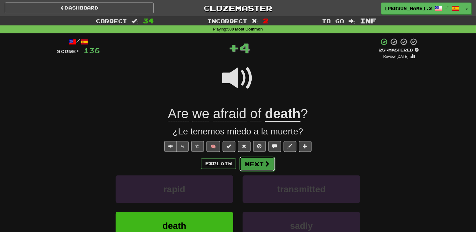
click at [264, 163] on span at bounding box center [267, 164] width 6 height 6
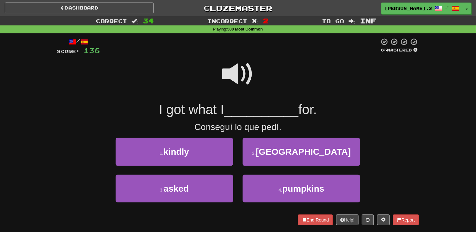
click at [237, 84] on span at bounding box center [238, 74] width 32 height 32
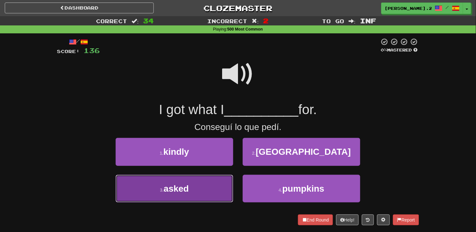
click at [201, 177] on button "3 . asked" at bounding box center [175, 189] width 118 height 28
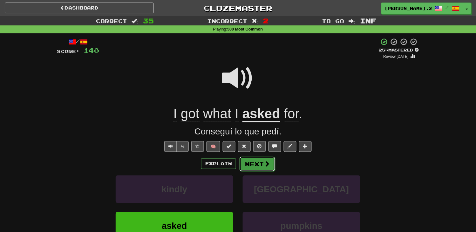
click at [258, 168] on button "Next" at bounding box center [258, 164] width 36 height 15
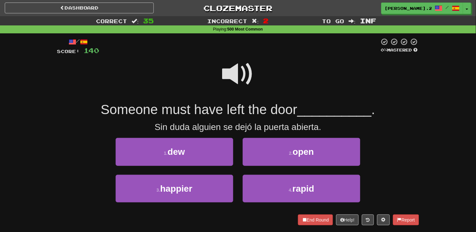
click at [228, 80] on span at bounding box center [238, 74] width 32 height 32
click at [238, 74] on span at bounding box center [238, 74] width 32 height 32
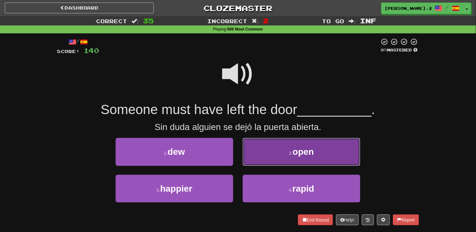
click at [258, 149] on button "2 . open" at bounding box center [302, 152] width 118 height 28
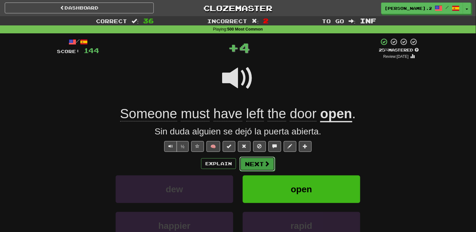
click at [253, 157] on button "Next" at bounding box center [258, 164] width 36 height 15
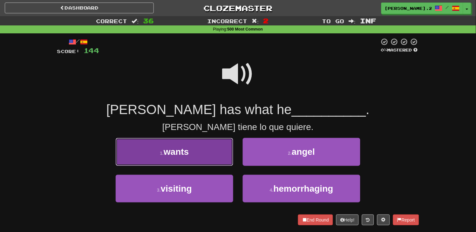
click at [207, 157] on button "1 . wants" at bounding box center [175, 152] width 118 height 28
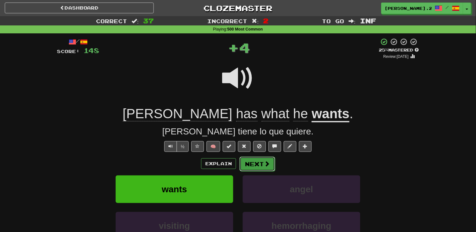
click at [262, 168] on button "Next" at bounding box center [258, 164] width 36 height 15
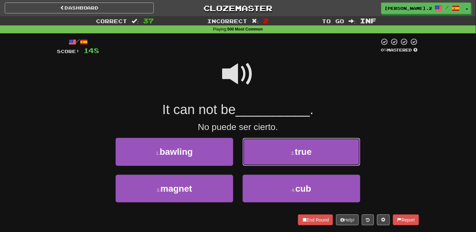
click at [249, 155] on button "2 . true" at bounding box center [302, 152] width 118 height 28
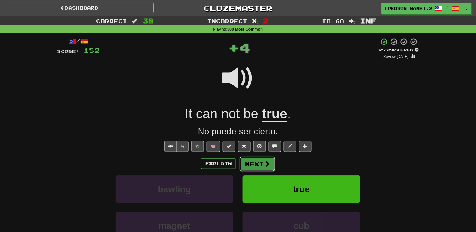
click at [249, 164] on button "Next" at bounding box center [258, 164] width 36 height 15
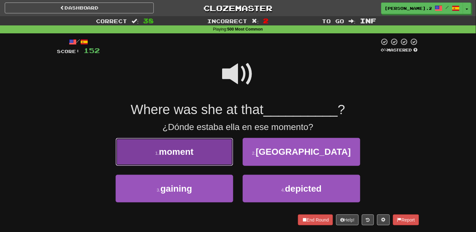
click at [201, 159] on button "1 . moment" at bounding box center [175, 152] width 118 height 28
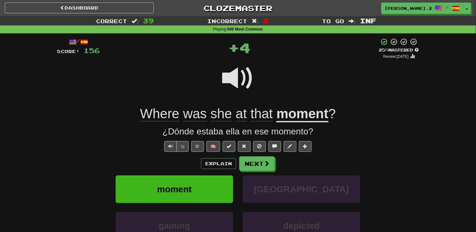
click at [264, 173] on div "Explain Next moment tunisia gaining depicted Learn more: moment tunisia gaining…" at bounding box center [238, 207] width 362 height 102
drag, startPoint x: 264, startPoint y: 173, endPoint x: 258, endPoint y: 164, distance: 10.8
click at [258, 164] on div "Explain Next moment tunisia gaining depicted Learn more: moment tunisia gaining…" at bounding box center [238, 207] width 362 height 102
click at [257, 165] on button "Next" at bounding box center [257, 163] width 36 height 15
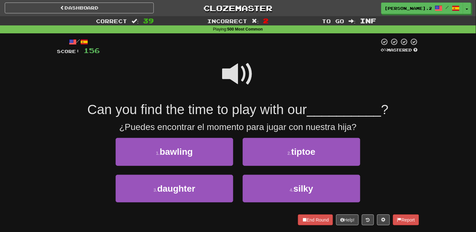
click at [239, 65] on span at bounding box center [238, 74] width 32 height 32
click at [241, 71] on span at bounding box center [238, 74] width 32 height 32
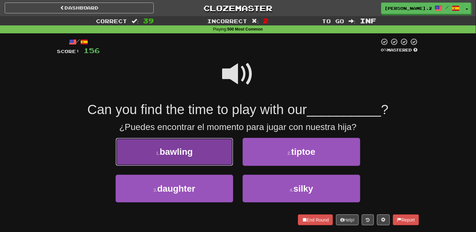
click at [211, 152] on button "1 . bawling" at bounding box center [175, 152] width 118 height 28
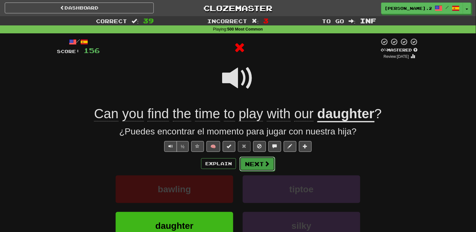
click at [264, 166] on span at bounding box center [267, 164] width 6 height 6
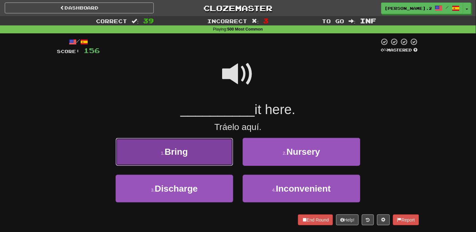
click at [218, 161] on button "1 . Bring" at bounding box center [175, 152] width 118 height 28
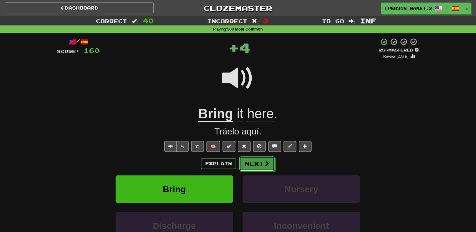
click at [249, 168] on button "Next" at bounding box center [257, 163] width 36 height 15
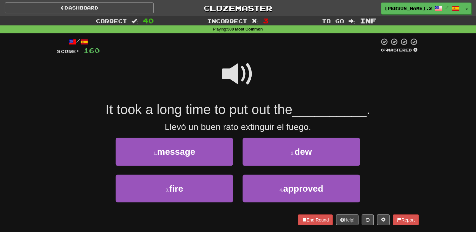
click at [235, 83] on span at bounding box center [238, 74] width 32 height 32
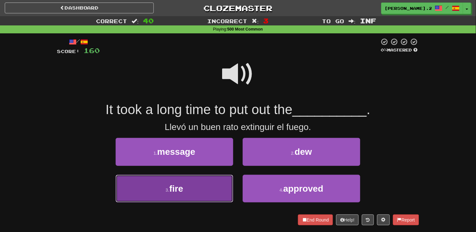
click at [172, 186] on span "fire" at bounding box center [176, 189] width 14 height 10
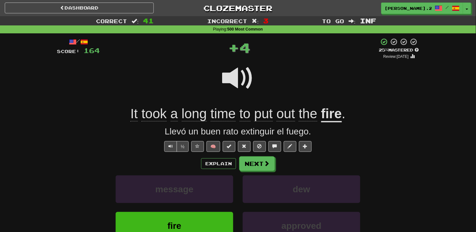
click at [238, 172] on div "Explain Next message dew fire approved Learn more: message dew fire approved" at bounding box center [238, 207] width 362 height 102
click at [247, 170] on button "Next" at bounding box center [257, 163] width 36 height 15
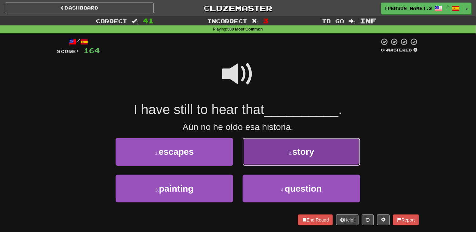
click at [277, 160] on button "2 . story" at bounding box center [302, 152] width 118 height 28
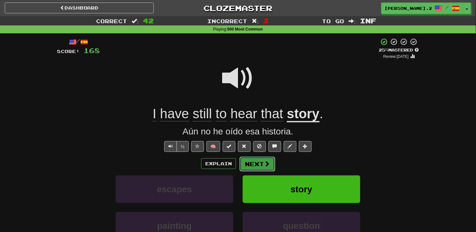
click at [259, 166] on button "Next" at bounding box center [258, 164] width 36 height 15
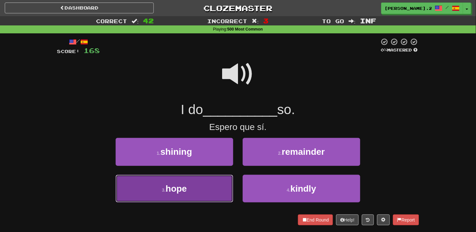
click at [222, 188] on button "3 . hope" at bounding box center [175, 189] width 118 height 28
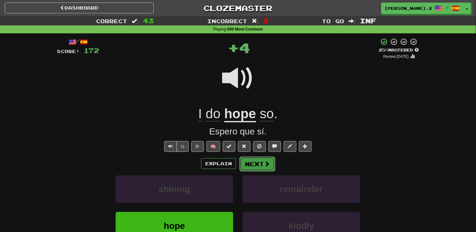
click at [259, 167] on button "Next" at bounding box center [258, 164] width 36 height 15
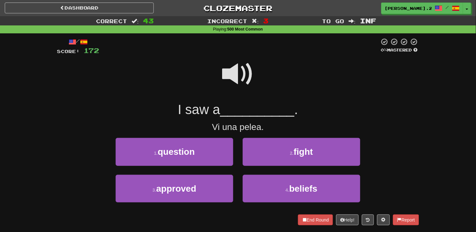
click at [240, 71] on span at bounding box center [238, 74] width 32 height 32
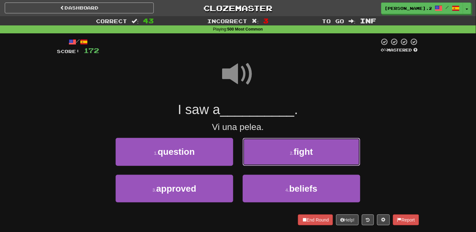
click at [272, 140] on button "2 . fight" at bounding box center [302, 152] width 118 height 28
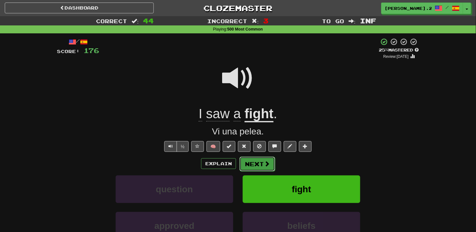
click at [258, 160] on button "Next" at bounding box center [258, 164] width 36 height 15
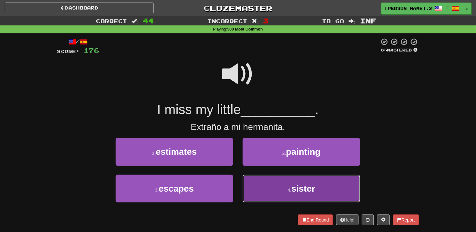
click at [274, 188] on button "4 . sister" at bounding box center [302, 189] width 118 height 28
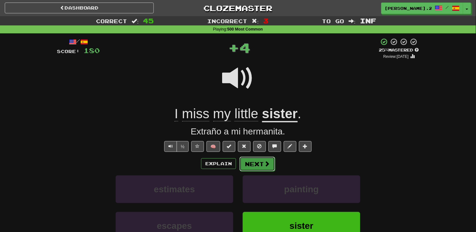
click at [250, 164] on button "Next" at bounding box center [258, 164] width 36 height 15
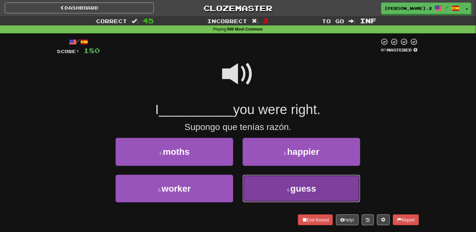
click at [300, 197] on button "4 . guess" at bounding box center [302, 189] width 118 height 28
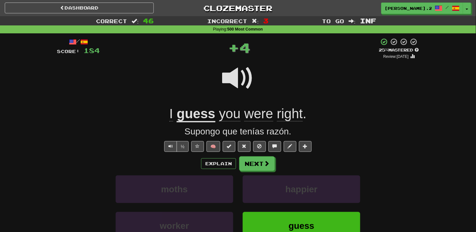
click at [252, 172] on div "Explain Next moths happier worker guess Learn more: moths happier worker guess" at bounding box center [238, 207] width 362 height 102
click at [250, 168] on button "Next" at bounding box center [258, 164] width 36 height 15
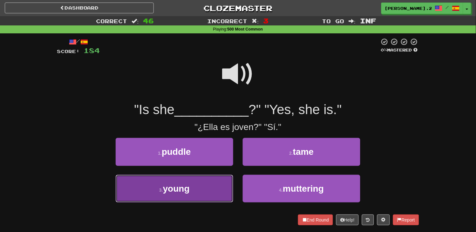
click at [206, 183] on button "3 . young" at bounding box center [175, 189] width 118 height 28
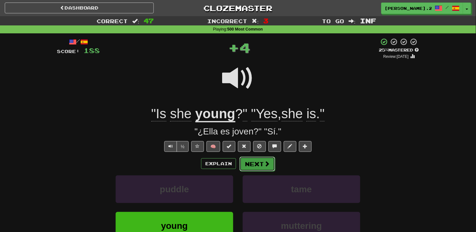
click at [254, 167] on button "Next" at bounding box center [258, 164] width 36 height 15
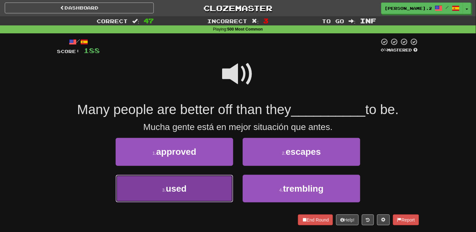
click at [196, 186] on button "3 . used" at bounding box center [175, 189] width 118 height 28
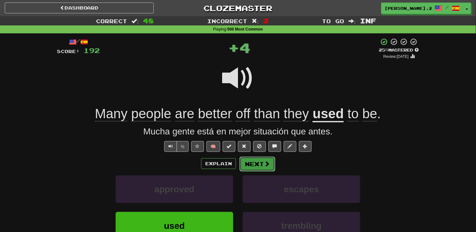
click at [256, 162] on button "Next" at bounding box center [258, 164] width 36 height 15
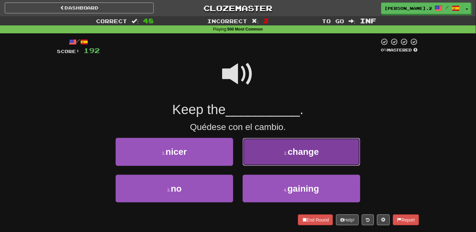
click at [272, 163] on button "2 . change" at bounding box center [302, 152] width 118 height 28
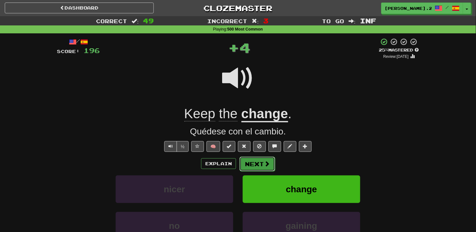
click at [266, 168] on button "Next" at bounding box center [258, 164] width 36 height 15
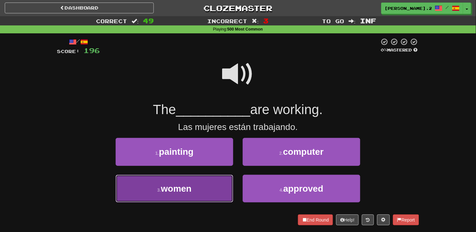
click at [220, 187] on button "3 . women" at bounding box center [175, 189] width 118 height 28
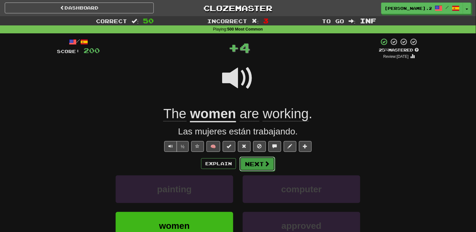
click at [262, 166] on button "Next" at bounding box center [258, 164] width 36 height 15
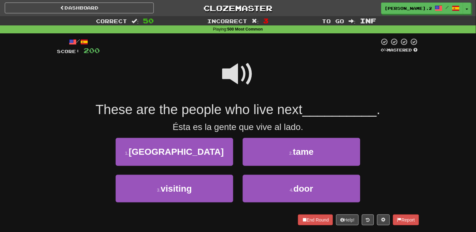
click at [226, 74] on span at bounding box center [238, 74] width 32 height 32
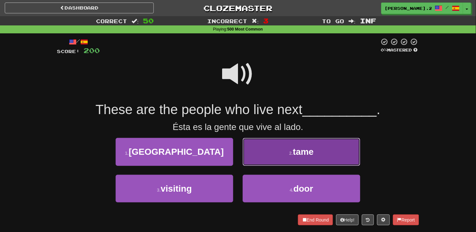
click at [267, 150] on button "2 . tame" at bounding box center [302, 152] width 118 height 28
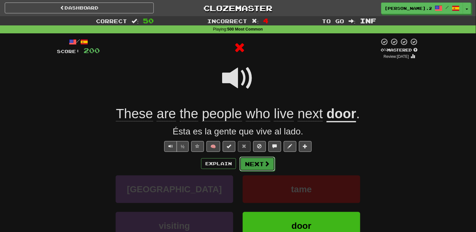
click at [262, 157] on button "Next" at bounding box center [258, 164] width 36 height 15
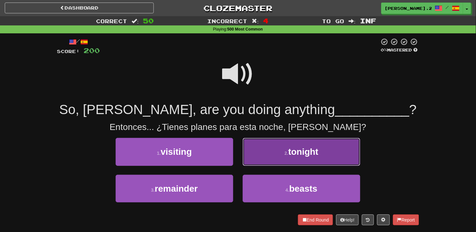
click at [267, 159] on button "2 . tonight" at bounding box center [302, 152] width 118 height 28
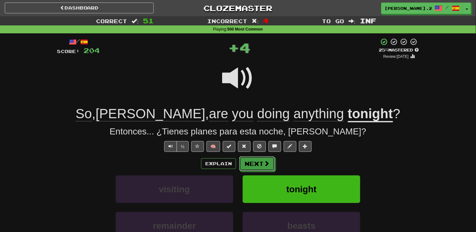
click at [258, 159] on button "Next" at bounding box center [257, 163] width 36 height 15
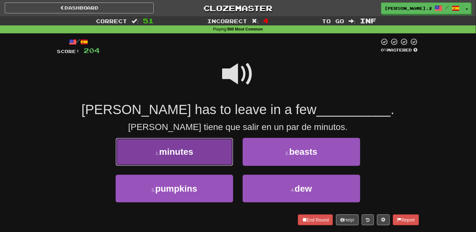
click at [205, 154] on button "1 . minutes" at bounding box center [175, 152] width 118 height 28
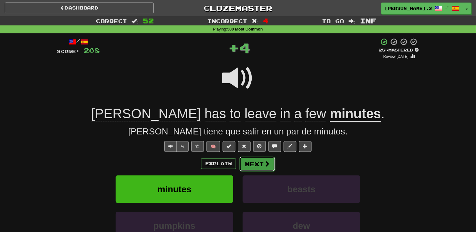
click at [255, 166] on button "Next" at bounding box center [258, 164] width 36 height 15
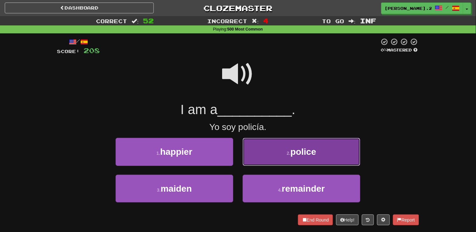
click at [249, 158] on button "2 . police" at bounding box center [302, 152] width 118 height 28
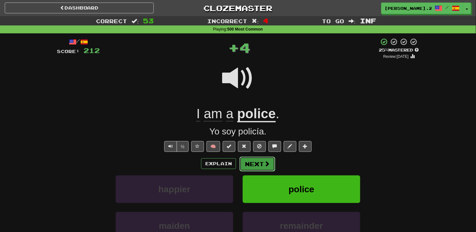
click at [249, 159] on button "Next" at bounding box center [258, 164] width 36 height 15
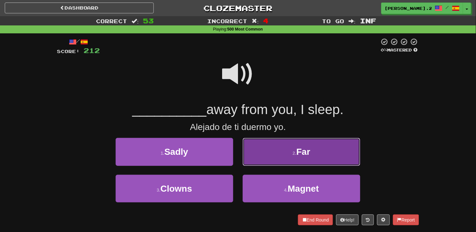
click at [252, 158] on button "2 . Far" at bounding box center [302, 152] width 118 height 28
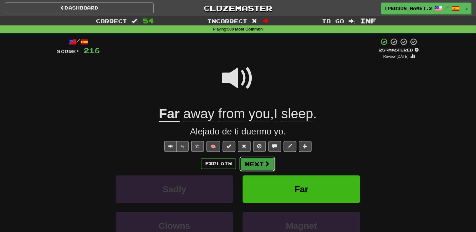
click at [248, 161] on button "Next" at bounding box center [258, 164] width 36 height 15
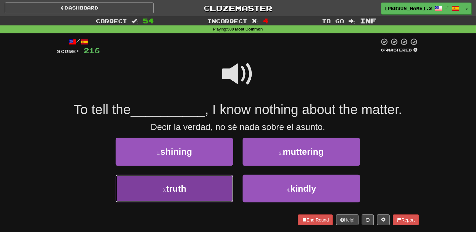
click at [209, 186] on button "3 . truth" at bounding box center [175, 189] width 118 height 28
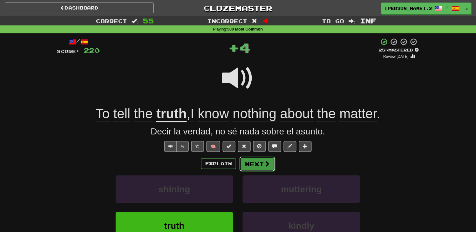
click at [247, 166] on button "Next" at bounding box center [258, 164] width 36 height 15
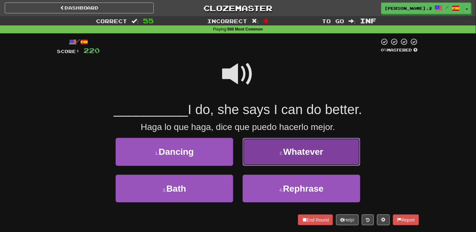
click at [280, 159] on button "2 . Whatever" at bounding box center [302, 152] width 118 height 28
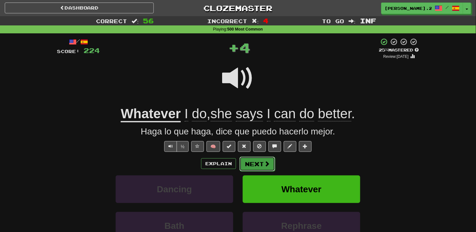
click at [262, 163] on button "Next" at bounding box center [258, 164] width 36 height 15
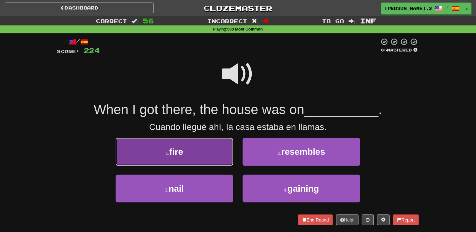
click at [210, 154] on button "1 . fire" at bounding box center [175, 152] width 118 height 28
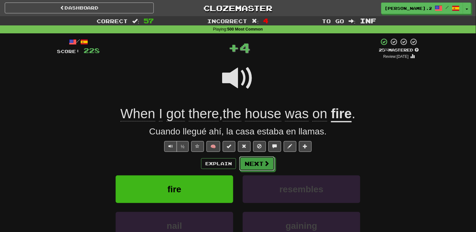
click at [272, 172] on div "Explain Next fire resembles nail gaining Learn more: fire resembles nail gaining" at bounding box center [238, 207] width 362 height 102
click at [256, 165] on button "Next" at bounding box center [258, 164] width 36 height 15
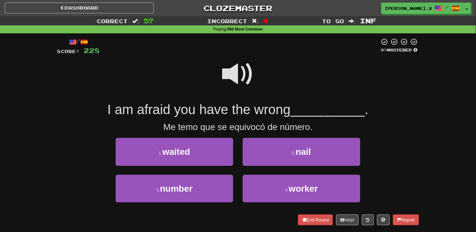
click at [235, 88] on span at bounding box center [238, 74] width 32 height 32
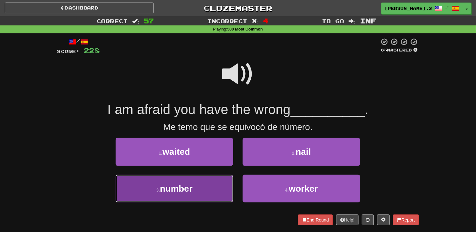
click at [197, 188] on button "3 . number" at bounding box center [175, 189] width 118 height 28
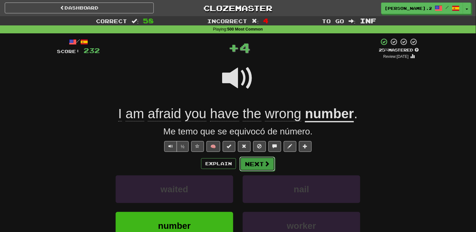
click at [257, 161] on button "Next" at bounding box center [258, 164] width 36 height 15
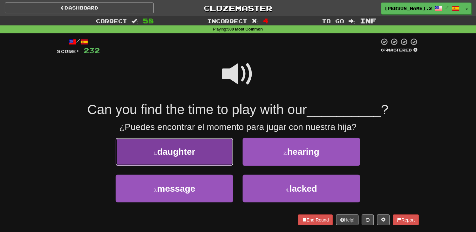
click at [208, 157] on button "1 . daughter" at bounding box center [175, 152] width 118 height 28
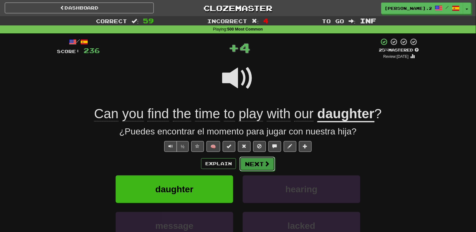
click at [253, 163] on button "Next" at bounding box center [258, 164] width 36 height 15
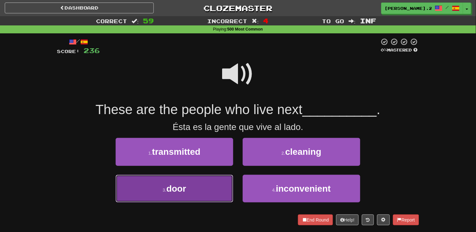
click at [218, 183] on button "3 . door" at bounding box center [175, 189] width 118 height 28
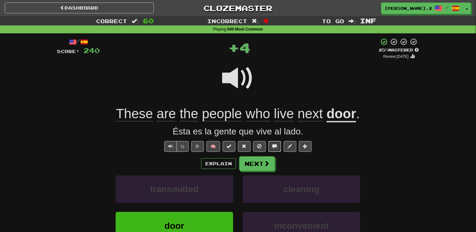
click at [270, 153] on div "/ Score: 240 + 4 25 % Mastered Review: 2025-09-21 These are the people who live…" at bounding box center [238, 160] width 362 height 244
click at [251, 182] on button "cleaning" at bounding box center [302, 189] width 118 height 28
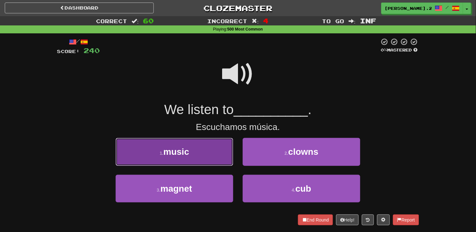
click at [223, 157] on button "1 . music" at bounding box center [175, 152] width 118 height 28
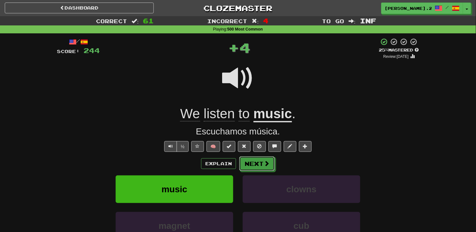
click at [245, 161] on button "Next" at bounding box center [257, 163] width 36 height 15
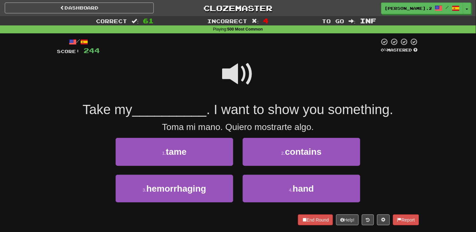
click at [236, 69] on span at bounding box center [238, 74] width 32 height 32
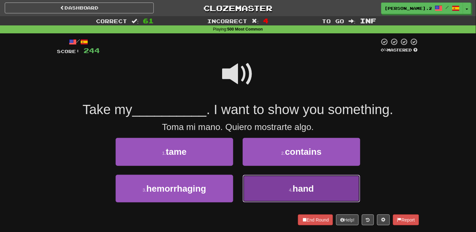
click at [286, 193] on button "4 . hand" at bounding box center [302, 189] width 118 height 28
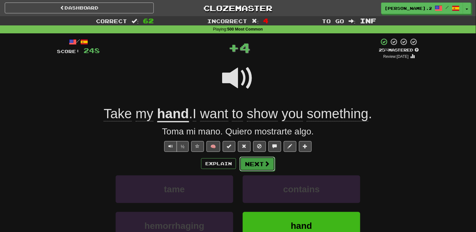
click at [262, 166] on button "Next" at bounding box center [258, 164] width 36 height 15
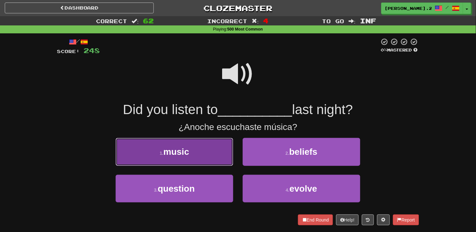
click at [198, 159] on button "1 . music" at bounding box center [175, 152] width 118 height 28
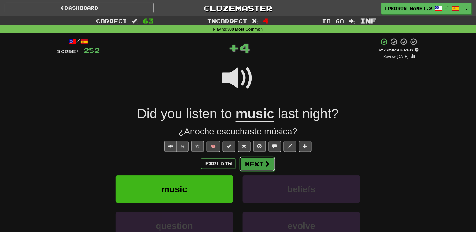
click at [254, 166] on button "Next" at bounding box center [258, 164] width 36 height 15
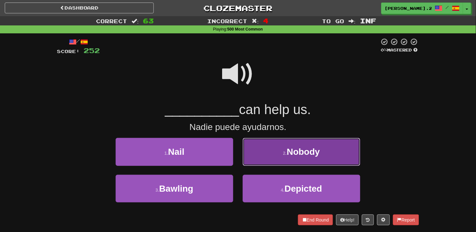
click at [261, 161] on button "2 . Nobody" at bounding box center [302, 152] width 118 height 28
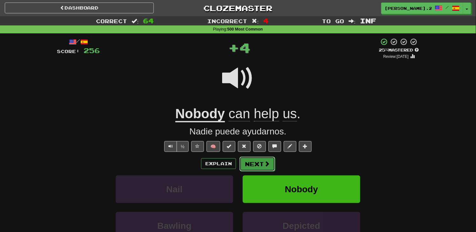
click at [260, 161] on button "Next" at bounding box center [258, 164] width 36 height 15
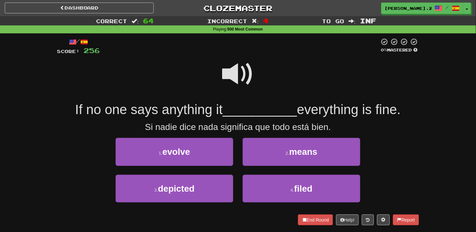
click at [238, 75] on span at bounding box center [238, 74] width 32 height 32
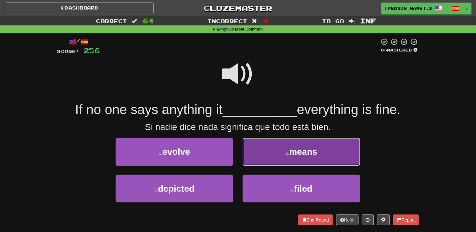
click at [284, 146] on button "2 . means" at bounding box center [302, 152] width 118 height 28
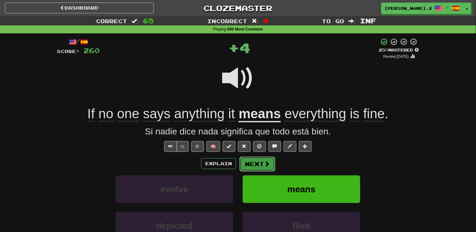
click at [262, 160] on button "Next" at bounding box center [258, 164] width 36 height 15
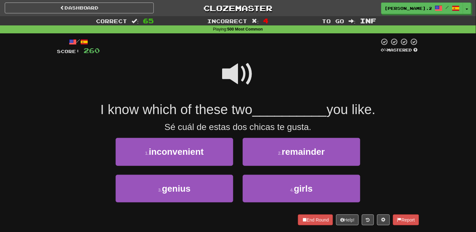
click at [242, 77] on span at bounding box center [238, 74] width 32 height 32
click at [240, 75] on span at bounding box center [238, 74] width 32 height 32
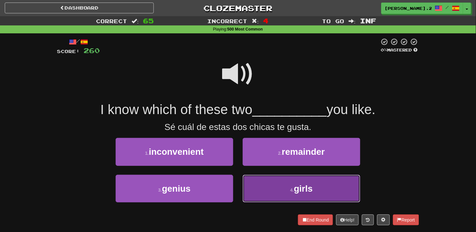
click at [272, 191] on button "4 . girls" at bounding box center [302, 189] width 118 height 28
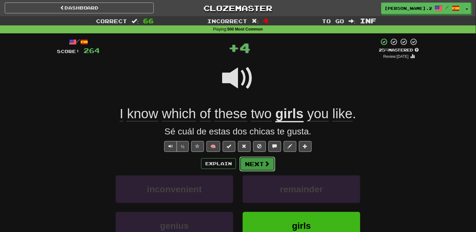
click at [254, 160] on button "Next" at bounding box center [258, 164] width 36 height 15
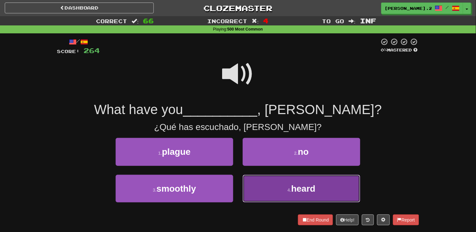
click at [273, 183] on button "4 . heard" at bounding box center [302, 189] width 118 height 28
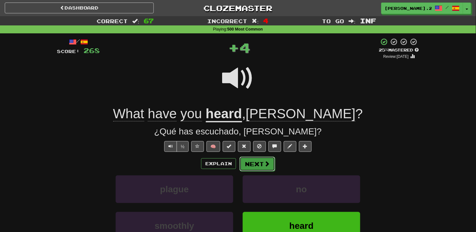
click at [257, 160] on button "Next" at bounding box center [258, 164] width 36 height 15
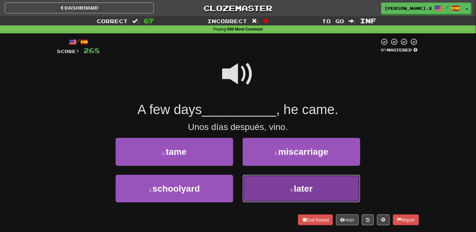
click at [270, 188] on button "4 . later" at bounding box center [302, 189] width 118 height 28
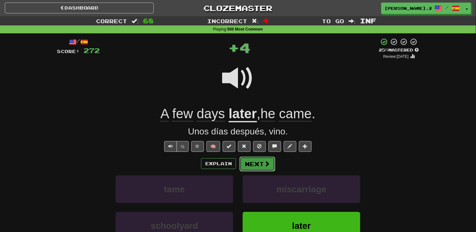
click at [261, 167] on button "Next" at bounding box center [258, 164] width 36 height 15
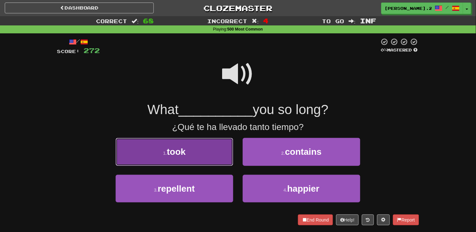
click at [205, 156] on button "1 . took" at bounding box center [175, 152] width 118 height 28
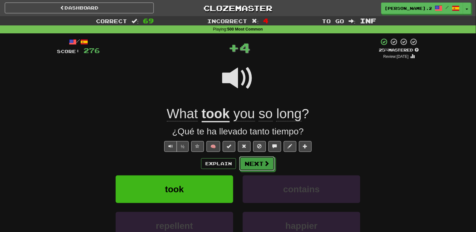
click at [251, 162] on button "Next" at bounding box center [257, 163] width 36 height 15
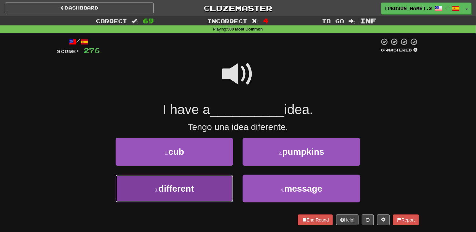
click at [209, 189] on button "3 . different" at bounding box center [175, 189] width 118 height 28
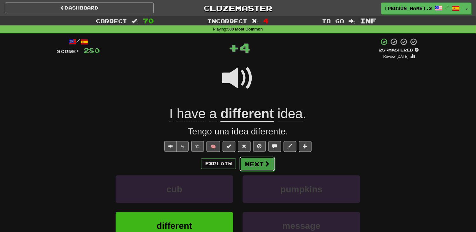
click at [263, 164] on button "Next" at bounding box center [258, 164] width 36 height 15
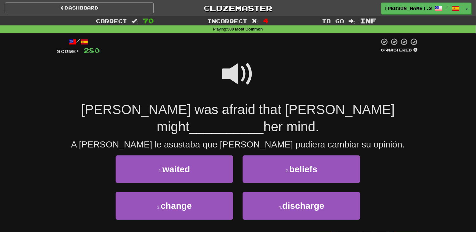
click at [237, 86] on span at bounding box center [238, 74] width 32 height 32
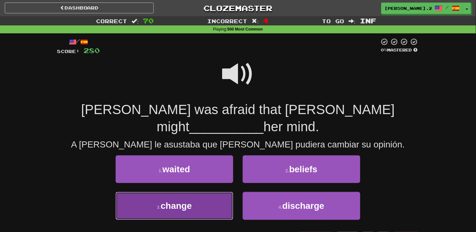
click at [208, 192] on button "3 . change" at bounding box center [175, 206] width 118 height 28
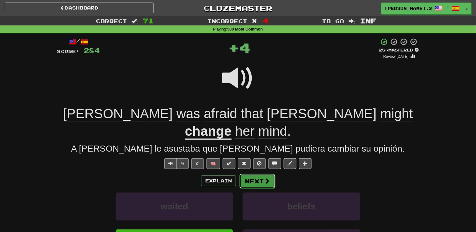
click at [249, 174] on button "Next" at bounding box center [258, 181] width 36 height 15
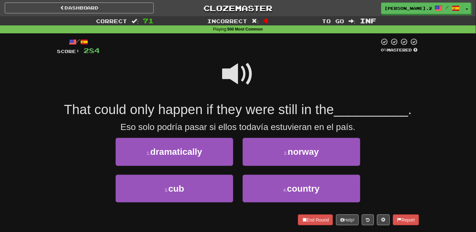
click at [226, 73] on span at bounding box center [238, 74] width 32 height 32
click at [240, 74] on span at bounding box center [238, 74] width 32 height 32
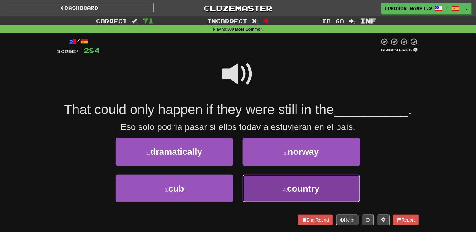
click at [266, 191] on button "4 . country" at bounding box center [302, 189] width 118 height 28
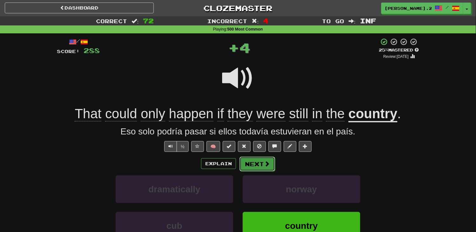
click at [248, 170] on button "Next" at bounding box center [258, 164] width 36 height 15
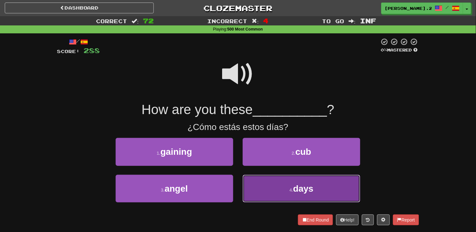
click at [271, 182] on button "4 . days" at bounding box center [302, 189] width 118 height 28
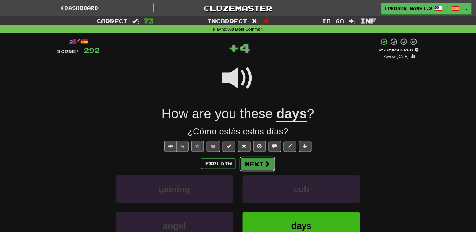
click at [263, 164] on button "Next" at bounding box center [258, 164] width 36 height 15
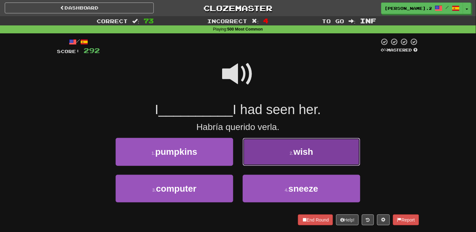
click at [267, 160] on button "2 . wish" at bounding box center [302, 152] width 118 height 28
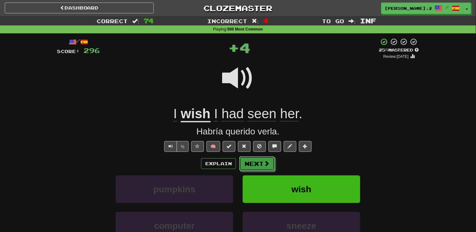
click at [268, 161] on span at bounding box center [267, 163] width 6 height 6
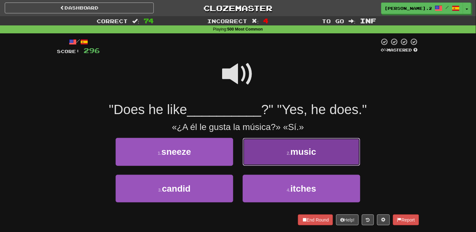
click at [271, 159] on button "2 . music" at bounding box center [302, 152] width 118 height 28
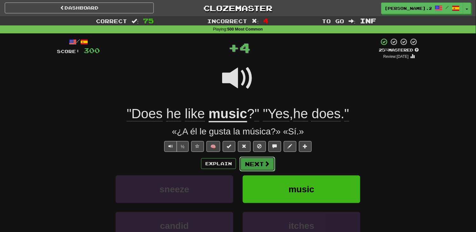
click at [259, 166] on button "Next" at bounding box center [258, 164] width 36 height 15
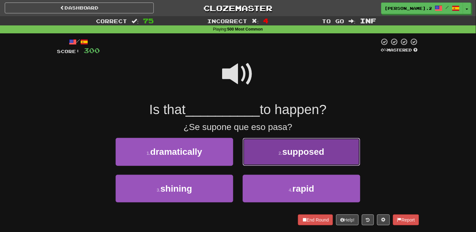
click at [264, 160] on button "2 . supposed" at bounding box center [302, 152] width 118 height 28
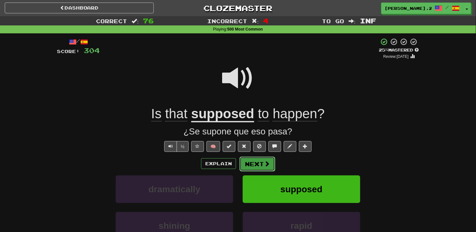
click at [263, 161] on button "Next" at bounding box center [258, 164] width 36 height 15
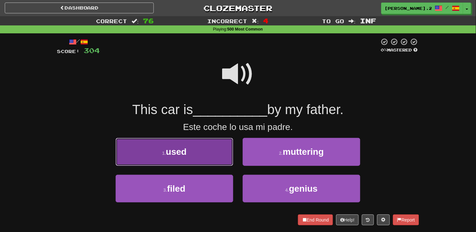
click at [197, 163] on button "1 . used" at bounding box center [175, 152] width 118 height 28
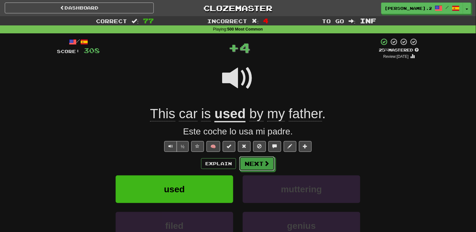
click at [253, 165] on button "Next" at bounding box center [257, 163] width 36 height 15
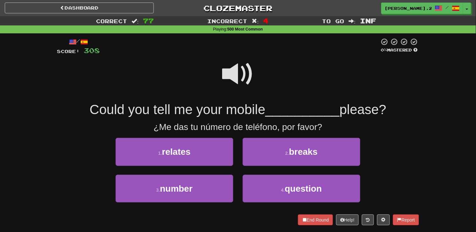
click at [237, 81] on span at bounding box center [238, 74] width 32 height 32
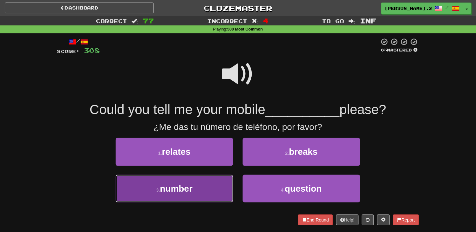
click at [217, 188] on button "3 . number" at bounding box center [175, 189] width 118 height 28
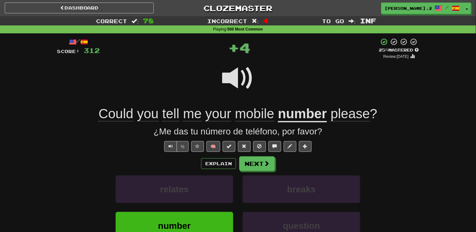
click at [264, 113] on span "mobile" at bounding box center [254, 113] width 39 height 15
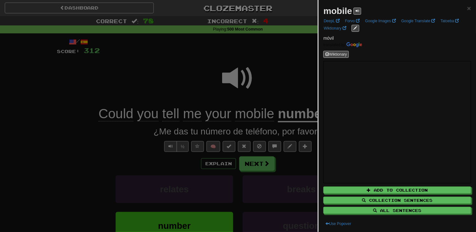
click at [290, 87] on div at bounding box center [238, 116] width 476 height 232
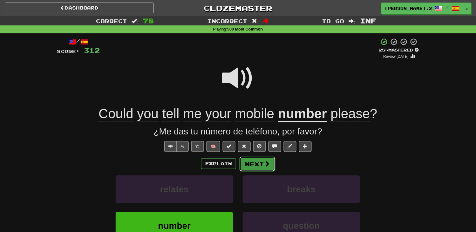
click at [252, 158] on button "Next" at bounding box center [258, 164] width 36 height 15
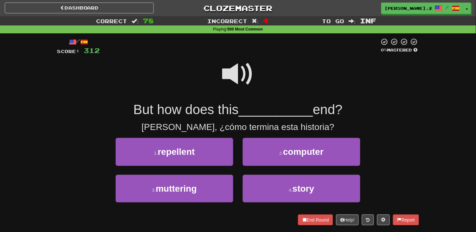
click at [234, 85] on span at bounding box center [238, 74] width 32 height 32
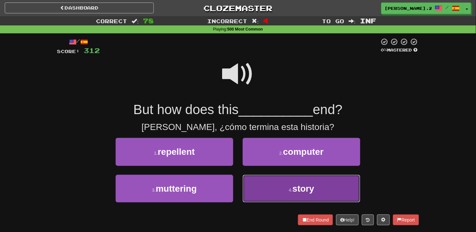
click at [267, 180] on button "4 . story" at bounding box center [302, 189] width 118 height 28
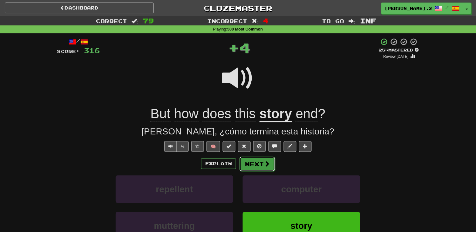
click at [260, 168] on button "Next" at bounding box center [258, 164] width 36 height 15
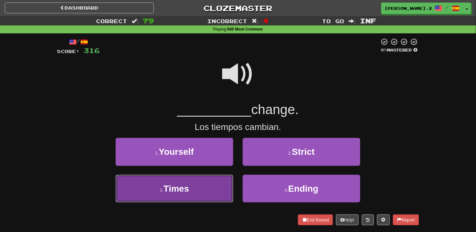
click at [204, 182] on button "3 . Times" at bounding box center [175, 189] width 118 height 28
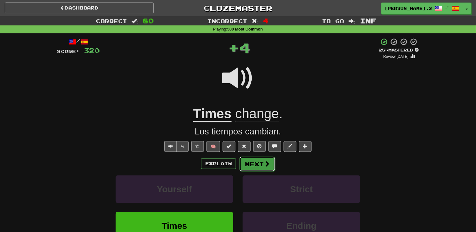
click at [255, 167] on button "Next" at bounding box center [258, 164] width 36 height 15
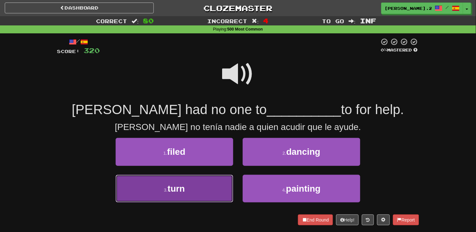
click at [211, 192] on button "3 . turn" at bounding box center [175, 189] width 118 height 28
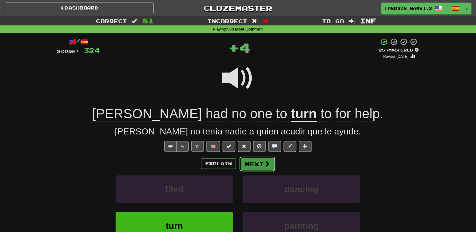
click at [265, 162] on span at bounding box center [267, 164] width 6 height 6
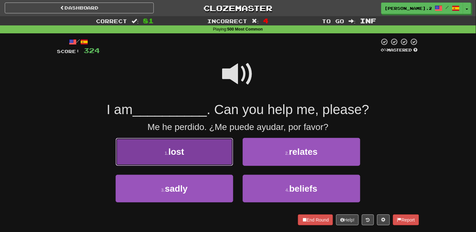
click at [215, 153] on button "1 . lost" at bounding box center [175, 152] width 118 height 28
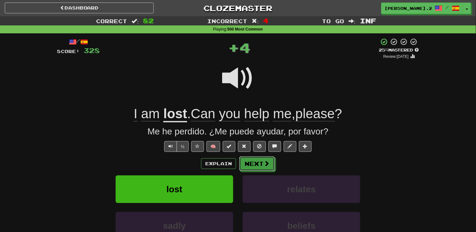
click at [248, 164] on button "Next" at bounding box center [257, 163] width 36 height 15
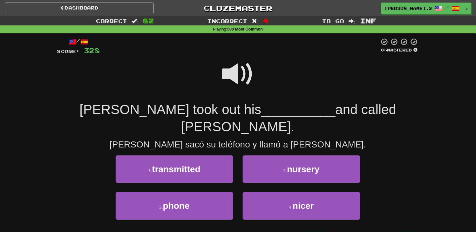
click at [236, 80] on span at bounding box center [238, 74] width 32 height 32
click at [239, 78] on span at bounding box center [238, 74] width 32 height 32
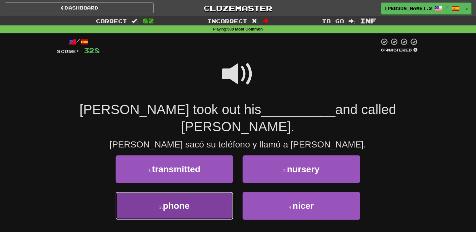
click at [194, 193] on button "3 . phone" at bounding box center [175, 206] width 118 height 28
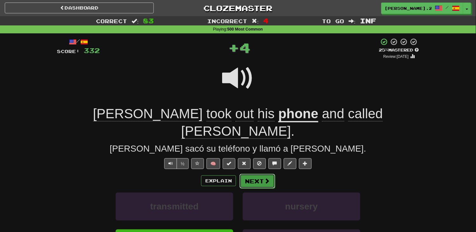
click at [251, 174] on button "Next" at bounding box center [258, 181] width 36 height 15
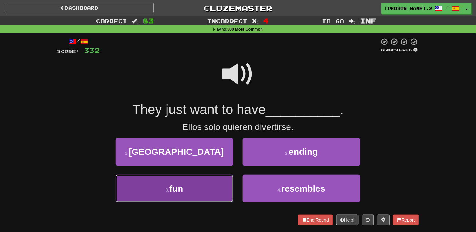
click at [215, 180] on button "3 . fun" at bounding box center [175, 189] width 118 height 28
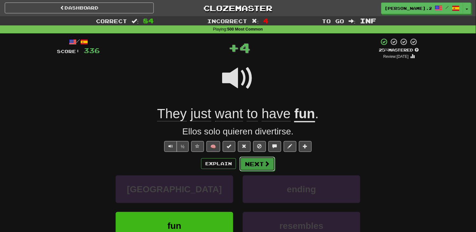
click at [249, 169] on button "Next" at bounding box center [258, 164] width 36 height 15
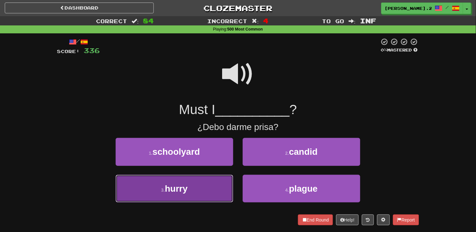
click at [225, 185] on button "3 . hurry" at bounding box center [175, 189] width 118 height 28
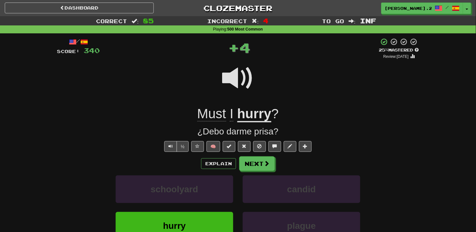
click at [259, 171] on div "Explain Next schoolyard candid hurry plague Learn more: schoolyard candid hurry…" at bounding box center [238, 207] width 362 height 102
click at [259, 168] on button "Next" at bounding box center [257, 163] width 36 height 15
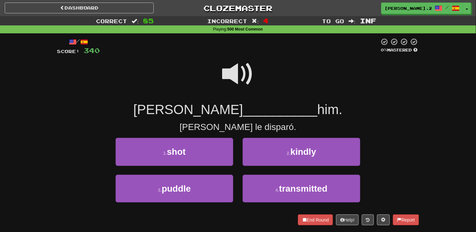
click at [233, 80] on span at bounding box center [238, 74] width 32 height 32
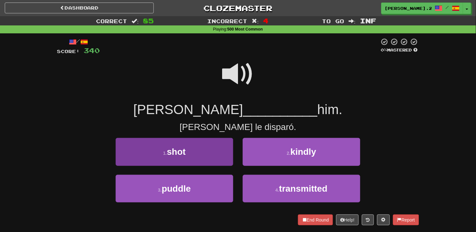
click at [193, 166] on div "1 . shot" at bounding box center [174, 156] width 127 height 37
click at [194, 161] on button "1 . shot" at bounding box center [175, 152] width 118 height 28
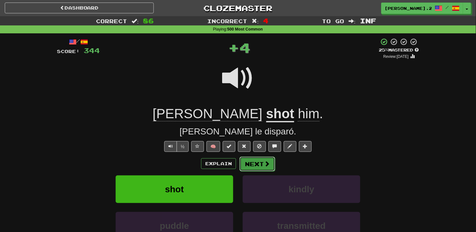
click at [261, 167] on button "Next" at bounding box center [258, 164] width 36 height 15
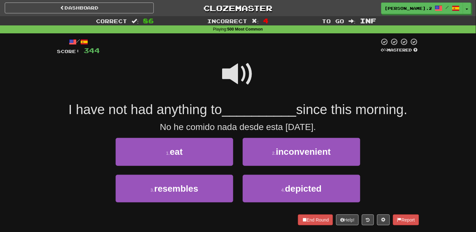
click at [239, 81] on span at bounding box center [238, 74] width 32 height 32
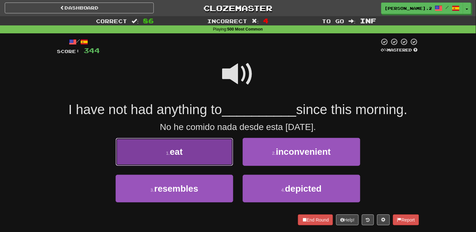
click at [188, 156] on button "1 . eat" at bounding box center [175, 152] width 118 height 28
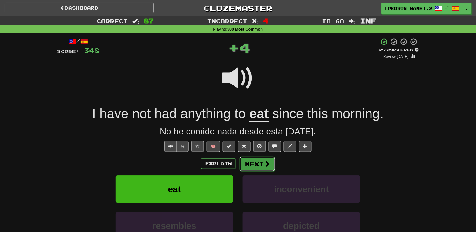
click at [251, 160] on button "Next" at bounding box center [258, 164] width 36 height 15
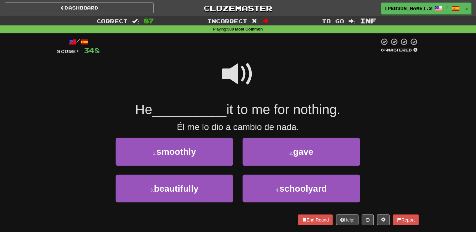
click at [230, 69] on span at bounding box center [238, 74] width 32 height 32
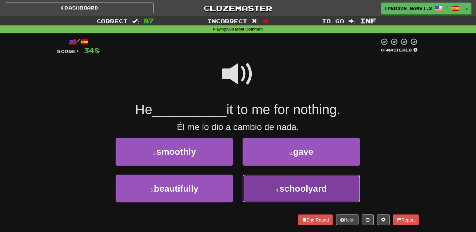
click at [271, 182] on button "4 . schoolyard" at bounding box center [302, 189] width 118 height 28
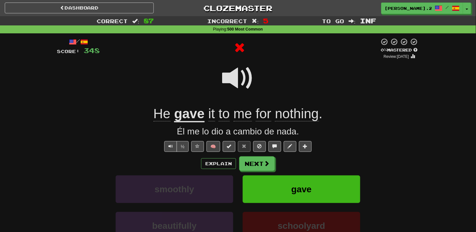
click at [251, 156] on div "Explain Next" at bounding box center [238, 163] width 362 height 15
click at [251, 157] on button "Next" at bounding box center [258, 164] width 36 height 15
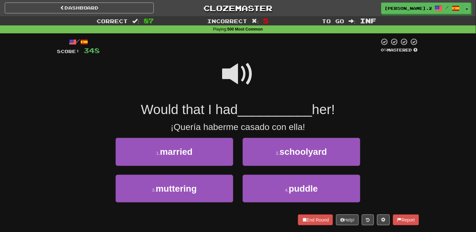
click at [242, 82] on span at bounding box center [238, 74] width 32 height 32
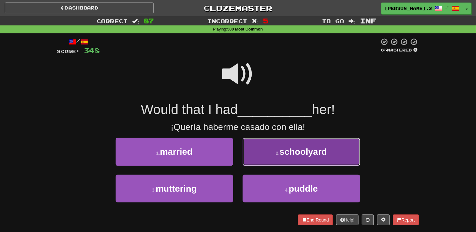
click at [274, 156] on button "2 . schoolyard" at bounding box center [302, 152] width 118 height 28
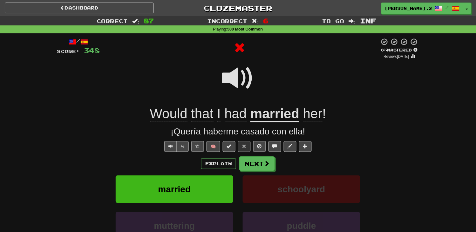
click at [210, 153] on div "/ Score: 348 0 % Mastered Review: 2025-09-20 Would that I had married her ! ¡Qu…" at bounding box center [238, 160] width 362 height 244
click at [210, 158] on div "Explain Next" at bounding box center [238, 163] width 362 height 15
click at [212, 159] on button "Explain" at bounding box center [218, 163] width 35 height 11
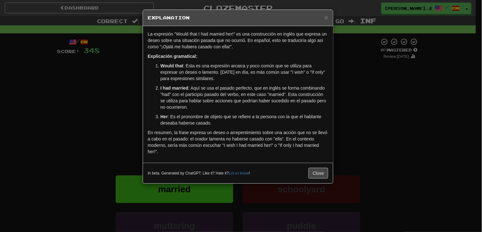
click at [133, 114] on div "× Explanation La expresión "Would that I had married her!" es una construcción …" at bounding box center [241, 116] width 482 height 232
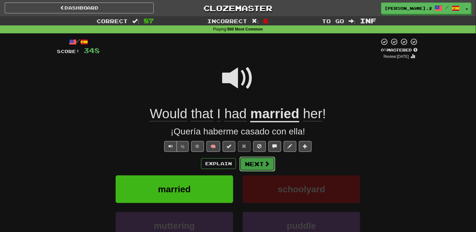
click at [243, 165] on button "Next" at bounding box center [258, 164] width 36 height 15
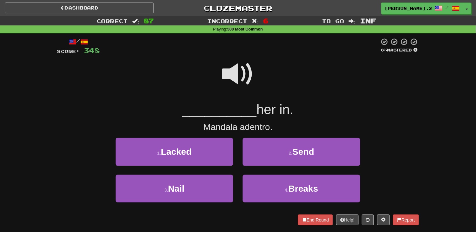
click at [236, 73] on span at bounding box center [238, 74] width 32 height 32
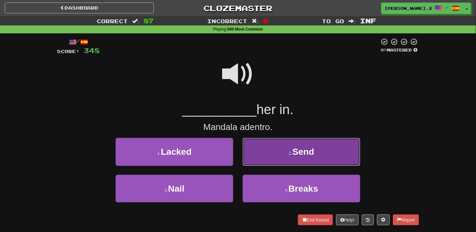
click at [274, 148] on button "2 . Send" at bounding box center [302, 152] width 118 height 28
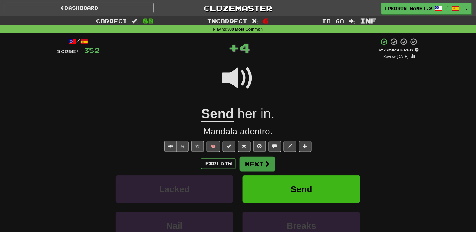
click at [265, 156] on div "Explain Next" at bounding box center [238, 163] width 362 height 15
click at [239, 75] on span at bounding box center [238, 78] width 32 height 32
click at [257, 159] on button "Next" at bounding box center [258, 164] width 36 height 15
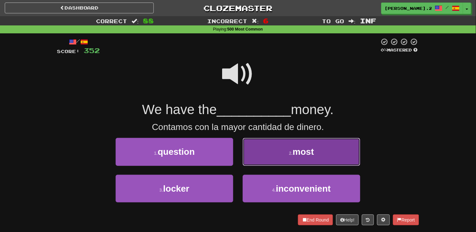
click at [257, 160] on button "2 . most" at bounding box center [302, 152] width 118 height 28
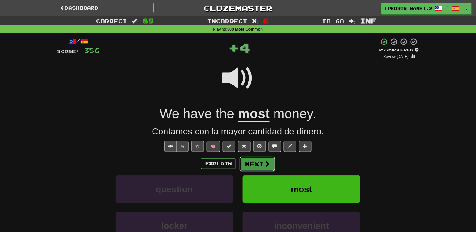
click at [256, 164] on button "Next" at bounding box center [258, 164] width 36 height 15
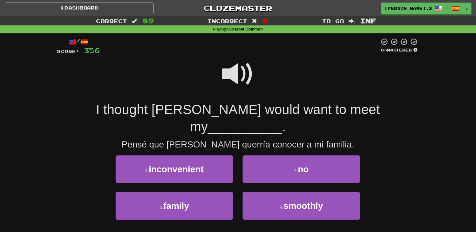
click at [228, 83] on span at bounding box center [238, 74] width 32 height 32
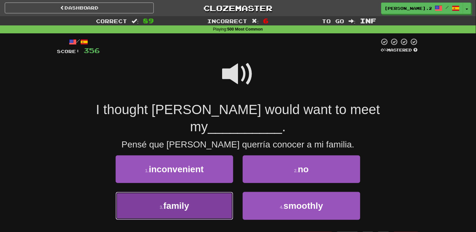
click at [196, 192] on button "3 . family" at bounding box center [175, 206] width 118 height 28
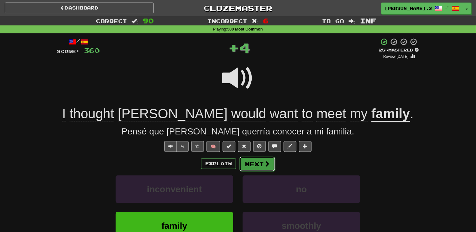
click at [247, 167] on button "Next" at bounding box center [258, 164] width 36 height 15
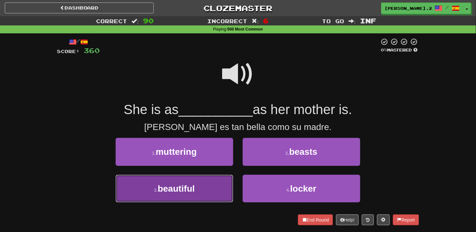
click at [214, 183] on button "3 . beautiful" at bounding box center [175, 189] width 118 height 28
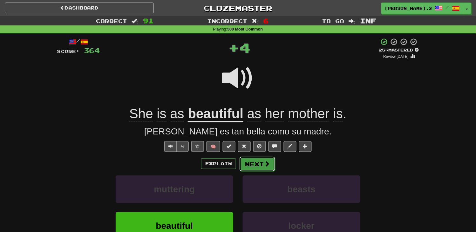
click at [246, 170] on button "Next" at bounding box center [258, 164] width 36 height 15
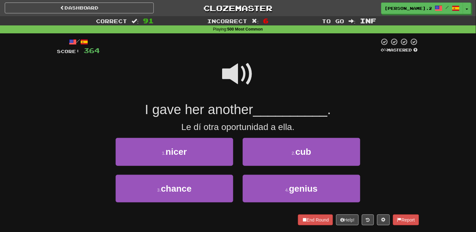
click at [241, 81] on span at bounding box center [238, 74] width 32 height 32
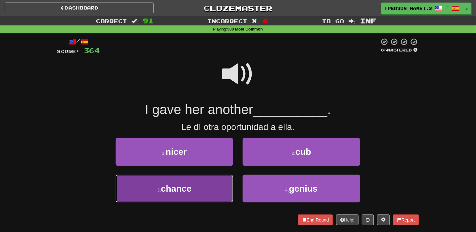
click at [201, 179] on button "3 . chance" at bounding box center [175, 189] width 118 height 28
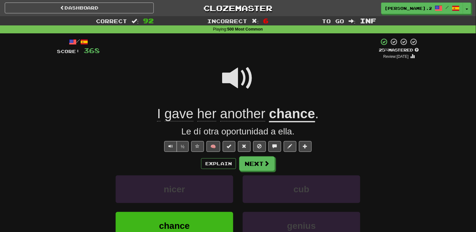
click at [235, 83] on span at bounding box center [238, 78] width 32 height 32
click at [261, 168] on button "Next" at bounding box center [258, 164] width 36 height 15
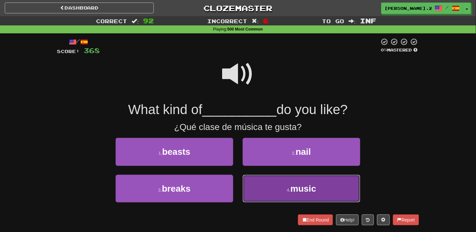
click at [278, 187] on button "4 . music" at bounding box center [302, 189] width 118 height 28
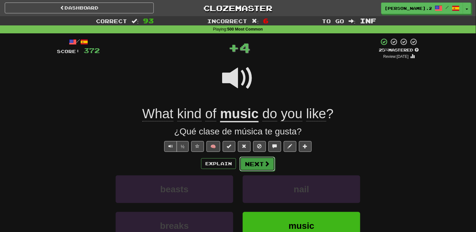
click at [261, 166] on button "Next" at bounding box center [258, 164] width 36 height 15
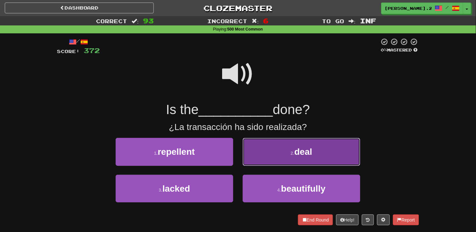
click at [278, 159] on button "2 . deal" at bounding box center [302, 152] width 118 height 28
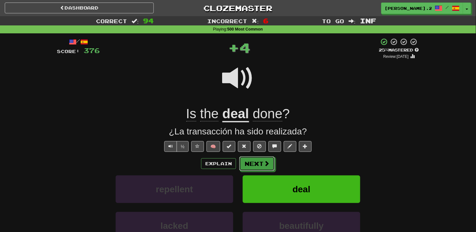
click at [260, 166] on button "Next" at bounding box center [257, 163] width 36 height 15
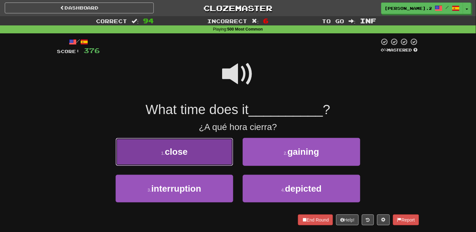
click at [223, 158] on button "1 . close" at bounding box center [175, 152] width 118 height 28
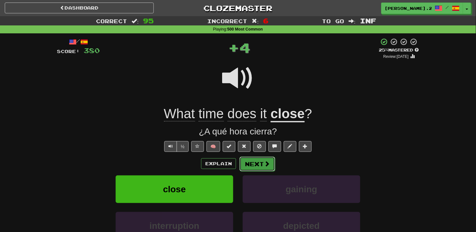
click at [257, 163] on button "Next" at bounding box center [258, 164] width 36 height 15
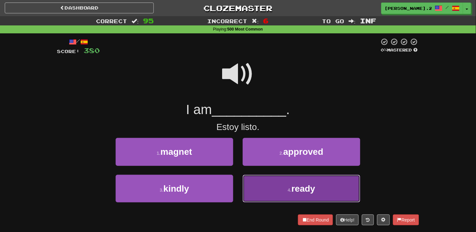
click at [288, 194] on button "4 . ready" at bounding box center [302, 189] width 118 height 28
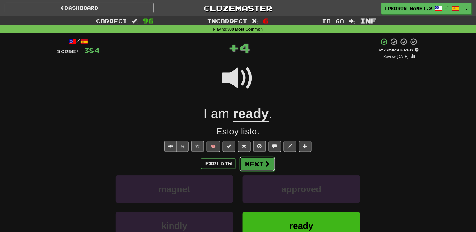
click at [251, 165] on button "Next" at bounding box center [258, 164] width 36 height 15
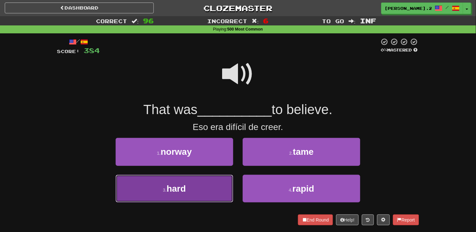
click at [211, 183] on button "3 . hard" at bounding box center [175, 189] width 118 height 28
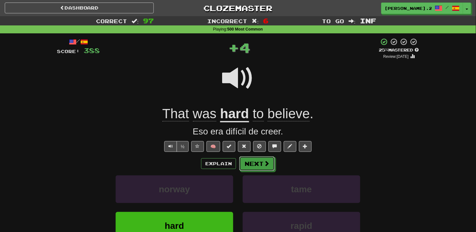
click at [262, 163] on button "Next" at bounding box center [257, 163] width 36 height 15
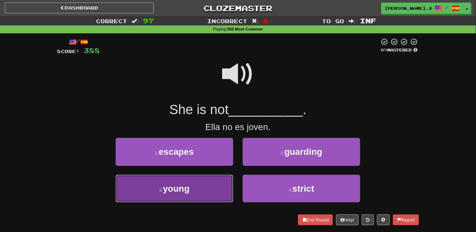
click at [215, 177] on button "3 . young" at bounding box center [175, 189] width 118 height 28
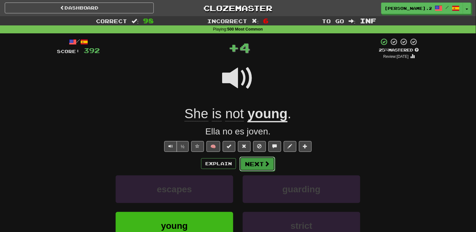
click at [266, 158] on button "Next" at bounding box center [258, 164] width 36 height 15
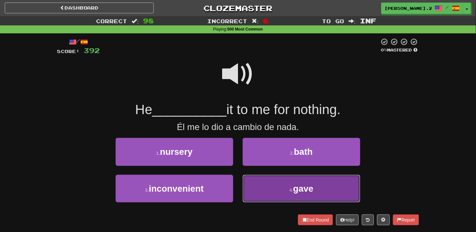
click at [269, 180] on button "4 . gave" at bounding box center [302, 189] width 118 height 28
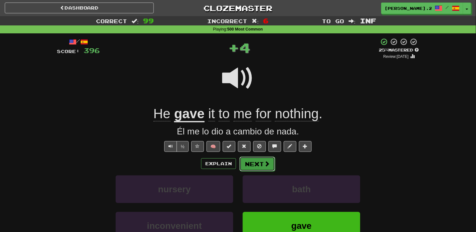
click at [257, 164] on button "Next" at bounding box center [258, 164] width 36 height 15
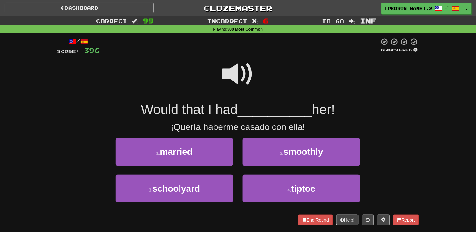
click at [241, 80] on span at bounding box center [238, 74] width 32 height 32
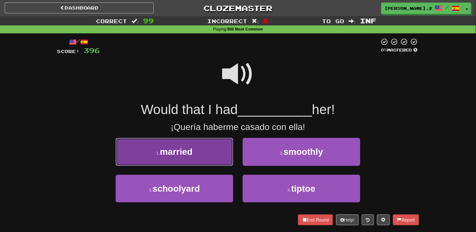
click at [188, 156] on span "married" at bounding box center [176, 152] width 33 height 10
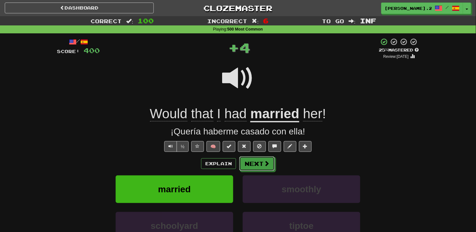
click at [255, 166] on button "Next" at bounding box center [257, 163] width 36 height 15
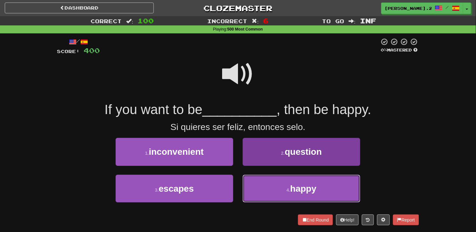
click at [258, 184] on button "4 . happy" at bounding box center [302, 189] width 118 height 28
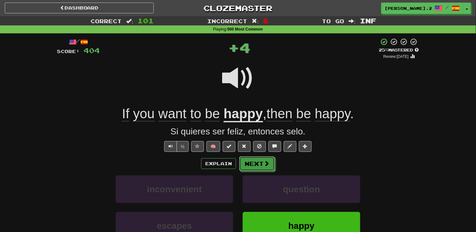
click at [255, 165] on button "Next" at bounding box center [257, 163] width 36 height 15
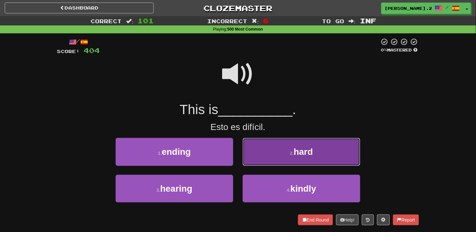
click at [253, 161] on button "2 . hard" at bounding box center [302, 152] width 118 height 28
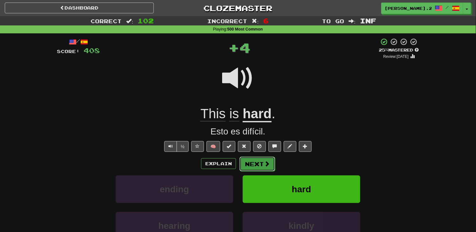
click at [261, 163] on button "Next" at bounding box center [258, 164] width 36 height 15
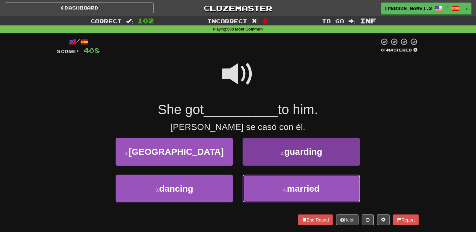
click at [270, 186] on button "4 . married" at bounding box center [302, 189] width 118 height 28
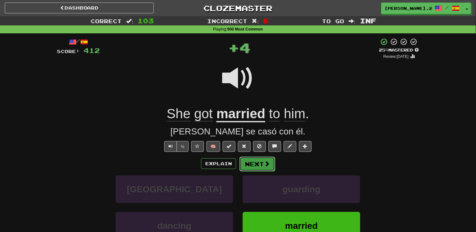
click at [255, 160] on button "Next" at bounding box center [258, 164] width 36 height 15
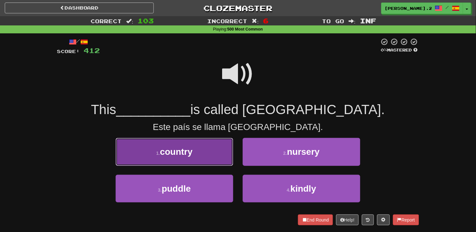
click at [210, 160] on button "1 . country" at bounding box center [175, 152] width 118 height 28
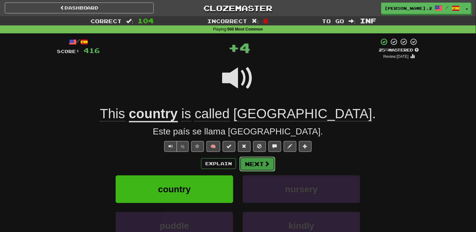
click at [257, 168] on button "Next" at bounding box center [258, 164] width 36 height 15
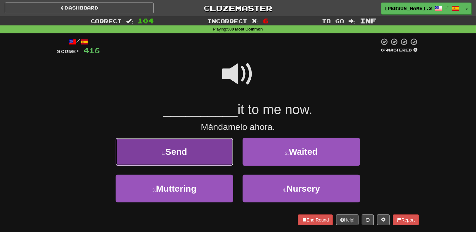
click at [221, 151] on button "1 . Send" at bounding box center [175, 152] width 118 height 28
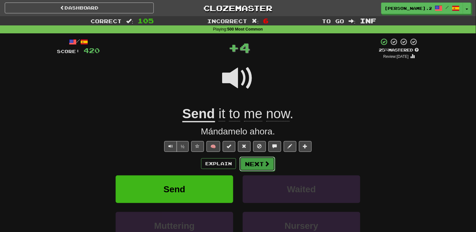
click at [247, 158] on button "Next" at bounding box center [258, 164] width 36 height 15
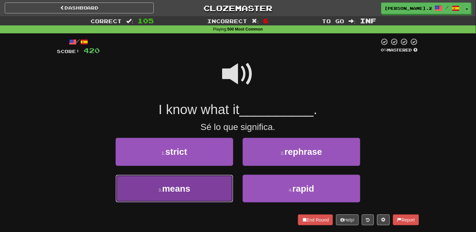
click at [191, 186] on button "3 . means" at bounding box center [175, 189] width 118 height 28
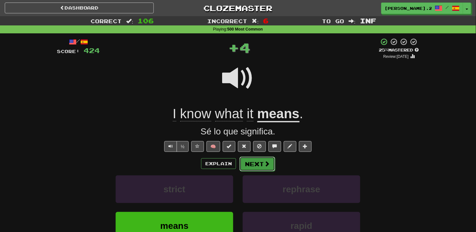
click at [270, 167] on button "Next" at bounding box center [258, 164] width 36 height 15
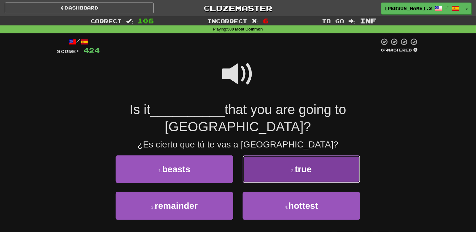
click at [263, 156] on button "2 . true" at bounding box center [302, 169] width 118 height 28
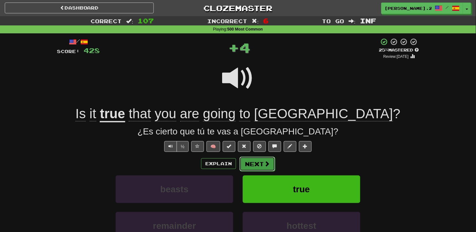
click at [262, 159] on button "Next" at bounding box center [258, 164] width 36 height 15
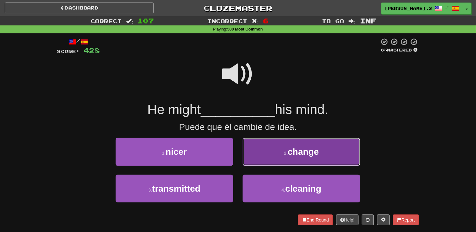
click at [262, 159] on button "2 . change" at bounding box center [302, 152] width 118 height 28
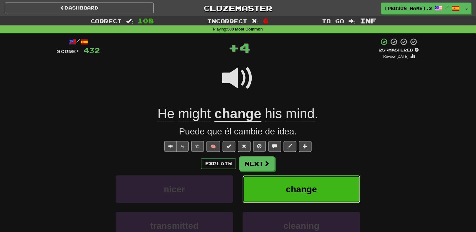
drag, startPoint x: 279, startPoint y: 185, endPoint x: 279, endPoint y: 189, distance: 3.8
click at [279, 189] on button "change" at bounding box center [302, 189] width 118 height 28
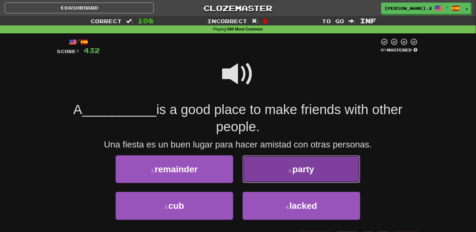
click at [270, 166] on button "2 . party" at bounding box center [302, 169] width 118 height 28
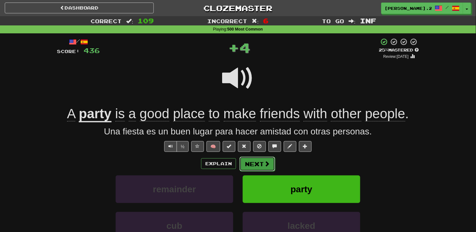
click at [270, 165] on button "Next" at bounding box center [258, 164] width 36 height 15
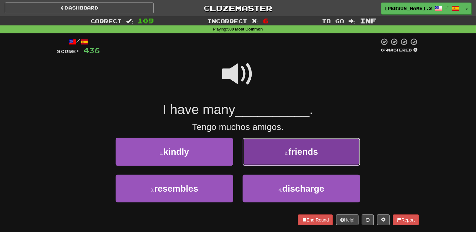
click at [268, 163] on button "2 . friends" at bounding box center [302, 152] width 118 height 28
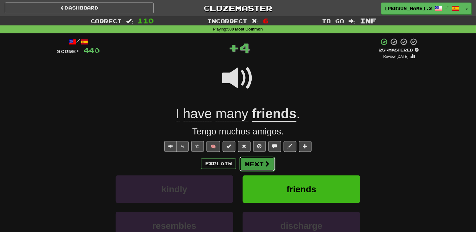
click at [266, 163] on span at bounding box center [267, 164] width 6 height 6
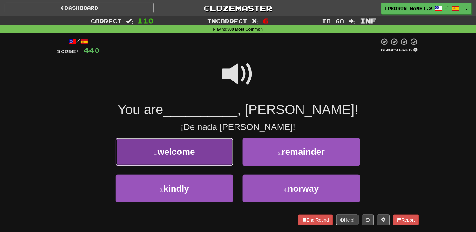
click at [207, 160] on button "1 . welcome" at bounding box center [175, 152] width 118 height 28
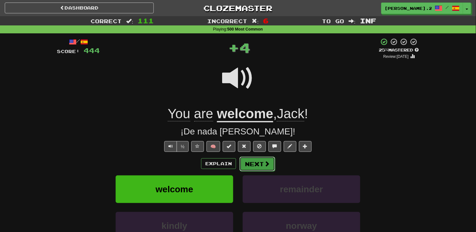
click at [272, 171] on button "Next" at bounding box center [258, 164] width 36 height 15
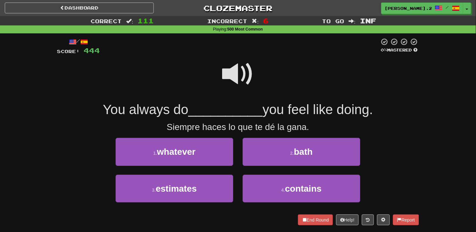
click at [229, 69] on span at bounding box center [238, 74] width 32 height 32
click at [232, 78] on span at bounding box center [238, 74] width 32 height 32
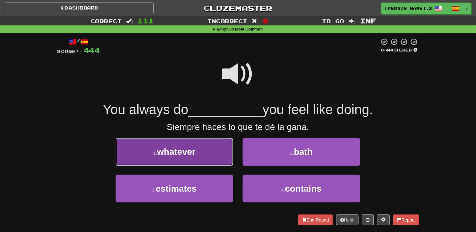
click at [223, 154] on button "1 . whatever" at bounding box center [175, 152] width 118 height 28
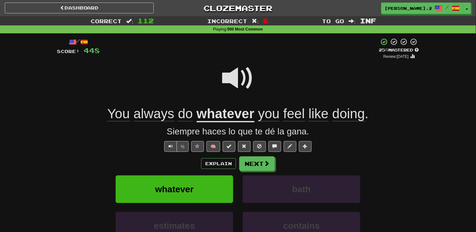
click at [237, 81] on span at bounding box center [238, 78] width 32 height 32
click at [258, 163] on button "Next" at bounding box center [258, 164] width 36 height 15
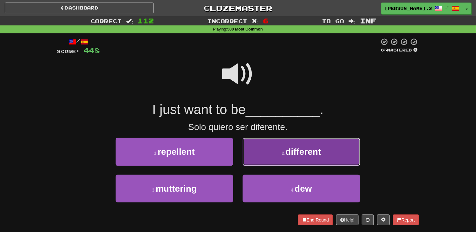
click at [290, 158] on button "2 . different" at bounding box center [302, 152] width 118 height 28
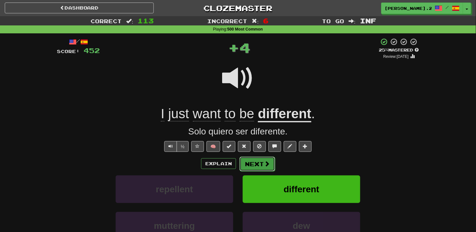
click at [262, 164] on button "Next" at bounding box center [258, 164] width 36 height 15
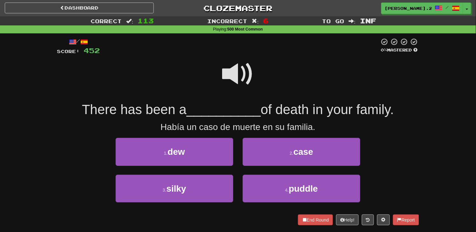
click at [240, 65] on span at bounding box center [238, 74] width 32 height 32
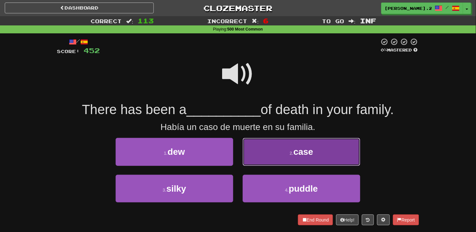
click at [281, 150] on button "2 . case" at bounding box center [302, 152] width 118 height 28
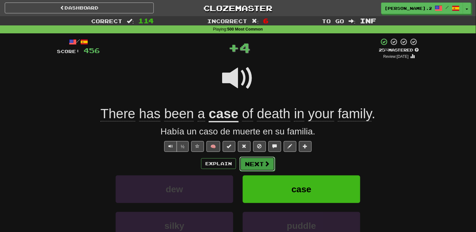
click at [263, 165] on button "Next" at bounding box center [258, 164] width 36 height 15
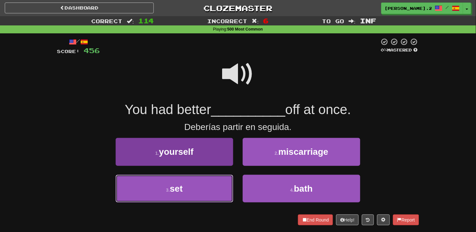
click at [208, 185] on button "3 . set" at bounding box center [175, 189] width 118 height 28
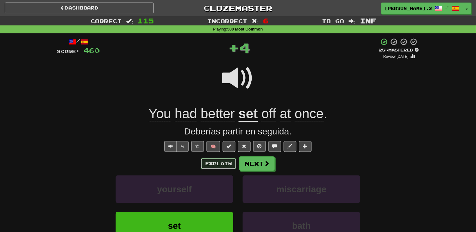
click at [221, 160] on button "Explain" at bounding box center [218, 163] width 35 height 11
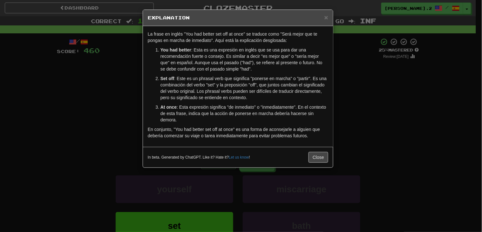
click at [99, 99] on div "× Explanation La frase en inglés "You had better set off at once" se traduce co…" at bounding box center [241, 116] width 482 height 232
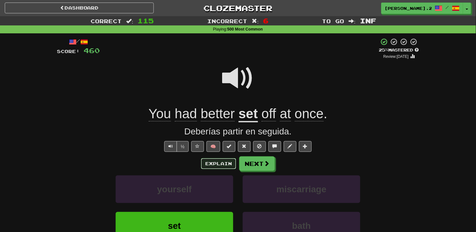
click at [205, 165] on button "Explain" at bounding box center [218, 163] width 35 height 11
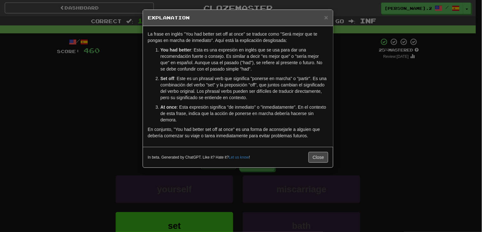
click at [122, 124] on div "× Explanation La frase en inglés "You had better set off at once" se traduce co…" at bounding box center [241, 116] width 482 height 232
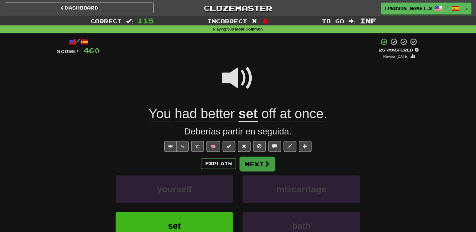
drag, startPoint x: 258, startPoint y: 173, endPoint x: 257, endPoint y: 166, distance: 6.4
click at [257, 166] on div "Explain Next yourself miscarriage set bath Learn more: yourself miscarriage set…" at bounding box center [238, 207] width 362 height 102
click at [257, 162] on button "Next" at bounding box center [257, 163] width 36 height 15
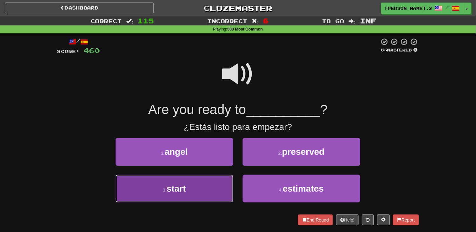
click at [200, 185] on button "3 . start" at bounding box center [175, 189] width 118 height 28
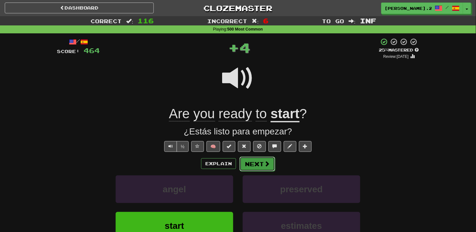
click at [258, 170] on button "Next" at bounding box center [258, 164] width 36 height 15
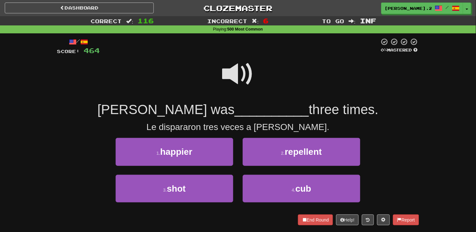
click at [229, 87] on span at bounding box center [238, 74] width 32 height 32
click at [230, 87] on span at bounding box center [238, 74] width 32 height 32
click at [230, 81] on span at bounding box center [238, 74] width 32 height 32
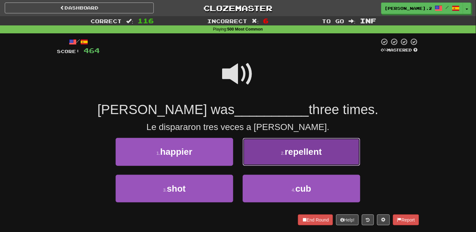
click at [256, 166] on button "2 . repellent" at bounding box center [302, 152] width 118 height 28
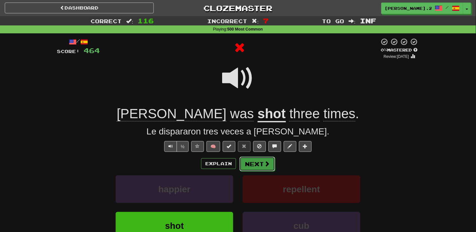
click at [248, 168] on button "Next" at bounding box center [258, 164] width 36 height 15
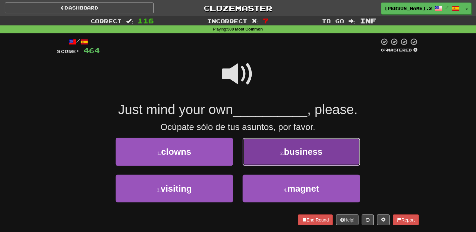
click at [261, 158] on button "2 . business" at bounding box center [302, 152] width 118 height 28
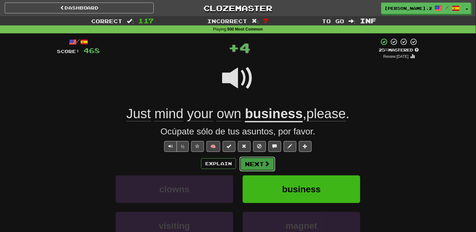
click at [255, 161] on button "Next" at bounding box center [258, 164] width 36 height 15
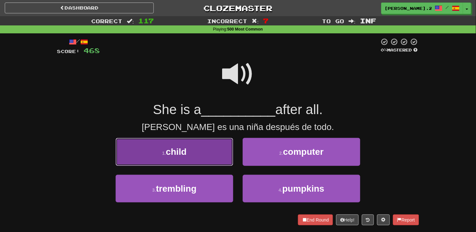
click at [198, 156] on button "1 . child" at bounding box center [175, 152] width 118 height 28
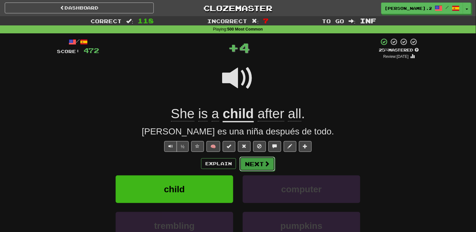
click at [242, 161] on button "Next" at bounding box center [258, 164] width 36 height 15
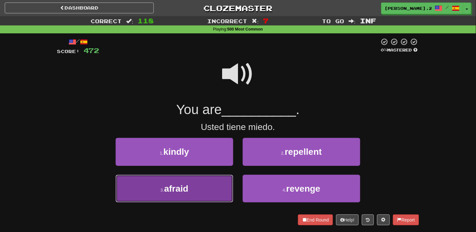
click at [214, 189] on button "3 . afraid" at bounding box center [175, 189] width 118 height 28
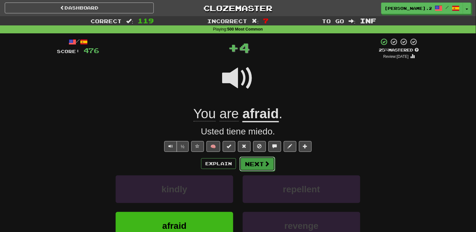
click at [245, 166] on button "Next" at bounding box center [258, 164] width 36 height 15
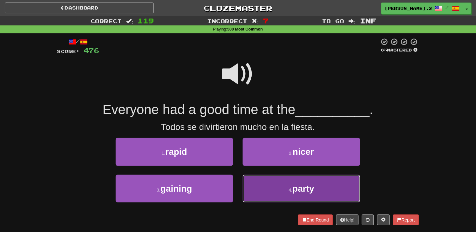
click at [280, 193] on button "4 . party" at bounding box center [302, 189] width 118 height 28
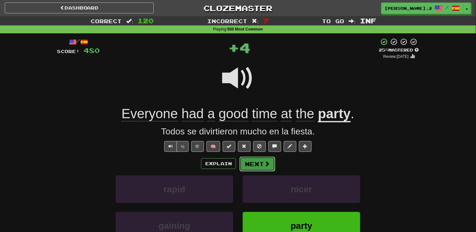
click at [253, 158] on button "Next" at bounding box center [258, 164] width 36 height 15
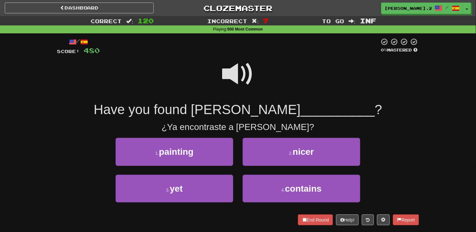
click at [211, 174] on div "1 . painting" at bounding box center [174, 156] width 127 height 37
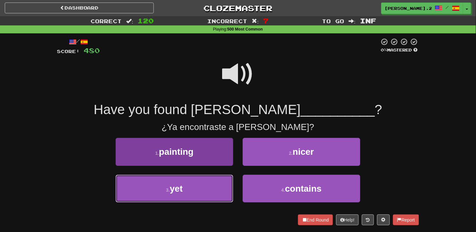
click at [215, 178] on button "3 . yet" at bounding box center [175, 189] width 118 height 28
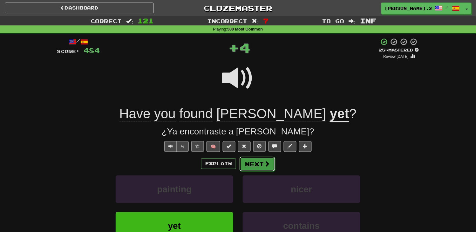
click at [258, 163] on button "Next" at bounding box center [258, 164] width 36 height 15
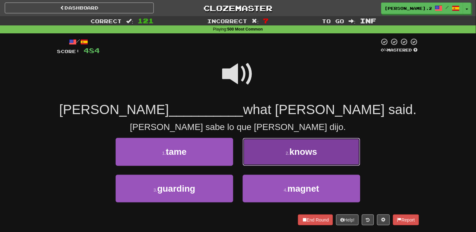
click at [261, 160] on button "2 . knows" at bounding box center [302, 152] width 118 height 28
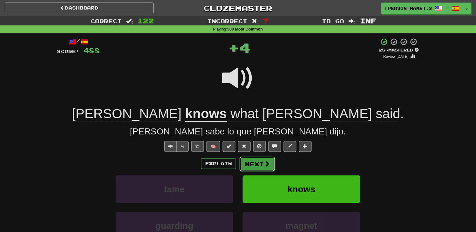
click at [262, 168] on button "Next" at bounding box center [258, 164] width 36 height 15
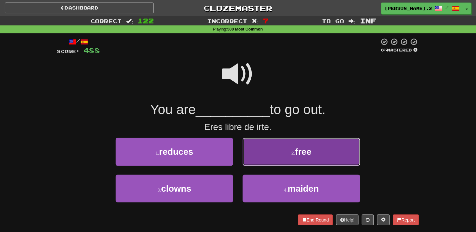
click at [319, 151] on button "2 . free" at bounding box center [302, 152] width 118 height 28
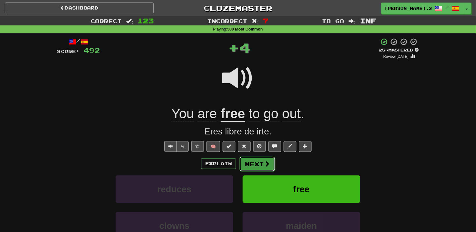
click at [259, 159] on button "Next" at bounding box center [258, 164] width 36 height 15
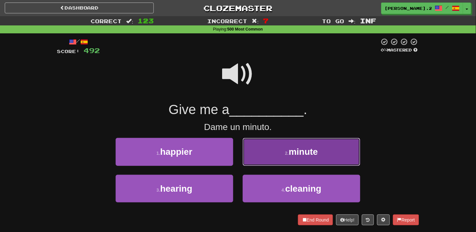
click at [271, 164] on button "2 . minute" at bounding box center [302, 152] width 118 height 28
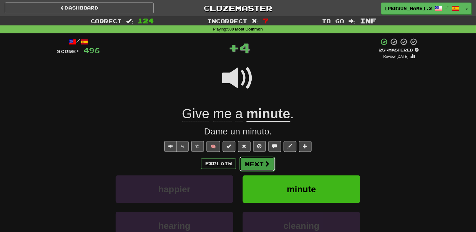
click at [262, 164] on button "Next" at bounding box center [258, 164] width 36 height 15
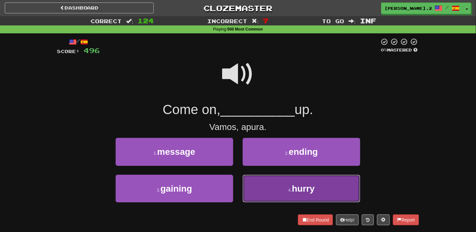
click at [267, 190] on button "4 . hurry" at bounding box center [302, 189] width 118 height 28
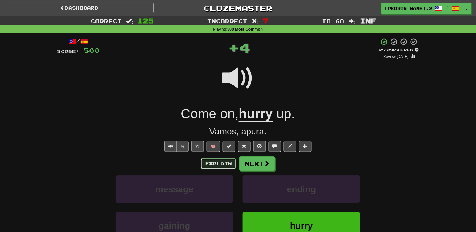
click at [235, 161] on button "Explain" at bounding box center [218, 163] width 35 height 11
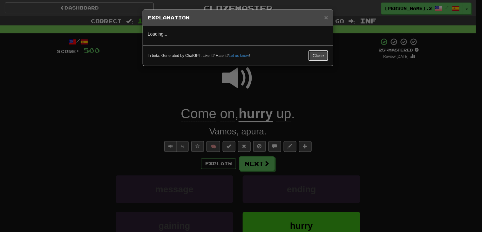
click at [323, 53] on button "Close" at bounding box center [319, 55] width 20 height 11
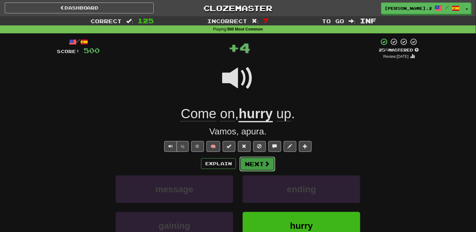
click at [259, 165] on button "Next" at bounding box center [258, 164] width 36 height 15
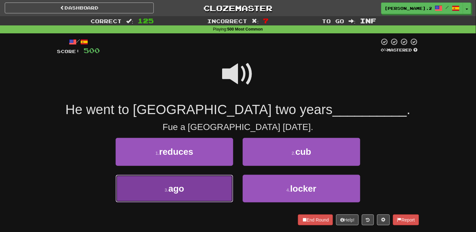
click at [204, 191] on button "3 . ago" at bounding box center [175, 189] width 118 height 28
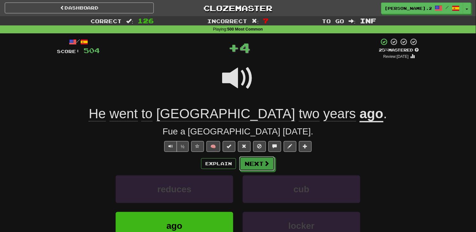
click at [269, 162] on button "Next" at bounding box center [257, 163] width 36 height 15
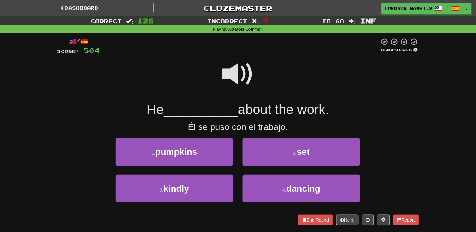
click at [243, 85] on span at bounding box center [238, 74] width 32 height 32
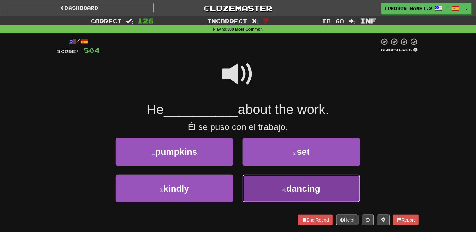
click at [279, 185] on button "4 . dancing" at bounding box center [302, 189] width 118 height 28
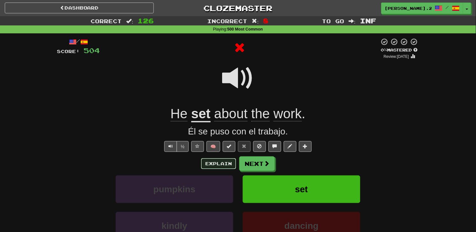
click at [221, 167] on button "Explain" at bounding box center [218, 163] width 35 height 11
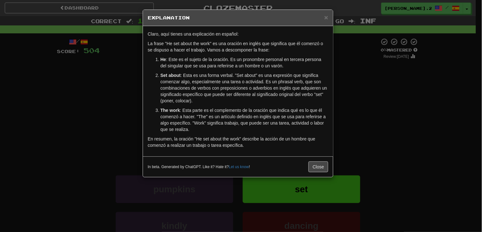
click at [135, 119] on div "× Explanation Claro, aquí tienes una explicación en español: La frase "He set a…" at bounding box center [241, 116] width 482 height 232
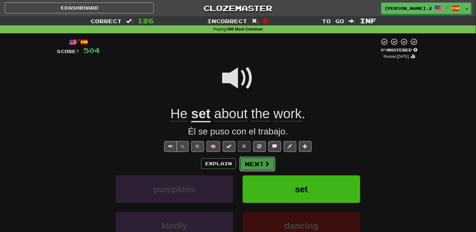
click at [250, 165] on button "Next" at bounding box center [258, 164] width 36 height 15
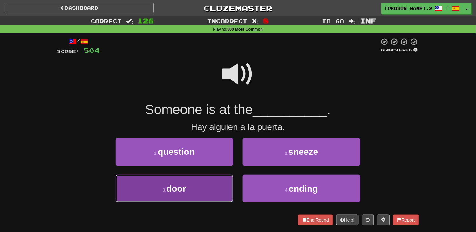
click at [215, 181] on button "3 . door" at bounding box center [175, 189] width 118 height 28
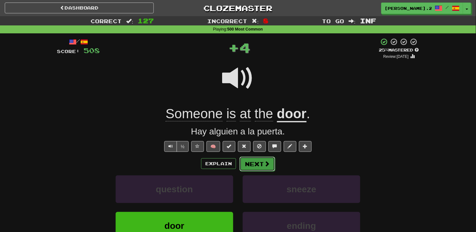
click at [257, 170] on button "Next" at bounding box center [258, 164] width 36 height 15
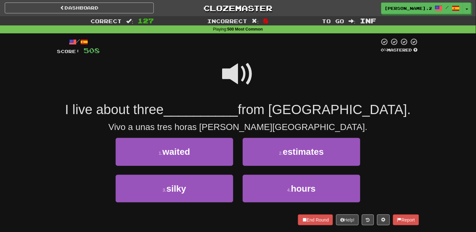
click at [236, 86] on span at bounding box center [238, 74] width 32 height 32
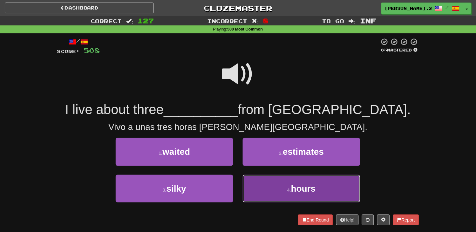
click at [266, 180] on button "4 . hours" at bounding box center [302, 189] width 118 height 28
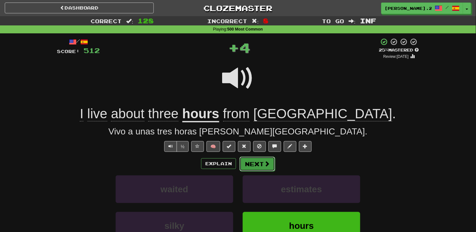
click at [256, 165] on button "Next" at bounding box center [258, 164] width 36 height 15
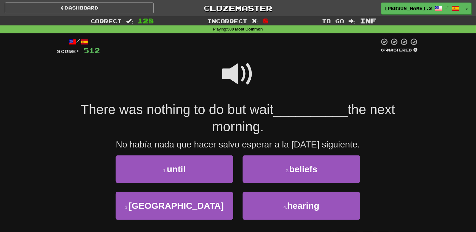
click at [240, 74] on span at bounding box center [238, 74] width 32 height 32
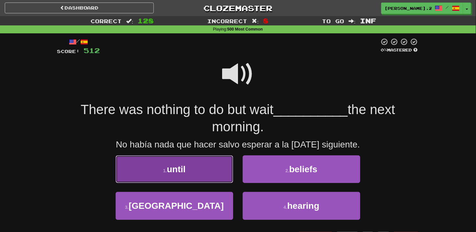
click at [207, 174] on button "1 . until" at bounding box center [175, 169] width 118 height 28
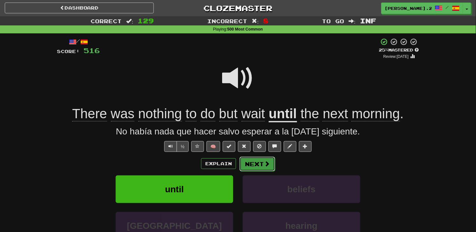
click at [254, 159] on button "Next" at bounding box center [258, 164] width 36 height 15
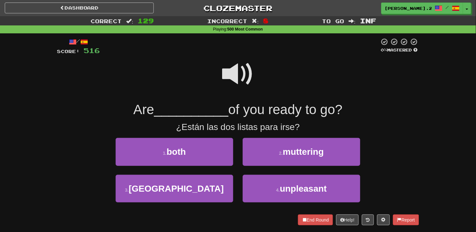
click at [245, 77] on span at bounding box center [238, 74] width 32 height 32
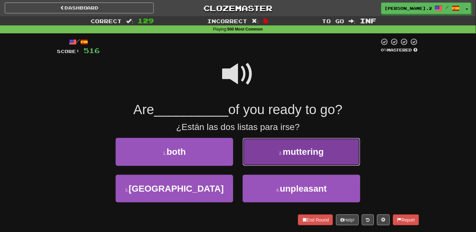
click at [268, 149] on button "2 . muttering" at bounding box center [302, 152] width 118 height 28
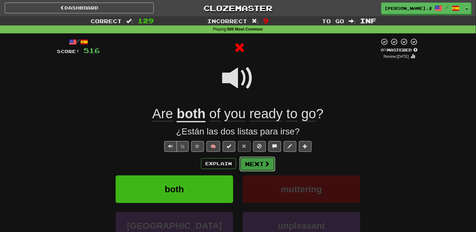
click at [256, 161] on button "Next" at bounding box center [258, 164] width 36 height 15
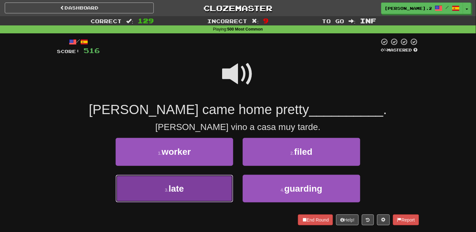
click at [223, 177] on button "3 . late" at bounding box center [175, 189] width 118 height 28
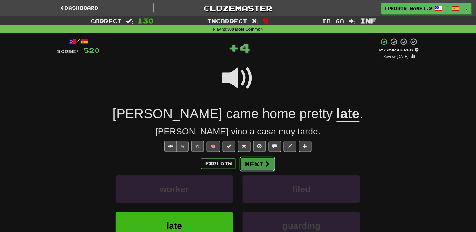
click at [260, 165] on button "Next" at bounding box center [258, 164] width 36 height 15
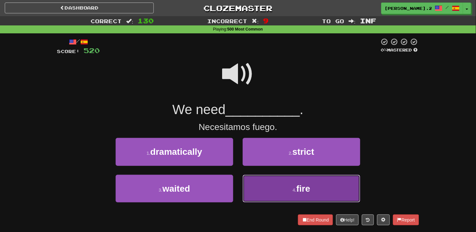
click at [263, 182] on button "4 . fire" at bounding box center [302, 189] width 118 height 28
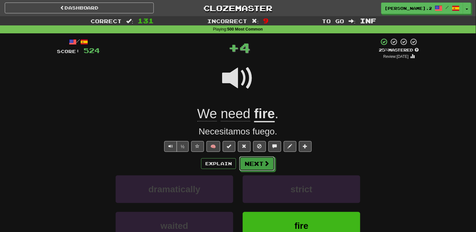
click at [252, 168] on button "Next" at bounding box center [257, 163] width 36 height 15
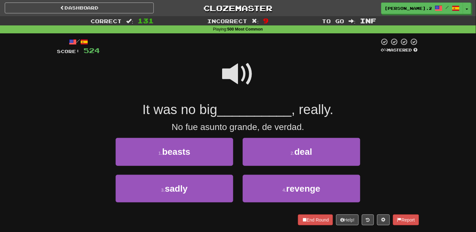
click at [234, 72] on span at bounding box center [238, 74] width 32 height 32
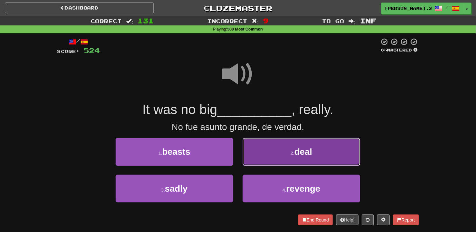
click at [263, 154] on button "2 . deal" at bounding box center [302, 152] width 118 height 28
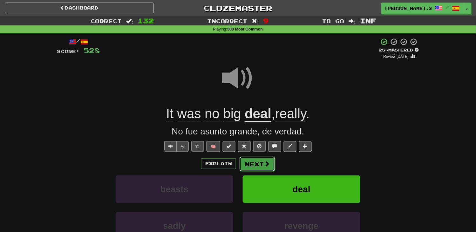
click at [256, 162] on button "Next" at bounding box center [258, 164] width 36 height 15
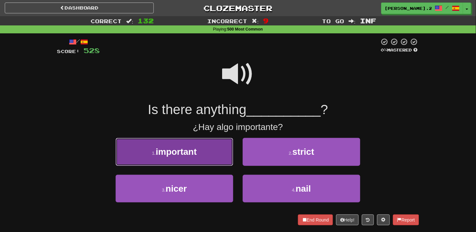
click at [203, 156] on button "1 . important" at bounding box center [175, 152] width 118 height 28
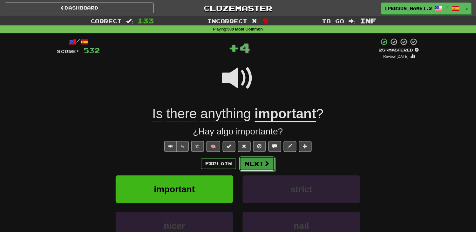
click at [260, 163] on button "Next" at bounding box center [257, 163] width 36 height 15
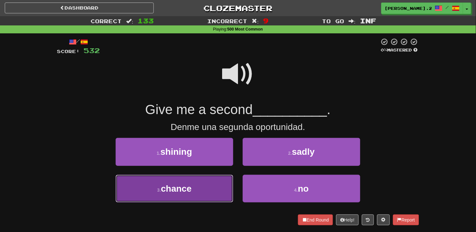
click at [215, 177] on button "3 . chance" at bounding box center [175, 189] width 118 height 28
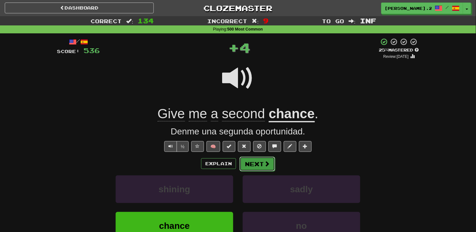
click at [255, 160] on button "Next" at bounding box center [258, 164] width 36 height 15
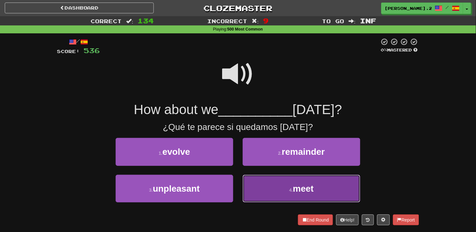
click at [272, 188] on button "4 . meet" at bounding box center [302, 189] width 118 height 28
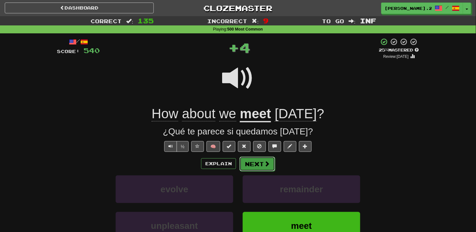
click at [253, 163] on button "Next" at bounding box center [258, 164] width 36 height 15
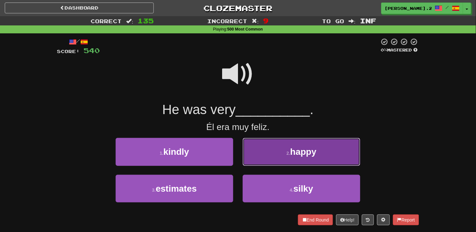
click at [272, 164] on button "2 . happy" at bounding box center [302, 152] width 118 height 28
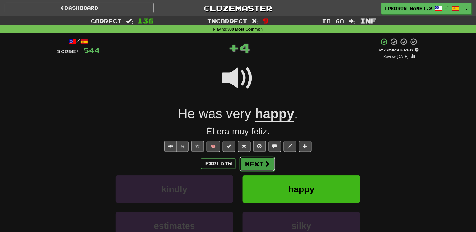
click at [267, 164] on span at bounding box center [267, 164] width 6 height 6
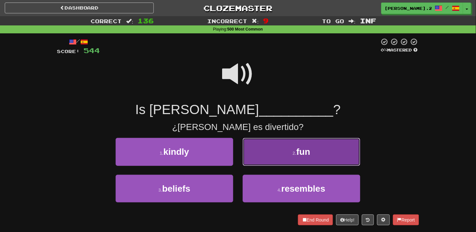
click at [266, 164] on button "2 . fun" at bounding box center [302, 152] width 118 height 28
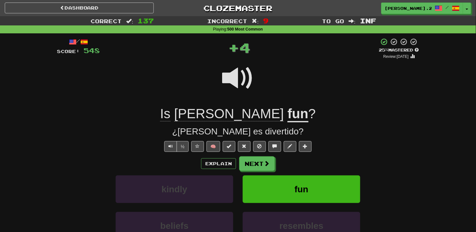
click at [266, 164] on span at bounding box center [267, 163] width 6 height 6
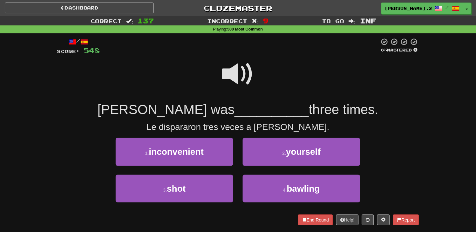
click at [224, 81] on span at bounding box center [238, 74] width 32 height 32
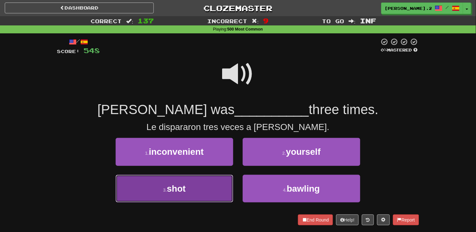
click at [215, 180] on button "3 . shot" at bounding box center [175, 189] width 118 height 28
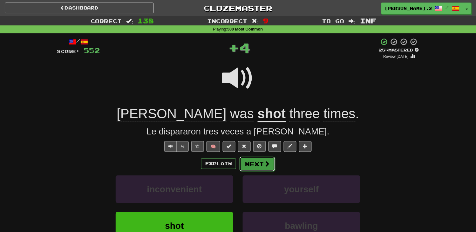
click at [250, 166] on button "Next" at bounding box center [258, 164] width 36 height 15
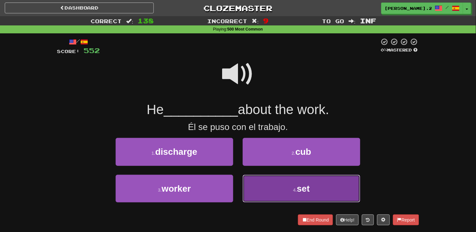
click at [260, 186] on button "4 . set" at bounding box center [302, 189] width 118 height 28
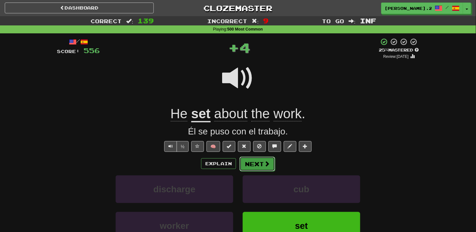
click at [252, 166] on button "Next" at bounding box center [258, 164] width 36 height 15
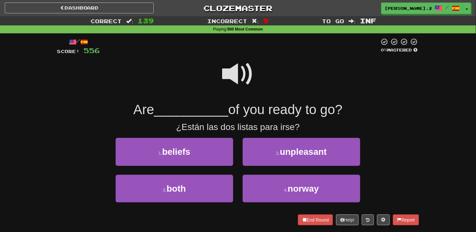
click at [236, 86] on span at bounding box center [238, 74] width 32 height 32
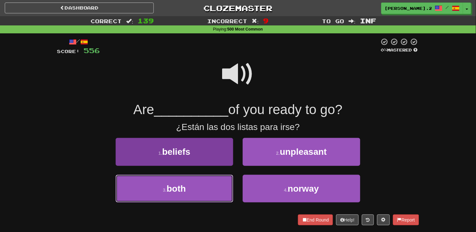
click at [215, 180] on button "3 . both" at bounding box center [175, 189] width 118 height 28
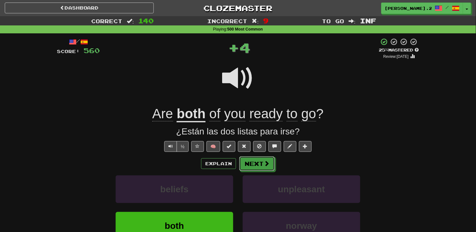
click at [256, 166] on button "Next" at bounding box center [257, 163] width 36 height 15
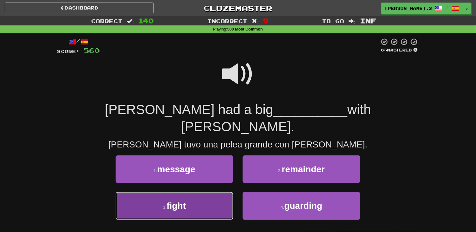
click at [210, 192] on button "3 . fight" at bounding box center [175, 206] width 118 height 28
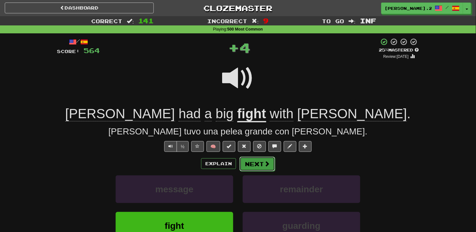
click at [253, 164] on button "Next" at bounding box center [258, 164] width 36 height 15
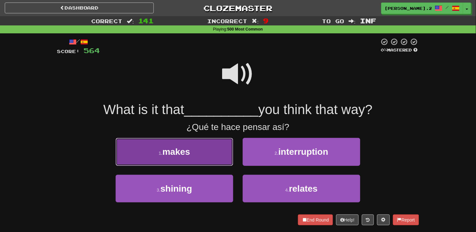
click at [215, 164] on button "1 . makes" at bounding box center [175, 152] width 118 height 28
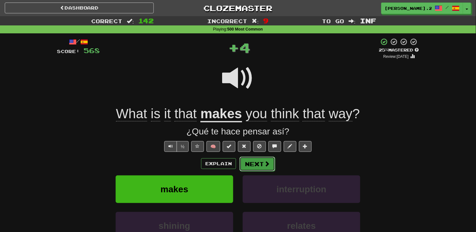
click at [252, 169] on button "Next" at bounding box center [258, 164] width 36 height 15
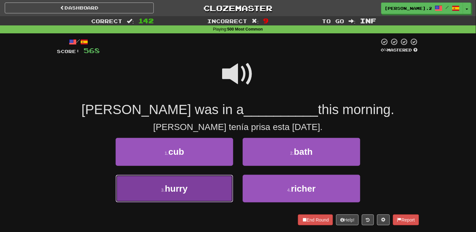
click at [211, 184] on button "3 . hurry" at bounding box center [175, 189] width 118 height 28
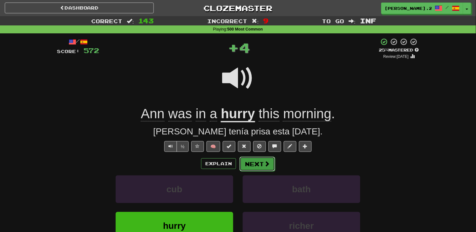
click at [242, 167] on button "Next" at bounding box center [258, 164] width 36 height 15
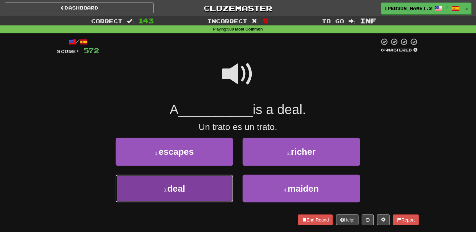
click at [218, 180] on button "3 . deal" at bounding box center [175, 189] width 118 height 28
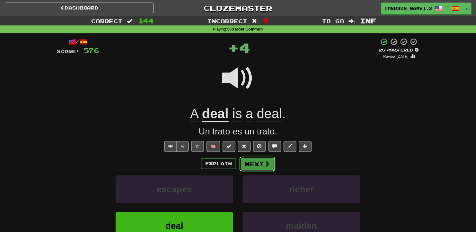
click at [248, 164] on button "Next" at bounding box center [258, 164] width 36 height 15
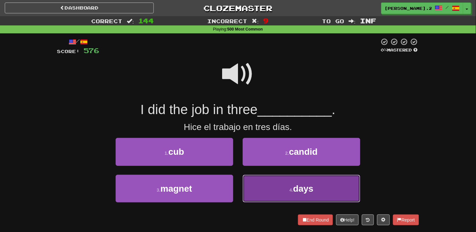
click at [270, 185] on button "4 . days" at bounding box center [302, 189] width 118 height 28
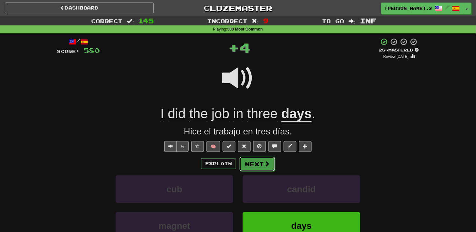
click at [246, 165] on button "Next" at bounding box center [258, 164] width 36 height 15
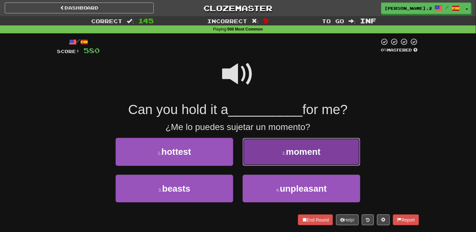
click at [265, 158] on button "2 . moment" at bounding box center [302, 152] width 118 height 28
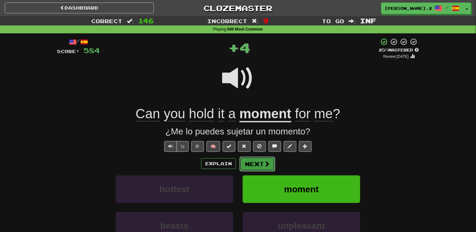
click at [264, 163] on span at bounding box center [267, 164] width 6 height 6
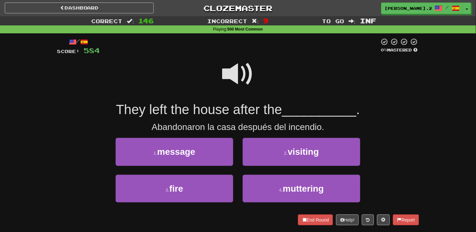
click at [237, 83] on span at bounding box center [238, 74] width 32 height 32
click at [194, 174] on div "1 . message" at bounding box center [174, 156] width 127 height 37
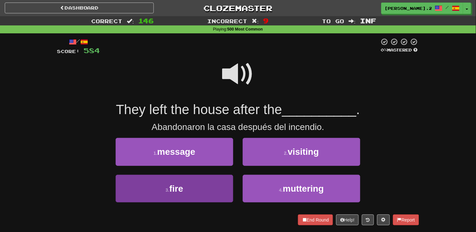
click at [194, 176] on div "1 . message 2 . visiting 3 . fire 4 . muttering" at bounding box center [238, 174] width 372 height 73
click at [195, 179] on button "3 . fire" at bounding box center [175, 189] width 118 height 28
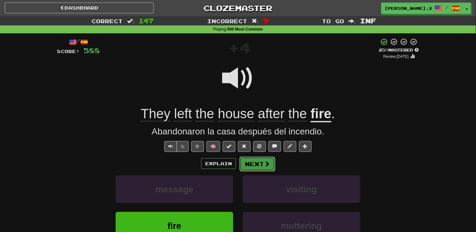
click at [249, 164] on button "Next" at bounding box center [258, 164] width 36 height 15
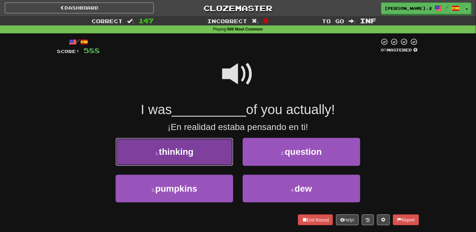
click at [196, 154] on button "1 . thinking" at bounding box center [175, 152] width 118 height 28
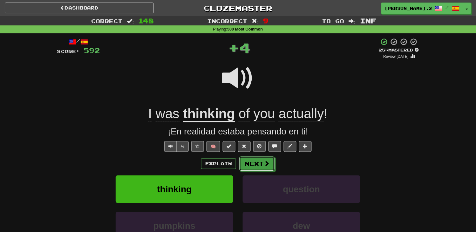
click at [247, 166] on button "Next" at bounding box center [257, 163] width 36 height 15
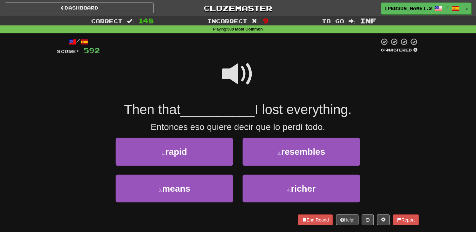
click at [230, 66] on span at bounding box center [238, 74] width 32 height 32
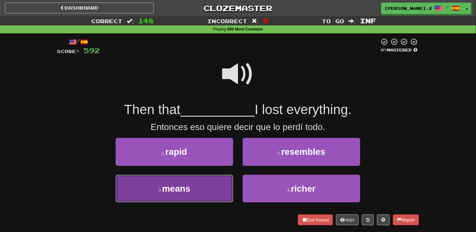
click at [217, 183] on button "3 . means" at bounding box center [175, 189] width 118 height 28
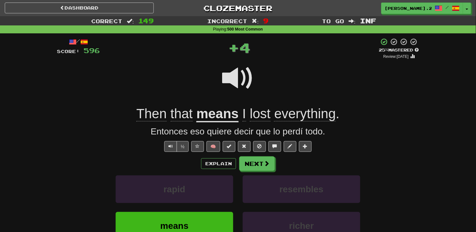
click at [255, 173] on div "Explain Next rapid resembles means richer Learn more: rapid resembles means ric…" at bounding box center [238, 207] width 362 height 102
click at [254, 170] on button "Next" at bounding box center [258, 164] width 36 height 15
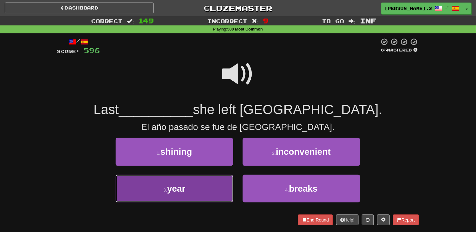
click at [208, 182] on button "3 . year" at bounding box center [175, 189] width 118 height 28
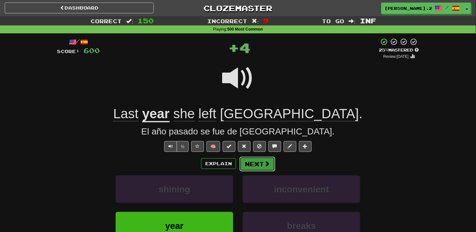
click at [258, 165] on button "Next" at bounding box center [258, 164] width 36 height 15
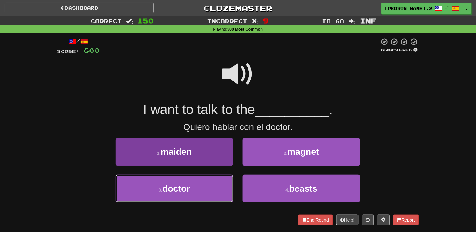
click at [203, 176] on button "3 . doctor" at bounding box center [175, 189] width 118 height 28
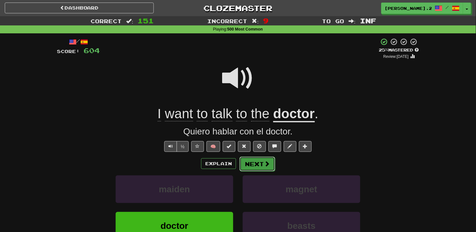
click at [264, 167] on span at bounding box center [267, 164] width 6 height 6
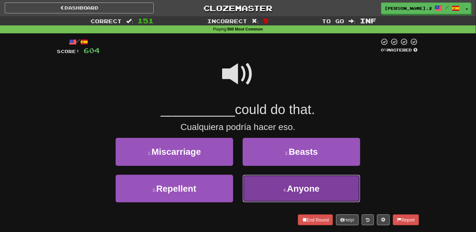
click at [272, 181] on button "4 . Anyone" at bounding box center [302, 189] width 118 height 28
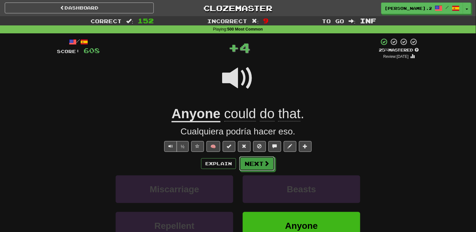
click at [254, 163] on button "Next" at bounding box center [257, 163] width 36 height 15
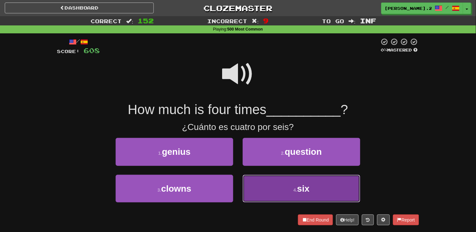
click at [270, 184] on button "4 . six" at bounding box center [302, 189] width 118 height 28
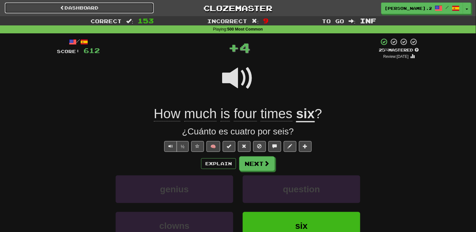
click at [130, 9] on link "Dashboard" at bounding box center [79, 8] width 149 height 11
